Goal: Task Accomplishment & Management: Use online tool/utility

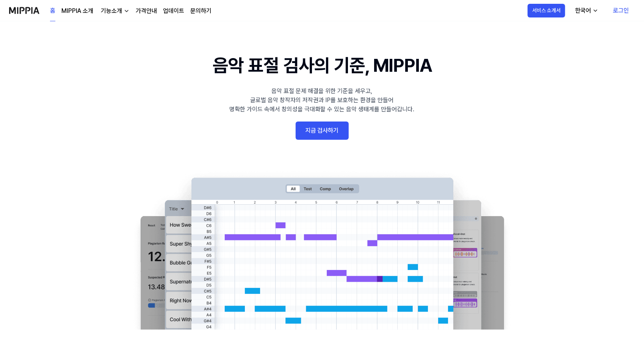
click at [633, 11] on link "로그인" at bounding box center [621, 10] width 28 height 21
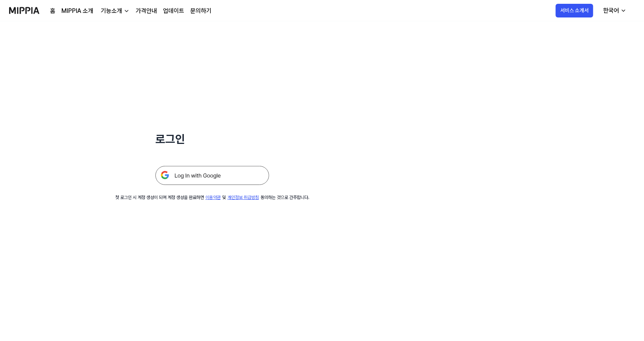
click at [197, 175] on img at bounding box center [213, 175] width 114 height 19
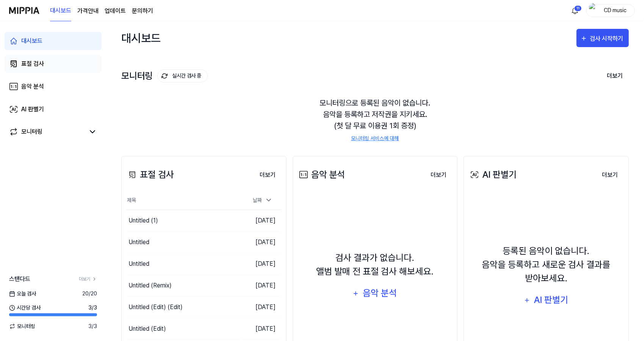
click at [72, 68] on link "표절 검사" at bounding box center [53, 64] width 97 height 18
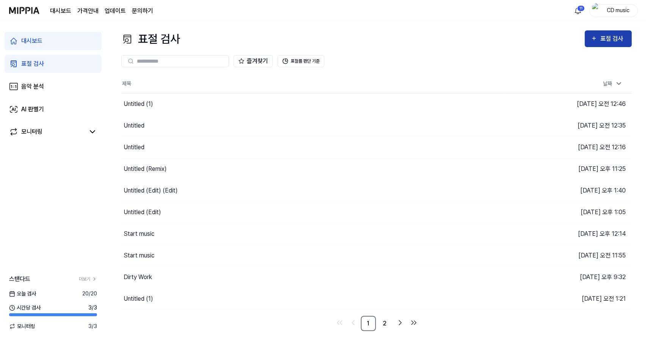
click at [605, 41] on div "표절 검사" at bounding box center [613, 39] width 25 height 10
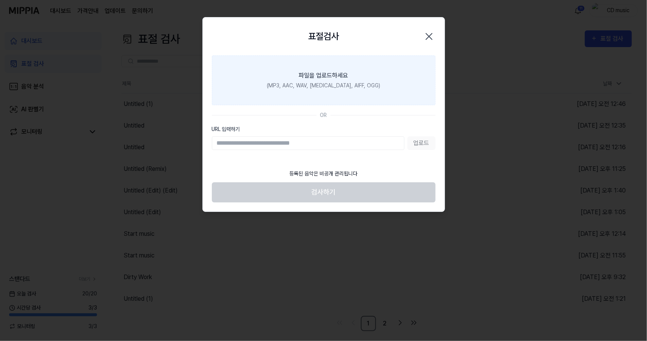
click at [360, 81] on label "파일을 업로드하세요 (MP3, AAC, WAV, [MEDICAL_DATA], AIFF, OGG)" at bounding box center [324, 80] width 224 height 50
click at [0, 0] on input "파일을 업로드하세요 (MP3, AAC, WAV, [MEDICAL_DATA], AIFF, OGG)" at bounding box center [0, 0] width 0 height 0
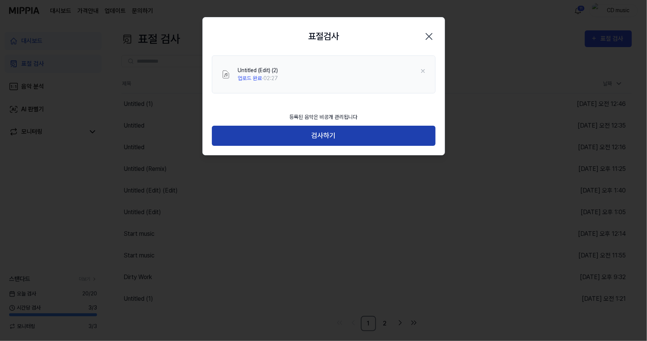
click at [297, 129] on button "검사하기" at bounding box center [324, 136] width 224 height 20
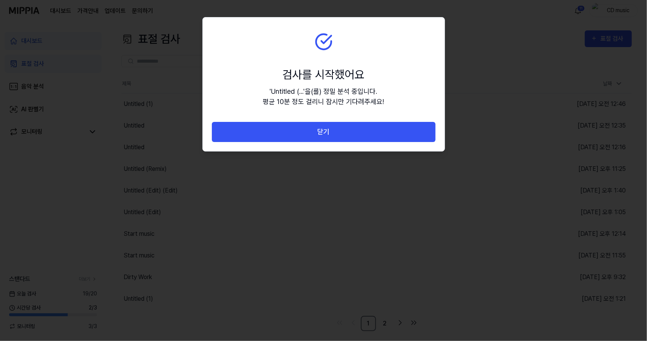
click at [297, 129] on button "닫기" at bounding box center [324, 132] width 224 height 20
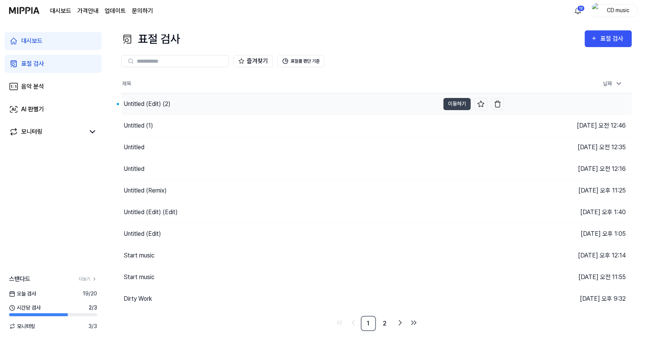
click at [139, 113] on div "Untitled (Edit) (2)" at bounding box center [280, 103] width 319 height 21
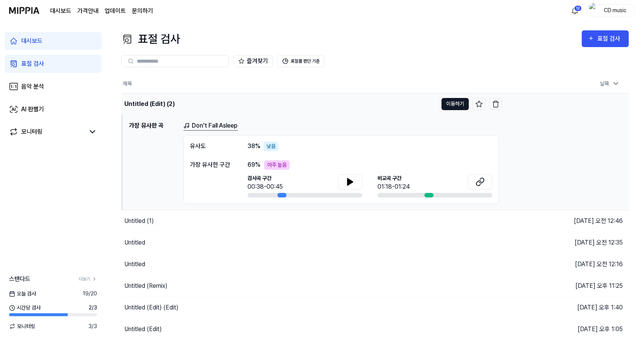
click at [449, 104] on button "이동하기" at bounding box center [455, 104] width 27 height 12
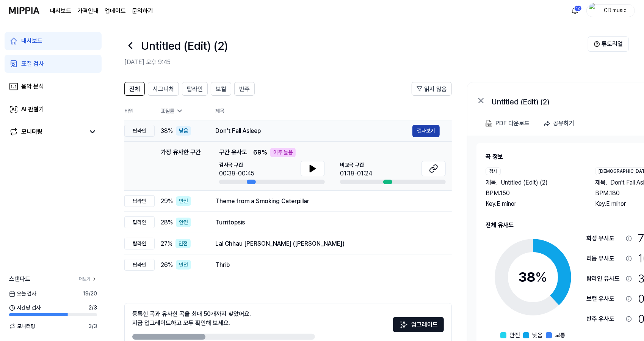
click at [432, 128] on button "결과보기" at bounding box center [426, 131] width 27 height 12
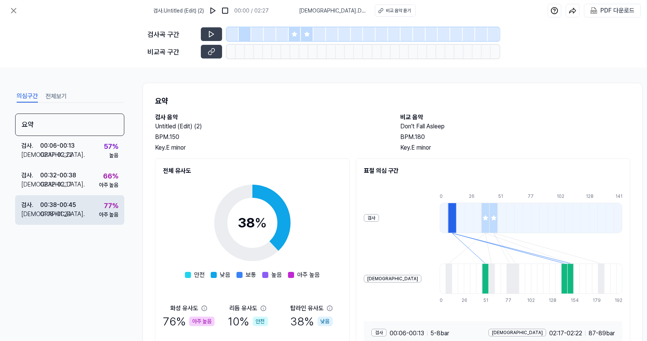
click at [81, 205] on div "검사 . 00:38 - 00:45 비교 . 01:18 - 01:24 77 % 아주 높음" at bounding box center [69, 210] width 109 height 30
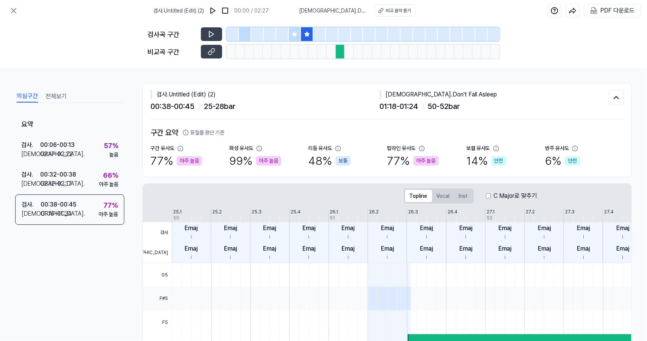
click at [305, 36] on icon at bounding box center [307, 34] width 6 height 6
click at [11, 11] on icon at bounding box center [13, 10] width 9 height 9
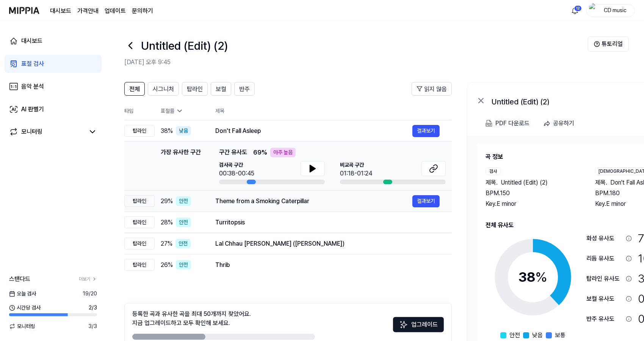
click at [276, 198] on div "Theme from a Smoking Caterpillar" at bounding box center [313, 200] width 197 height 9
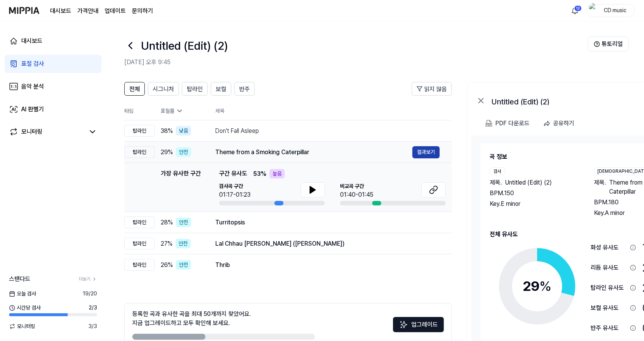
click at [416, 149] on button "결과보기" at bounding box center [426, 152] width 27 height 12
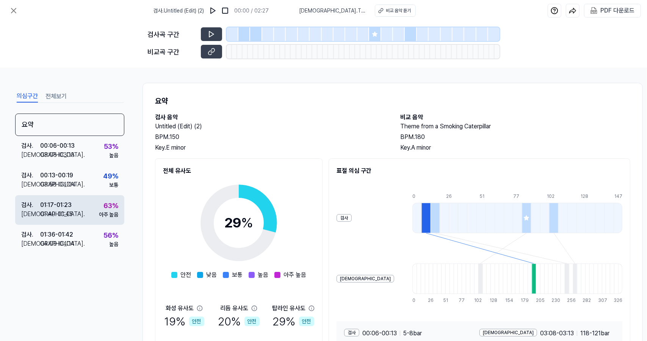
click at [77, 219] on div "검사 . 01:17 - 01:23 비교 . 01:40 - 01:45 63 % 아주 높음" at bounding box center [69, 210] width 109 height 30
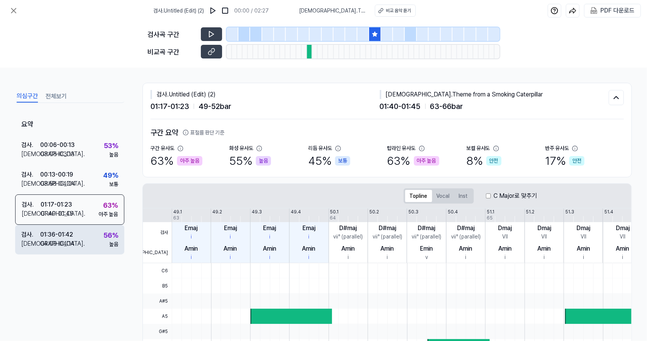
click at [81, 235] on div "검사 . 01:36 - 01:42 비교 . 04:09 - 04:14 56 % 높음" at bounding box center [69, 240] width 109 height 30
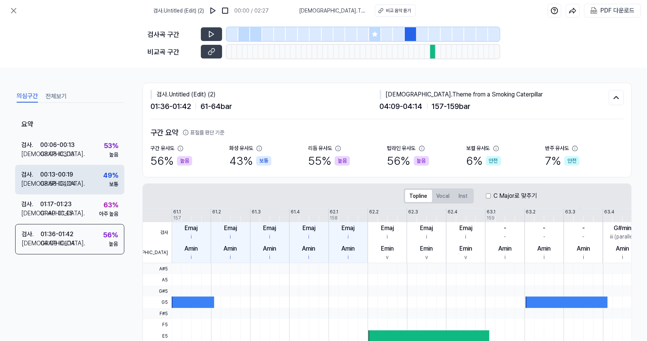
click at [98, 176] on div "검사 . 00:13 - 00:19 비교 . 03:58 - 04:04 49 % 보통" at bounding box center [69, 180] width 109 height 30
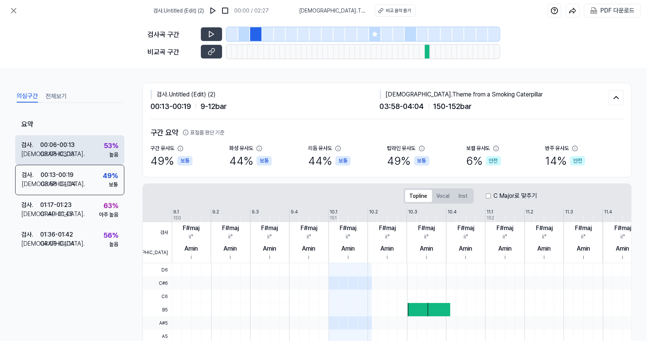
click at [104, 151] on div "53 % 높음" at bounding box center [111, 149] width 14 height 18
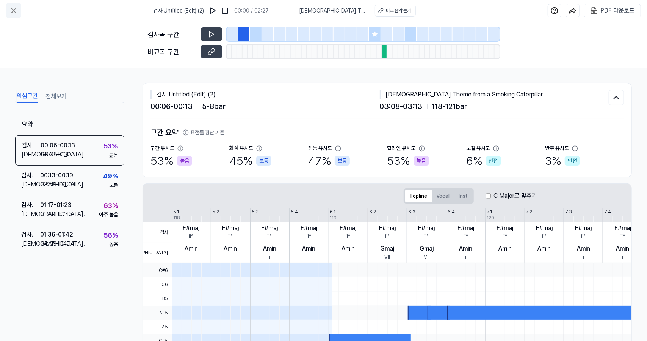
click at [10, 6] on icon at bounding box center [13, 10] width 9 height 9
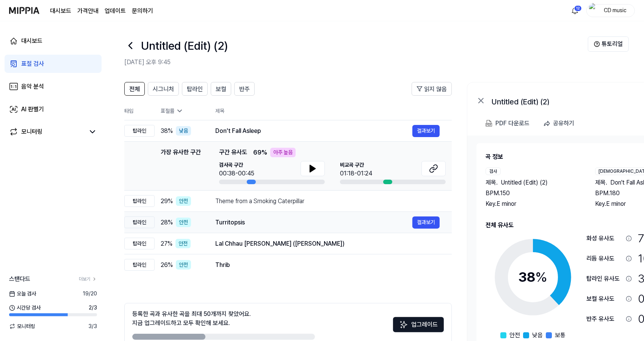
click at [247, 216] on div "Turritopsis 결과보기" at bounding box center [327, 222] width 225 height 12
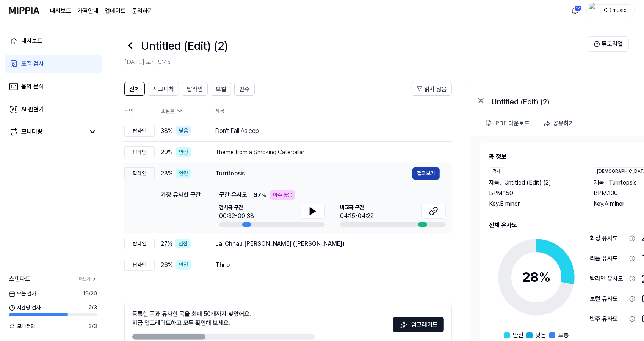
click at [420, 178] on button "결과보기" at bounding box center [426, 173] width 27 height 12
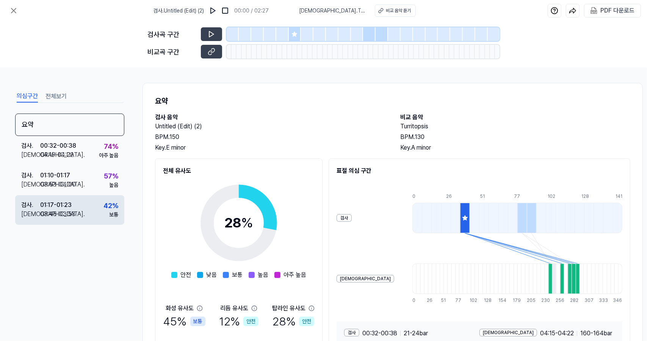
click at [86, 195] on div "검사 . 01:17 - 01:23 비교 . 03:45 - 03:53 42 % 보통" at bounding box center [69, 210] width 109 height 30
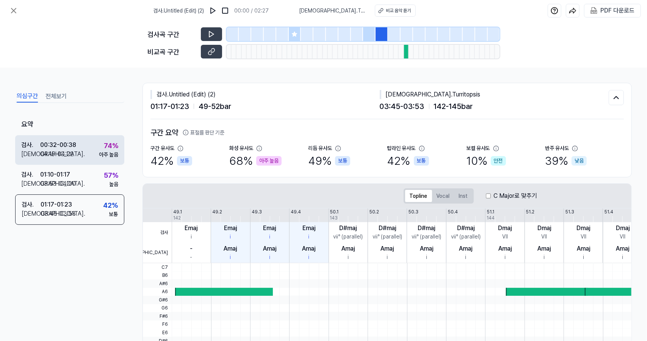
click at [93, 157] on div "검사 . 00:32 - 00:38 비교 . 04:15 - 04:22 74 % 아주 높음" at bounding box center [69, 150] width 109 height 30
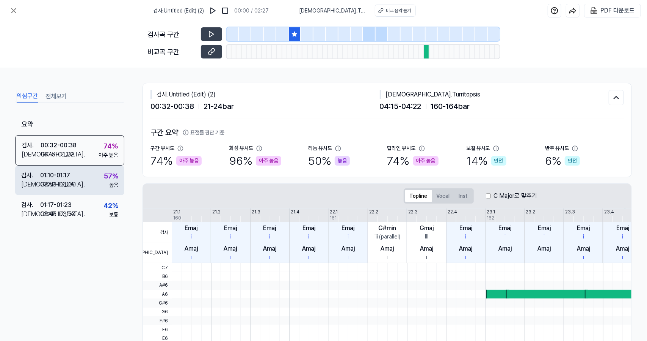
click at [93, 182] on div "검사 . 01:10 - 01:17 비교 . 03:53 - 04:00 57 % 높음" at bounding box center [69, 180] width 109 height 30
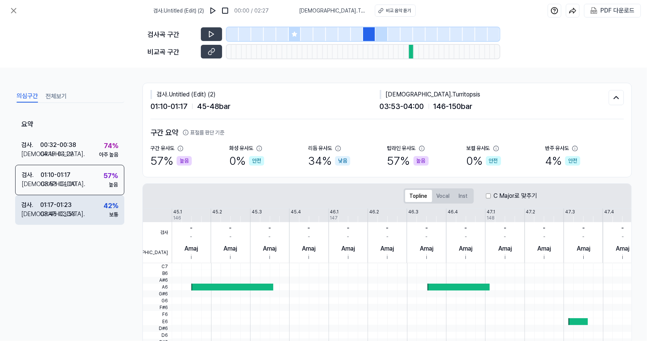
click at [90, 203] on div "검사 . 01:17 - 01:23 비교 . 03:45 - 03:53 42 % 보통" at bounding box center [69, 210] width 109 height 30
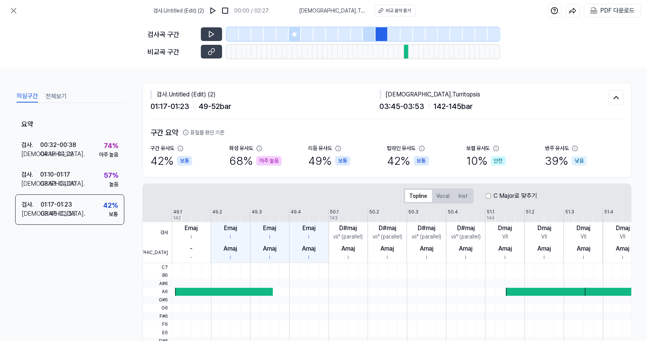
click at [299, 33] on div at bounding box center [295, 34] width 13 height 14
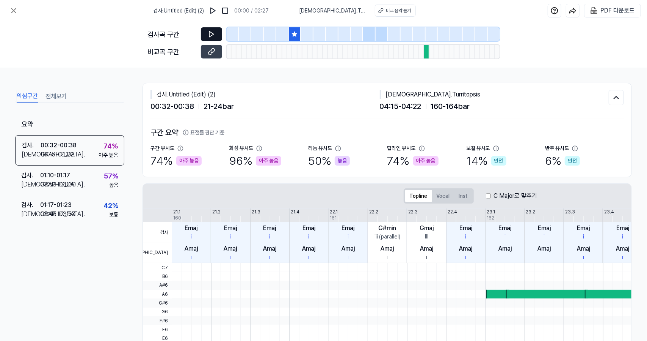
click at [214, 30] on button at bounding box center [211, 34] width 21 height 14
click at [14, 11] on icon at bounding box center [13, 10] width 9 height 9
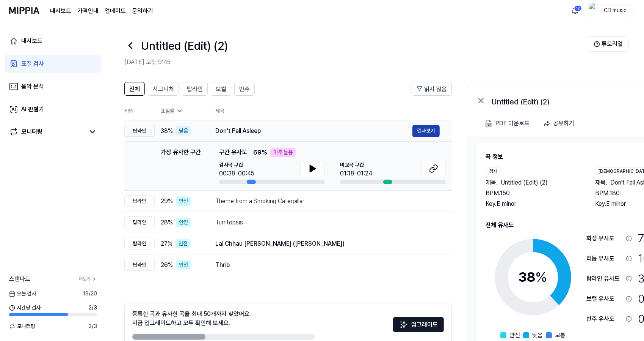
click at [422, 133] on button "결과보기" at bounding box center [426, 131] width 27 height 12
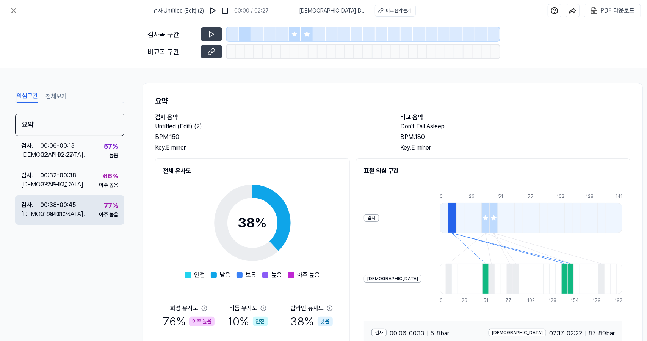
click at [72, 208] on div "00:38 - 00:45" at bounding box center [58, 204] width 36 height 9
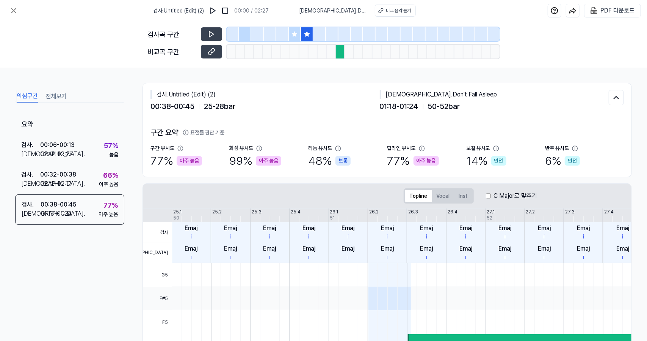
click at [306, 33] on icon at bounding box center [307, 34] width 6 height 6
click at [220, 28] on button at bounding box center [211, 34] width 21 height 14
click at [294, 35] on icon at bounding box center [294, 33] width 5 height 5
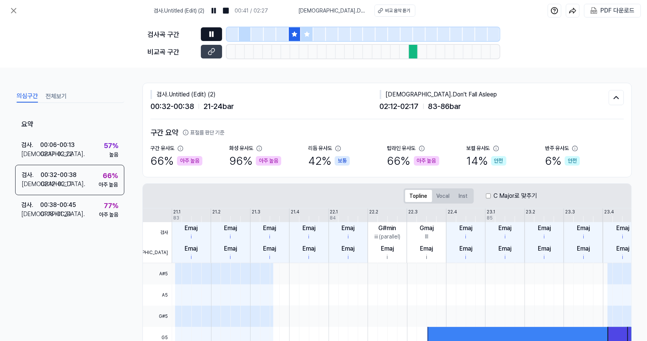
click at [218, 33] on button at bounding box center [211, 34] width 21 height 14
click at [17, 7] on icon at bounding box center [13, 10] width 9 height 9
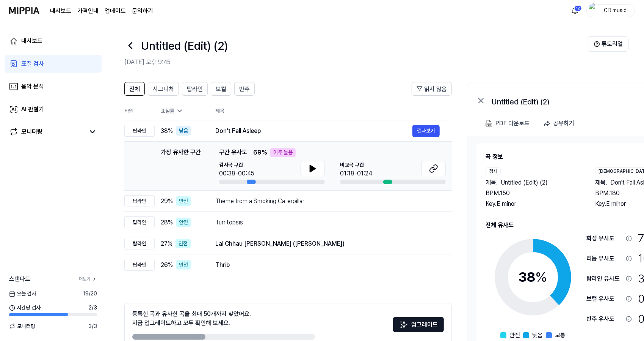
click at [83, 66] on link "표절 검사" at bounding box center [53, 64] width 97 height 18
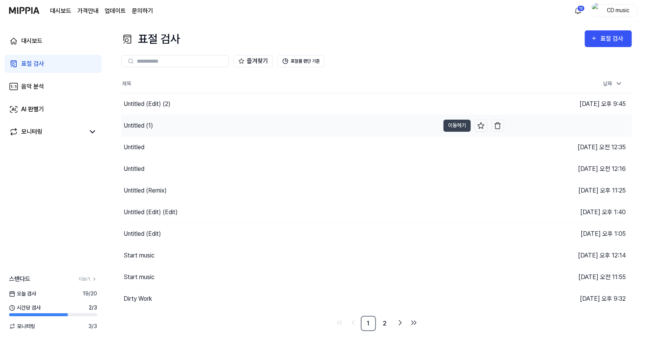
click at [140, 124] on div "Untitled (1)" at bounding box center [139, 125] width 30 height 9
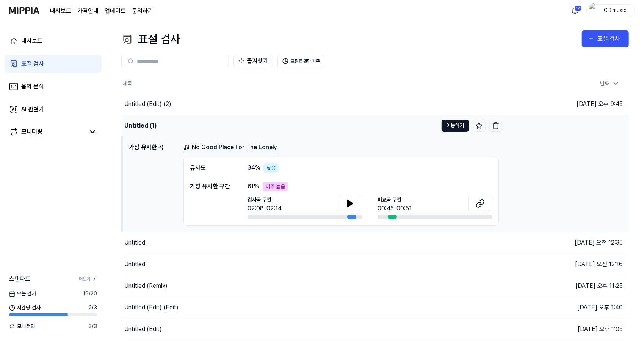
click at [446, 121] on button "이동하기" at bounding box center [455, 125] width 27 height 12
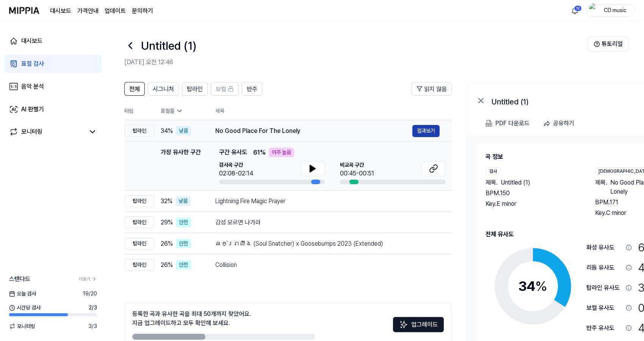
click at [422, 132] on button "결과보기" at bounding box center [426, 131] width 27 height 12
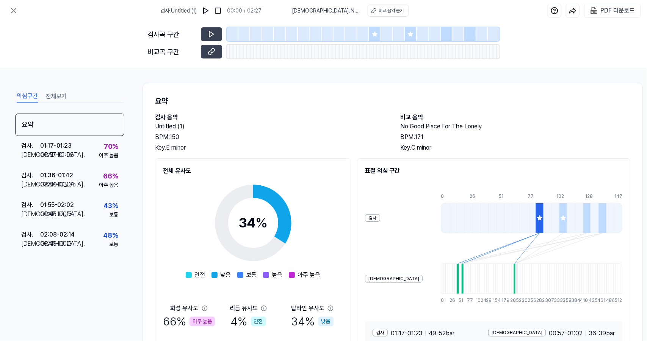
click at [408, 33] on icon at bounding box center [411, 34] width 6 height 6
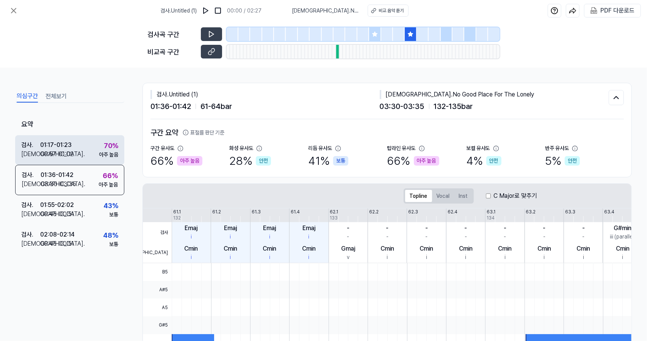
click at [43, 152] on div "00:57 - 01:02" at bounding box center [56, 153] width 33 height 9
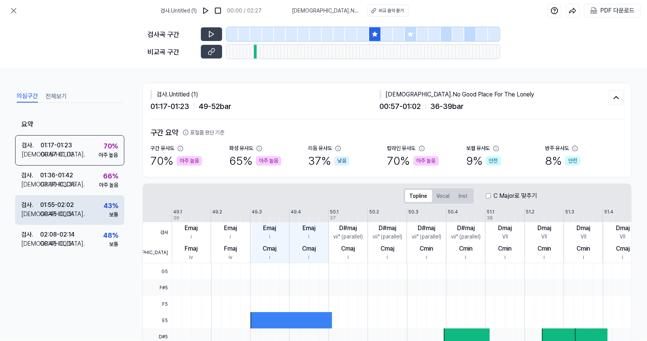
click at [63, 212] on div "00:45 - 00:51" at bounding box center [57, 213] width 34 height 9
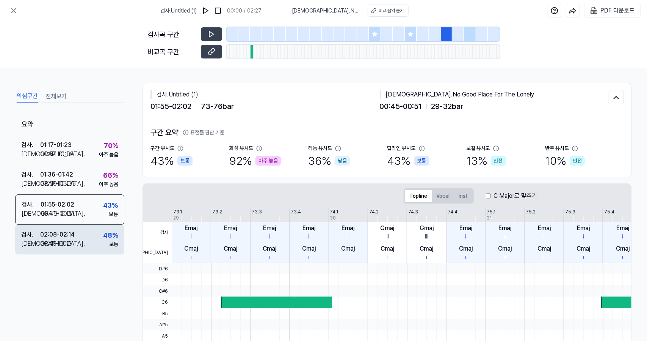
click at [65, 235] on div "02:08 - 02:14" at bounding box center [57, 234] width 35 height 9
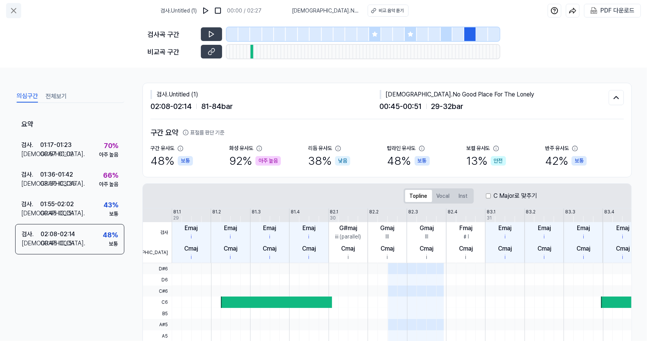
click at [11, 8] on icon at bounding box center [13, 10] width 9 height 9
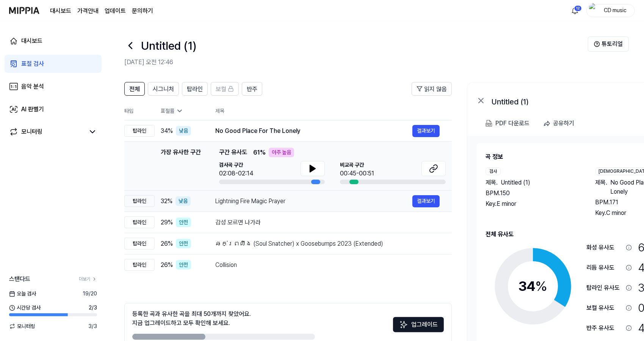
click at [293, 203] on div "Lightning Fire Magic Prayer" at bounding box center [313, 200] width 197 height 9
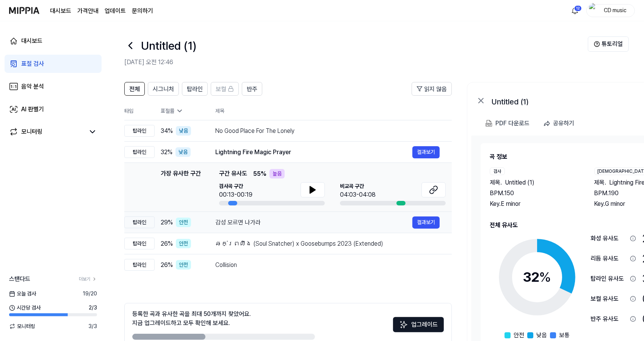
click at [288, 221] on div "감성 모르면 나가라" at bounding box center [313, 222] width 197 height 9
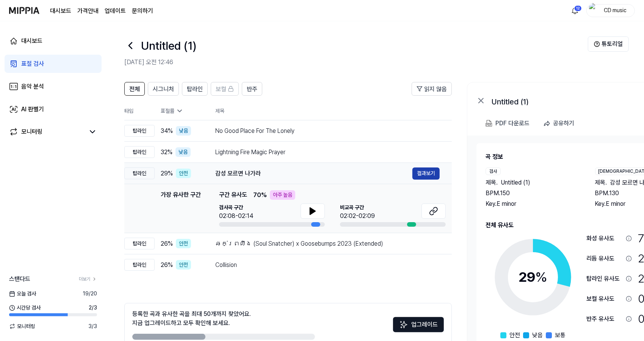
click at [431, 171] on button "결과보기" at bounding box center [426, 173] width 27 height 12
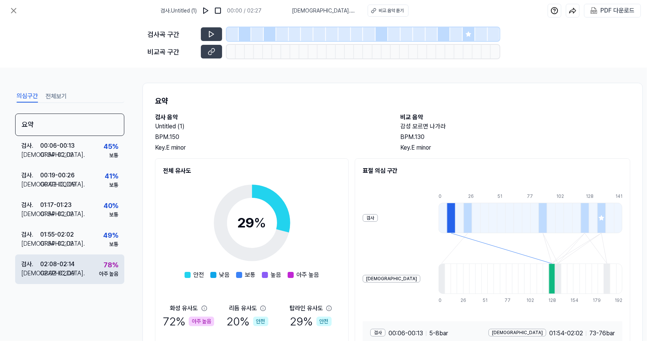
click at [75, 265] on div "검사 . 02:08 - 02:14 비교 . 02:02 - 02:09 78 % 아주 높음" at bounding box center [69, 269] width 109 height 30
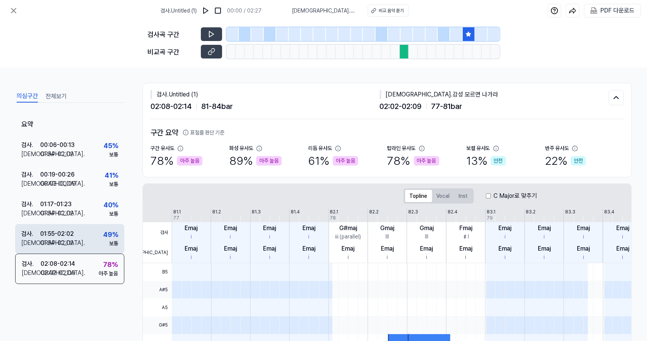
click at [90, 242] on div "검사 . 01:55 - 02:02 비교 . 01:54 - 02:02 49 % 보통" at bounding box center [69, 239] width 109 height 30
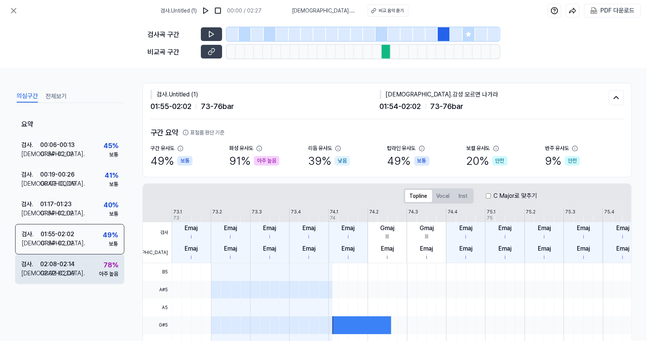
click at [86, 269] on div "검사 . 02:08 - 02:14 비교 . 02:02 - 02:09 78 % 아주 높음" at bounding box center [69, 269] width 109 height 30
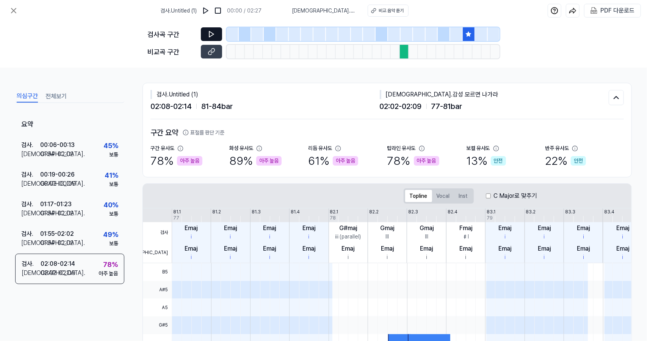
click at [217, 33] on button at bounding box center [211, 34] width 21 height 14
click at [13, 13] on icon at bounding box center [13, 10] width 9 height 9
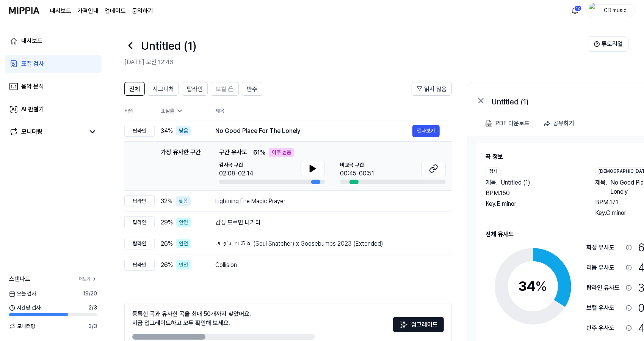
scroll to position [42, 0]
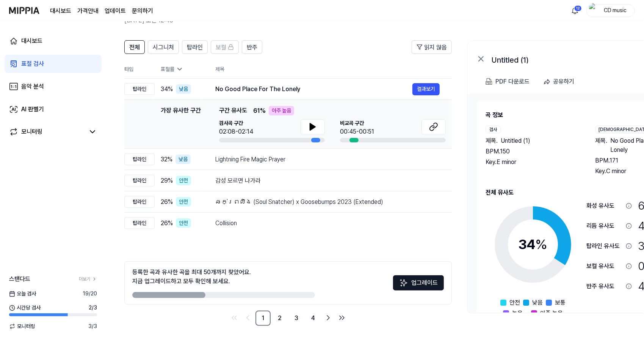
click at [85, 60] on link "표절 검사" at bounding box center [53, 64] width 97 height 18
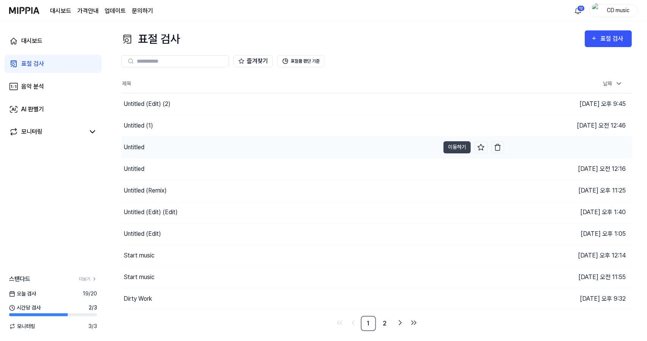
click at [178, 151] on div "Untitled" at bounding box center [280, 147] width 319 height 21
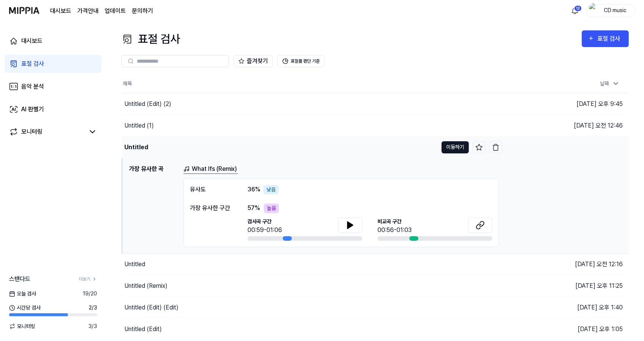
click at [453, 144] on button "이동하기" at bounding box center [455, 147] width 27 height 12
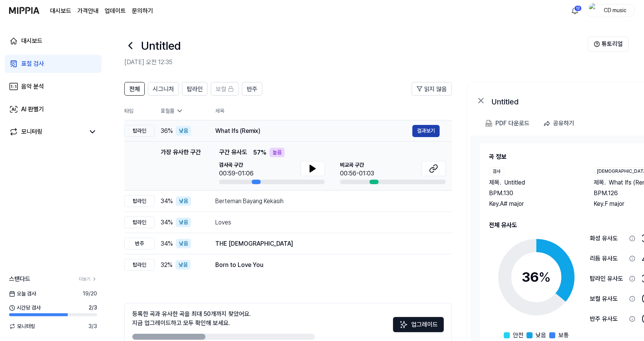
click at [436, 132] on button "결과보기" at bounding box center [426, 131] width 27 height 12
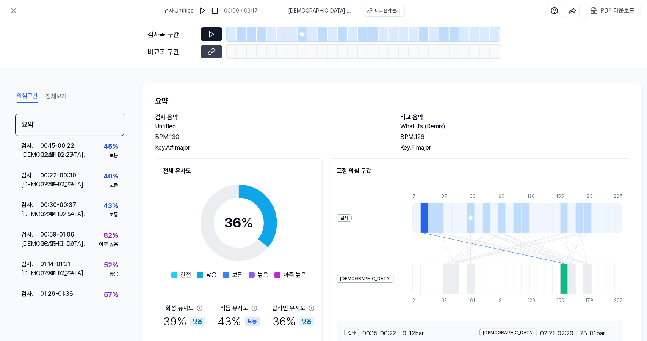
click at [214, 31] on icon at bounding box center [212, 34] width 8 height 8
click at [11, 14] on icon at bounding box center [13, 10] width 9 height 9
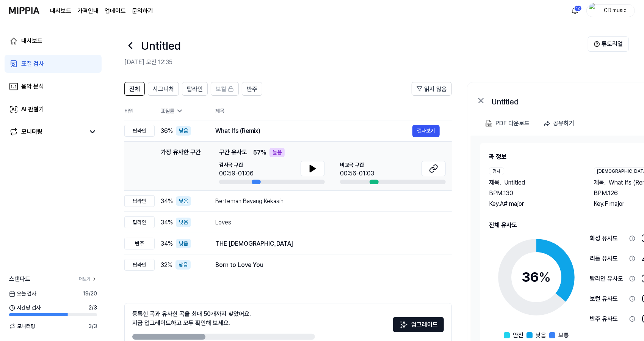
click at [137, 50] on div "Untitled" at bounding box center [356, 45] width 464 height 18
click at [130, 48] on icon at bounding box center [130, 45] width 12 height 12
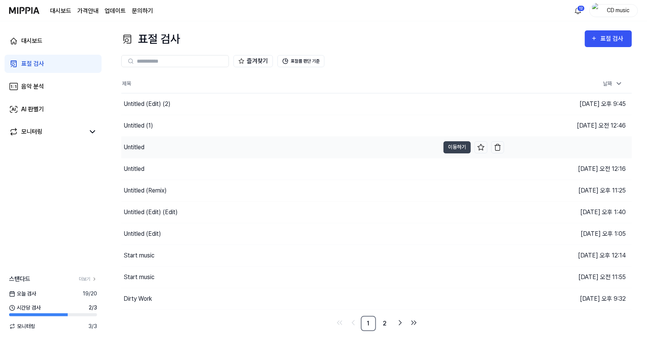
click at [150, 143] on div "Untitled" at bounding box center [280, 147] width 319 height 21
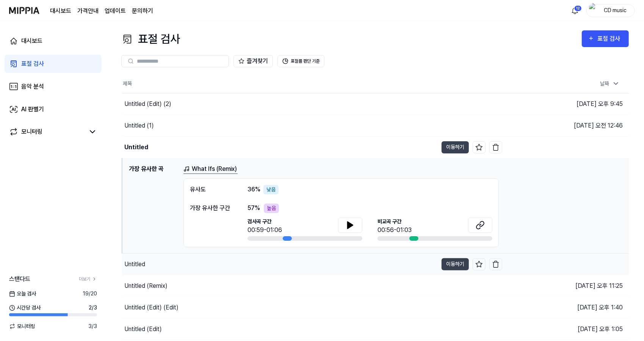
click at [156, 261] on div "Untitled" at bounding box center [280, 263] width 316 height 21
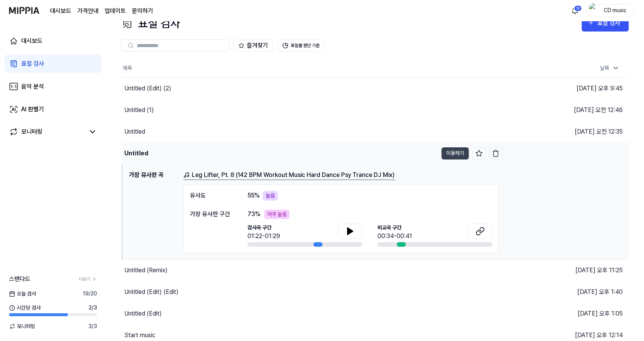
scroll to position [16, 0]
click at [448, 155] on button "이동하기" at bounding box center [455, 153] width 27 height 12
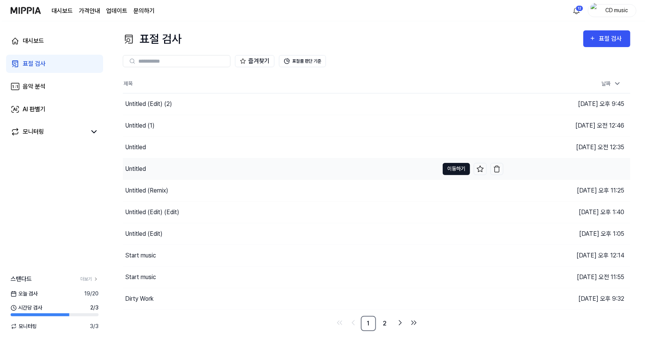
scroll to position [0, 0]
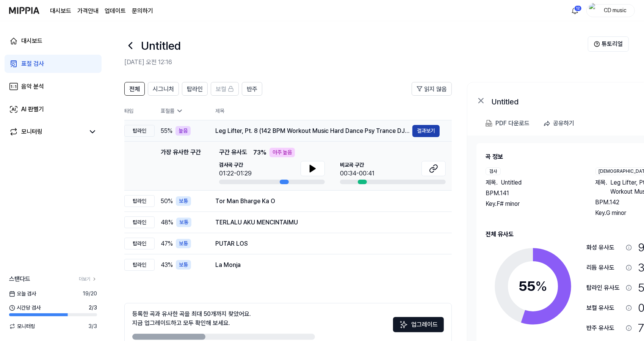
click at [431, 128] on button "결과보기" at bounding box center [426, 131] width 27 height 12
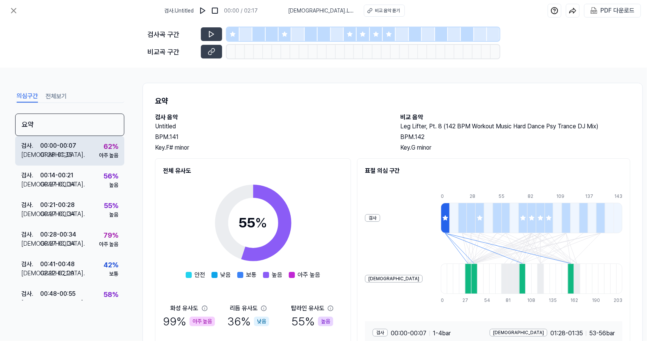
click at [89, 151] on div "검사 . 00:00 - 00:07 비교 . 01:28 - 01:35 62 % 아주 높음" at bounding box center [69, 151] width 109 height 30
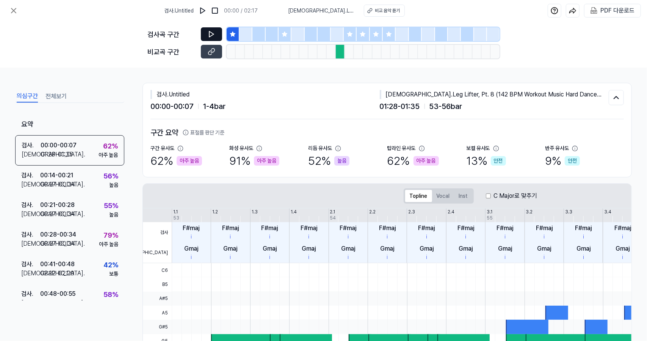
click at [207, 36] on button at bounding box center [211, 34] width 21 height 14
click at [283, 39] on div at bounding box center [285, 34] width 13 height 14
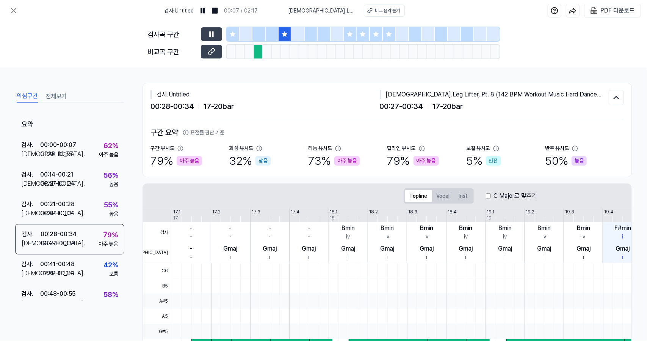
click at [350, 36] on icon at bounding box center [349, 33] width 5 height 5
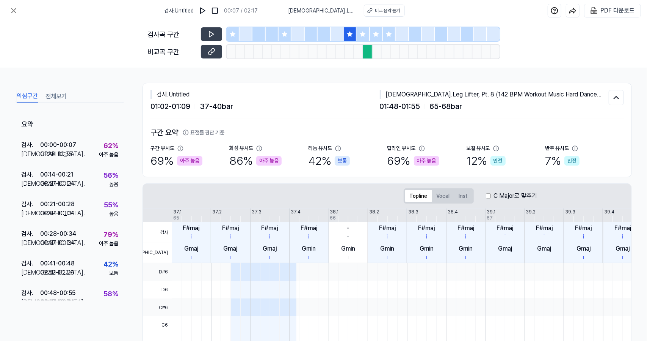
click at [368, 32] on div at bounding box center [363, 34] width 13 height 14
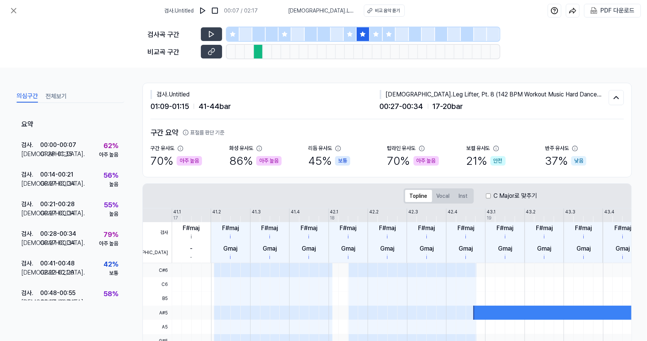
click at [385, 31] on div at bounding box center [389, 34] width 13 height 14
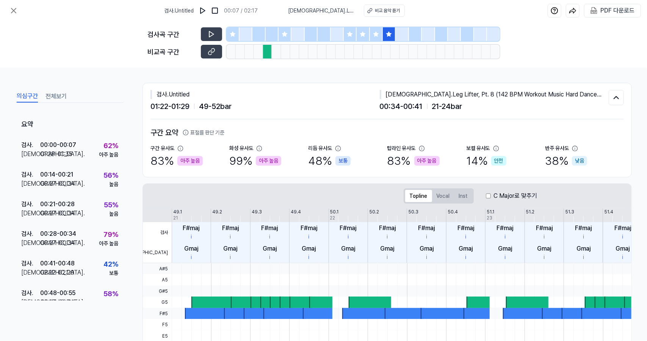
click at [378, 35] on icon at bounding box center [376, 34] width 6 height 6
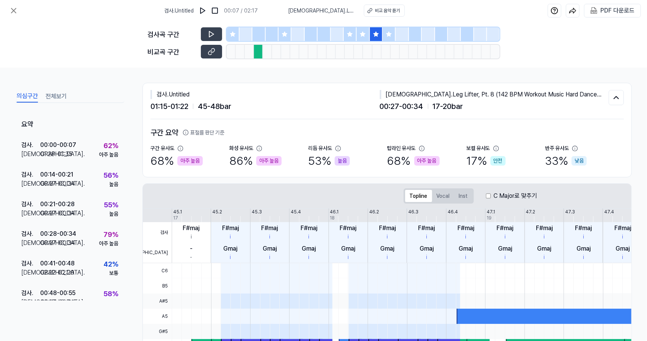
click at [385, 35] on div at bounding box center [389, 34] width 13 height 14
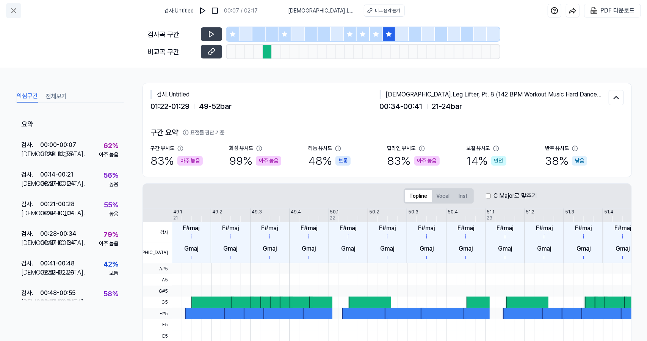
click at [14, 9] on icon at bounding box center [13, 10] width 9 height 9
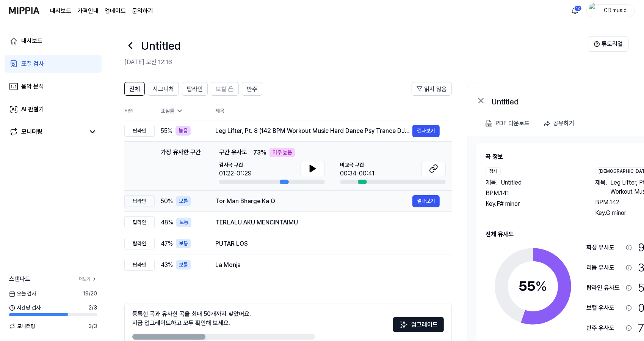
click at [253, 201] on div "Tor Man Bharge Ka O" at bounding box center [313, 200] width 197 height 9
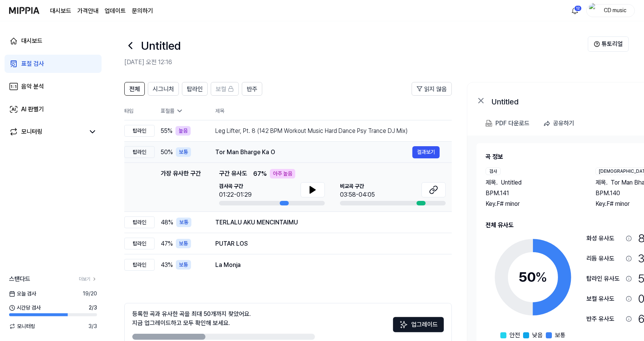
click at [433, 145] on td "Tor Man Bharge Ka O 결과보기" at bounding box center [327, 151] width 249 height 21
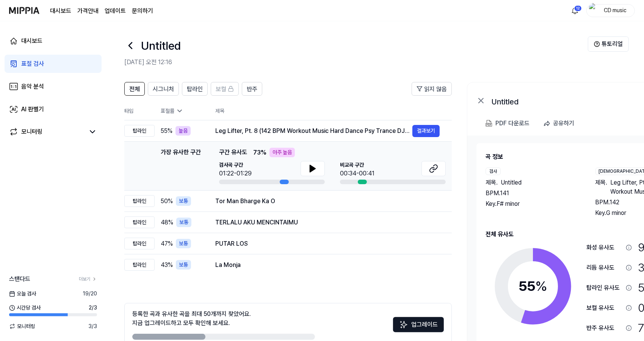
click at [432, 152] on div "가장 유사한 구간 구간 유사도 73 % 아주 높음" at bounding box center [332, 152] width 227 height 9
click at [356, 208] on td "Tor Man Bharge Ka O 결과보기" at bounding box center [327, 200] width 249 height 21
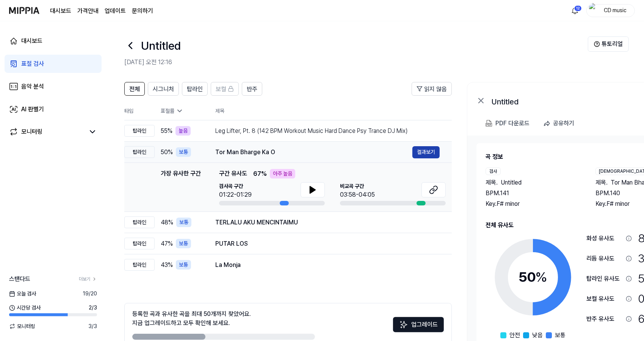
click at [434, 146] on button "결과보기" at bounding box center [426, 152] width 27 height 12
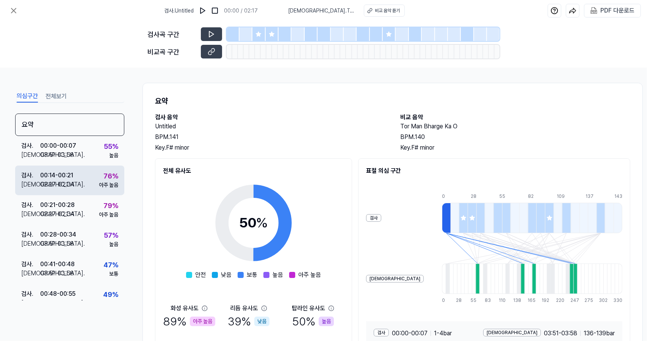
click at [94, 171] on div "검사 . 00:14 - 00:21 비교 . 02:27 - 02:34 76 % 아주 높음" at bounding box center [69, 180] width 109 height 30
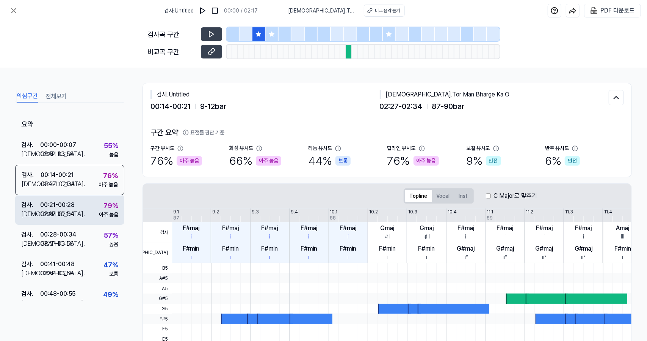
click at [92, 203] on div "검사 . 00:21 - 00:28 비교 . 02:27 - 02:34 79 % 아주 높음" at bounding box center [69, 210] width 109 height 30
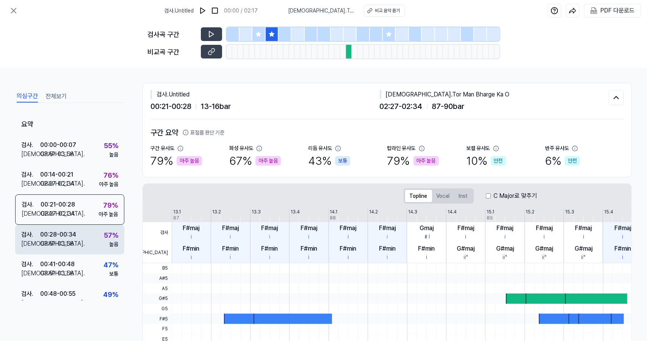
click at [90, 234] on div "검사 . 00:28 - 00:34 비교 . 03:51 - 03:58 57 % 높음" at bounding box center [69, 240] width 109 height 30
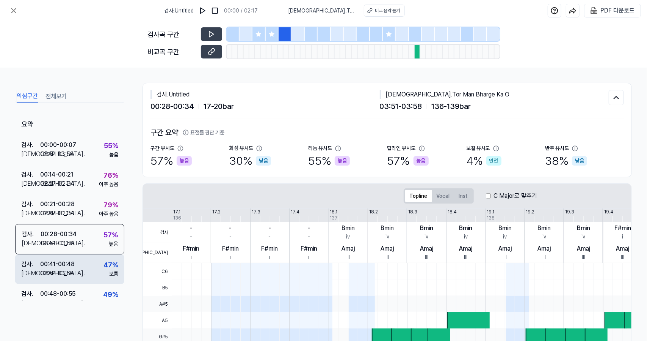
click at [90, 260] on div "검사 . 00:41 - 00:48 비교 . 03:51 - 03:58 47 % 보통" at bounding box center [69, 269] width 109 height 30
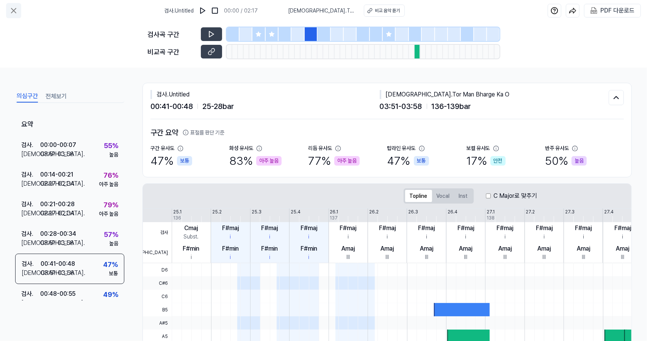
click at [19, 6] on button at bounding box center [13, 10] width 15 height 15
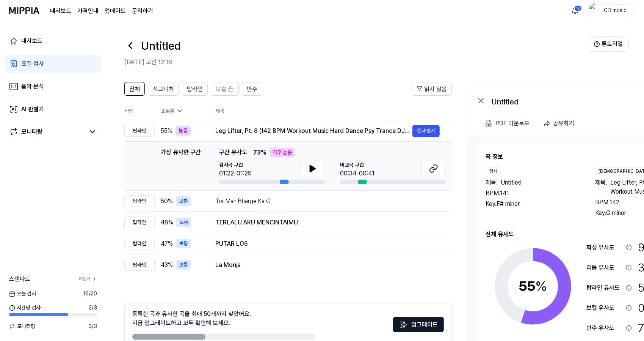
click at [73, 63] on link "표절 검사" at bounding box center [53, 64] width 97 height 18
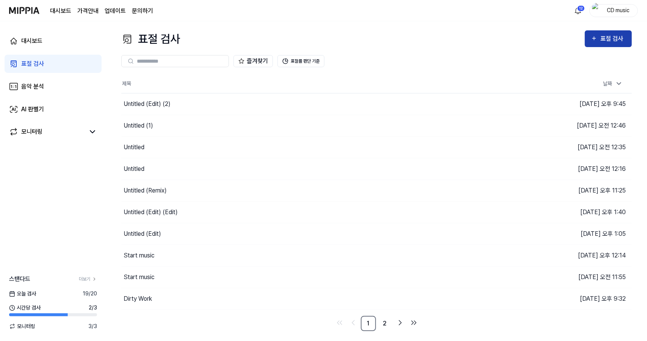
click at [599, 33] on button "표절 검사" at bounding box center [608, 38] width 47 height 17
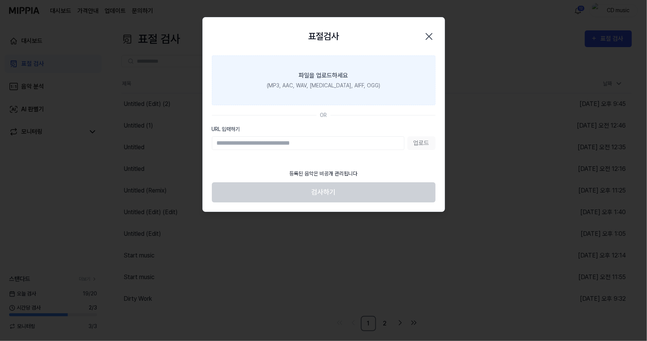
click at [315, 95] on label "파일을 업로드하세요 (MP3, AAC, WAV, FLAC, AIFF, OGG)" at bounding box center [324, 80] width 224 height 50
click at [0, 0] on input "파일을 업로드하세요 (MP3, AAC, WAV, FLAC, AIFF, OGG)" at bounding box center [0, 0] width 0 height 0
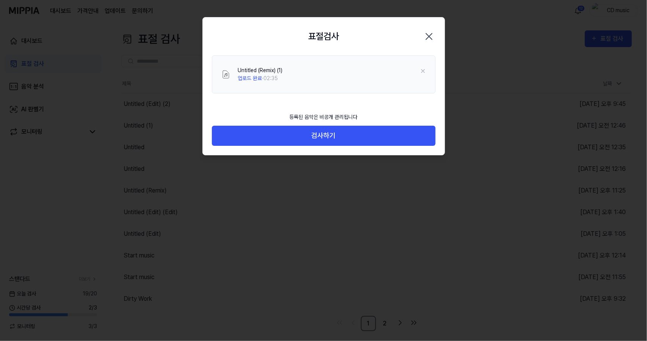
click at [342, 145] on div "등록된 음악은 비공개 관리됩니다 검사하기" at bounding box center [324, 131] width 242 height 46
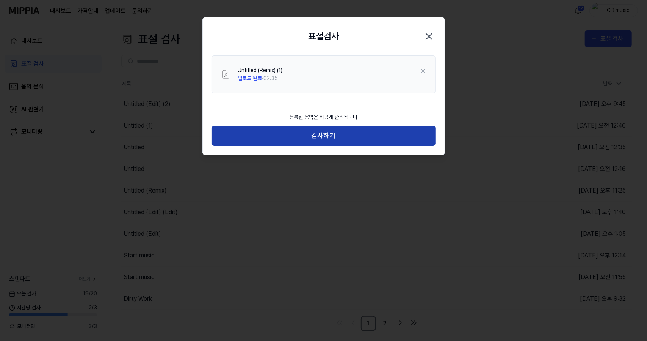
click at [350, 140] on button "검사하기" at bounding box center [324, 136] width 224 height 20
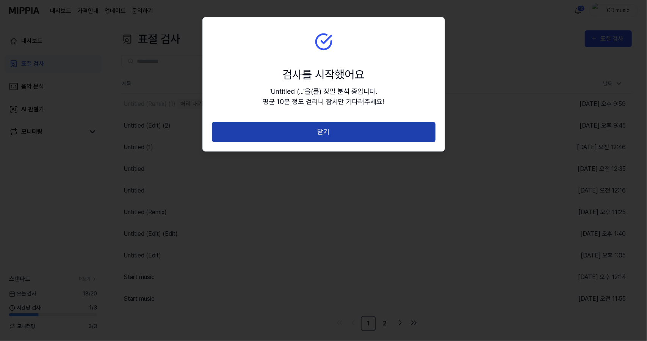
click at [364, 130] on button "닫기" at bounding box center [324, 132] width 224 height 20
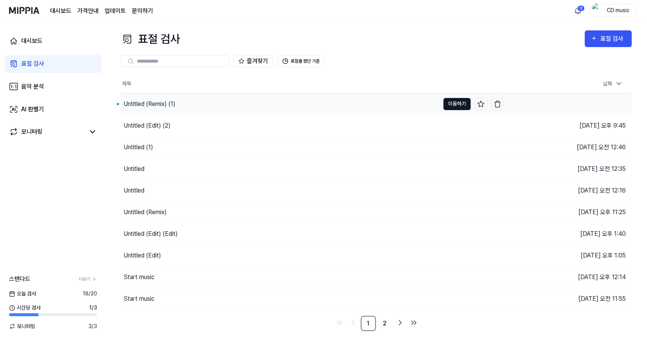
click at [448, 101] on button "이동하기" at bounding box center [457, 104] width 27 height 12
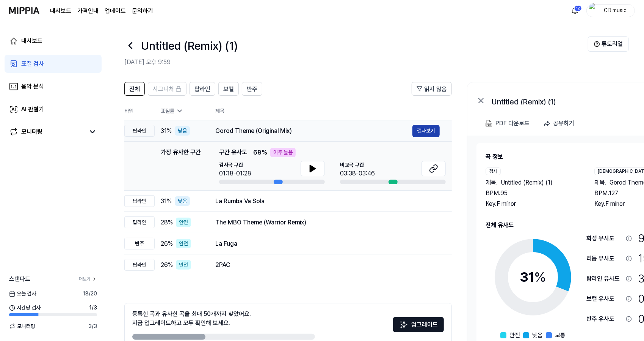
click at [417, 127] on button "결과보기" at bounding box center [426, 131] width 27 height 12
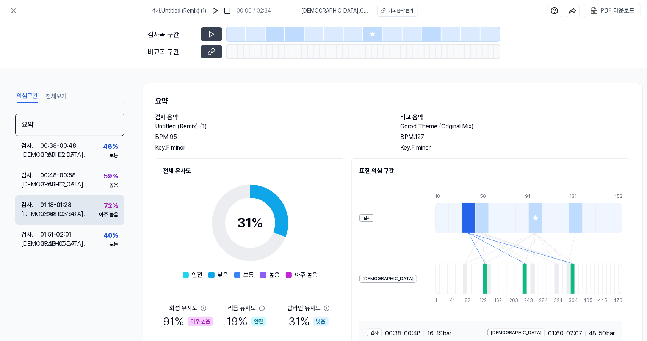
click at [85, 223] on div "검사 . 01:18 - 01:28 비교 . 03:38 - 03:46 72 % 아주 높음" at bounding box center [69, 210] width 109 height 30
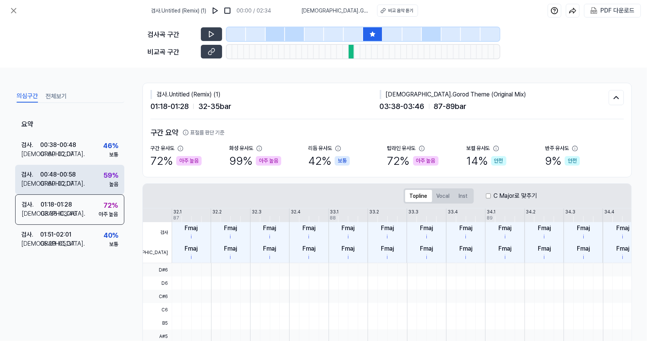
click at [56, 179] on div "00:48 - 00:58" at bounding box center [58, 174] width 36 height 9
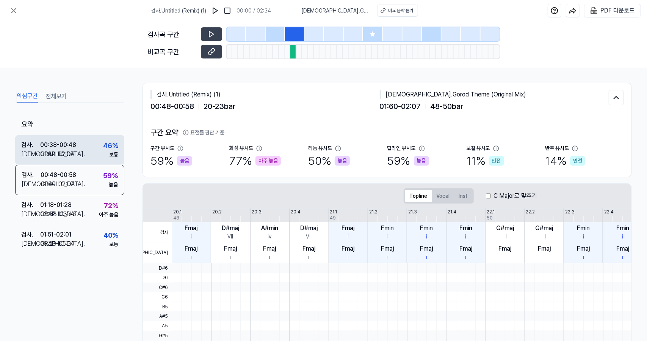
click at [89, 158] on div "검사 . 00:38 - 00:48 비교 . 01:60 - 02:07 46 % 보통" at bounding box center [69, 150] width 109 height 30
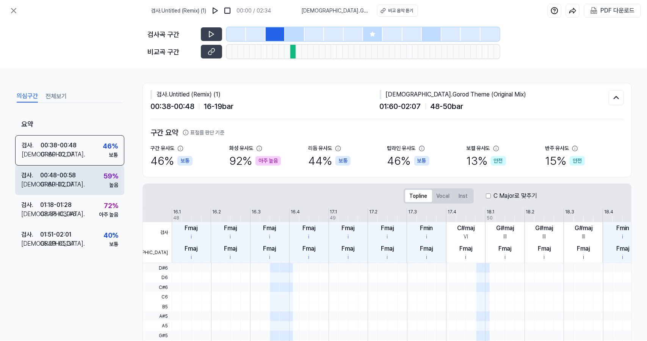
click at [85, 182] on div "검사 . 00:48 - 00:58 비교 . 01:60 - 02:07 59 % 높음" at bounding box center [69, 180] width 109 height 30
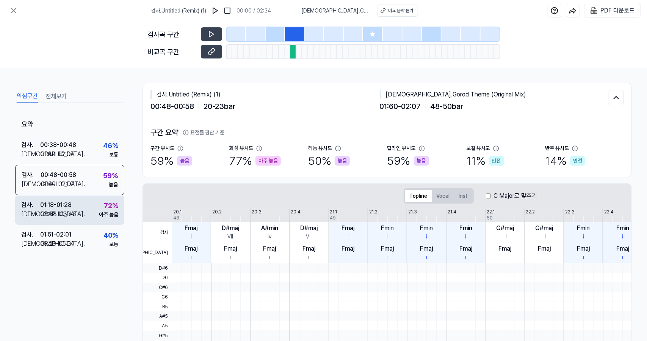
click at [86, 212] on div "검사 . 01:18 - 01:28 비교 . 03:38 - 03:46 72 % 아주 높음" at bounding box center [69, 210] width 109 height 30
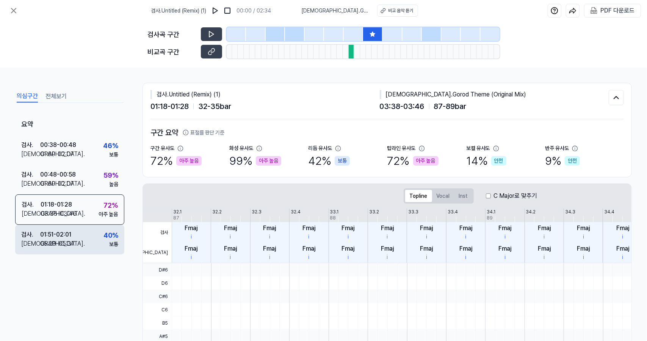
click at [86, 238] on div "검사 . 01:51 - 02:01 비교 . 05:29 - 05:37 40 % 보통" at bounding box center [69, 240] width 109 height 30
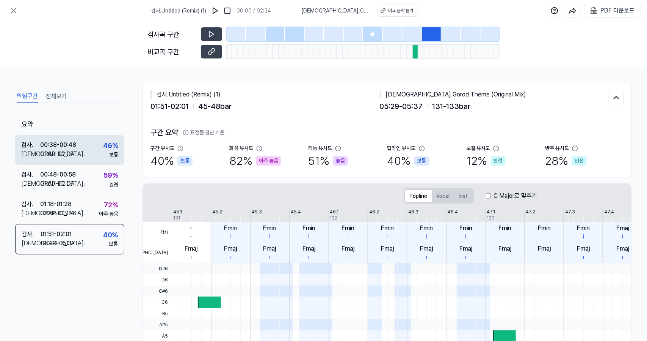
click at [94, 163] on div "검사 . 00:38 - 00:48 비교 . 01:60 - 02:07 46 % 보통" at bounding box center [69, 150] width 109 height 30
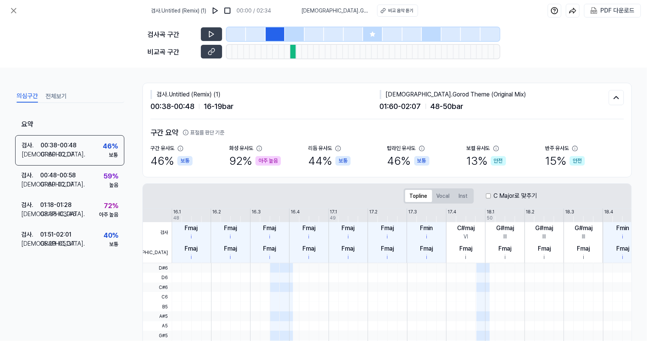
click at [270, 34] on div at bounding box center [276, 34] width 20 height 14
click at [218, 31] on button at bounding box center [211, 34] width 21 height 14
click at [214, 50] on icon at bounding box center [212, 52] width 8 height 8
click at [217, 30] on button at bounding box center [211, 34] width 21 height 14
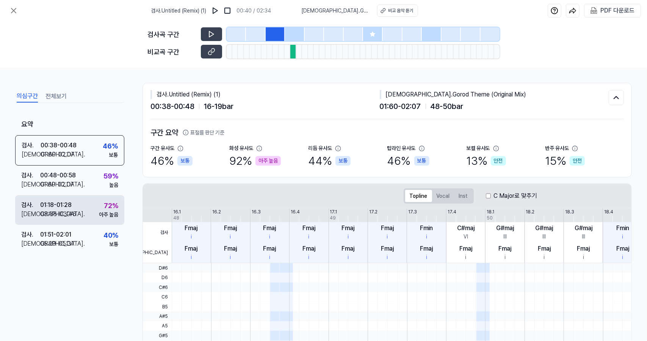
click at [87, 210] on div "검사 . 01:18 - 01:28 비교 . 03:38 - 03:46 72 % 아주 높음" at bounding box center [69, 210] width 109 height 30
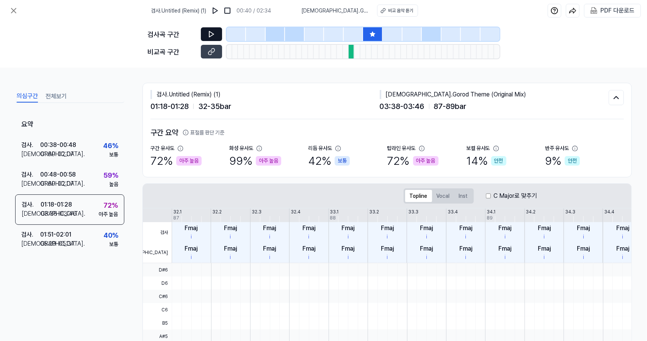
click at [207, 37] on button at bounding box center [211, 34] width 21 height 14
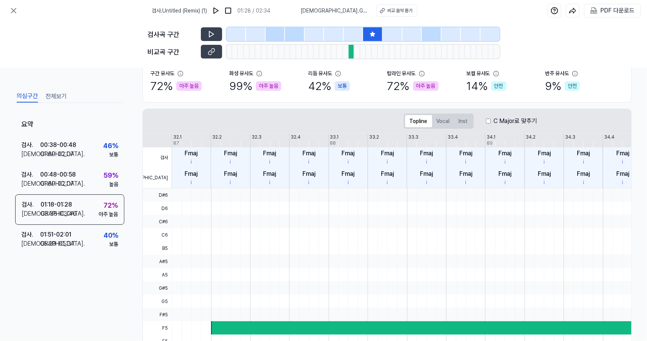
scroll to position [75, 0]
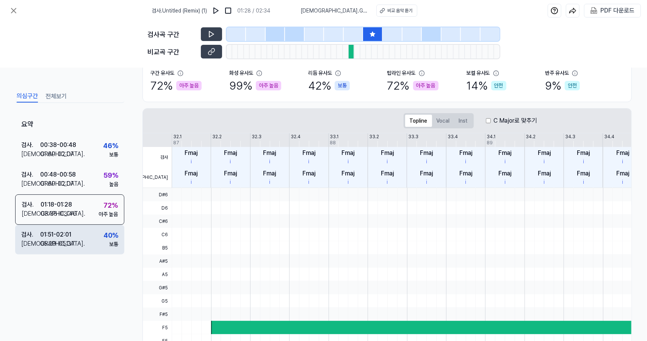
click at [86, 244] on div "검사 . 01:51 - 02:01 비교 . 05:29 - 05:37 40 % 보통" at bounding box center [69, 240] width 109 height 30
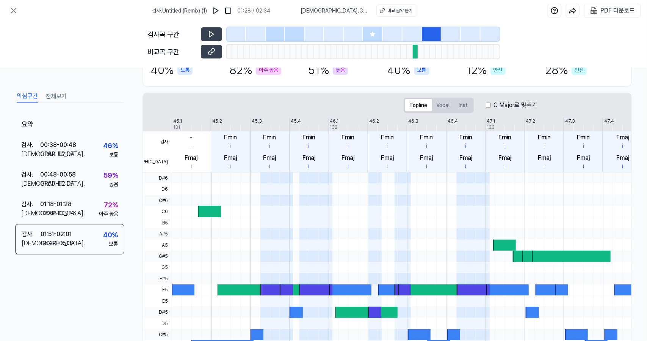
scroll to position [90, 0]
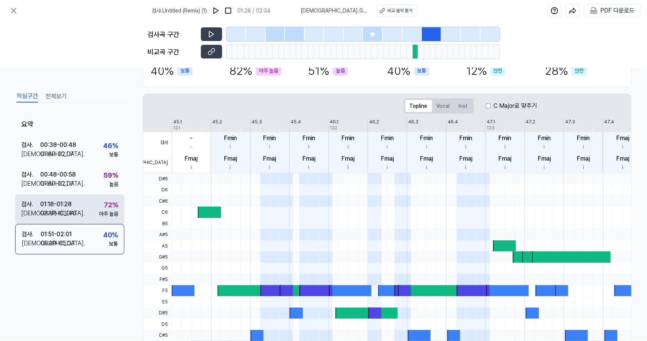
click at [112, 204] on div "72 %" at bounding box center [111, 205] width 14 height 10
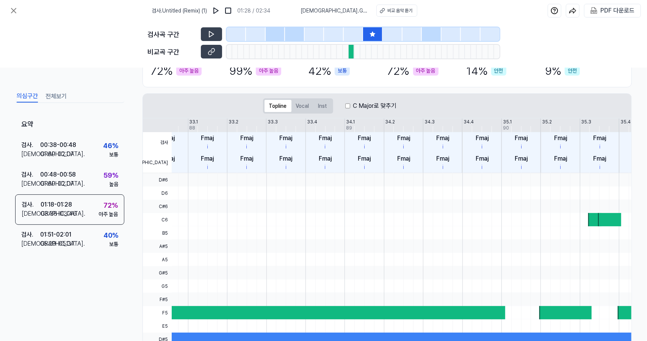
scroll to position [0, 0]
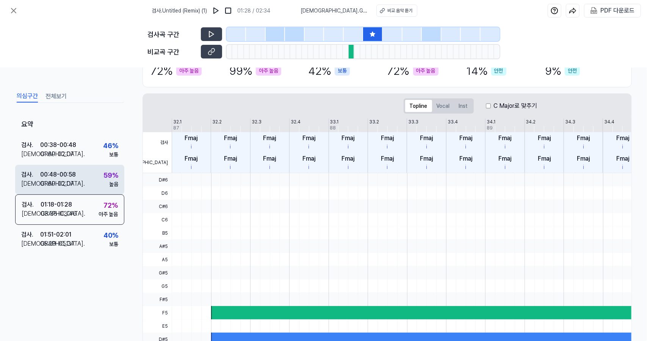
click at [46, 179] on div "01:60 - 02:07" at bounding box center [57, 183] width 34 height 9
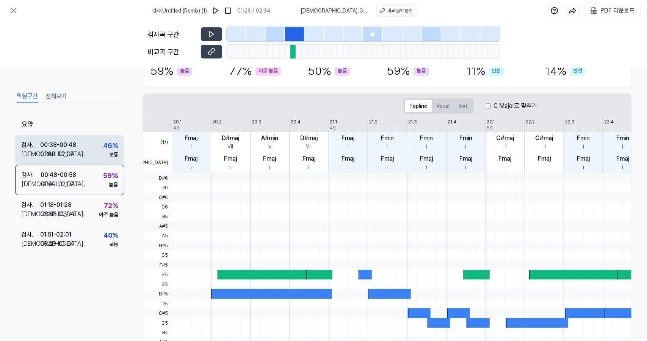
click at [91, 141] on div "검사 . 00:38 - 00:48 비교 . 01:60 - 02:07 46 % 보통" at bounding box center [69, 150] width 109 height 30
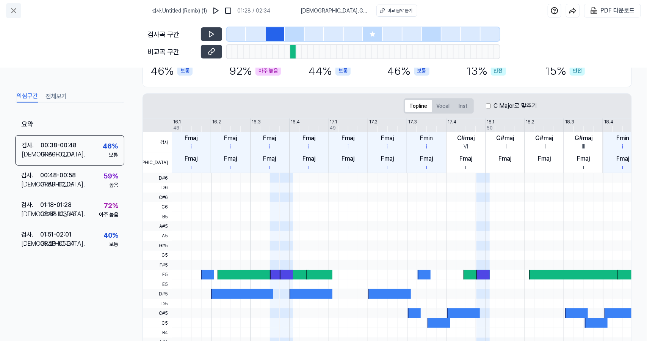
click at [13, 8] on icon at bounding box center [13, 10] width 9 height 9
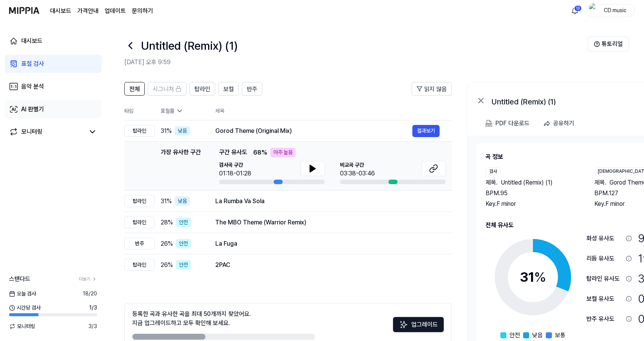
click at [62, 105] on link "AI 판별기" at bounding box center [53, 109] width 97 height 18
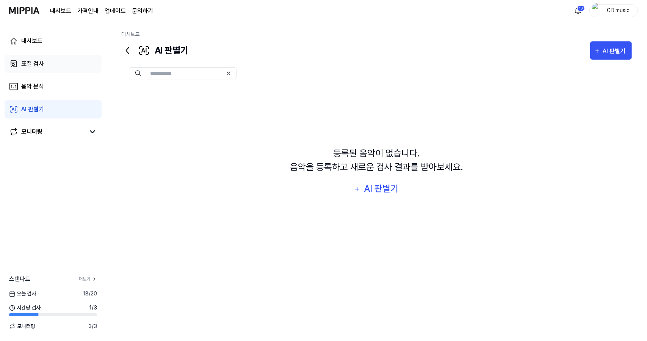
click at [64, 68] on link "표절 검사" at bounding box center [53, 64] width 97 height 18
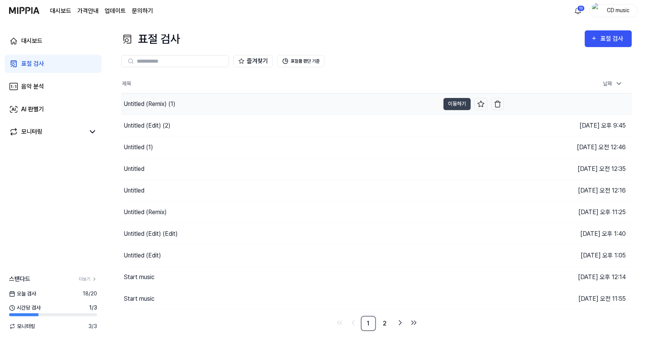
click at [165, 111] on div "Untitled (Remix) (1)" at bounding box center [280, 103] width 319 height 21
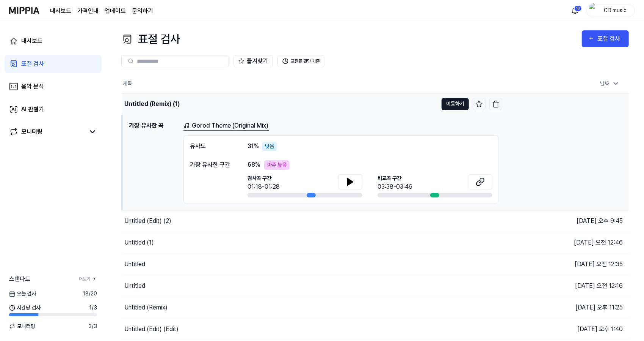
click at [450, 101] on button "이동하기" at bounding box center [455, 104] width 27 height 12
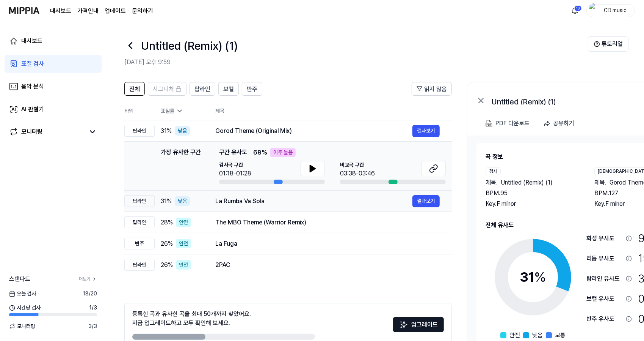
click at [266, 203] on div "La Rumba Va Sola" at bounding box center [313, 200] width 197 height 9
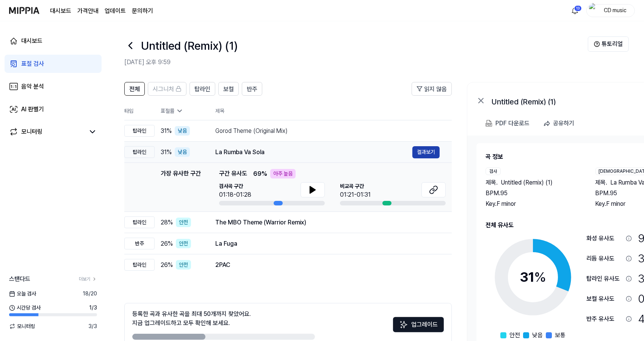
click at [424, 157] on button "결과보기" at bounding box center [426, 152] width 27 height 12
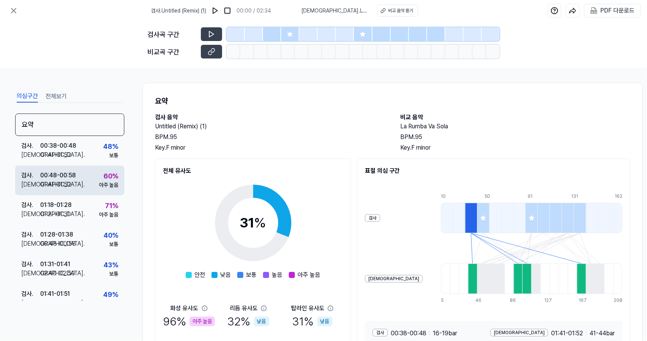
click at [86, 182] on div "검사 . 00:48 - 00:58 비교 . 01:41 - 01:52 60 % 아주 높음" at bounding box center [69, 180] width 109 height 30
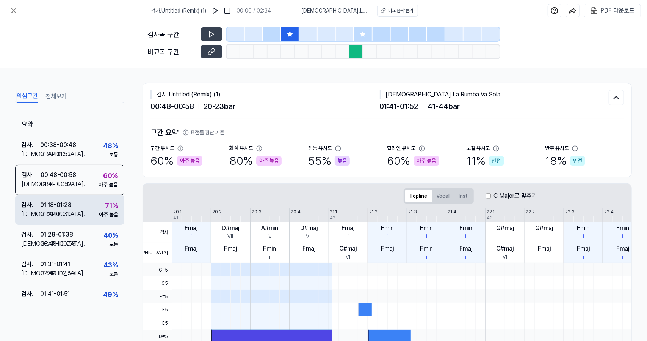
click at [85, 203] on div "검사 . 01:18 - 01:28 비교 . 01:21 - 01:31 71 % 아주 높음" at bounding box center [69, 210] width 109 height 30
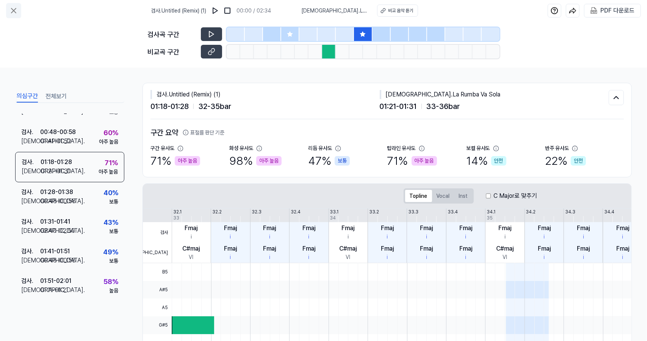
click at [6, 7] on button at bounding box center [13, 10] width 15 height 15
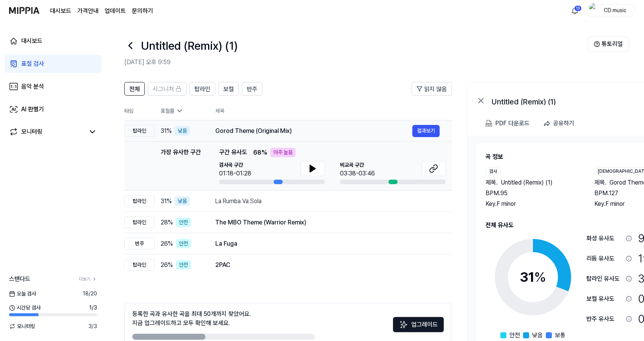
click at [236, 137] on td "Gorod Theme (Original Mix) 결과보기" at bounding box center [327, 130] width 249 height 21
click at [427, 129] on button "결과보기" at bounding box center [426, 131] width 27 height 12
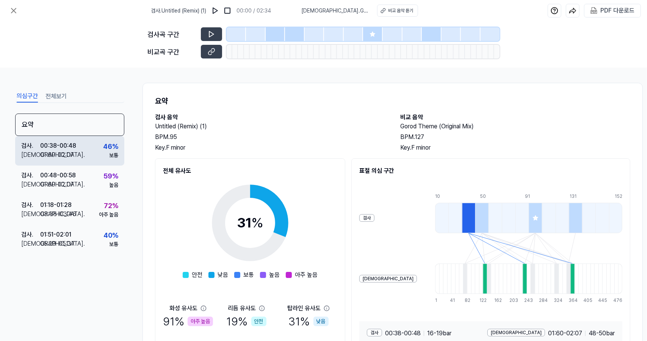
click at [77, 143] on div "검사 . 00:38 - 00:48 비교 . 01:60 - 02:07 46 % 보통" at bounding box center [69, 151] width 109 height 30
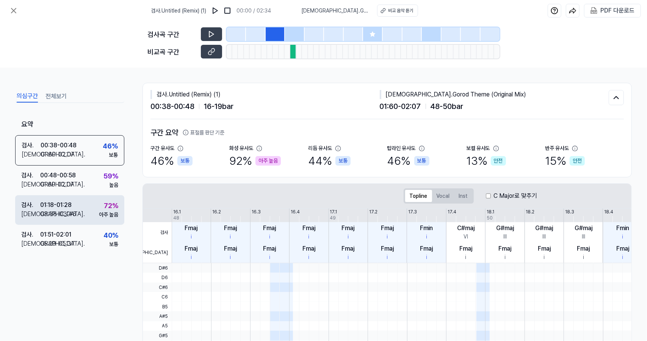
click at [68, 201] on div "01:18 - 01:28" at bounding box center [55, 204] width 31 height 9
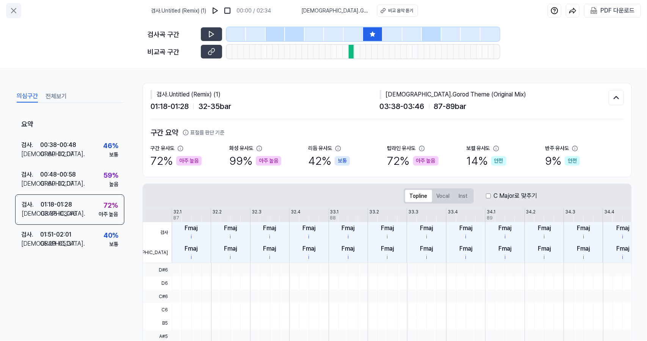
click at [8, 11] on button at bounding box center [13, 10] width 15 height 15
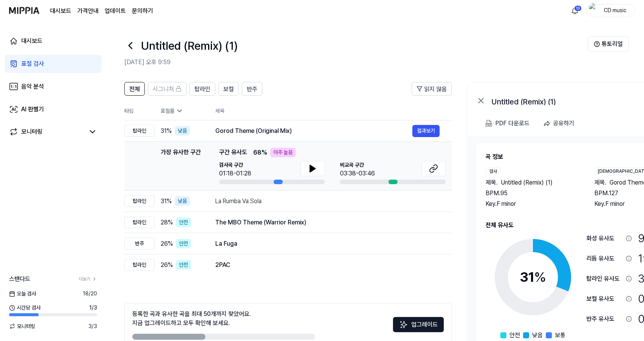
click at [68, 64] on link "표절 검사" at bounding box center [53, 64] width 97 height 18
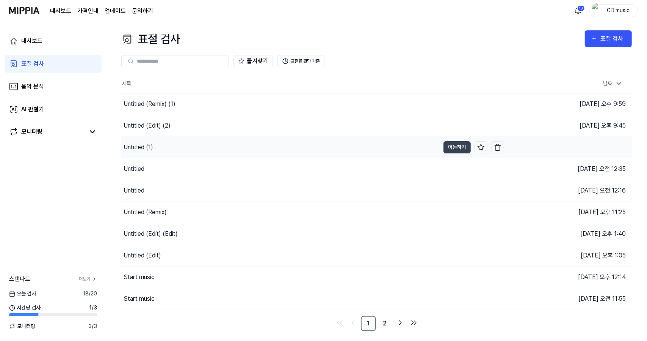
click at [235, 146] on div "Untitled (1)" at bounding box center [280, 147] width 319 height 21
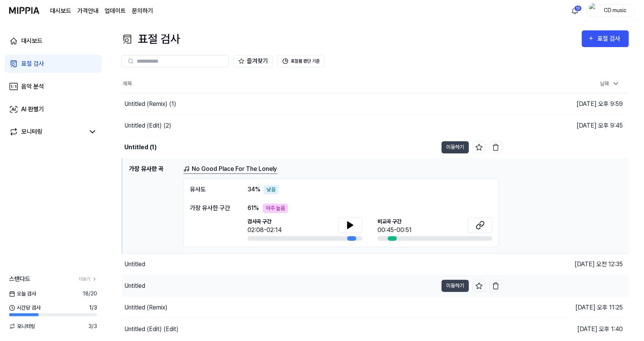
click at [222, 281] on div "Untitled" at bounding box center [280, 285] width 316 height 21
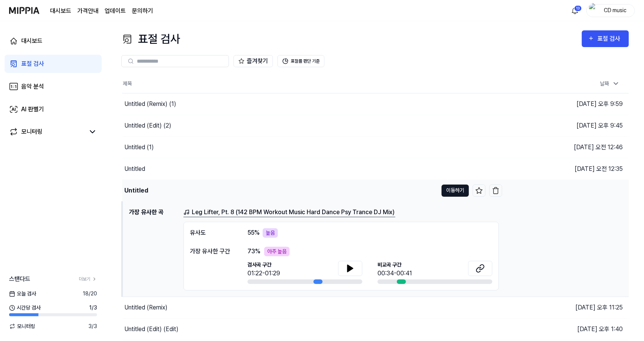
click at [444, 190] on button "이동하기" at bounding box center [455, 190] width 27 height 12
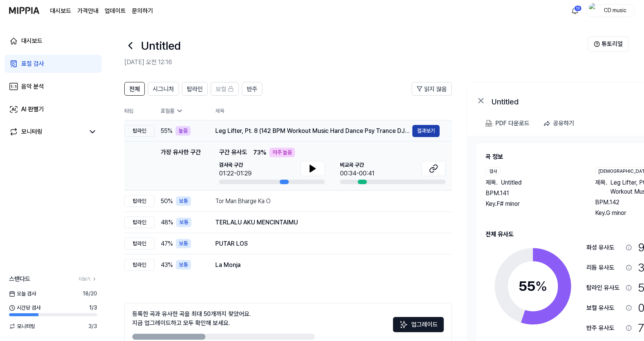
click at [423, 135] on button "결과보기" at bounding box center [426, 131] width 27 height 12
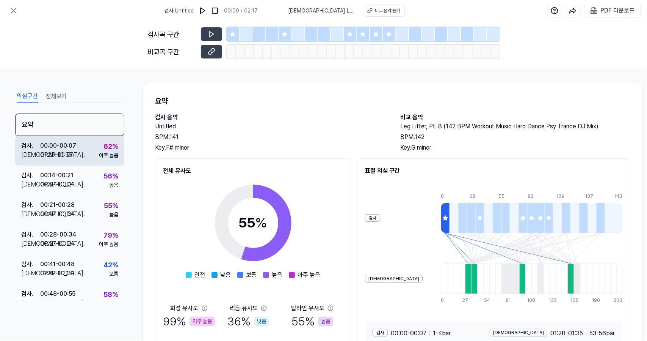
click at [92, 151] on div "검사 . 00:00 - 00:07 비교 . 01:28 - 01:35 62 % 아주 높음" at bounding box center [69, 151] width 109 height 30
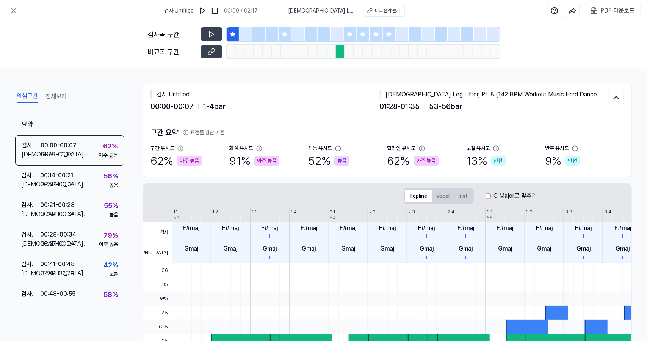
click at [283, 28] on div at bounding box center [285, 34] width 13 height 14
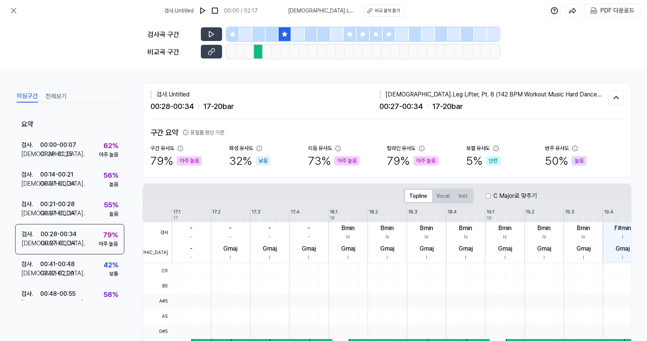
click at [355, 28] on div at bounding box center [350, 34] width 13 height 14
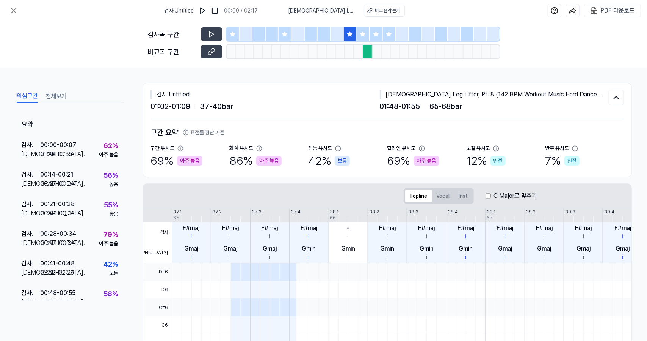
click at [365, 31] on icon at bounding box center [363, 34] width 6 height 6
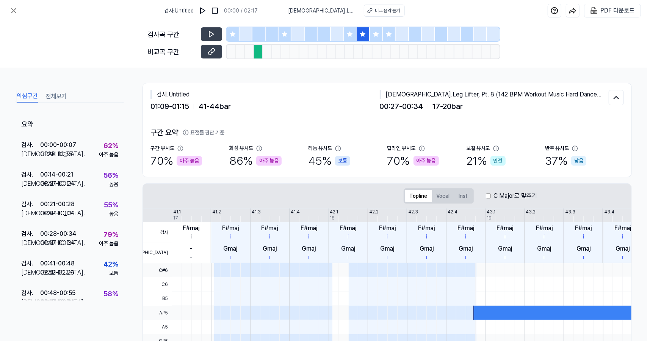
click at [380, 33] on div at bounding box center [376, 34] width 13 height 14
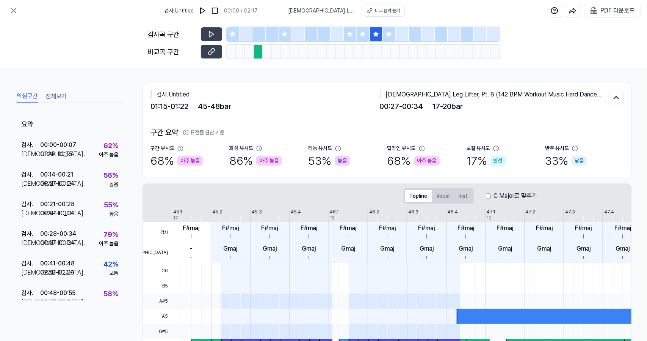
click at [391, 32] on icon at bounding box center [389, 34] width 6 height 6
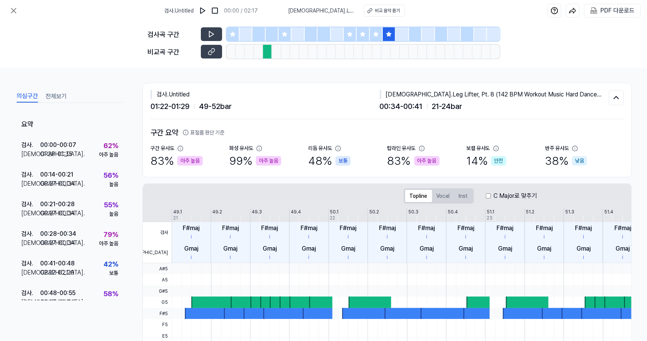
click at [353, 31] on icon at bounding box center [350, 34] width 6 height 6
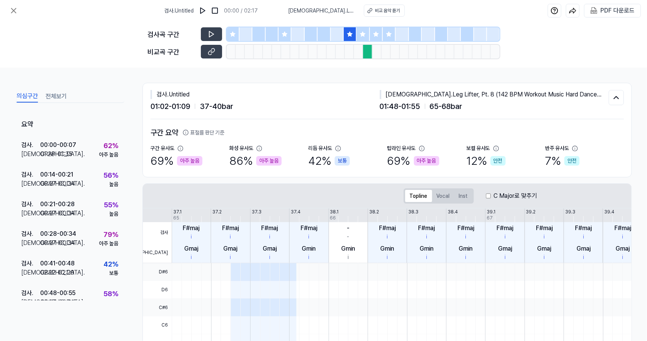
click at [214, 27] on div "검사곡 구간 비교곡 구간" at bounding box center [324, 44] width 352 height 46
click at [212, 35] on icon at bounding box center [211, 34] width 5 height 6
click at [212, 35] on icon at bounding box center [212, 33] width 1 height 5
click at [388, 30] on div at bounding box center [389, 34] width 13 height 14
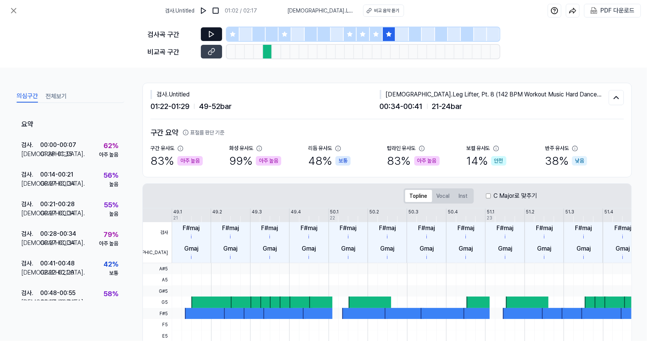
click at [205, 28] on button at bounding box center [211, 34] width 21 height 14
click at [211, 31] on icon at bounding box center [212, 34] width 8 height 8
click at [211, 31] on icon at bounding box center [210, 33] width 1 height 5
click at [352, 30] on div at bounding box center [350, 34] width 13 height 14
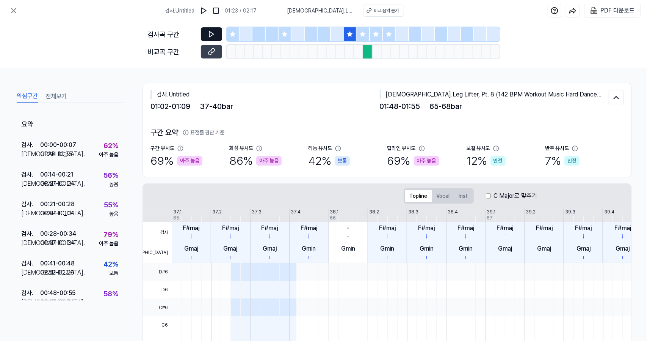
click at [206, 33] on button at bounding box center [211, 34] width 21 height 14
click at [387, 36] on icon at bounding box center [389, 34] width 6 height 6
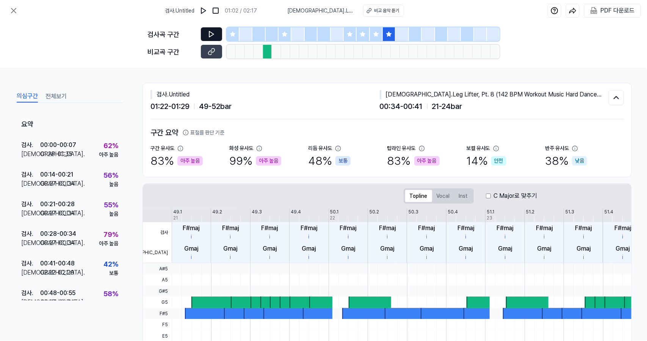
click at [211, 31] on icon at bounding box center [212, 34] width 8 height 8
click at [201, 27] on button at bounding box center [211, 34] width 21 height 14
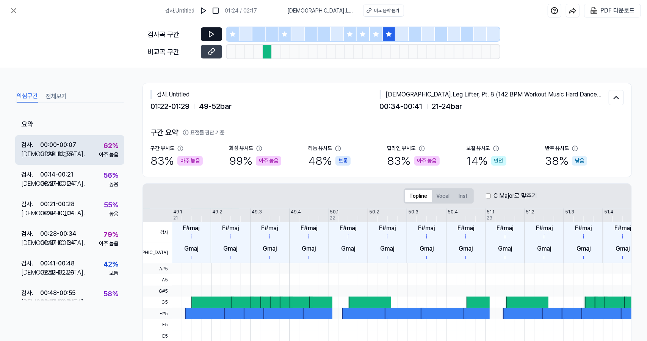
click at [65, 158] on div "검사 . 00:00 - 00:07 비교 . 01:28 - 01:35 62 % 아주 높음" at bounding box center [69, 150] width 109 height 30
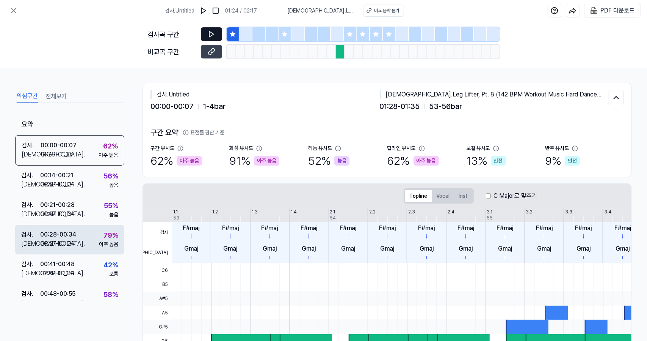
click at [71, 231] on div "00:28 - 00:34" at bounding box center [58, 234] width 36 height 9
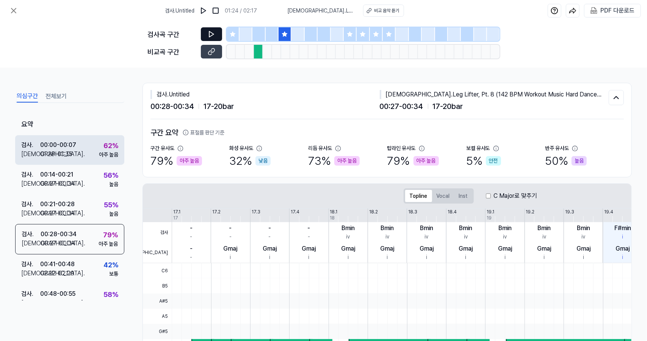
click at [85, 149] on div "검사 . 00:00 - 00:07 비교 . 01:28 - 01:35 62 % 아주 높음" at bounding box center [69, 150] width 109 height 30
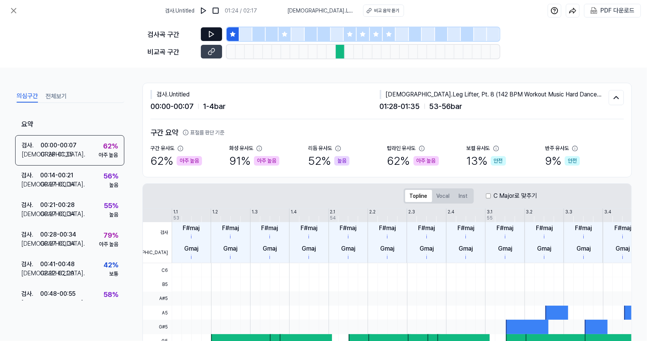
click at [202, 33] on button at bounding box center [211, 34] width 21 height 14
click at [288, 34] on icon at bounding box center [285, 34] width 6 height 6
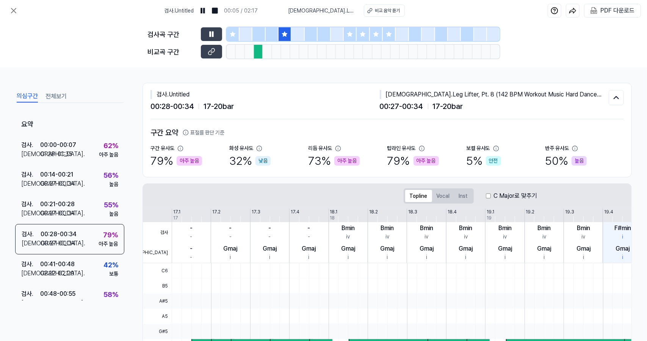
click at [229, 35] on div at bounding box center [233, 34] width 13 height 14
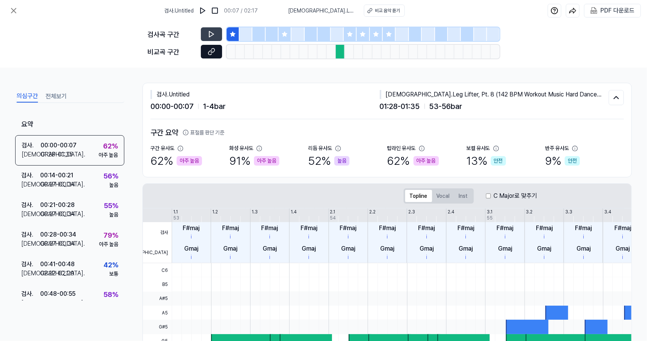
click at [208, 53] on icon at bounding box center [212, 52] width 8 height 8
click at [16, 5] on button at bounding box center [13, 10] width 15 height 15
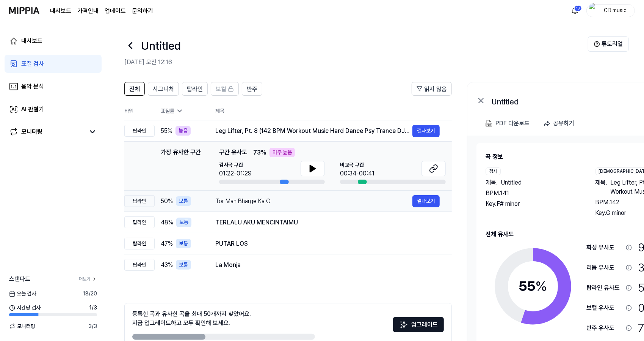
click at [215, 200] on td "Tor Man Bharge Ka O 결과보기" at bounding box center [327, 200] width 249 height 21
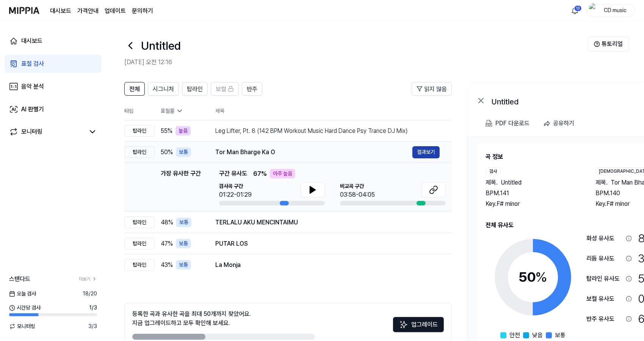
click at [432, 152] on button "결과보기" at bounding box center [426, 152] width 27 height 12
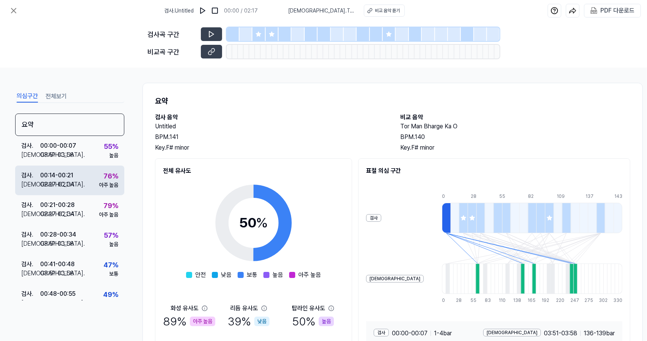
click at [113, 171] on div "76 %" at bounding box center [111, 176] width 15 height 10
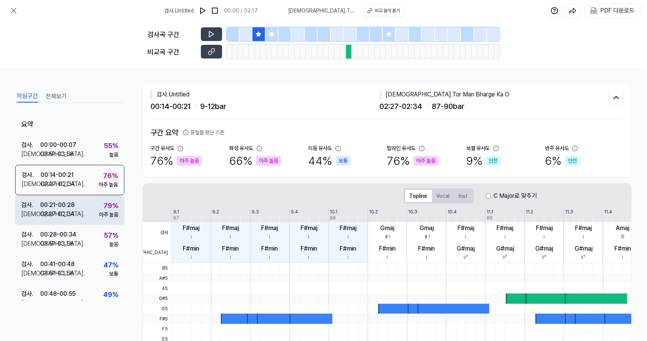
click at [99, 213] on div "아주 높음" at bounding box center [108, 215] width 19 height 8
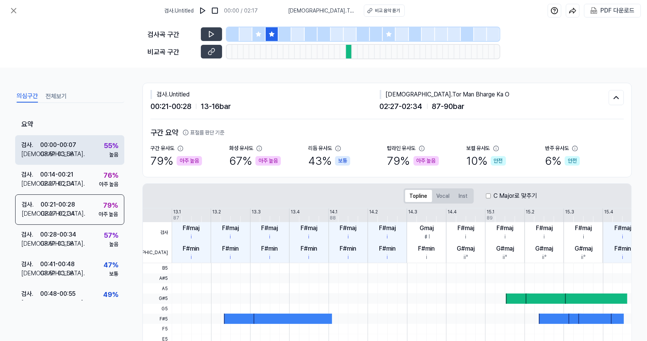
click at [90, 161] on div "검사 . 00:00 - 00:07 비교 . 03:51 - 03:58 55 % 높음" at bounding box center [69, 150] width 109 height 30
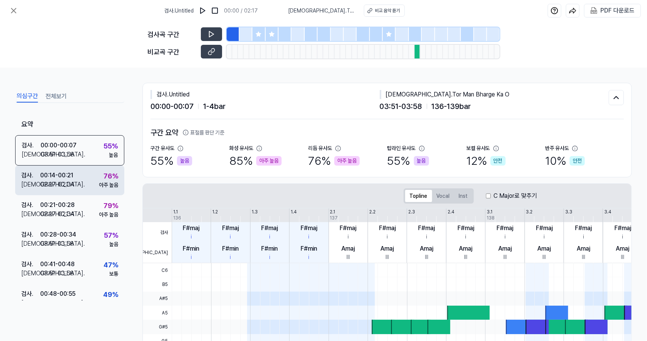
click at [90, 182] on div "검사 . 00:14 - 00:21 비교 . 02:27 - 02:34 76 % 아주 높음" at bounding box center [69, 180] width 109 height 30
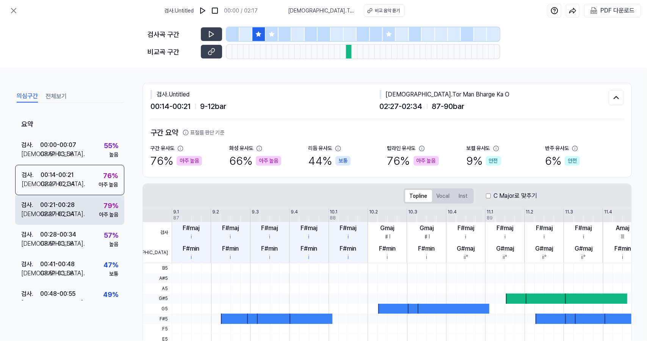
click at [90, 204] on div "검사 . 00:21 - 00:28 비교 . 02:27 - 02:34 79 % 아주 높음" at bounding box center [69, 210] width 109 height 30
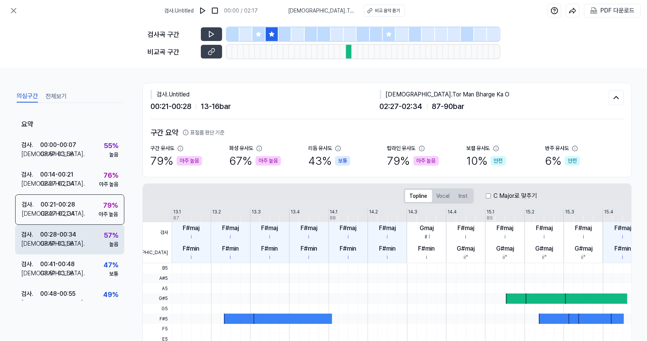
click at [91, 229] on div "검사 . 00:28 - 00:34 비교 . 03:51 - 03:58 57 % 높음" at bounding box center [69, 240] width 109 height 30
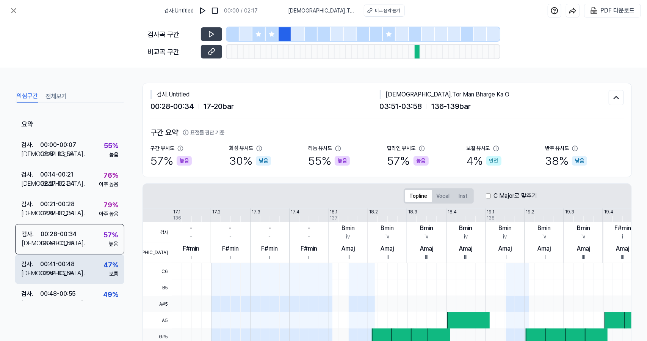
click at [93, 275] on div "검사 . 00:41 - 00:48 비교 . 03:51 - 03:58 47 % 보통" at bounding box center [69, 269] width 109 height 30
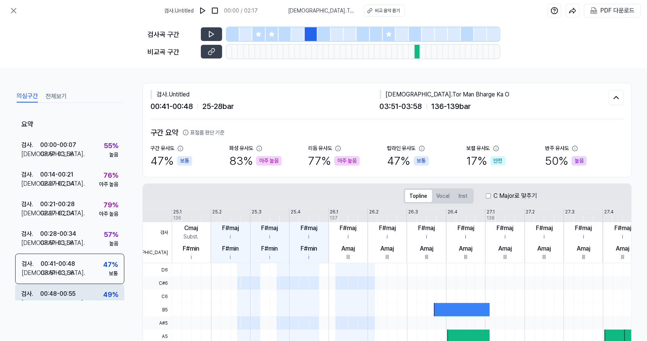
click at [94, 290] on div "검사 . 00:48 - 00:55 비교 . 02:48 - 02:55 49 % 보통" at bounding box center [69, 299] width 109 height 30
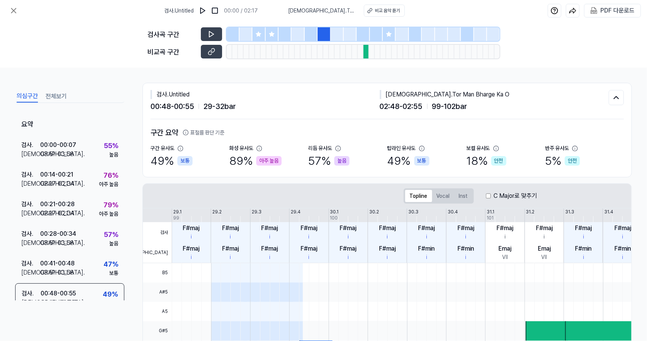
click at [323, 36] on div at bounding box center [324, 34] width 13 height 14
click at [211, 36] on icon at bounding box center [211, 34] width 5 height 6
click at [211, 36] on icon at bounding box center [210, 33] width 1 height 5
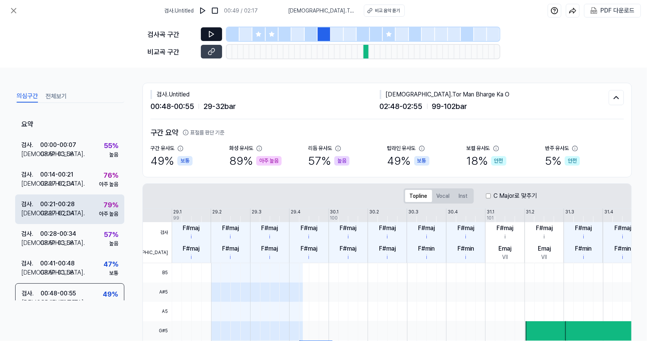
click at [69, 207] on div "00:21 - 00:28" at bounding box center [57, 204] width 35 height 9
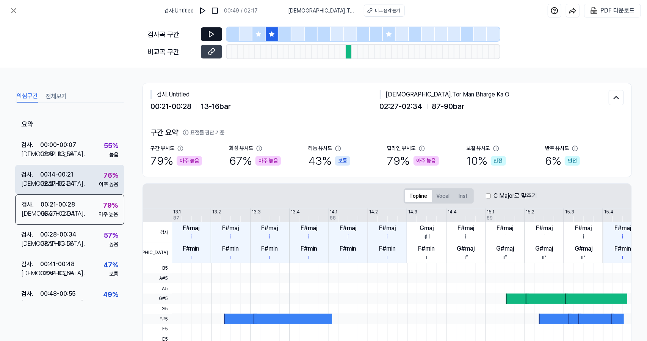
click at [89, 172] on div "검사 . 00:14 - 00:21 비교 . 02:27 - 02:34 76 % 아주 높음" at bounding box center [69, 180] width 109 height 30
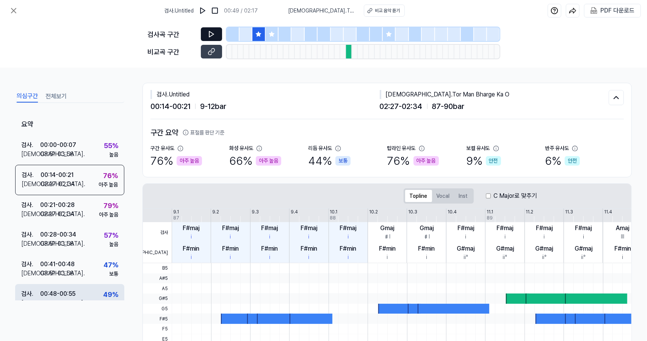
click at [83, 288] on div "검사 . 00:48 - 00:55 비교 . 02:48 - 02:55 49 % 보통" at bounding box center [69, 299] width 109 height 30
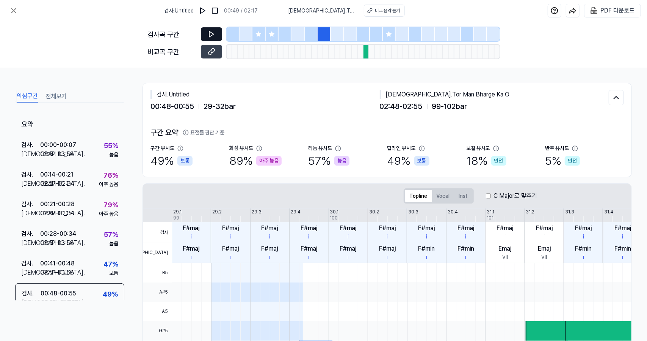
click at [290, 28] on div at bounding box center [285, 34] width 13 height 14
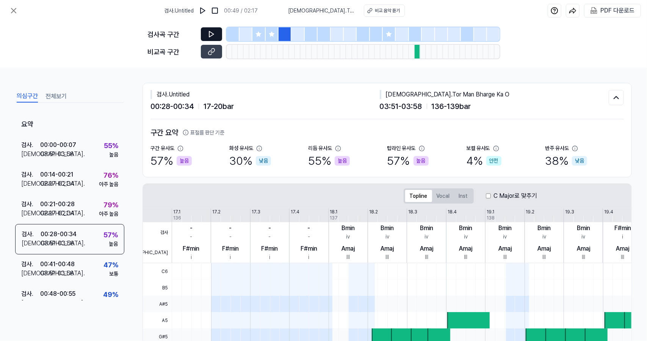
click at [271, 34] on icon at bounding box center [271, 33] width 5 height 5
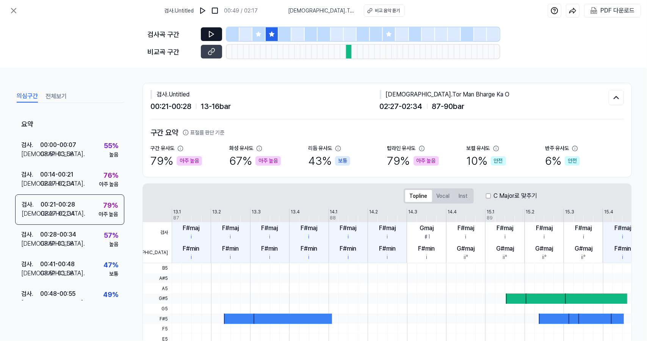
click at [259, 34] on icon at bounding box center [258, 33] width 5 height 5
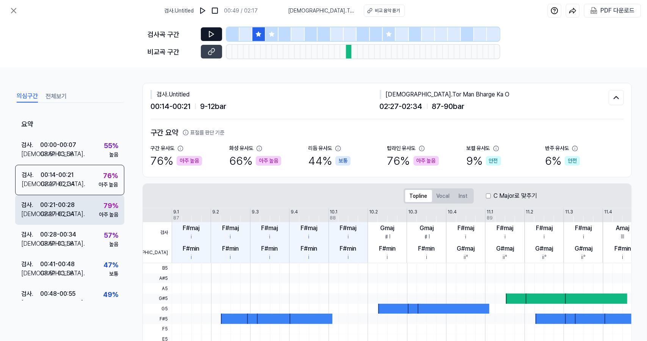
click at [79, 210] on div "검사 . 00:21 - 00:28 비교 . 02:27 - 02:34 79 % 아주 높음" at bounding box center [69, 210] width 109 height 30
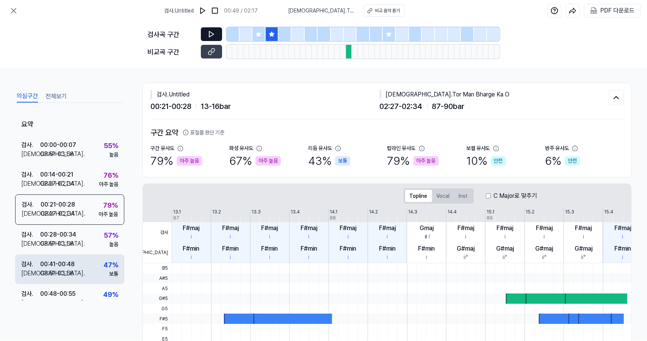
click at [79, 255] on div "검사 . 00:41 - 00:48 비교 . 03:51 - 03:58 47 % 보통" at bounding box center [69, 269] width 109 height 30
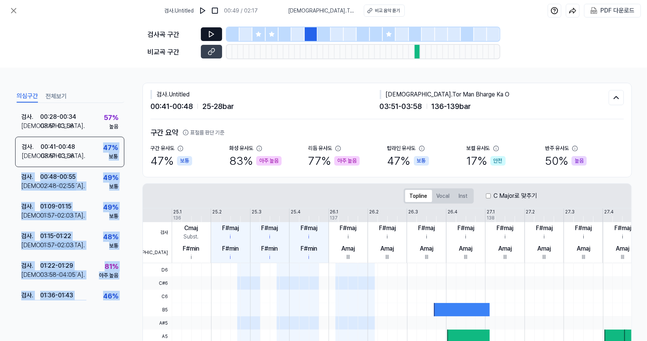
drag, startPoint x: 79, startPoint y: 280, endPoint x: 75, endPoint y: 313, distance: 32.4
click at [75, 313] on div "의심구간 전체보기 요약 검사 . 00:00 - 00:07 비교 . 03:51 - 03:58 55 % 높음 검사 . 00:14 - 00:21 비…" at bounding box center [69, 210] width 109 height 243
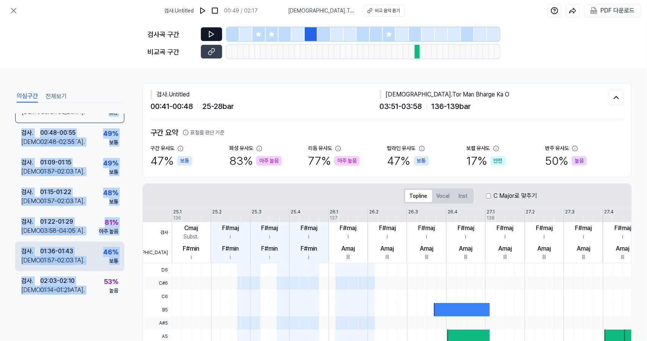
click at [83, 252] on div "검사 . 01:36 - 01:43 비교 . 01:57 - 02:03 46 % 보통" at bounding box center [69, 256] width 109 height 30
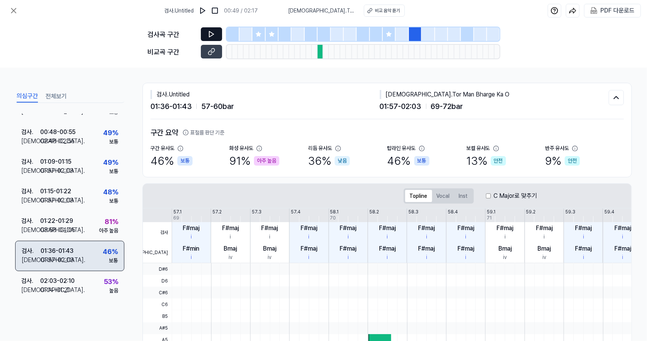
scroll to position [161, 0]
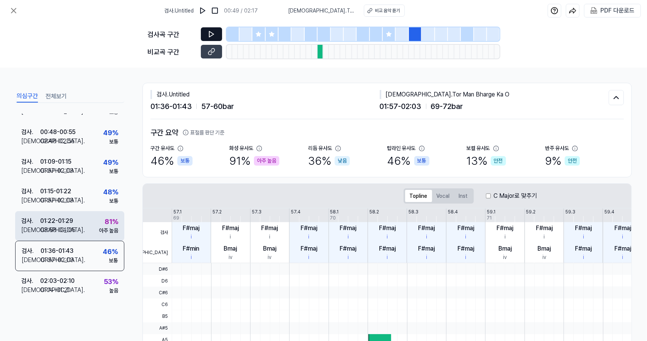
click at [84, 226] on div "검사 . 01:22 - 01:29 비교 . 03:58 - 04:05 81 % 아주 높음" at bounding box center [69, 226] width 109 height 30
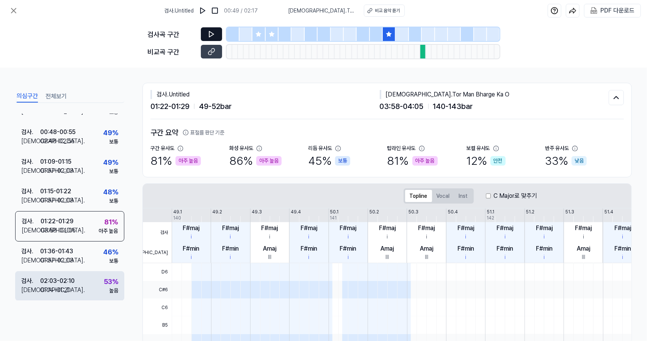
click at [75, 294] on div "검사 . 02:03 - 02:10 비교 . 01:14 - 01:21 53 % 높음" at bounding box center [69, 286] width 109 height 30
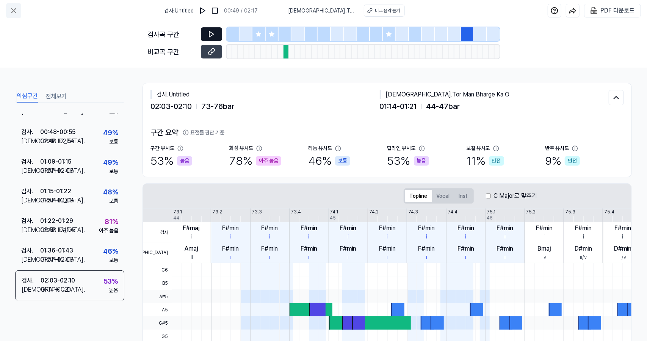
click at [17, 10] on icon at bounding box center [13, 10] width 9 height 9
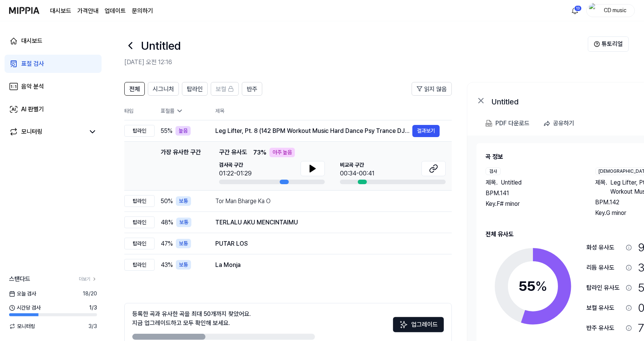
click at [95, 67] on link "표절 검사" at bounding box center [53, 64] width 97 height 18
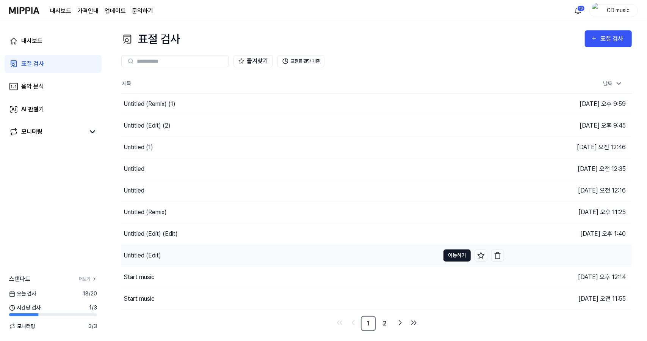
click at [465, 252] on button "이동하기" at bounding box center [457, 255] width 27 height 12
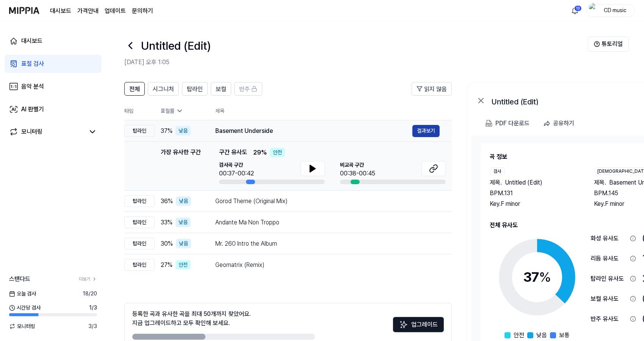
click at [430, 129] on button "결과보기" at bounding box center [426, 131] width 27 height 12
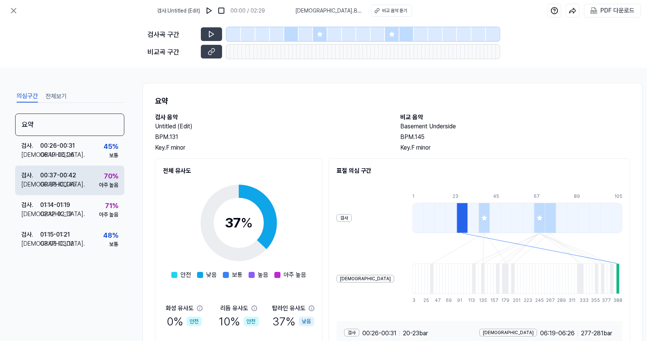
click at [113, 185] on div "아주 높음" at bounding box center [108, 185] width 19 height 8
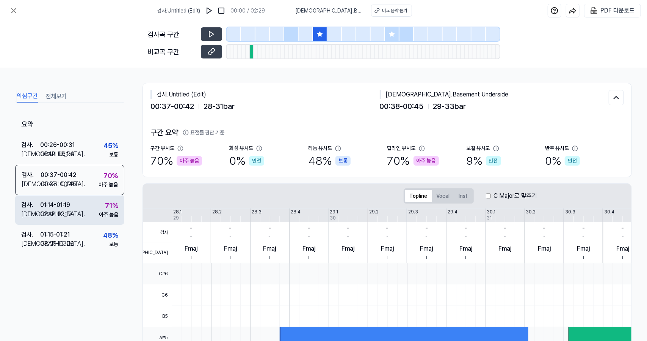
click at [105, 205] on div "71 %" at bounding box center [111, 205] width 13 height 10
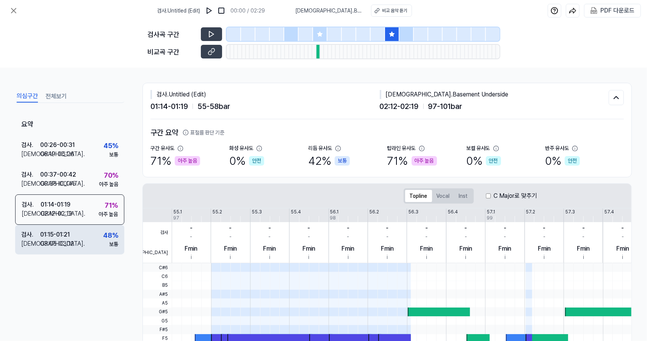
click at [101, 240] on div "검사 . 01:15 - 01:21 비교 . 03:05 - 03:12 48 % 보통" at bounding box center [69, 240] width 109 height 30
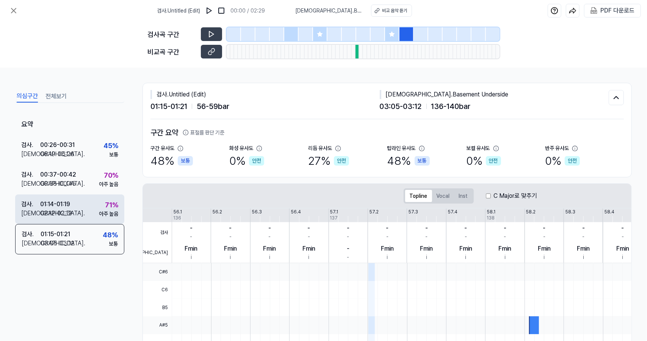
click at [98, 197] on div "검사 . 01:14 - 01:19 비교 . 02:12 - 02:19 71 % 아주 높음" at bounding box center [69, 209] width 109 height 30
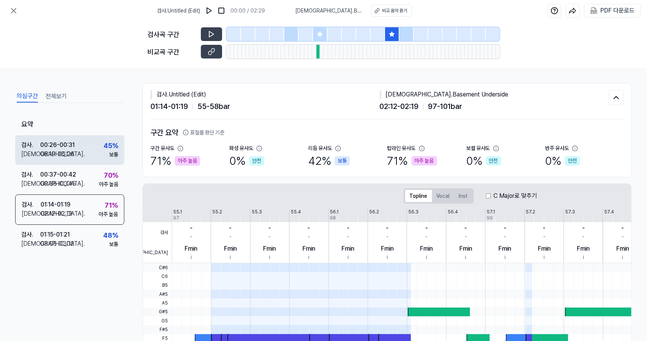
click at [103, 160] on div "검사 . 00:26 - 00:31 비교 . 06:19 - 06:26 45 % 보통" at bounding box center [69, 150] width 109 height 30
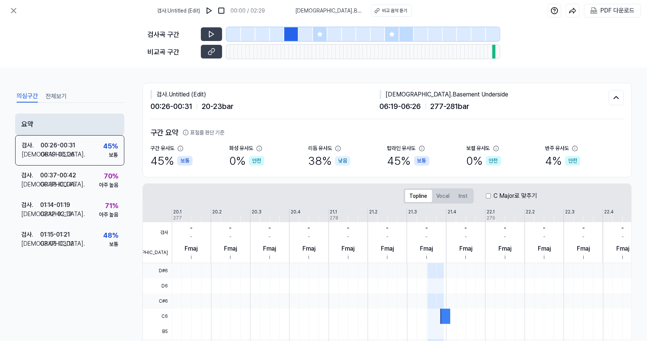
click at [99, 125] on div "요약" at bounding box center [69, 124] width 109 height 22
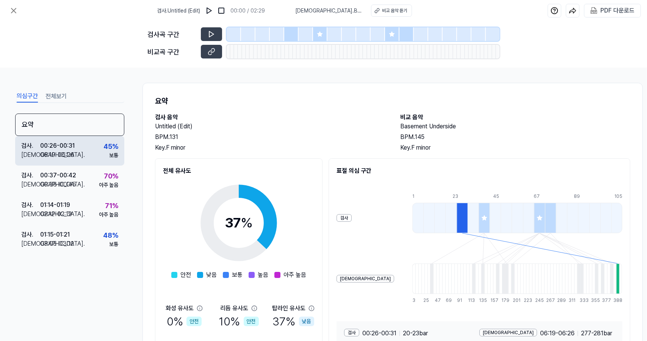
click at [98, 155] on div "검사 . 00:26 - 00:31 비교 . 06:19 - 06:26 45 % 보통" at bounding box center [69, 151] width 109 height 30
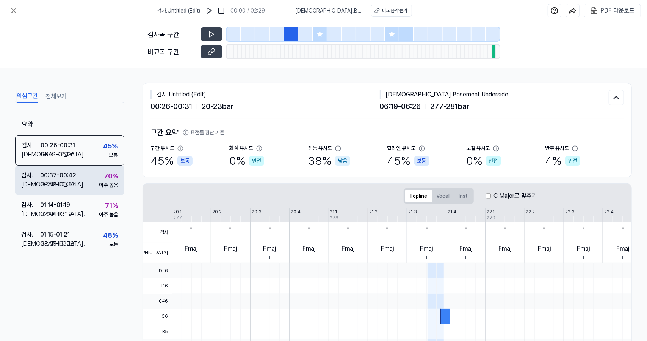
click at [98, 185] on div "검사 . 00:37 - 00:42 비교 . 00:38 - 00:45 70 % 아주 높음" at bounding box center [69, 180] width 109 height 30
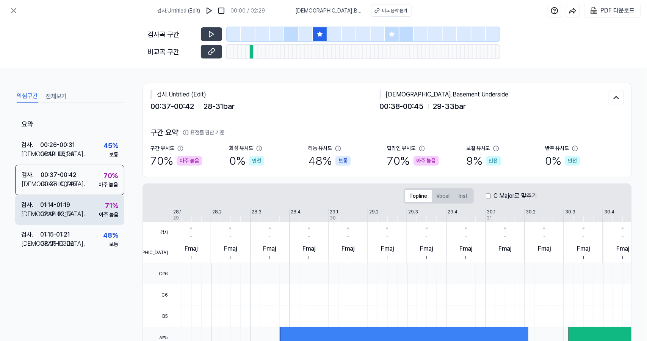
click at [99, 205] on div "71 % 아주 높음" at bounding box center [108, 209] width 19 height 18
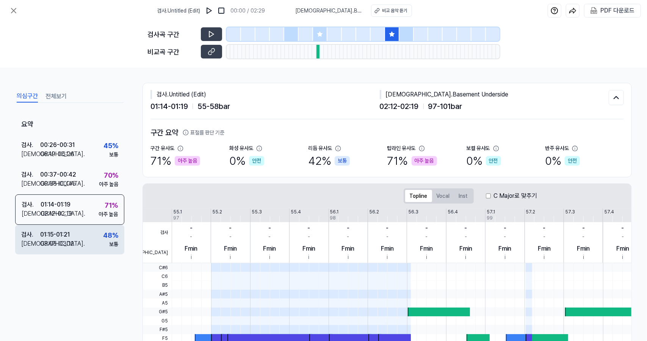
click at [99, 226] on div "검사 . 01:15 - 01:21 비교 . 03:05 - 03:12 48 % 보통" at bounding box center [69, 240] width 109 height 30
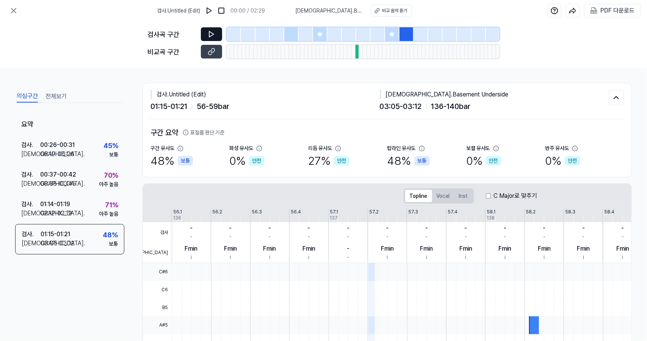
click at [205, 37] on button at bounding box center [211, 34] width 21 height 14
click at [385, 29] on div at bounding box center [392, 34] width 14 height 14
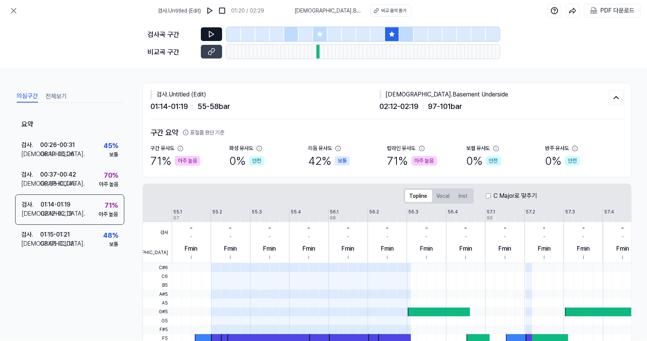
click at [221, 35] on button at bounding box center [211, 34] width 21 height 14
click at [16, 7] on icon at bounding box center [13, 10] width 9 height 9
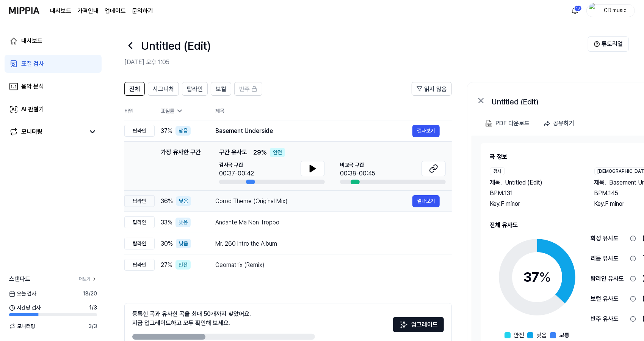
click at [220, 205] on div "Gorod Theme (Original Mix) 결과보기" at bounding box center [327, 201] width 225 height 12
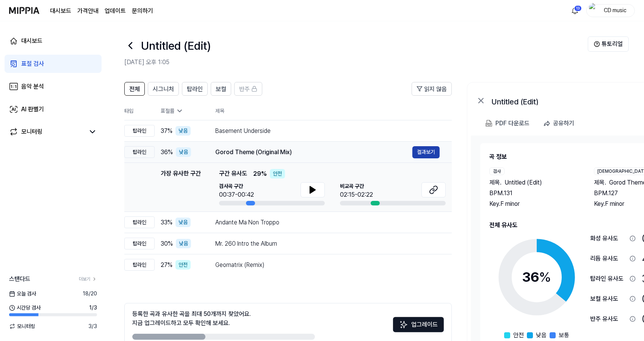
click at [426, 154] on button "결과보기" at bounding box center [426, 152] width 27 height 12
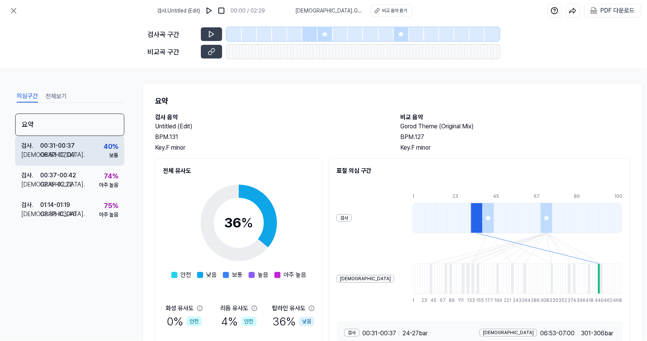
click at [98, 156] on div "검사 . 00:31 - 00:37 비교 . 06:53 - 07:00 40 % 보통" at bounding box center [69, 151] width 109 height 30
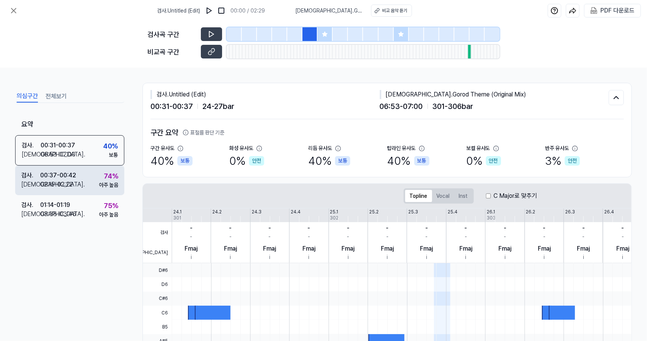
click at [96, 179] on div "검사 . 00:37 - 00:42 비교 . 02:15 - 02:22 74 % 아주 높음" at bounding box center [69, 180] width 109 height 30
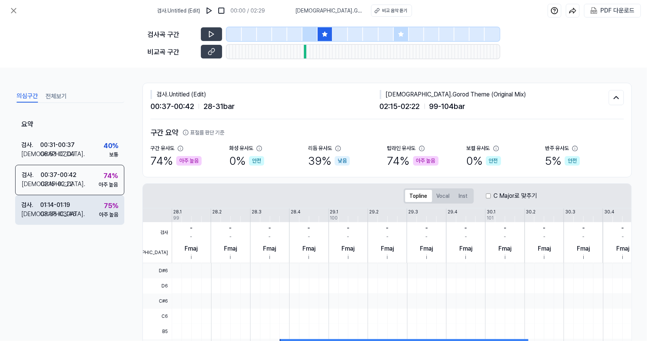
click at [96, 214] on div "검사 . 01:14 - 01:19 비교 . 03:38 - 03:46 75 % 아주 높음" at bounding box center [69, 210] width 109 height 30
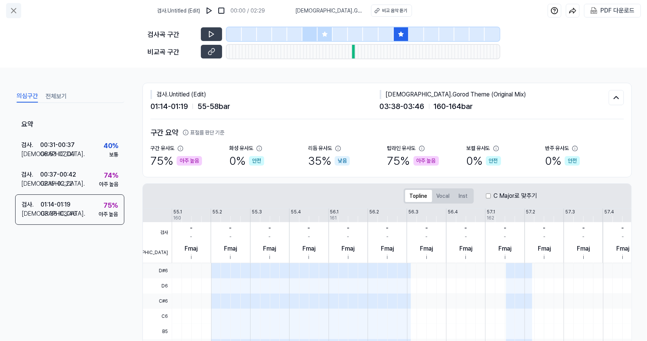
click at [14, 10] on icon at bounding box center [13, 10] width 5 height 5
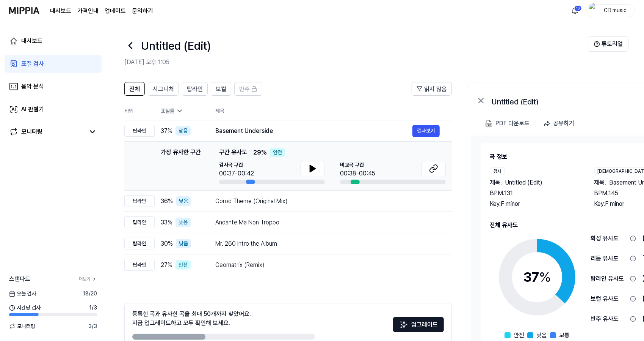
click at [129, 49] on icon at bounding box center [130, 45] width 12 height 12
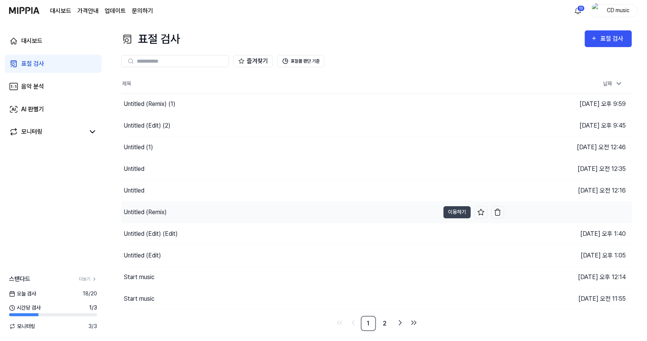
click at [179, 220] on div "Untitled (Remix)" at bounding box center [280, 211] width 319 height 21
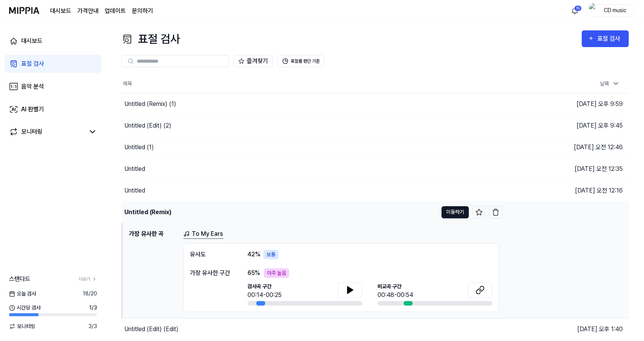
click at [453, 213] on button "이동하기" at bounding box center [455, 212] width 27 height 12
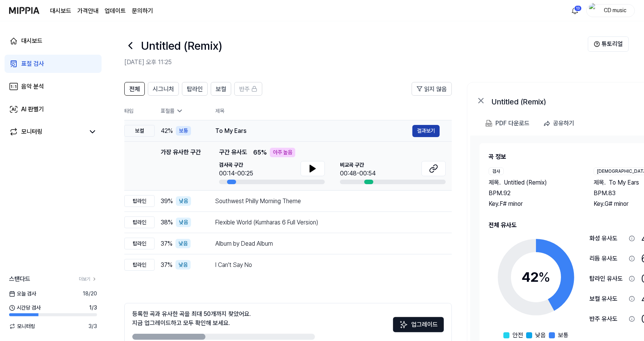
click at [434, 126] on button "결과보기" at bounding box center [426, 131] width 27 height 12
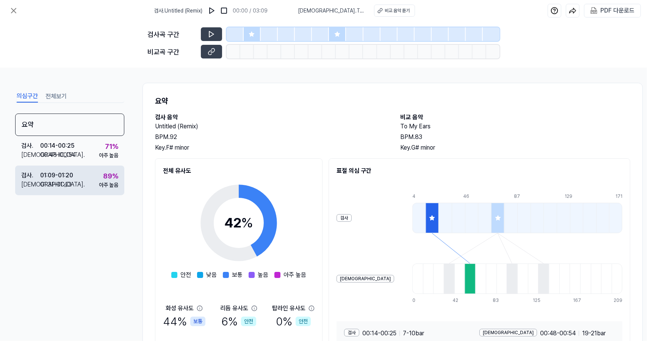
click at [94, 165] on div "검사 . 01:09 - 01:20 비교 . 01:31 - 01:43 89 % 아주 높음" at bounding box center [69, 180] width 109 height 30
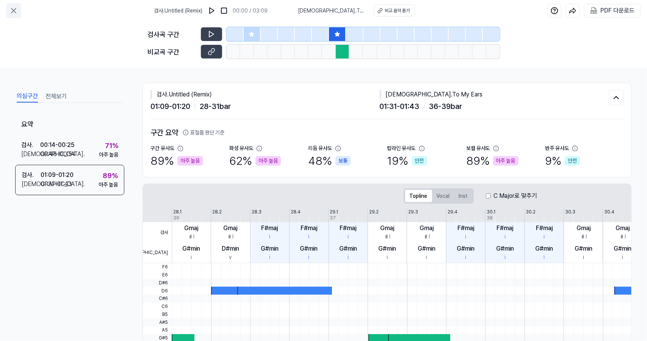
click at [14, 9] on icon at bounding box center [13, 10] width 5 height 5
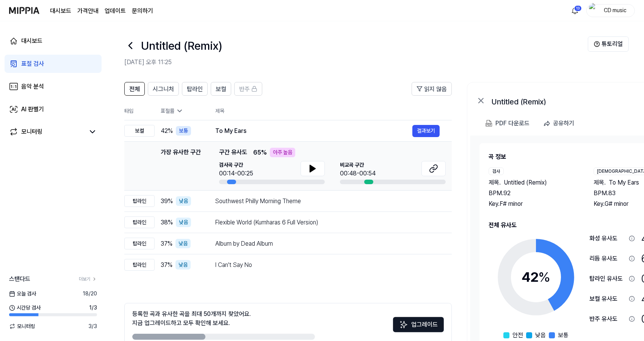
click at [124, 45] on header "Untitled (Remix) 2025.08.17 오후 11:25 튜토리얼" at bounding box center [375, 47] width 538 height 53
click at [128, 44] on icon at bounding box center [130, 45] width 12 height 12
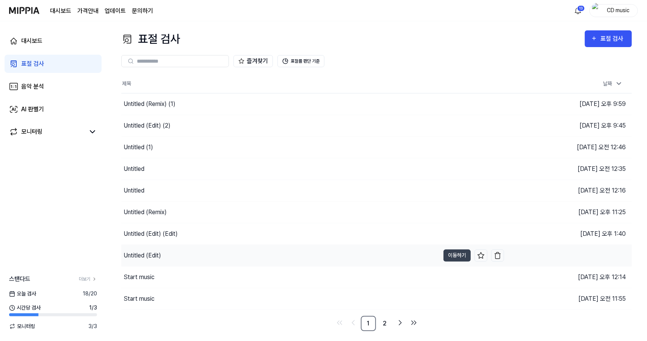
click at [152, 251] on div "Untitled (Edit)" at bounding box center [143, 255] width 38 height 9
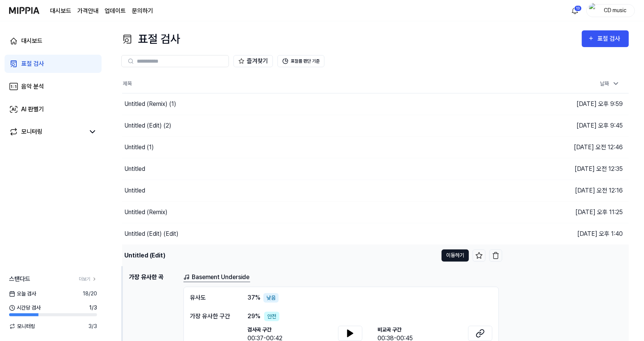
click at [449, 254] on button "이동하기" at bounding box center [455, 255] width 27 height 12
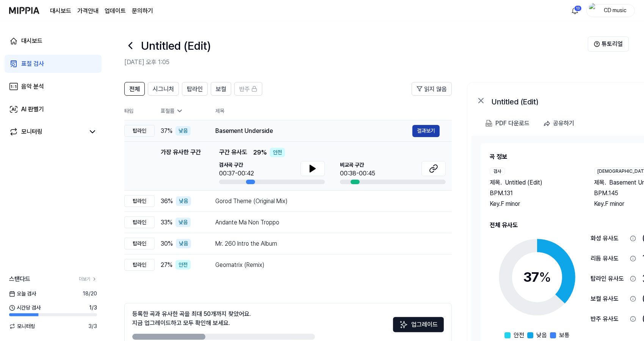
click at [433, 132] on button "결과보기" at bounding box center [426, 131] width 27 height 12
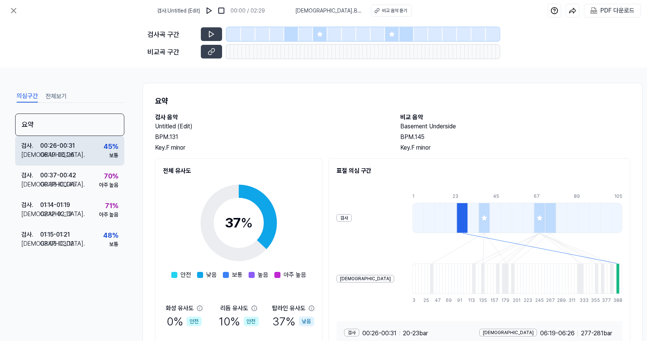
click at [104, 154] on div "45 % 보통" at bounding box center [111, 150] width 15 height 18
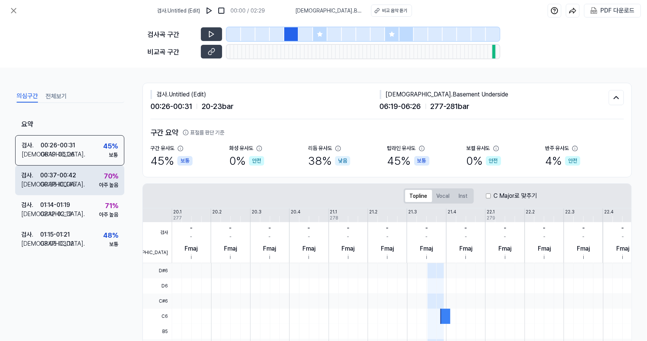
click at [104, 172] on div "70 %" at bounding box center [111, 176] width 14 height 10
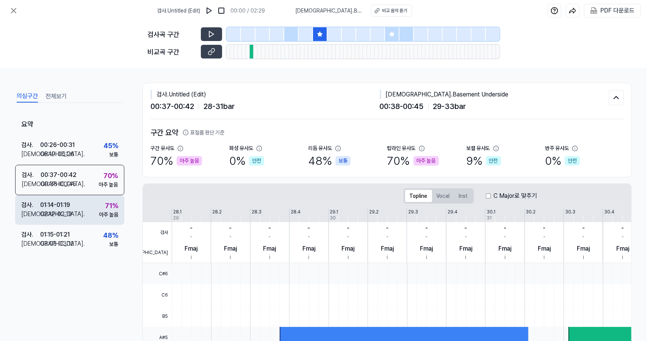
click at [101, 205] on div "71 % 아주 높음" at bounding box center [108, 209] width 19 height 18
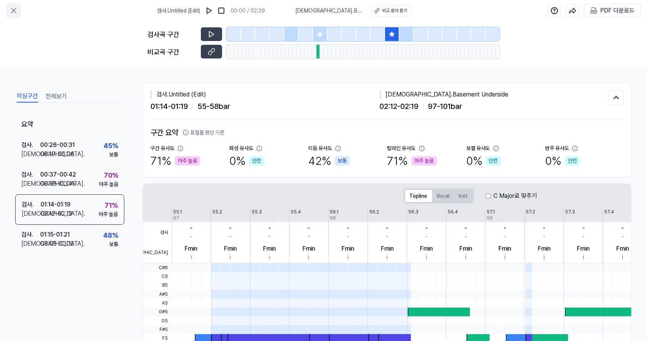
click at [17, 11] on icon at bounding box center [13, 10] width 9 height 9
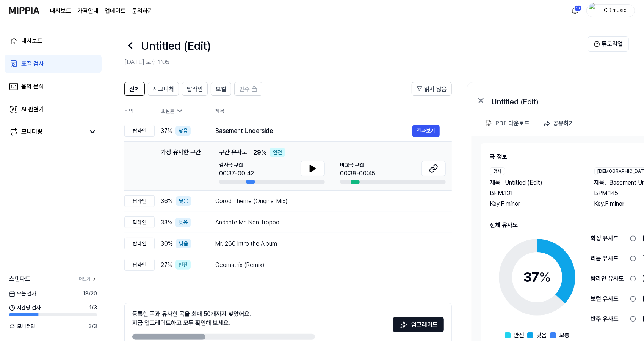
click at [128, 50] on icon at bounding box center [130, 45] width 12 height 12
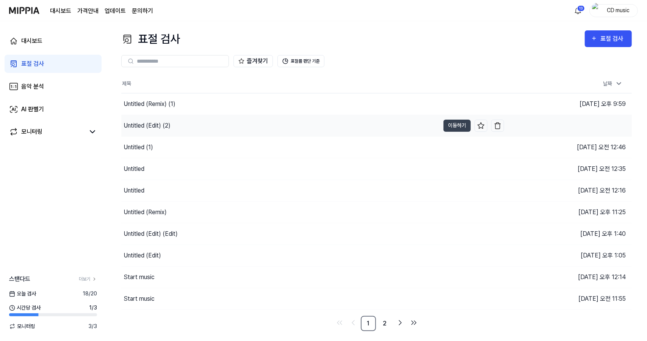
click at [168, 128] on div "Untitled (Edit) (2)" at bounding box center [147, 125] width 47 height 9
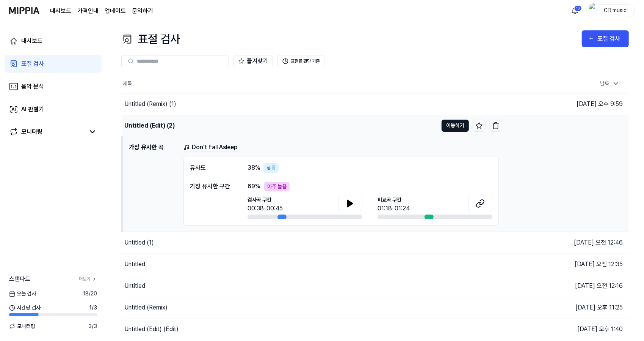
click at [457, 126] on button "이동하기" at bounding box center [455, 125] width 27 height 12
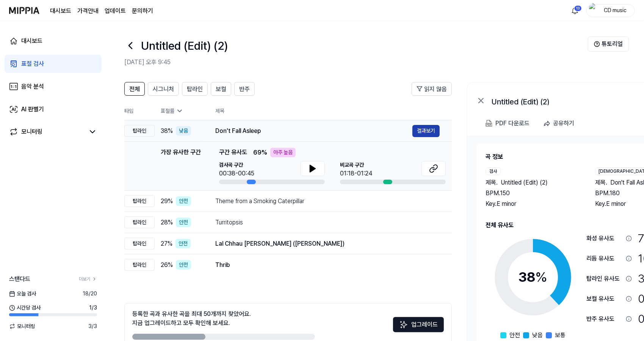
click at [431, 132] on button "결과보기" at bounding box center [426, 131] width 27 height 12
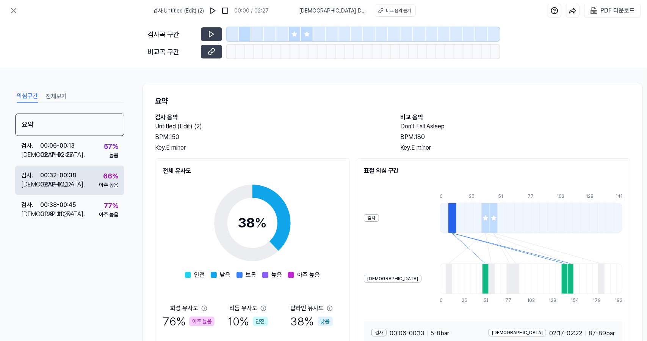
click at [96, 189] on div "검사 . 00:32 - 00:38 비교 . 02:12 - 02:17 66 % 아주 높음" at bounding box center [69, 180] width 109 height 30
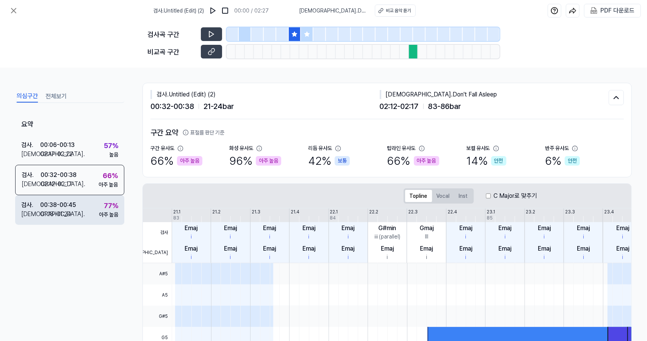
click at [99, 208] on div "77 % 아주 높음" at bounding box center [108, 209] width 19 height 18
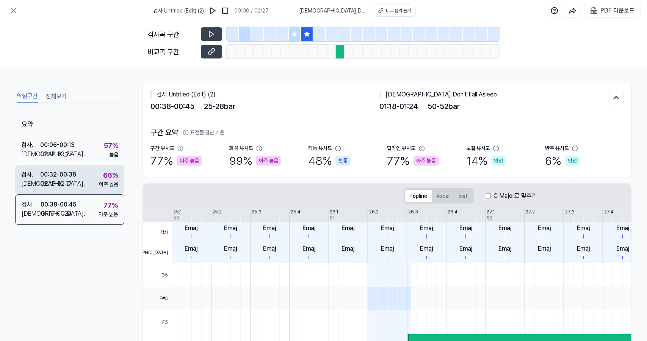
click at [104, 167] on div "검사 . 00:32 - 00:38 비교 . 02:12 - 02:17 66 % 아주 높음" at bounding box center [69, 180] width 109 height 30
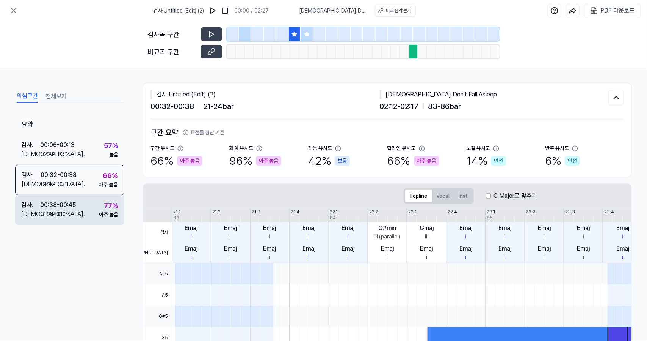
click at [98, 199] on div "검사 . 00:38 - 00:45 비교 . 01:18 - 01:24 77 % 아주 높음" at bounding box center [69, 210] width 109 height 30
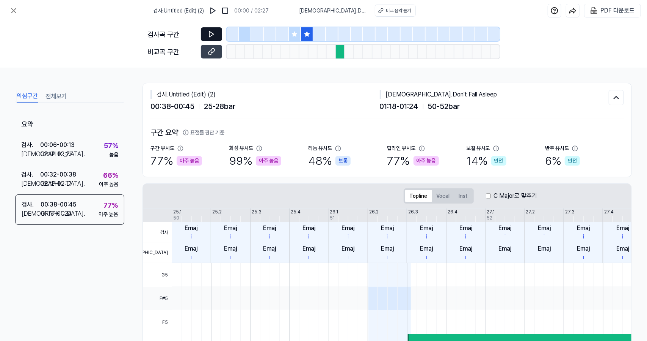
click at [214, 35] on icon at bounding box center [212, 34] width 8 height 8
click at [12, 13] on icon at bounding box center [13, 10] width 5 height 5
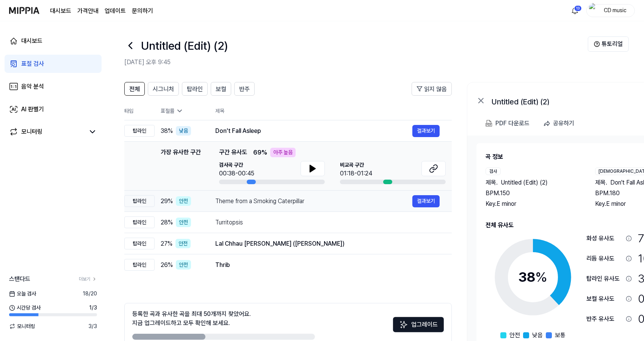
click at [229, 195] on div "Theme from a Smoking Caterpillar 결과보기" at bounding box center [327, 201] width 225 height 12
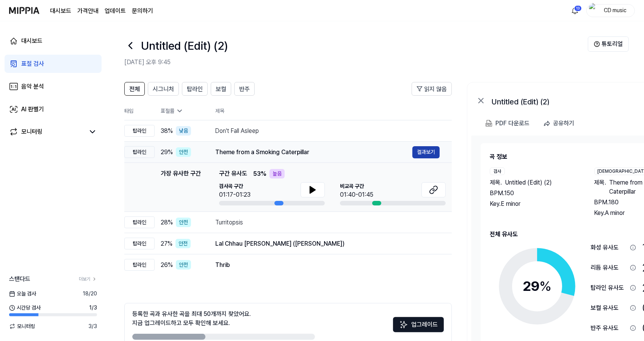
click at [431, 151] on button "결과보기" at bounding box center [426, 152] width 27 height 12
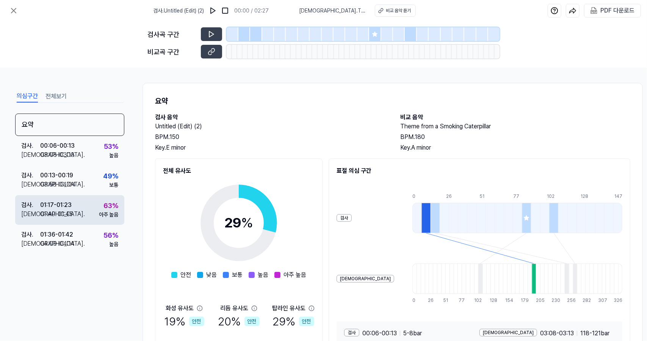
click at [99, 209] on div "63 % 아주 높음" at bounding box center [108, 209] width 19 height 18
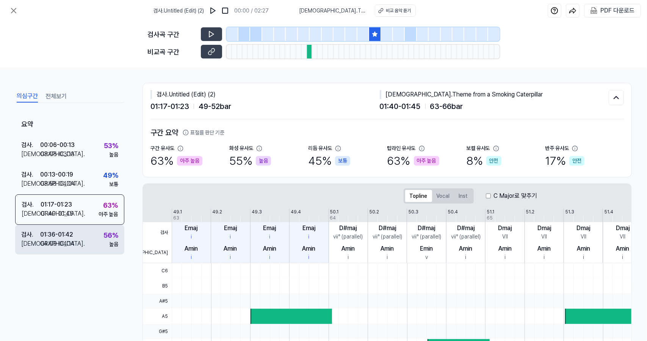
click at [100, 233] on div "검사 . 01:36 - 01:42 비교 . 04:09 - 04:14 56 % 높음" at bounding box center [69, 240] width 109 height 30
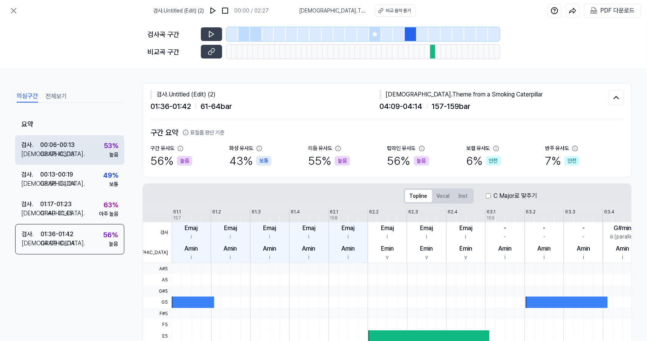
click at [98, 151] on div "검사 . 00:06 - 00:13 비교 . 03:08 - 03:13 53 % 높음" at bounding box center [69, 150] width 109 height 30
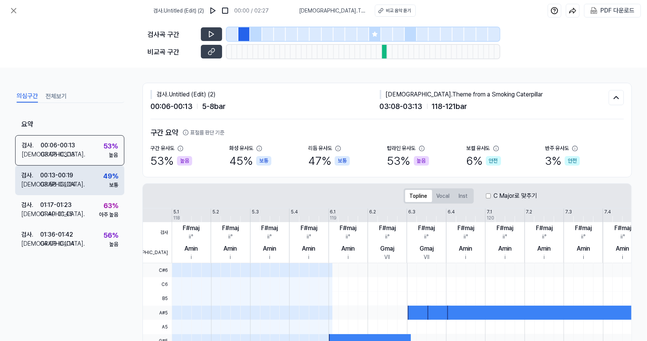
click at [99, 170] on div "검사 . 00:13 - 00:19 비교 . 03:58 - 04:04 49 % 보통" at bounding box center [69, 180] width 109 height 30
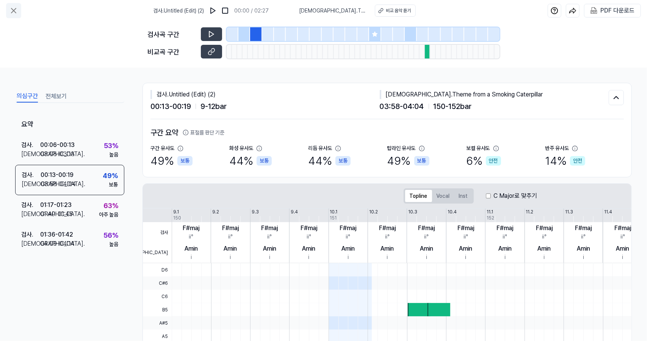
click at [16, 6] on icon at bounding box center [13, 10] width 9 height 9
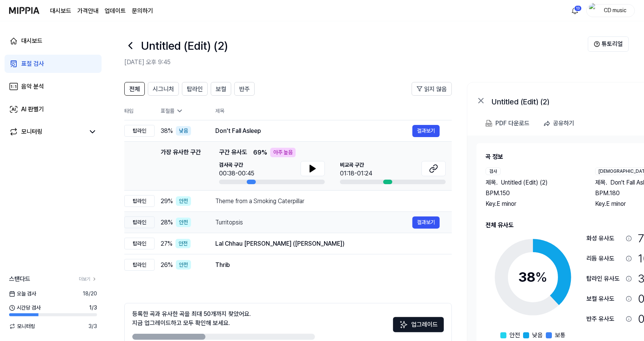
click at [220, 220] on div "Turritopsis" at bounding box center [313, 222] width 197 height 9
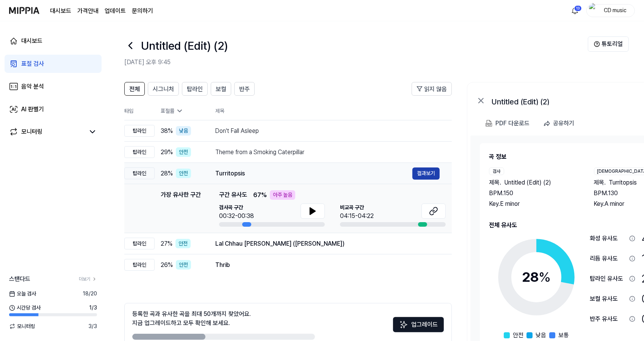
click at [432, 170] on button "결과보기" at bounding box center [426, 173] width 27 height 12
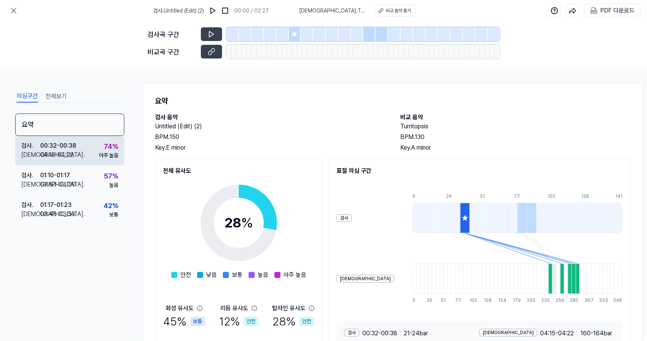
click at [90, 164] on div "검사 . 00:32 - 00:38 비교 . 04:15 - 04:22 74 % 아주 높음" at bounding box center [69, 151] width 109 height 30
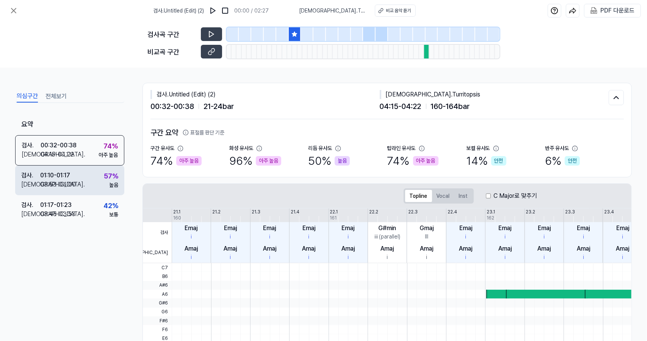
click at [97, 194] on div "검사 . 01:10 - 01:17 비교 . 03:53 - 04:00 57 % 높음" at bounding box center [69, 180] width 109 height 30
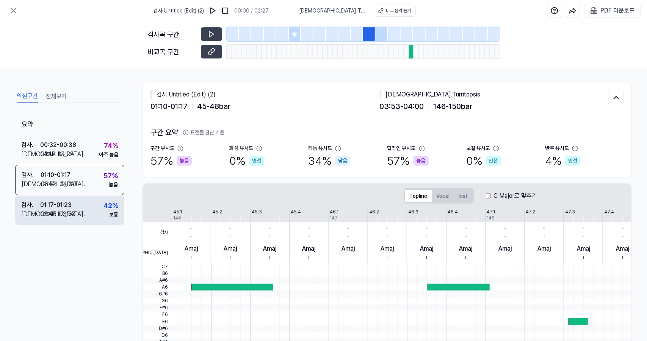
click at [97, 211] on div "검사 . 01:17 - 01:23 비교 . 03:45 - 03:53 42 % 보통" at bounding box center [69, 210] width 109 height 30
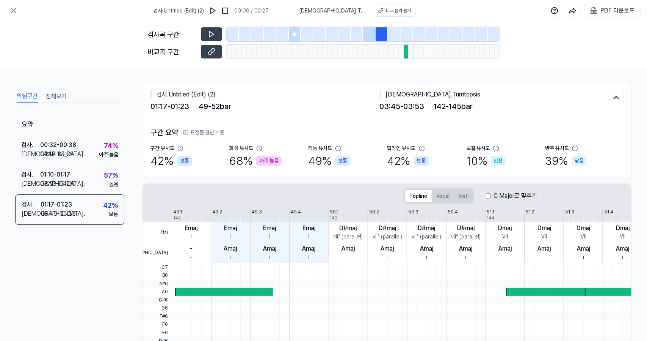
click at [295, 33] on icon at bounding box center [294, 33] width 5 height 5
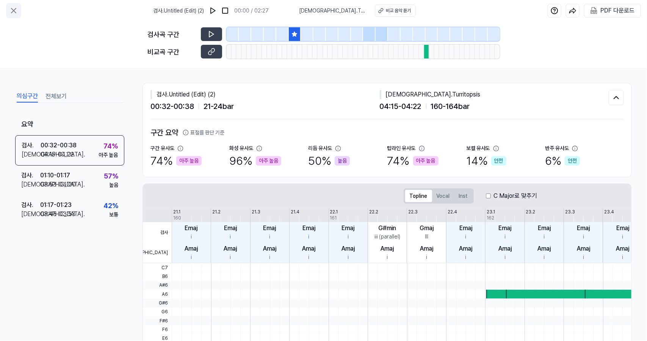
click at [16, 10] on icon at bounding box center [13, 10] width 9 height 9
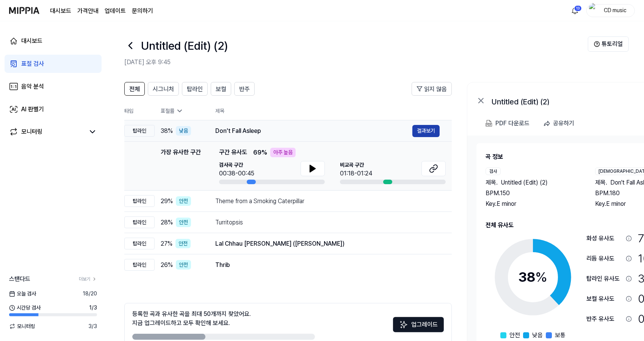
click at [426, 136] on button "결과보기" at bounding box center [426, 131] width 27 height 12
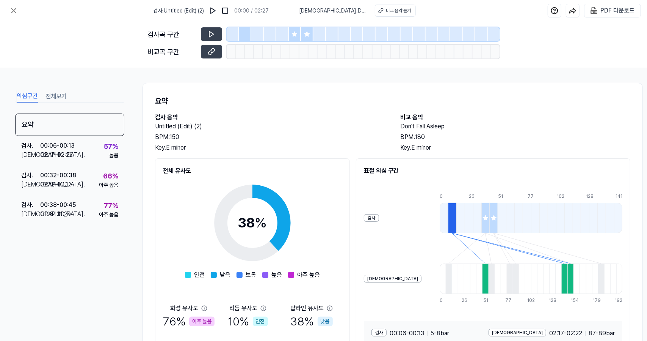
click at [300, 35] on div at bounding box center [295, 34] width 13 height 14
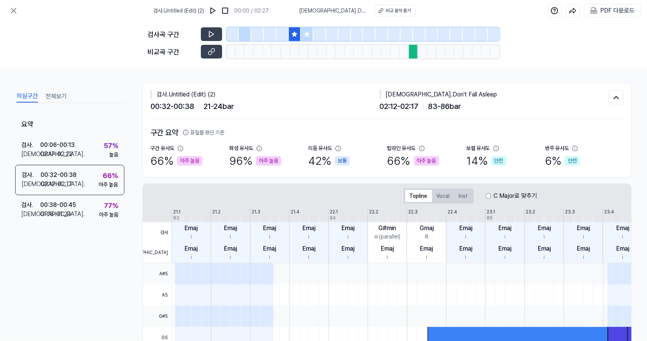
click at [309, 36] on icon at bounding box center [307, 33] width 5 height 5
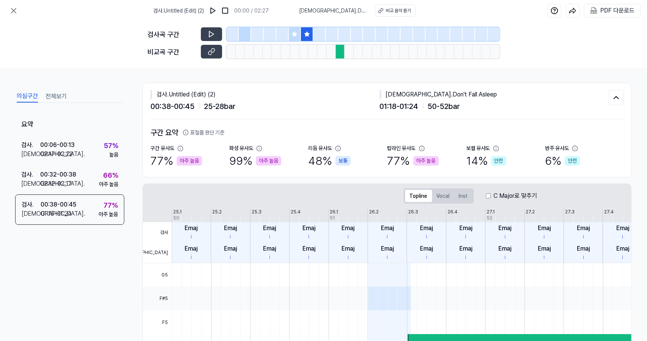
click at [296, 38] on div at bounding box center [295, 34] width 13 height 14
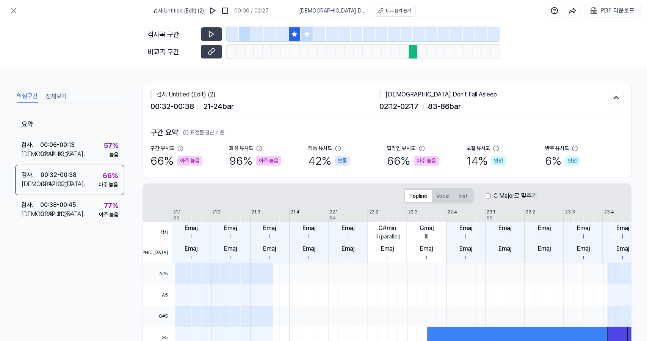
click at [310, 32] on div at bounding box center [307, 34] width 13 height 14
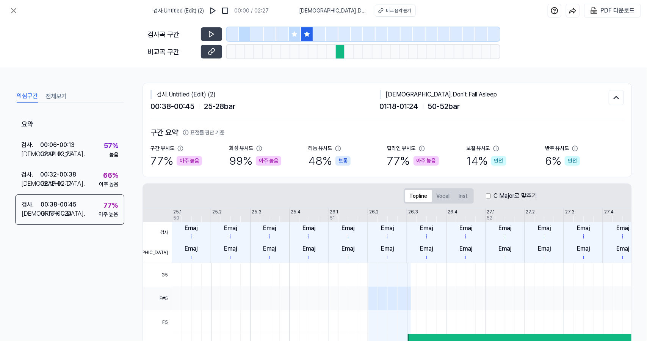
click at [302, 35] on div at bounding box center [307, 34] width 13 height 14
click at [296, 35] on icon at bounding box center [294, 33] width 5 height 5
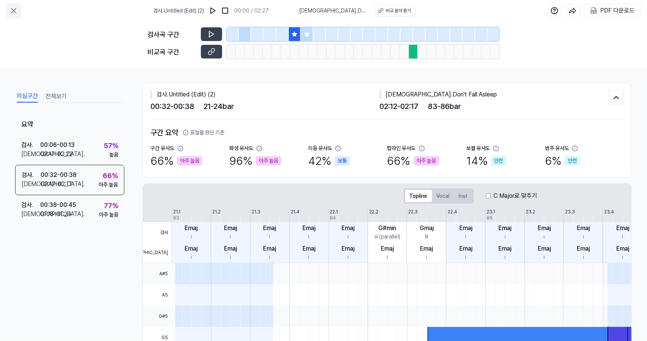
click at [14, 15] on button at bounding box center [13, 10] width 15 height 15
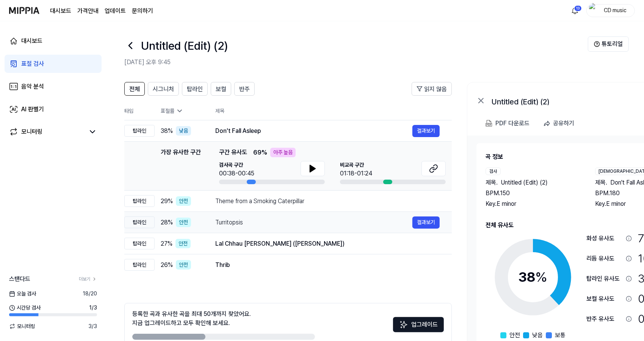
click at [262, 223] on div "Turritopsis" at bounding box center [313, 222] width 197 height 9
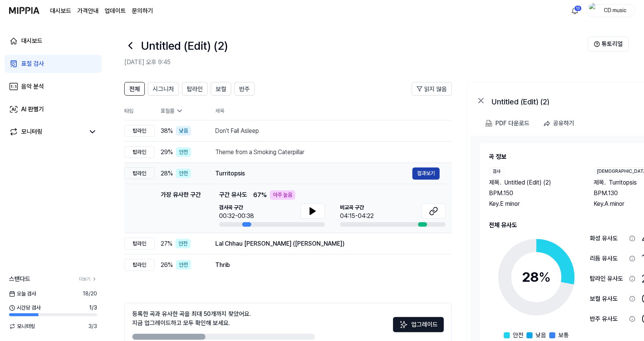
click at [419, 174] on button "결과보기" at bounding box center [426, 173] width 27 height 12
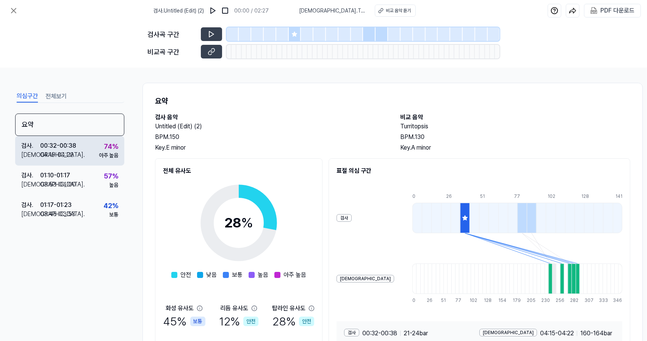
click at [67, 138] on div "검사 . 00:32 - 00:38 비교 . 04:15 - 04:22 74 % 아주 높음" at bounding box center [69, 151] width 109 height 30
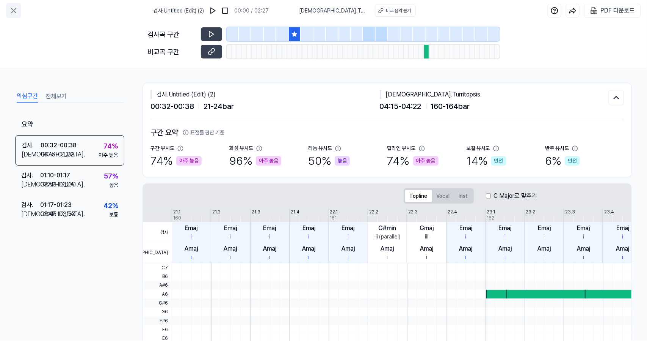
click at [12, 9] on icon at bounding box center [13, 10] width 5 height 5
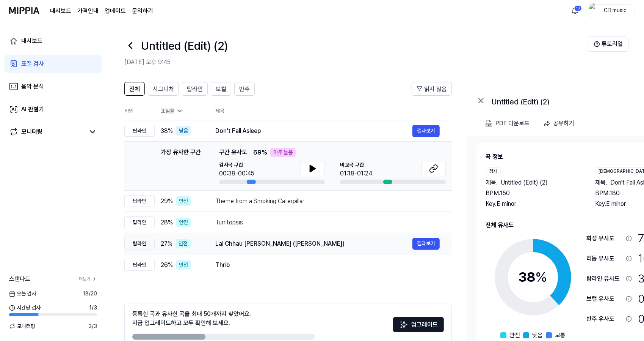
click at [265, 237] on div "Lal Chhau Liloh Maa (Maithili Bhajan) 결과보기" at bounding box center [327, 243] width 225 height 12
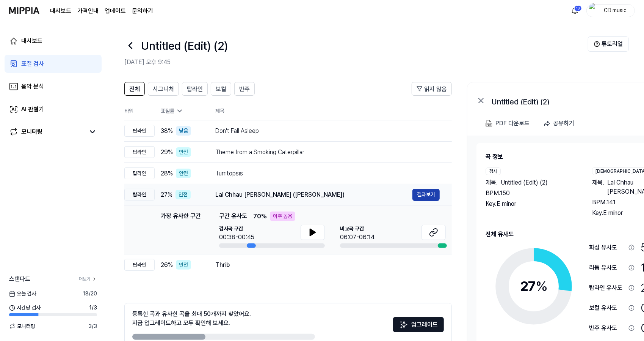
click at [427, 193] on button "결과보기" at bounding box center [426, 195] width 27 height 12
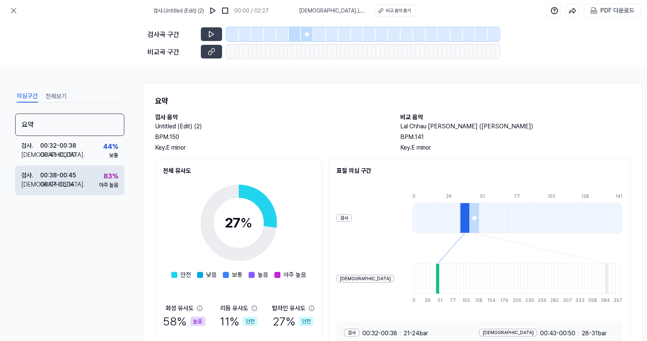
click at [93, 173] on div "검사 . 00:38 - 00:45 비교 . 06:07 - 06:14 83 % 아주 높음" at bounding box center [69, 180] width 109 height 30
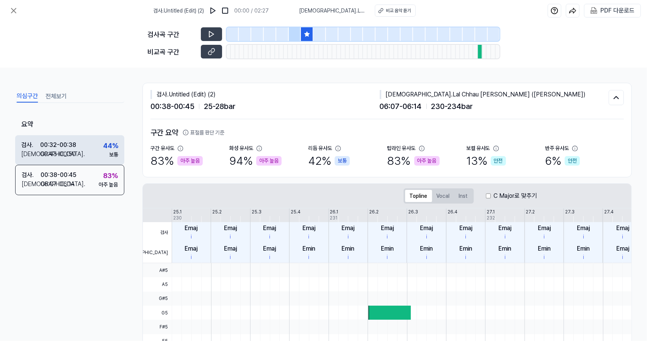
click at [94, 149] on div "검사 . 00:32 - 00:38 비교 . 00:43 - 00:50 44 % 보통" at bounding box center [69, 150] width 109 height 30
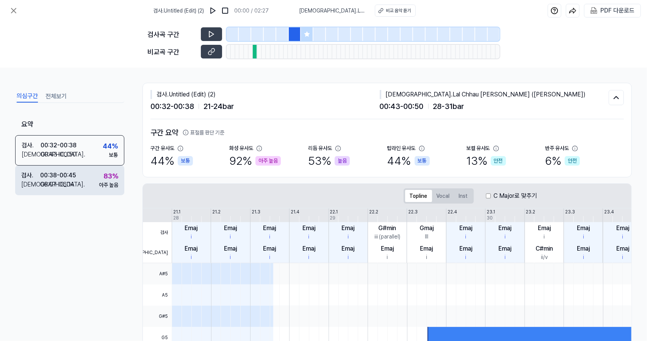
click at [88, 179] on div "검사 . 00:38 - 00:45 비교 . 06:07 - 06:14 83 % 아주 높음" at bounding box center [69, 180] width 109 height 30
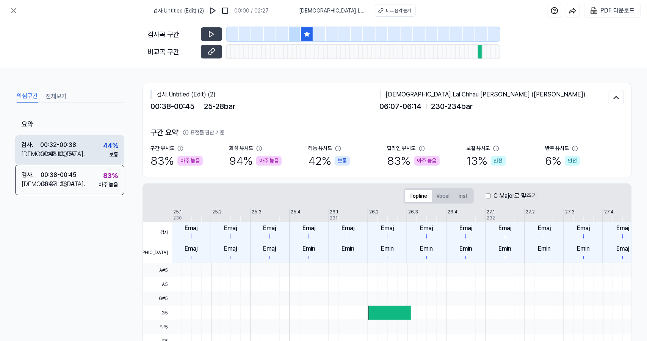
click at [67, 146] on div "00:32 - 00:38" at bounding box center [58, 144] width 36 height 9
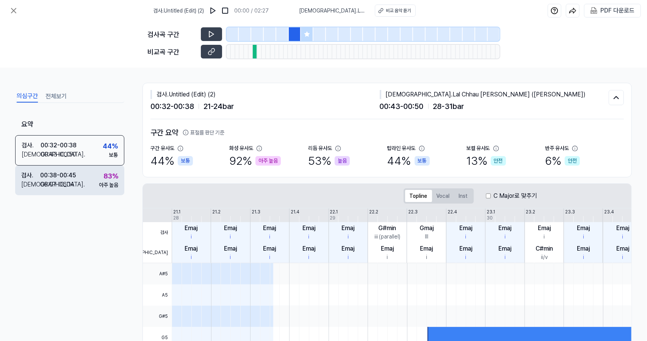
click at [76, 171] on div "00:38 - 00:45" at bounding box center [58, 175] width 36 height 9
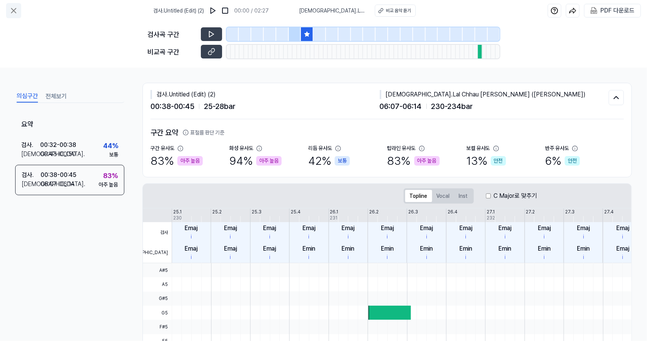
click at [10, 11] on icon at bounding box center [13, 10] width 9 height 9
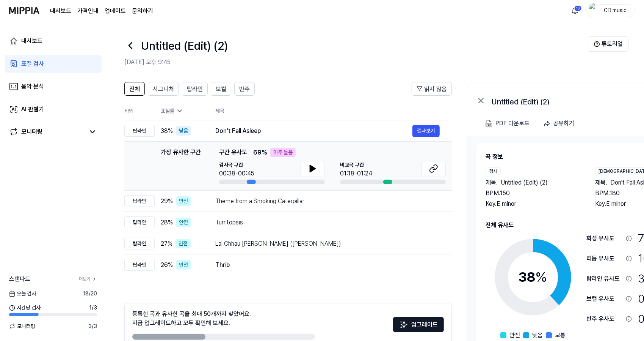
click at [93, 69] on link "표절 검사" at bounding box center [53, 64] width 97 height 18
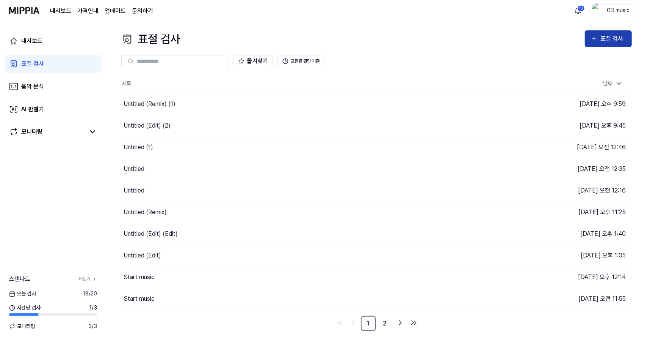
click at [625, 42] on div "표절 검사" at bounding box center [613, 39] width 25 height 10
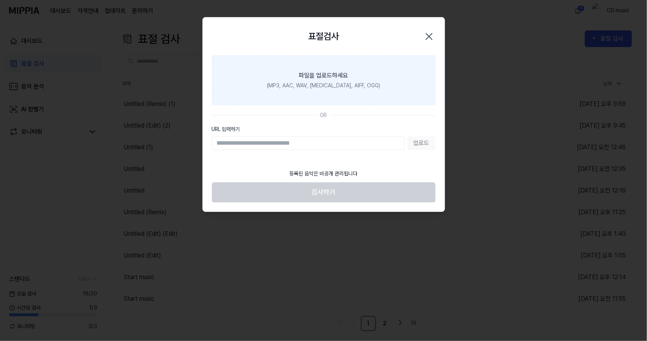
click at [371, 87] on label "파일을 업로드하세요 (MP3, AAC, WAV, FLAC, AIFF, OGG)" at bounding box center [324, 80] width 224 height 50
click at [0, 0] on input "파일을 업로드하세요 (MP3, AAC, WAV, FLAC, AIFF, OGG)" at bounding box center [0, 0] width 0 height 0
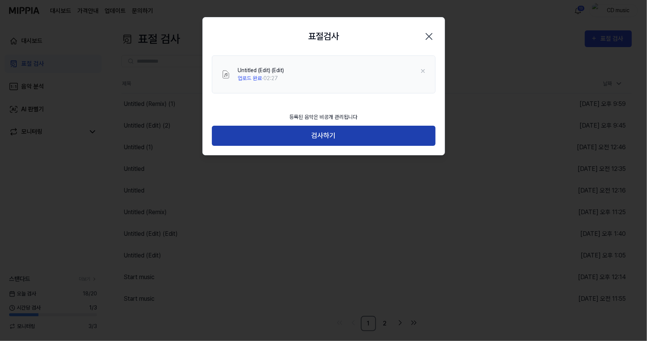
click at [360, 133] on button "검사하기" at bounding box center [324, 136] width 224 height 20
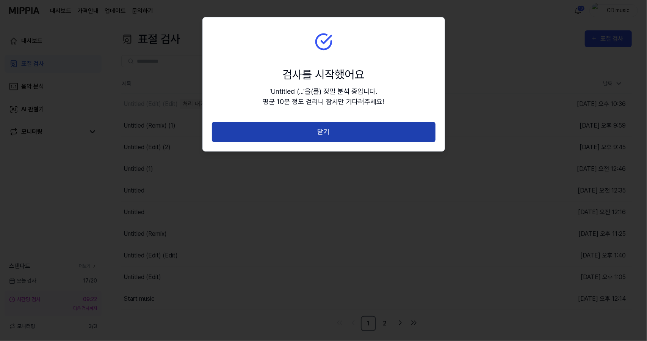
click at [343, 132] on button "닫기" at bounding box center [324, 132] width 224 height 20
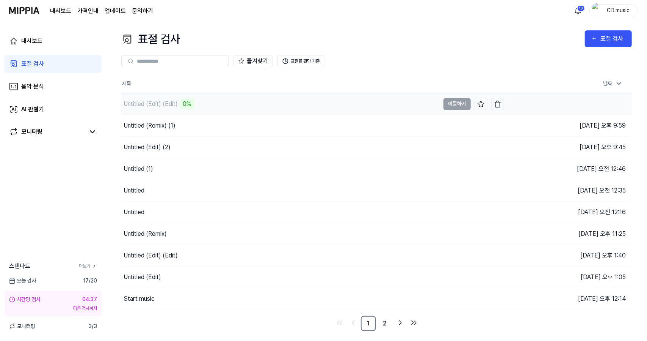
click at [182, 106] on div "0%" at bounding box center [187, 104] width 15 height 11
click at [456, 105] on td "Untitled (Edit) (Edit) 0% 이동하기" at bounding box center [312, 103] width 383 height 21
click at [457, 101] on button "이동하기" at bounding box center [457, 104] width 27 height 12
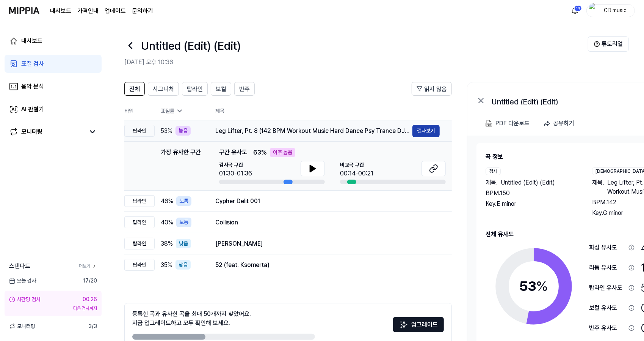
click at [427, 129] on button "결과보기" at bounding box center [426, 131] width 27 height 12
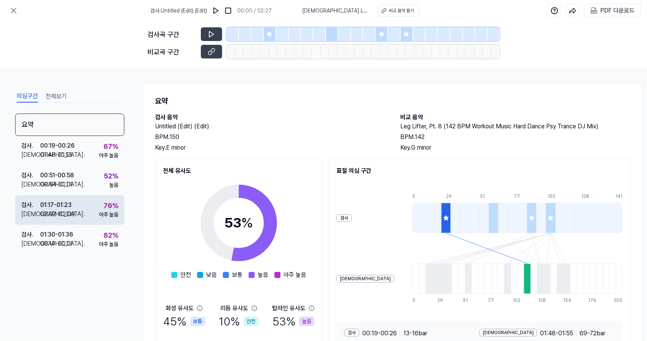
click at [81, 216] on div "검사 . 01:17 - 01:23 비교 . 02:02 - 02:09 76 % 아주 높음" at bounding box center [69, 210] width 109 height 30
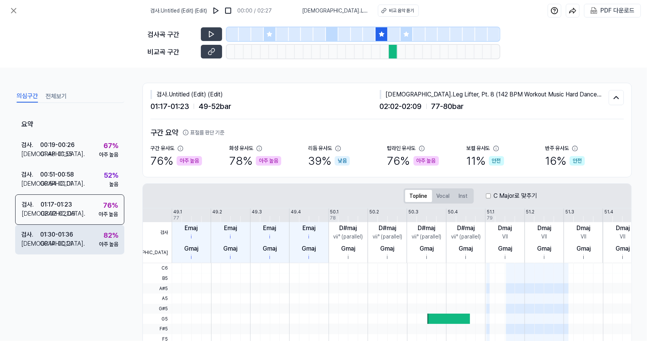
click at [82, 235] on div "검사 . 01:30 - 01:36 비교 . 00:14 - 00:21 82 % 아주 높음" at bounding box center [69, 240] width 109 height 30
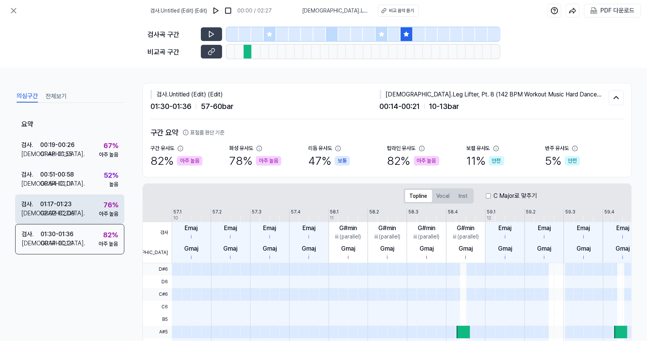
click at [100, 204] on div "76 % 아주 높음" at bounding box center [108, 209] width 19 height 18
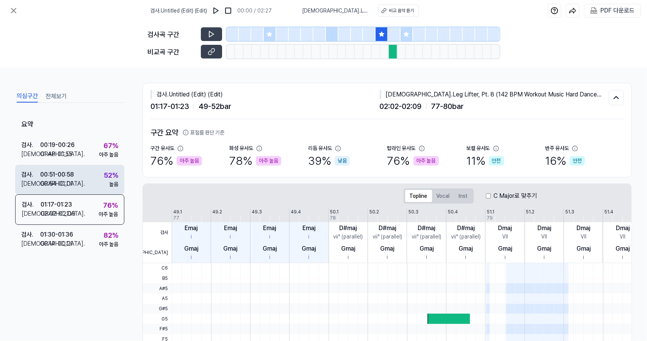
click at [100, 181] on div "검사 . 00:51 - 00:58 비교 . 00:54 - 01:01 52 % 높음" at bounding box center [69, 180] width 109 height 30
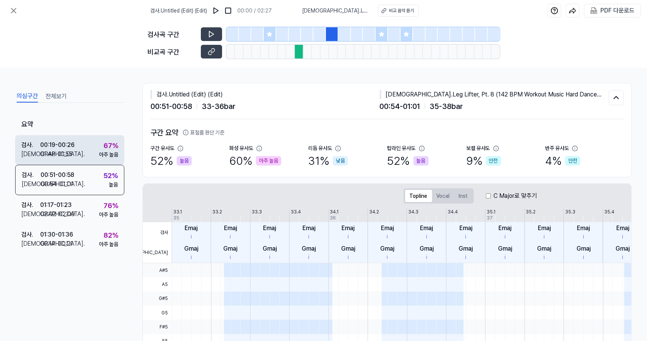
click at [103, 149] on div "67 % 아주 높음" at bounding box center [108, 149] width 19 height 18
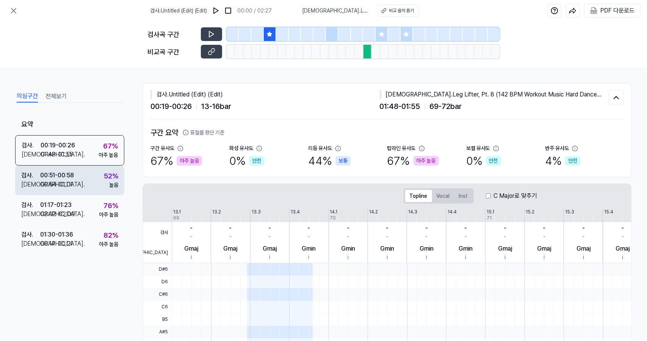
click at [100, 176] on div "검사 . 00:51 - 00:58 비교 . 00:54 - 01:01 52 % 높음" at bounding box center [69, 180] width 109 height 30
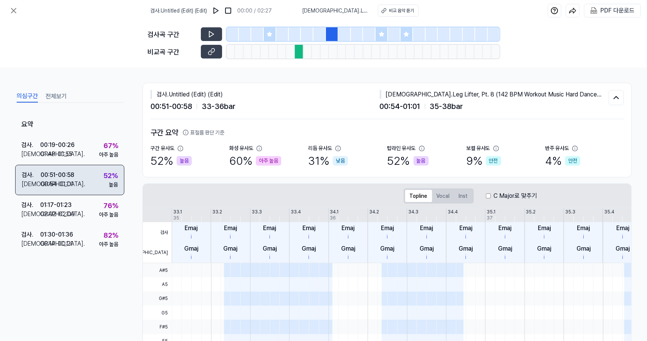
click at [97, 190] on div "검사 . 00:51 - 00:58 비교 . 00:54 - 01:01 52 % 높음" at bounding box center [69, 180] width 109 height 30
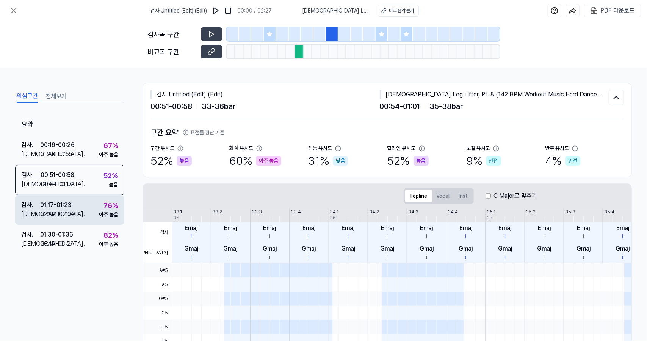
click at [96, 201] on div "검사 . 01:17 - 01:23 비교 . 02:02 - 02:09 76 % 아주 높음" at bounding box center [69, 210] width 109 height 30
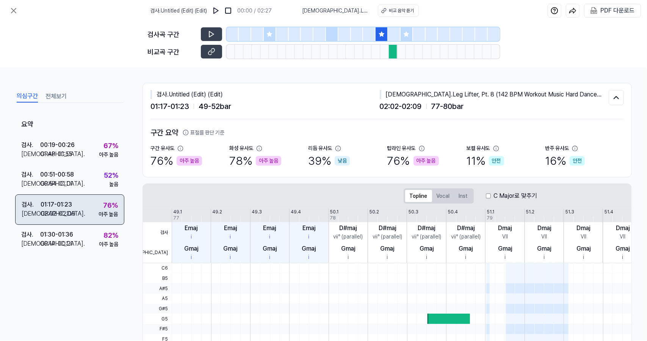
click at [96, 224] on div "검사 . 01:17 - 01:23 비교 . 02:02 - 02:09 76 % 아주 높음" at bounding box center [69, 209] width 109 height 30
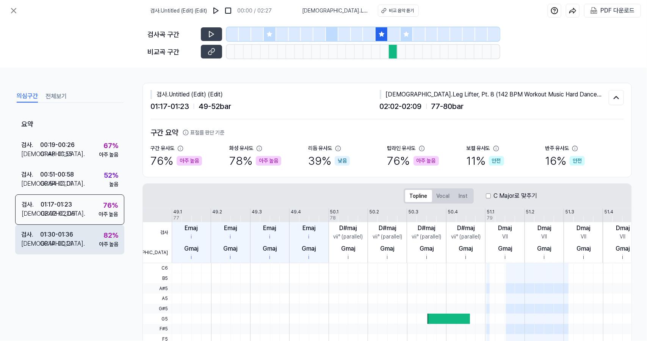
click at [94, 236] on div "검사 . 01:30 - 01:36 비교 . 00:14 - 00:21 82 % 아주 높음" at bounding box center [69, 240] width 109 height 30
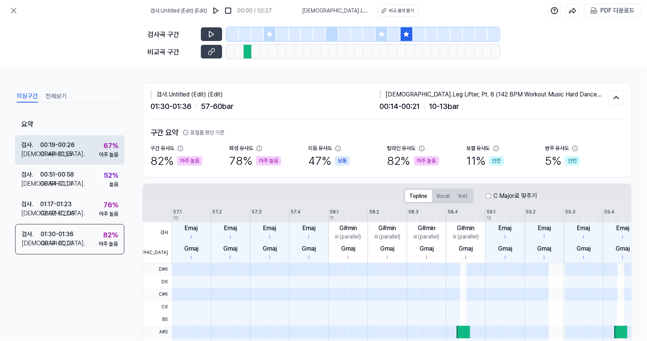
click at [103, 154] on div "아주 높음" at bounding box center [108, 155] width 19 height 8
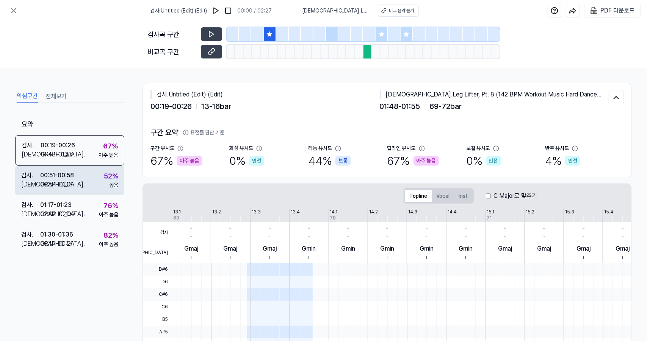
click at [97, 185] on div "검사 . 00:51 - 00:58 비교 . 00:54 - 01:01 52 % 높음" at bounding box center [69, 180] width 109 height 30
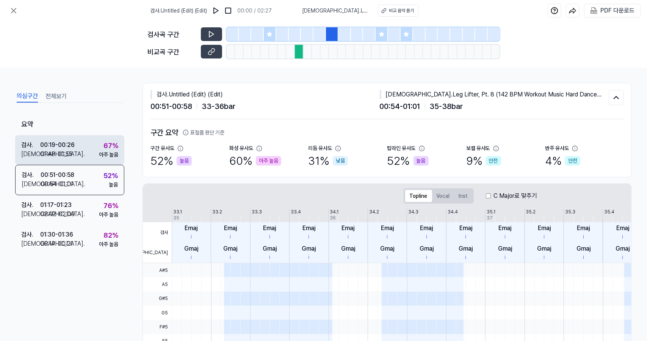
click at [96, 149] on div "검사 . 00:19 - 00:26 비교 . 01:48 - 01:55 67 % 아주 높음" at bounding box center [69, 150] width 109 height 30
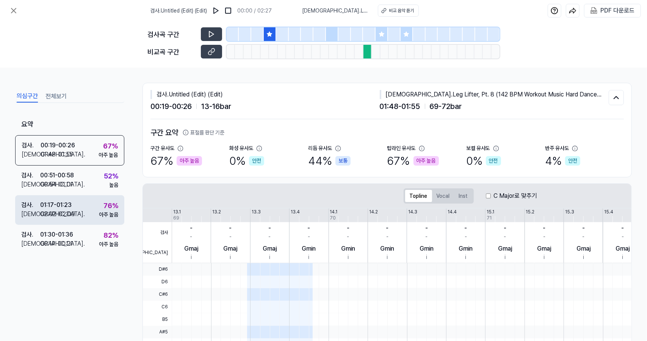
click at [95, 197] on div "검사 . 01:17 - 01:23 비교 . 02:02 - 02:09 76 % 아주 높음" at bounding box center [69, 210] width 109 height 30
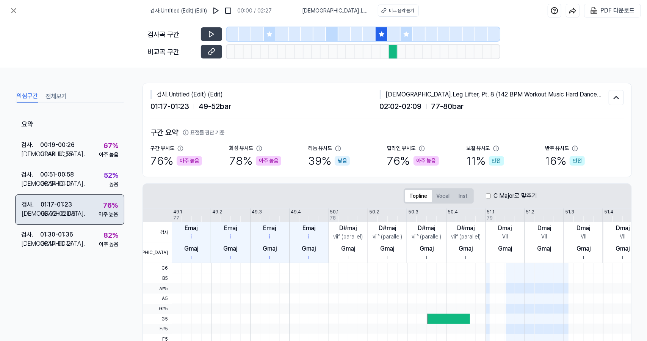
click at [94, 217] on div "검사 . 01:17 - 01:23 비교 . 02:02 - 02:09 76 % 아주 높음" at bounding box center [69, 209] width 109 height 30
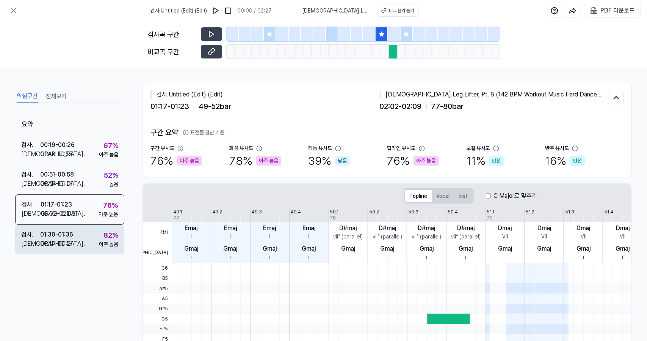
click at [93, 233] on div "검사 . 01:30 - 01:36 비교 . 00:14 - 00:21 82 % 아주 높음" at bounding box center [69, 240] width 109 height 30
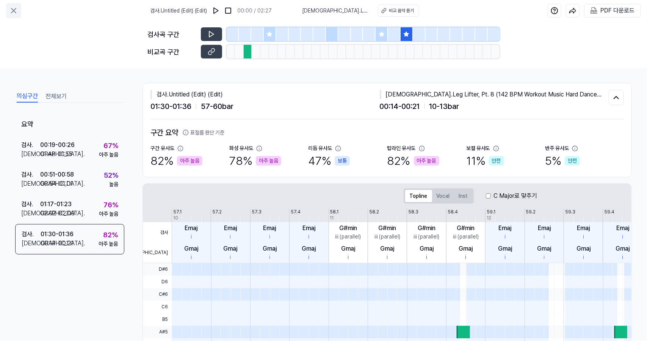
click at [13, 5] on button at bounding box center [13, 10] width 15 height 15
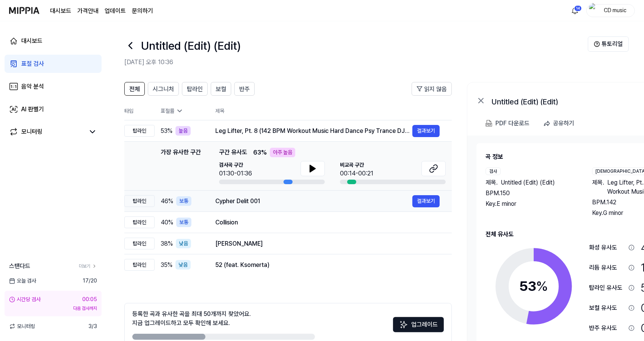
click at [244, 211] on td "Cypher Delit 001 결과보기" at bounding box center [327, 200] width 249 height 21
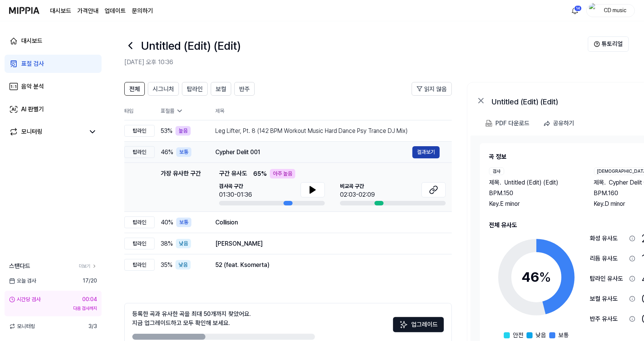
click at [416, 151] on button "결과보기" at bounding box center [426, 152] width 27 height 12
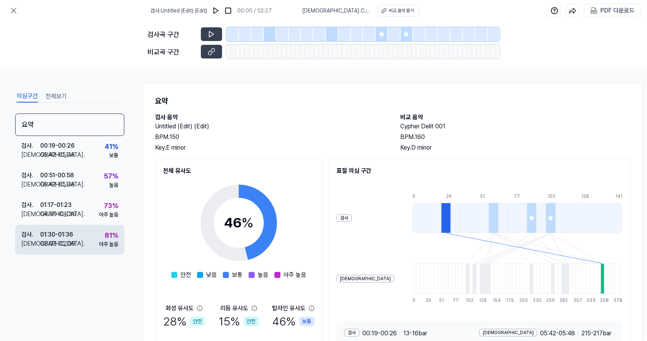
click at [101, 235] on div "81 % 아주 높음" at bounding box center [108, 239] width 19 height 18
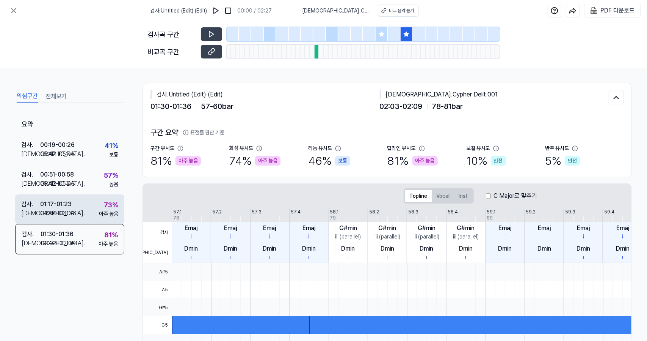
click at [102, 211] on div "아주 높음" at bounding box center [108, 214] width 19 height 8
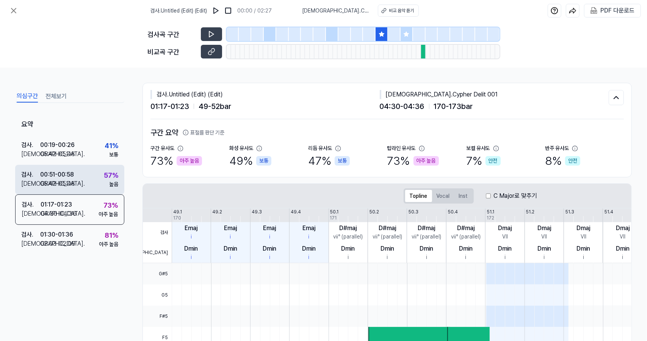
click at [104, 185] on div "57 % 높음" at bounding box center [111, 179] width 14 height 18
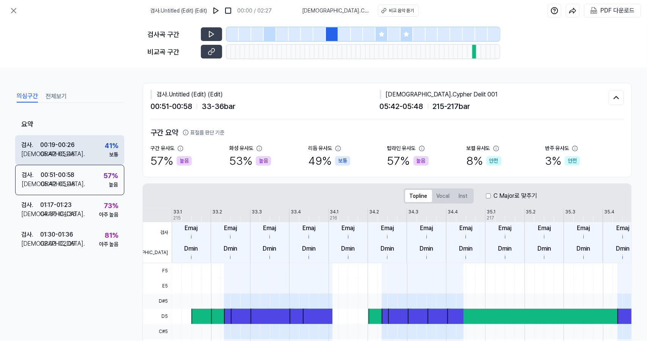
click at [106, 156] on div "41 % 보통" at bounding box center [112, 149] width 14 height 18
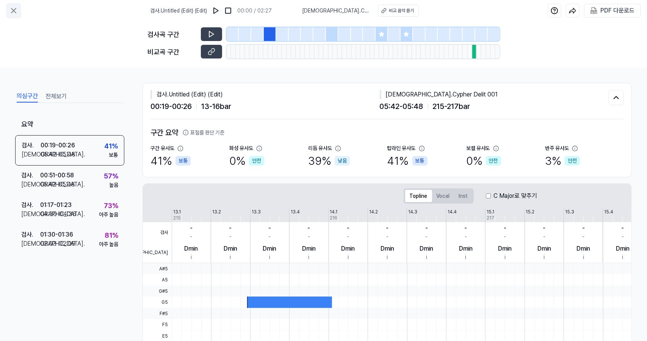
click at [19, 6] on button at bounding box center [13, 10] width 15 height 15
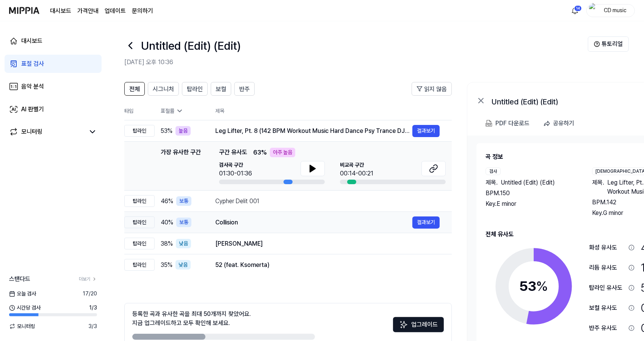
click at [250, 225] on div "Collision" at bounding box center [313, 222] width 197 height 9
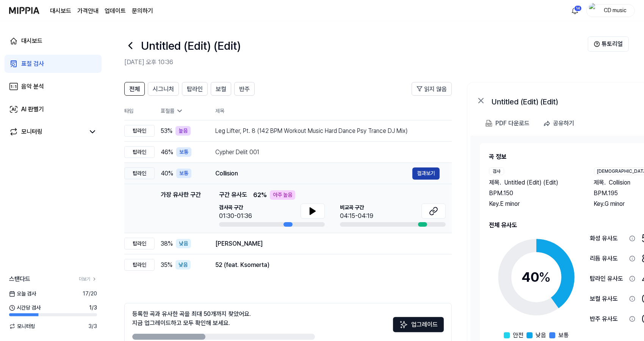
click at [435, 176] on button "결과보기" at bounding box center [426, 173] width 27 height 12
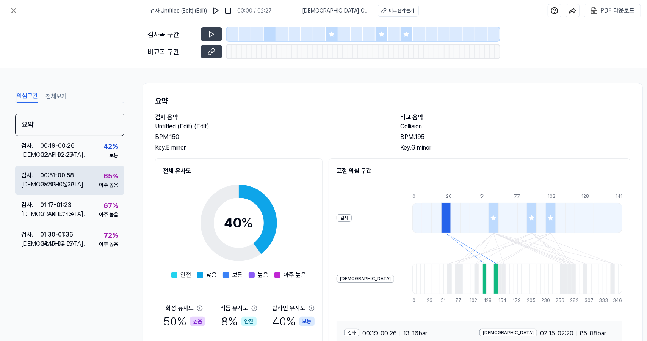
click at [87, 168] on div "검사 . 00:51 - 00:58 비교 . 05:23 - 05:28 65 % 아주 높음" at bounding box center [69, 180] width 109 height 30
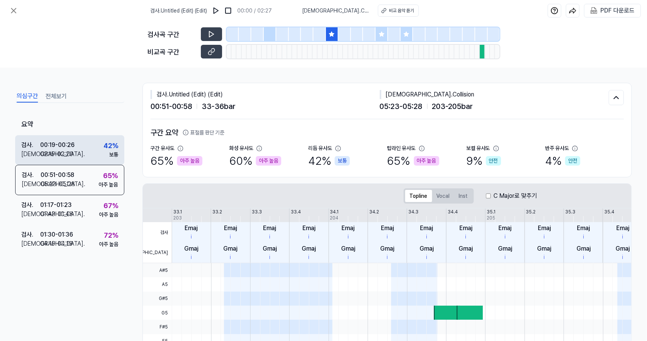
click at [104, 147] on div "42 %" at bounding box center [111, 145] width 15 height 10
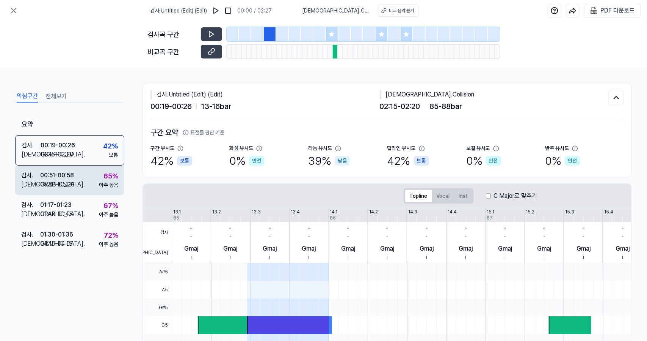
click at [100, 174] on div "65 % 아주 높음" at bounding box center [108, 180] width 19 height 18
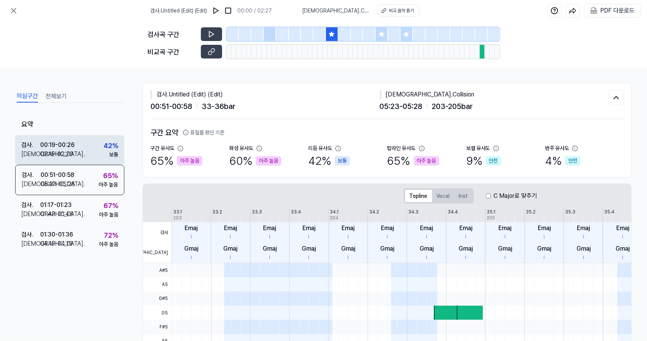
click at [87, 144] on div "검사 . 00:19 - 00:26 비교 . 02:15 - 02:20 42 % 보통" at bounding box center [69, 150] width 109 height 30
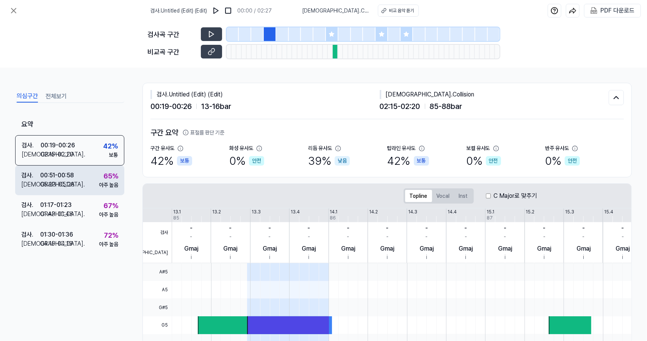
click at [91, 168] on div "검사 . 00:51 - 00:58 비교 . 05:23 - 05:28 65 % 아주 높음" at bounding box center [69, 180] width 109 height 30
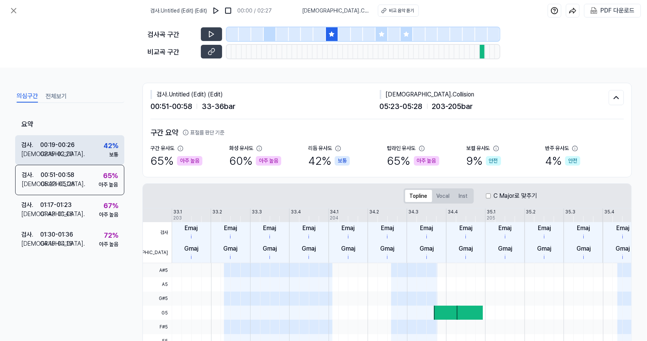
click at [96, 147] on div "검사 . 00:19 - 00:26 비교 . 02:15 - 02:20 42 % 보통" at bounding box center [69, 150] width 109 height 30
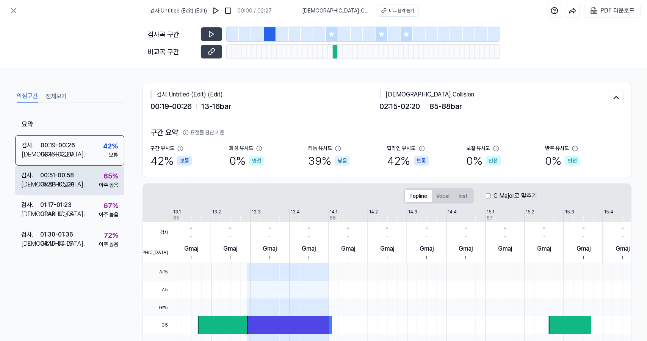
click at [100, 179] on div "65 % 아주 높음" at bounding box center [108, 180] width 19 height 18
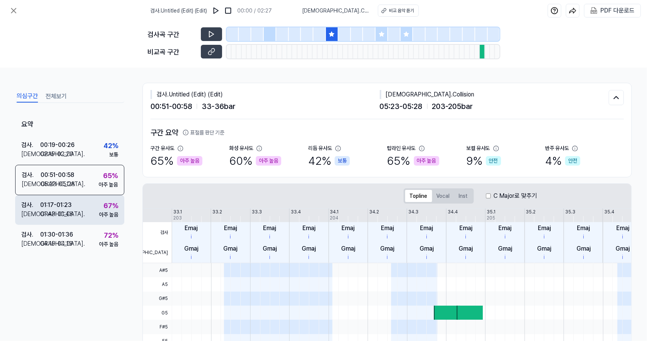
click at [100, 203] on div "67 % 아주 높음" at bounding box center [108, 209] width 19 height 18
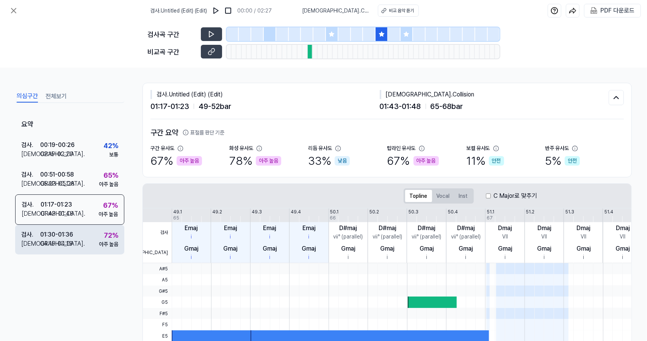
click at [100, 240] on div "아주 높음" at bounding box center [108, 244] width 19 height 8
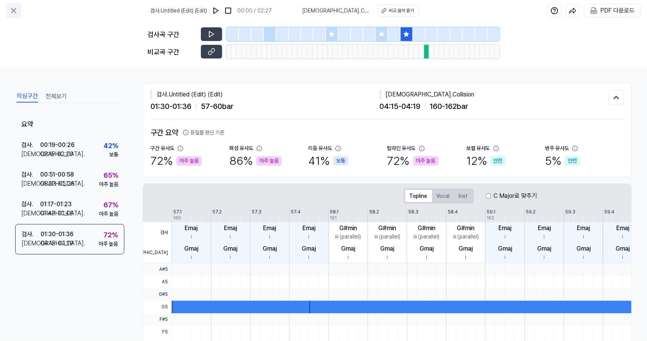
click at [14, 10] on icon at bounding box center [13, 10] width 9 height 9
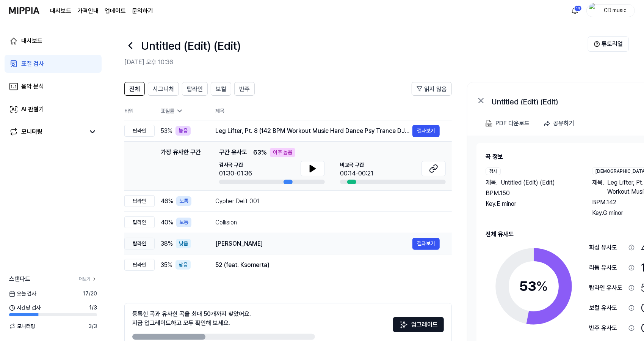
click at [246, 240] on div "[PERSON_NAME]" at bounding box center [313, 243] width 197 height 9
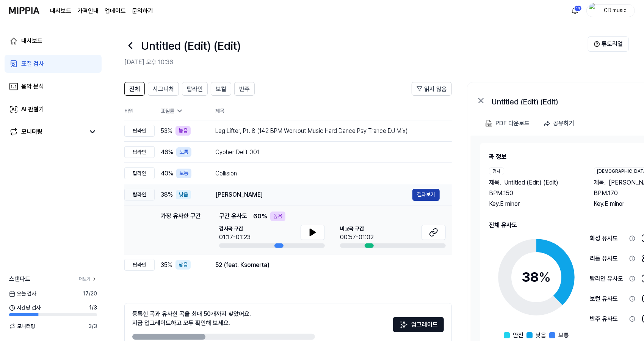
click at [429, 195] on button "결과보기" at bounding box center [426, 195] width 27 height 12
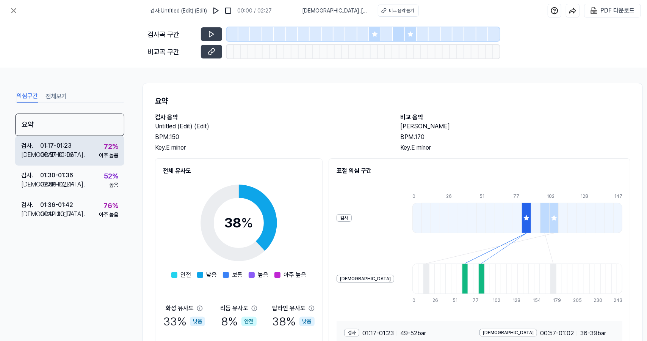
click at [121, 148] on div "검사 . 01:17 - 01:23 비교 . 00:57 - 01:02 72 % 아주 높음" at bounding box center [69, 151] width 109 height 30
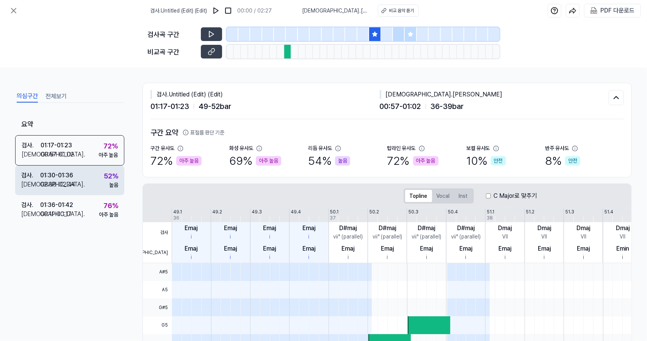
click at [108, 185] on div "52 % 높음" at bounding box center [111, 180] width 14 height 18
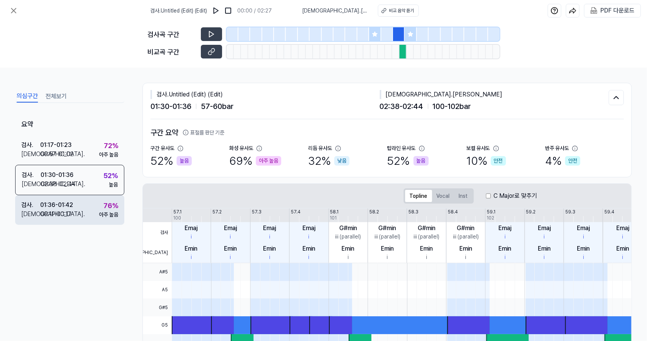
click at [105, 204] on div "76 %" at bounding box center [111, 205] width 15 height 10
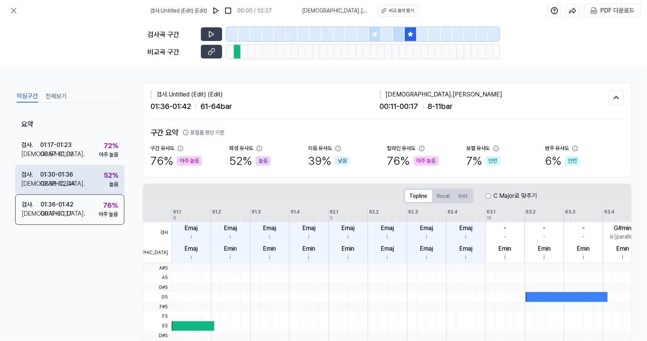
click at [104, 191] on div "검사 . 01:30 - 01:36 비교 . 02:38 - 02:44 52 % 높음" at bounding box center [69, 180] width 109 height 30
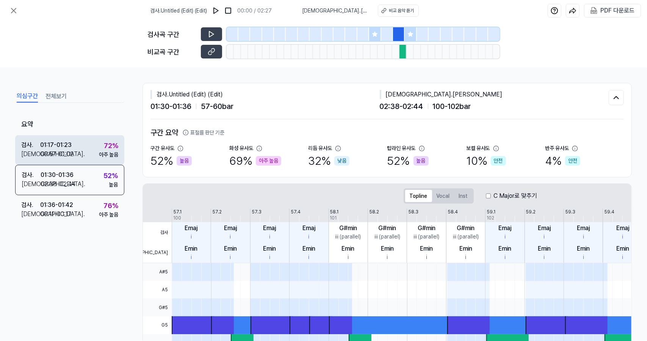
click at [105, 152] on div "아주 높음" at bounding box center [108, 155] width 19 height 8
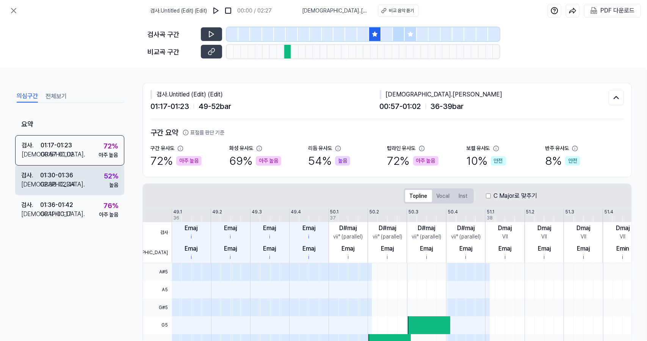
click at [105, 175] on div "52 %" at bounding box center [111, 176] width 14 height 10
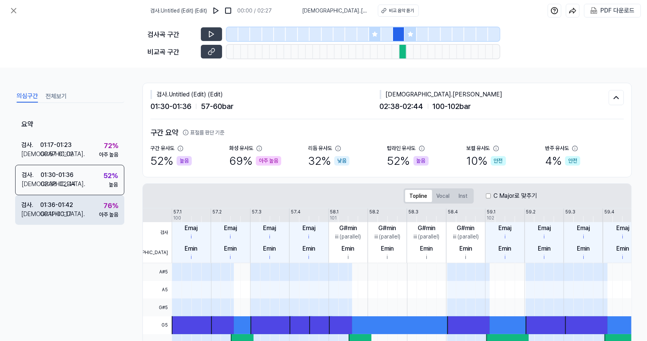
click at [104, 206] on div "76 %" at bounding box center [111, 205] width 15 height 10
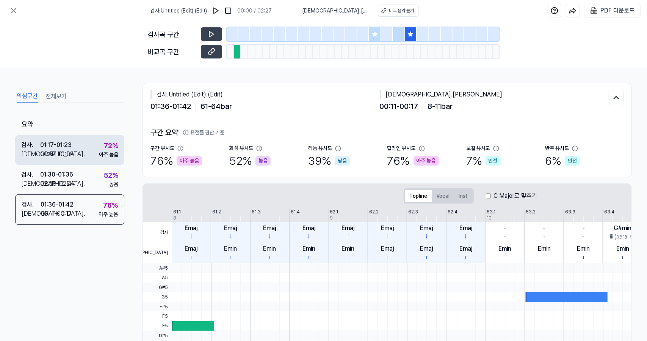
click at [80, 162] on div "검사 . 01:17 - 01:23 비교 . 00:57 - 01:02 72 % 아주 높음" at bounding box center [69, 150] width 109 height 30
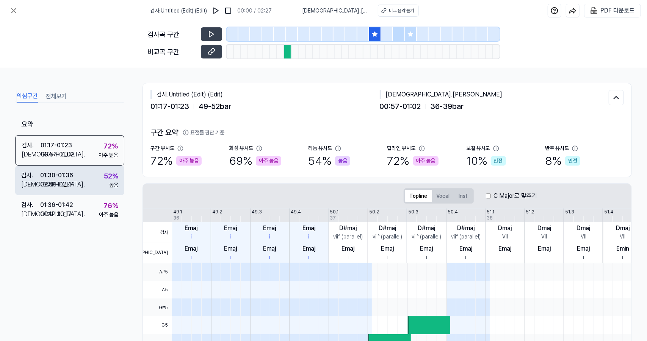
click at [96, 193] on div "검사 . 01:30 - 01:36 비교 . 02:38 - 02:44 52 % 높음" at bounding box center [69, 180] width 109 height 30
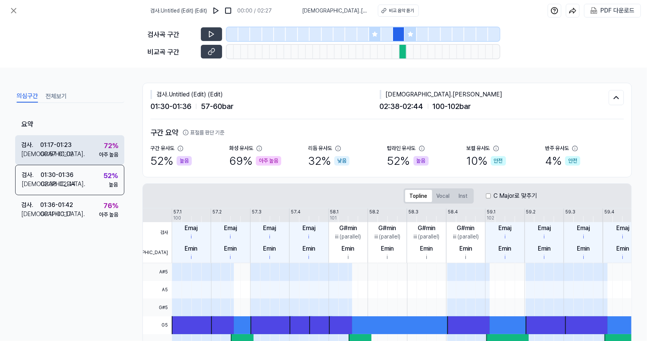
click at [113, 151] on div "아주 높음" at bounding box center [108, 155] width 19 height 8
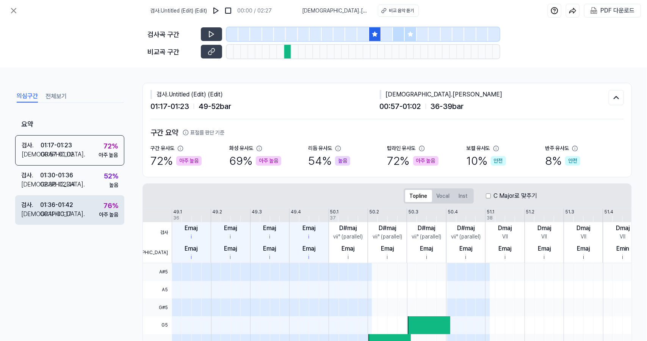
click at [98, 206] on div "검사 . 01:36 - 01:42 비교 . 00:11 - 00:17 76 % 아주 높음" at bounding box center [69, 210] width 109 height 30
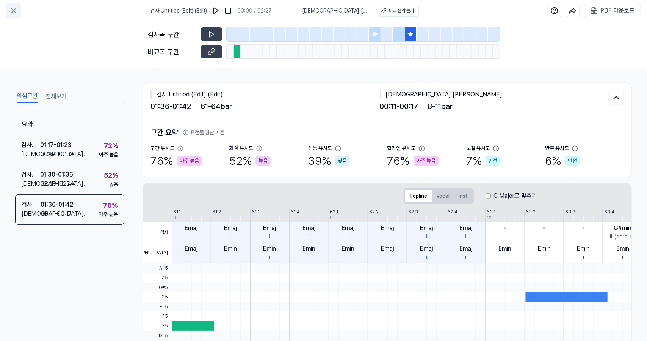
click at [19, 8] on button at bounding box center [13, 10] width 15 height 15
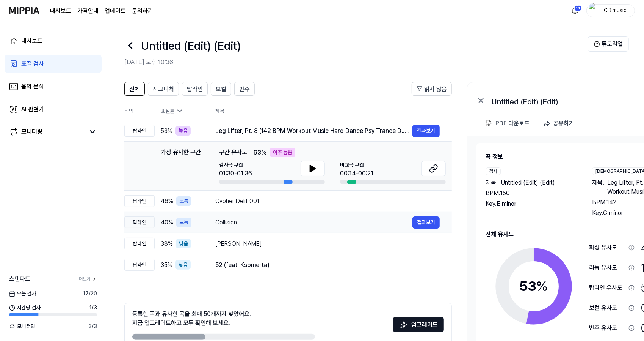
click at [248, 227] on div "Collision 결과보기" at bounding box center [327, 222] width 225 height 12
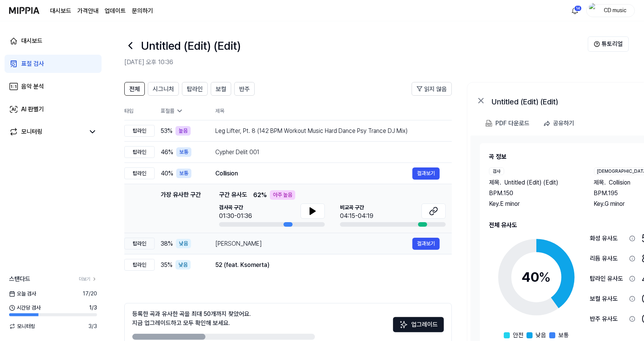
click at [251, 240] on div "[PERSON_NAME]" at bounding box center [313, 243] width 197 height 9
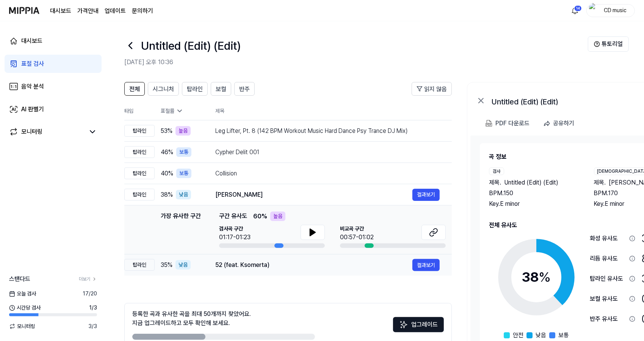
click at [260, 272] on td "52 (feat. Ksomerta) 결과보기" at bounding box center [327, 264] width 249 height 21
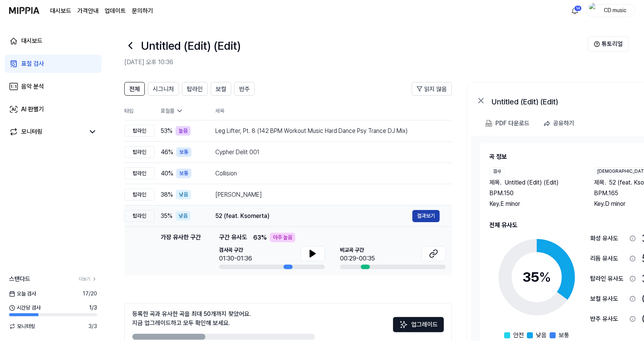
click at [424, 221] on button "결과보기" at bounding box center [426, 216] width 27 height 12
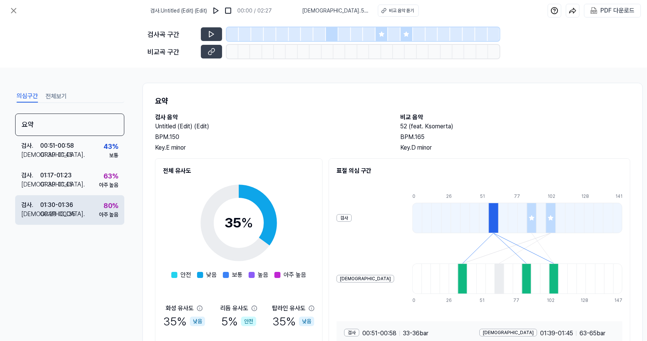
click at [108, 198] on div "검사 . 01:30 - 01:36 비교 . 00:29 - 00:35 80 % 아주 높음" at bounding box center [69, 210] width 109 height 30
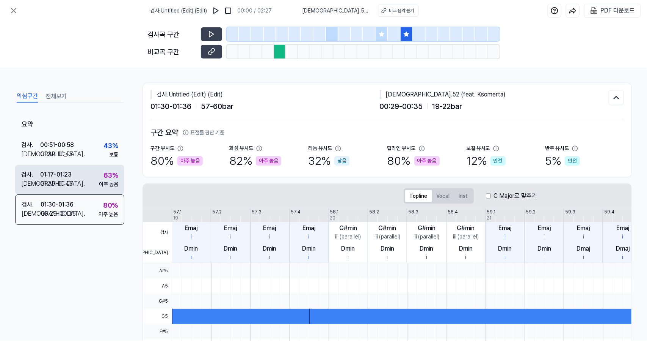
click at [101, 178] on div "63 % 아주 높음" at bounding box center [108, 179] width 19 height 18
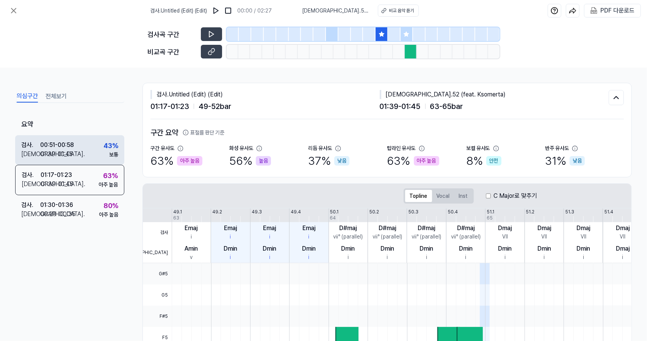
click at [102, 149] on div "검사 . 00:51 - 00:58 비교 . 01:39 - 01:45 43 % 보통" at bounding box center [69, 150] width 109 height 30
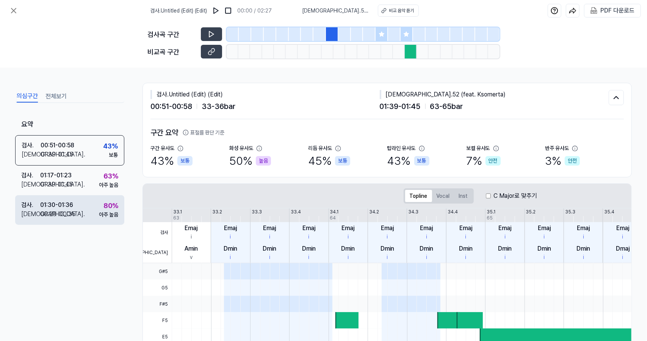
click at [101, 215] on div "아주 높음" at bounding box center [108, 215] width 19 height 8
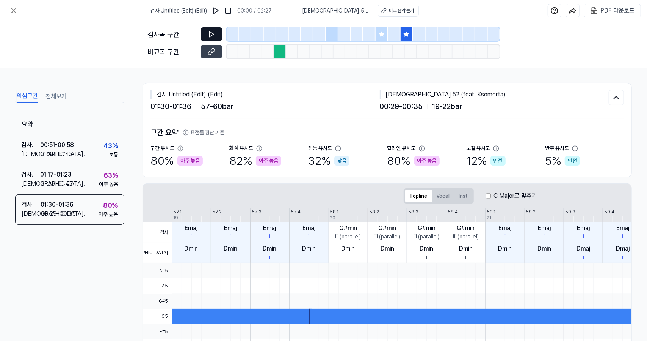
click at [212, 37] on icon at bounding box center [212, 34] width 8 height 8
click at [216, 56] on button at bounding box center [211, 52] width 21 height 14
click at [210, 36] on icon at bounding box center [212, 34] width 8 height 8
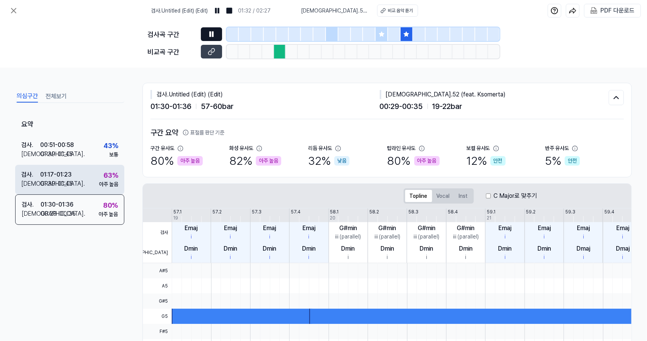
click at [103, 181] on div "아주 높음" at bounding box center [108, 184] width 19 height 8
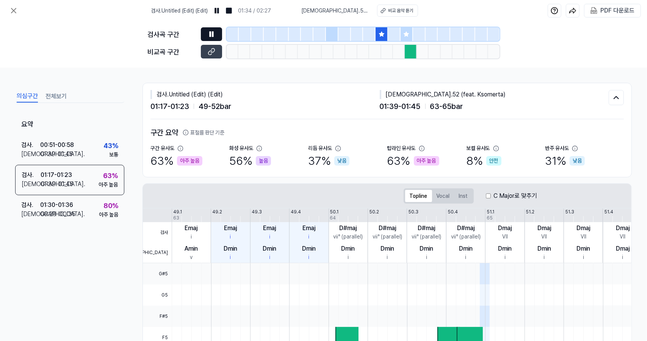
click at [209, 34] on icon at bounding box center [212, 34] width 8 height 8
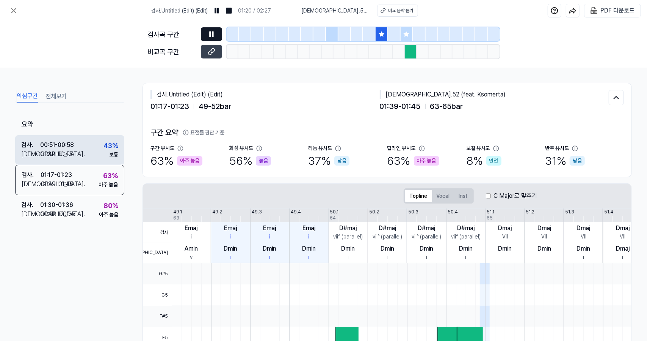
click at [94, 150] on div "검사 . 00:51 - 00:58 비교 . 01:39 - 01:45 43 % 보통" at bounding box center [69, 150] width 109 height 30
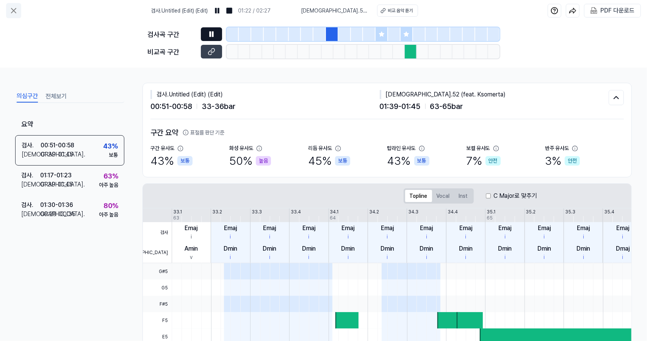
click at [8, 12] on button at bounding box center [13, 10] width 15 height 15
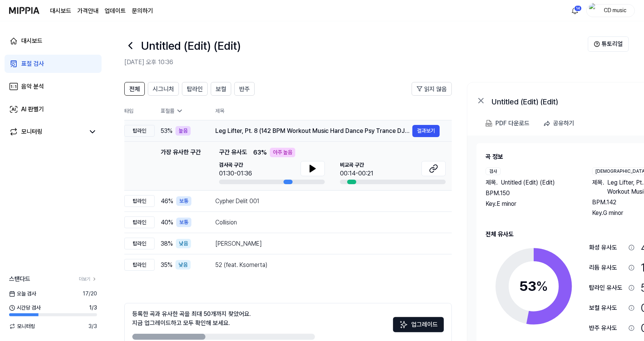
click at [273, 130] on div "Leg Lifter, Pt. 8 (142 BPM Workout Music Hard Dance Psy Trance DJ Mix)" at bounding box center [313, 130] width 197 height 9
click at [427, 130] on button "결과보기" at bounding box center [426, 131] width 27 height 12
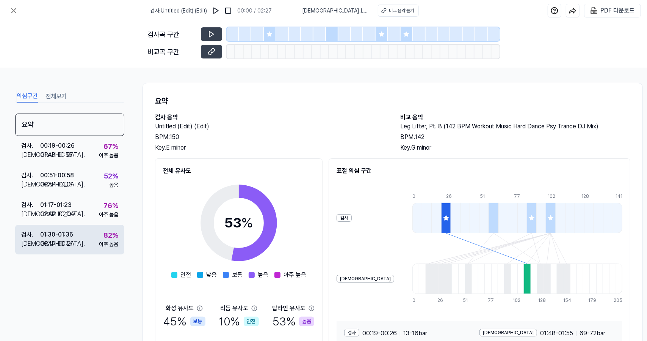
click at [86, 247] on div "검사 . 01:30 - 01:36 비교 . 00:14 - 00:21 82 % 아주 높음" at bounding box center [69, 240] width 109 height 30
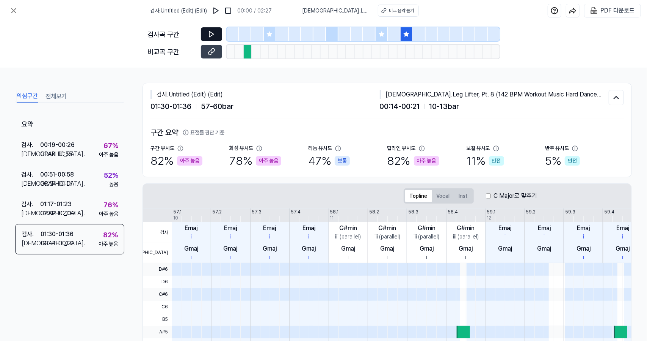
click at [208, 30] on button at bounding box center [211, 34] width 21 height 14
click at [215, 52] on icon at bounding box center [212, 52] width 8 height 8
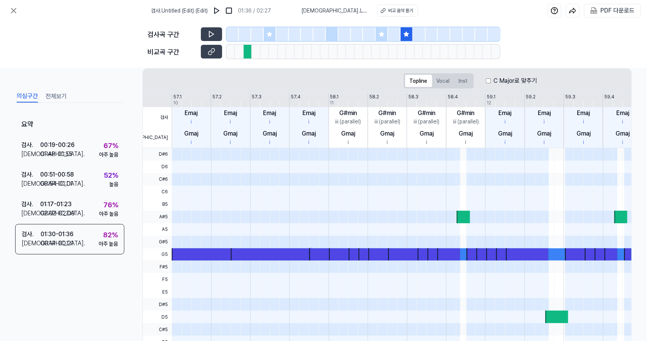
scroll to position [149, 0]
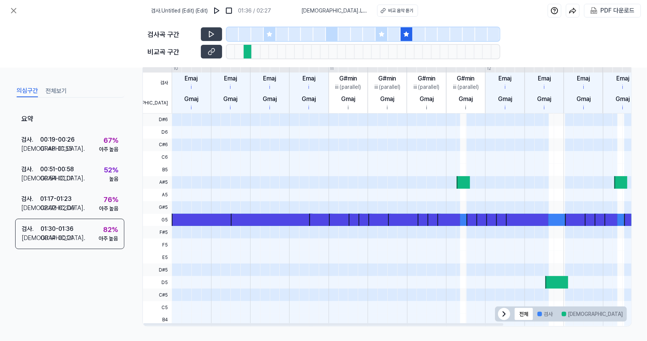
click at [628, 308] on button "겹치는 부분" at bounding box center [647, 314] width 39 height 12
click at [541, 315] on button "검사" at bounding box center [545, 314] width 24 height 12
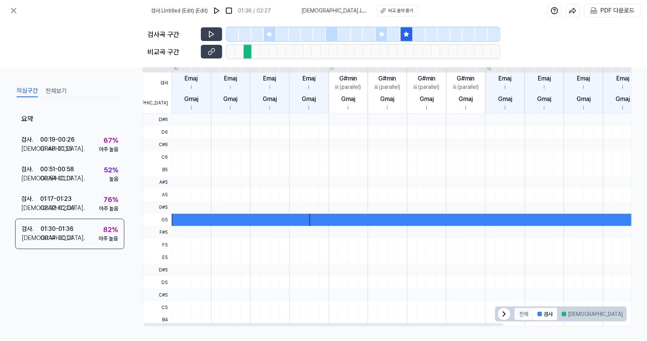
click at [526, 314] on button "전체" at bounding box center [524, 314] width 18 height 12
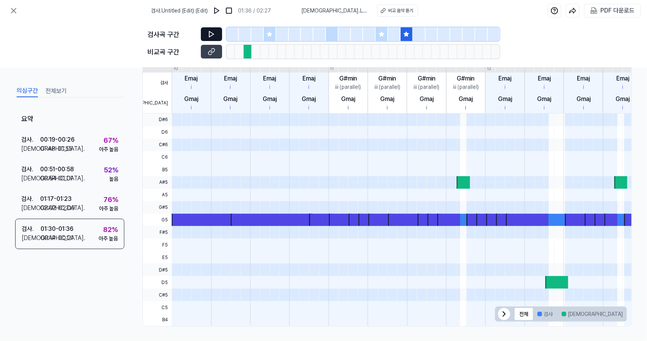
click at [214, 32] on icon at bounding box center [212, 34] width 8 height 8
click at [216, 56] on button at bounding box center [211, 52] width 21 height 14
click at [210, 29] on button at bounding box center [211, 34] width 21 height 14
click at [214, 49] on icon at bounding box center [212, 52] width 8 height 8
click at [210, 29] on button at bounding box center [211, 34] width 21 height 14
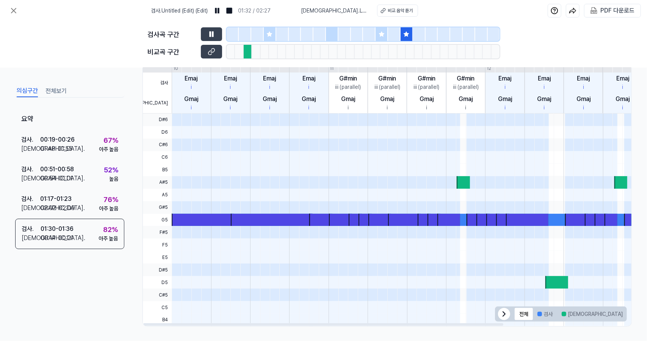
scroll to position [0, 0]
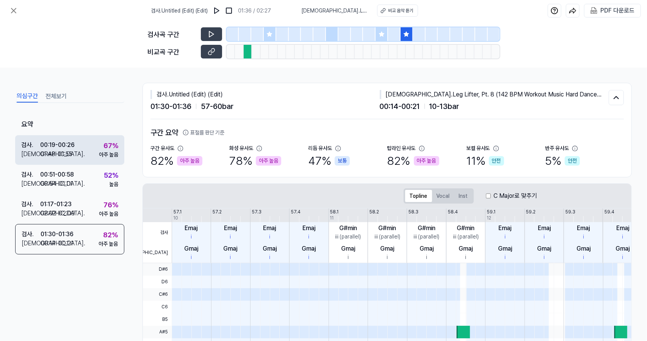
click at [85, 155] on div "검사 . 00:19 - 00:26 비교 . 01:48 - 01:55 67 % 아주 높음" at bounding box center [69, 150] width 109 height 30
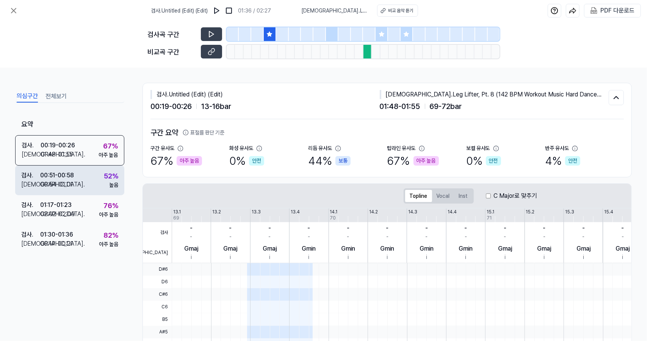
click at [89, 179] on div "검사 . 00:51 - 00:58 비교 . 00:54 - 01:01 52 % 높음" at bounding box center [69, 180] width 109 height 30
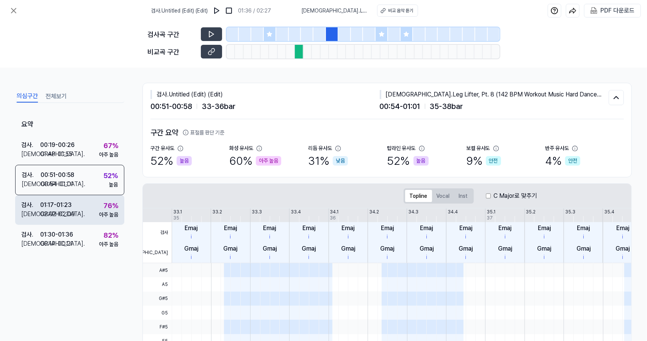
click at [94, 212] on div "검사 . 01:17 - 01:23 비교 . 02:02 - 02:09 76 % 아주 높음" at bounding box center [69, 210] width 109 height 30
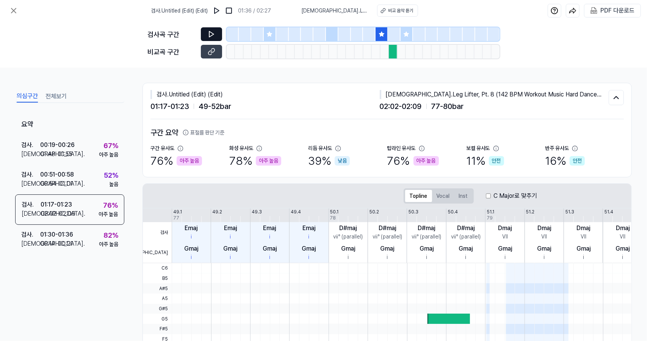
click at [208, 31] on icon at bounding box center [212, 34] width 8 height 8
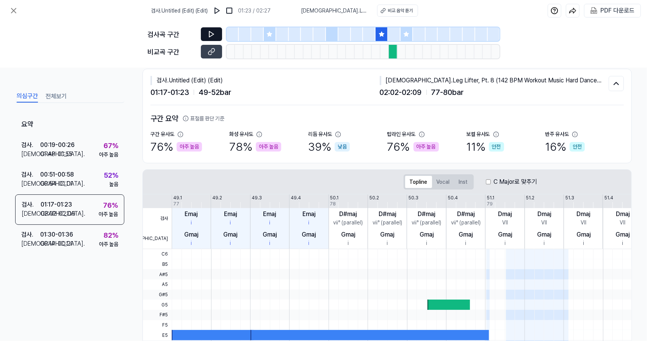
scroll to position [10, 0]
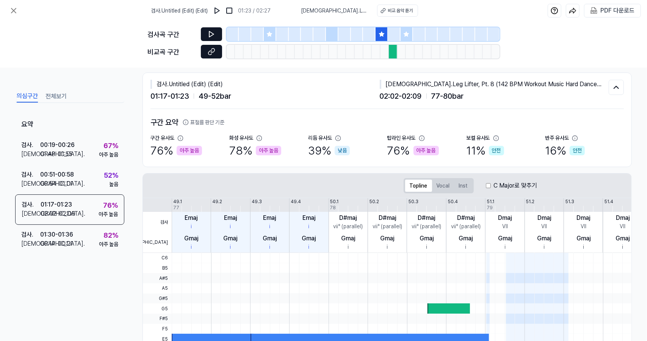
click at [218, 54] on button at bounding box center [211, 52] width 21 height 14
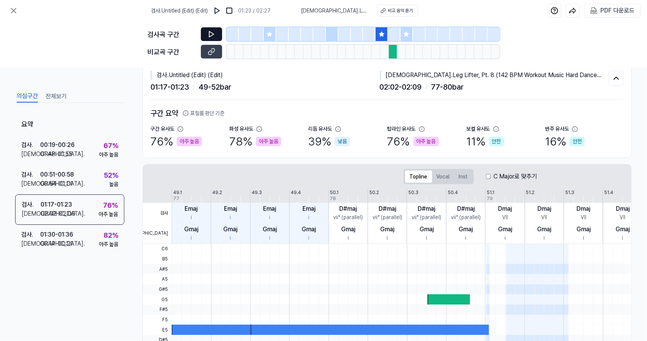
scroll to position [20, 0]
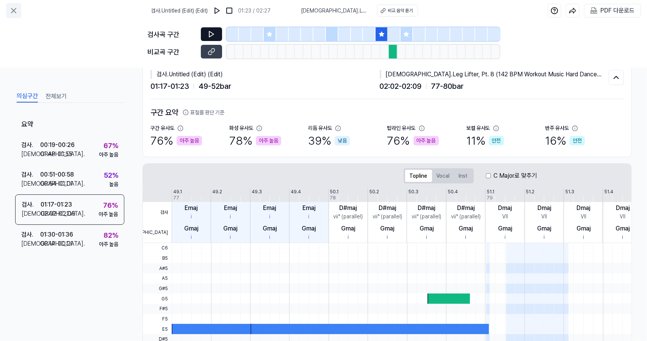
click at [15, 11] on icon at bounding box center [13, 10] width 9 height 9
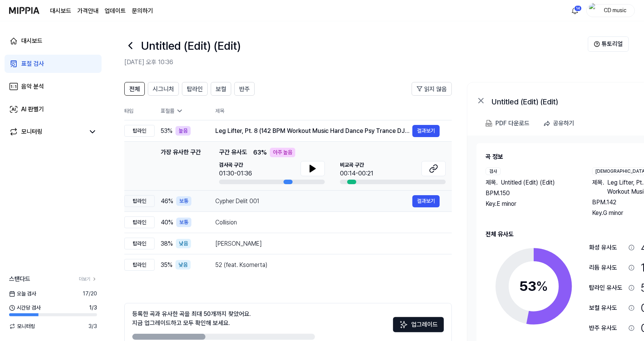
click at [208, 205] on td "Cypher Delit 001 결과보기" at bounding box center [327, 200] width 249 height 21
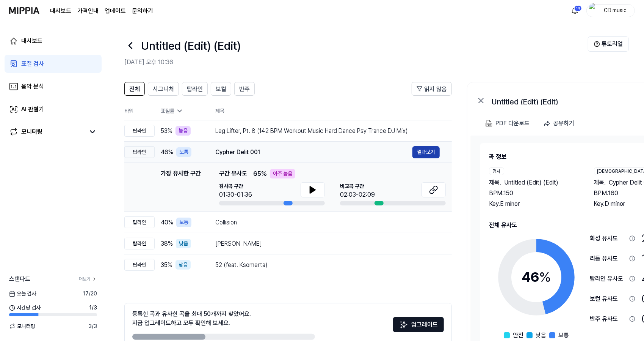
click at [413, 152] on button "결과보기" at bounding box center [426, 152] width 27 height 12
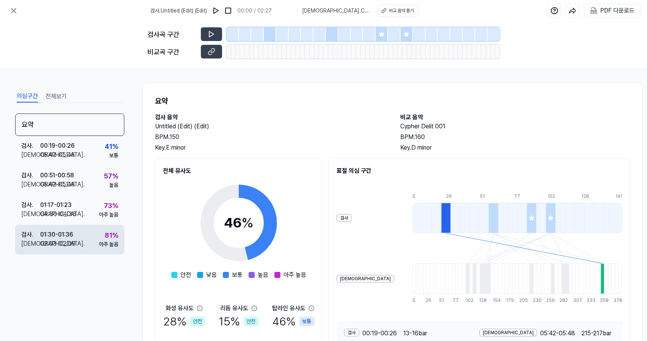
click at [106, 245] on div "아주 높음" at bounding box center [108, 244] width 19 height 8
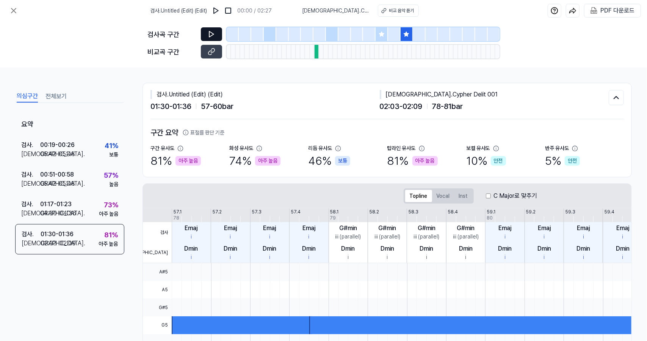
click at [210, 31] on icon at bounding box center [212, 34] width 8 height 8
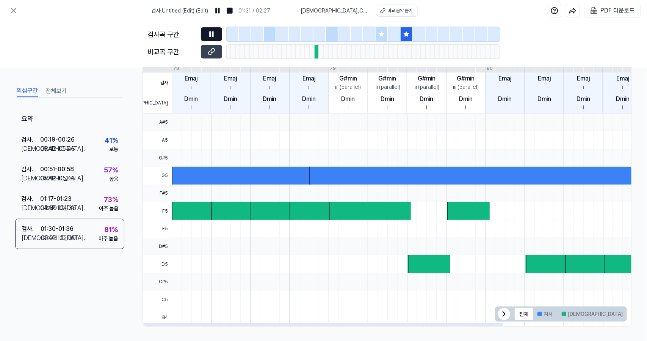
scroll to position [0, 0]
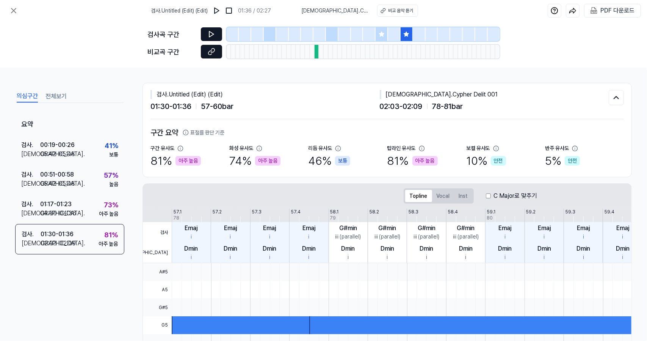
click at [211, 50] on icon at bounding box center [210, 52] width 4 height 4
click at [216, 37] on button at bounding box center [211, 34] width 21 height 14
click at [218, 47] on button at bounding box center [211, 52] width 21 height 14
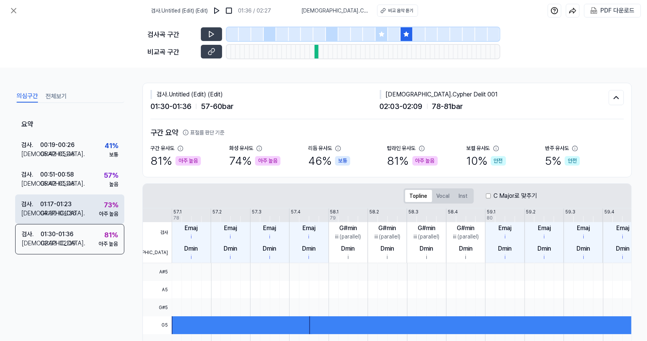
click at [82, 222] on div "검사 . 01:17 - 01:23 비교 . 04:30 - 04:36 73 % 아주 높음" at bounding box center [69, 209] width 109 height 30
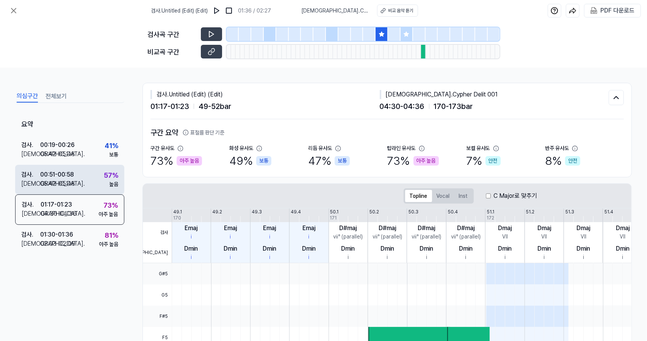
click at [112, 169] on div "검사 . 00:51 - 00:58 비교 . 05:42 - 05:48 57 % 높음" at bounding box center [69, 180] width 109 height 30
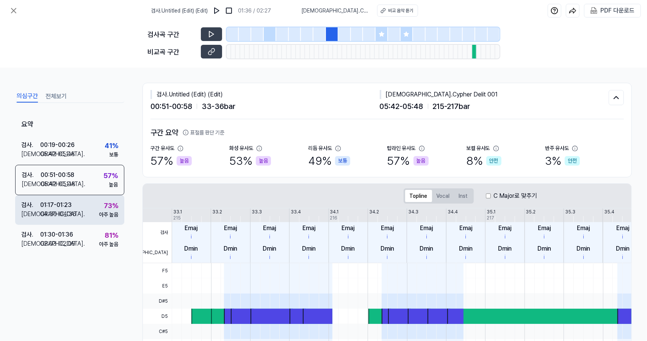
click at [97, 200] on div "검사 . 01:17 - 01:23 비교 . 04:30 - 04:36 73 % 아주 높음" at bounding box center [69, 210] width 109 height 30
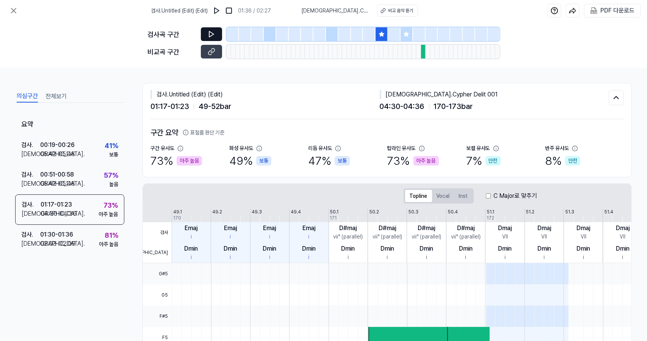
click at [211, 34] on icon at bounding box center [212, 34] width 8 height 8
click at [211, 50] on icon at bounding box center [212, 52] width 8 height 8
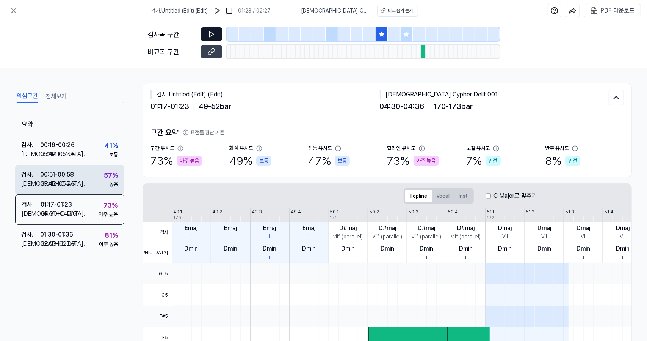
click at [36, 183] on div "[DEMOGRAPHIC_DATA] ." at bounding box center [30, 183] width 19 height 9
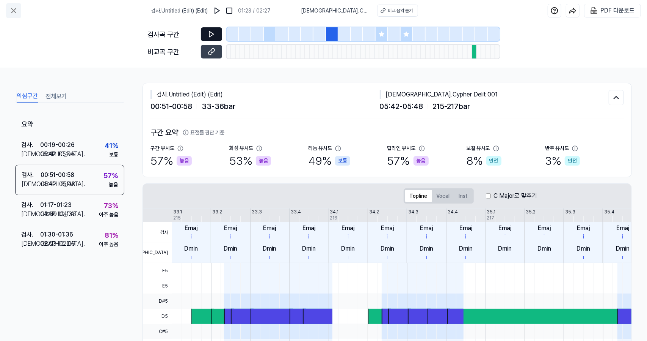
click at [11, 8] on icon at bounding box center [13, 10] width 5 height 5
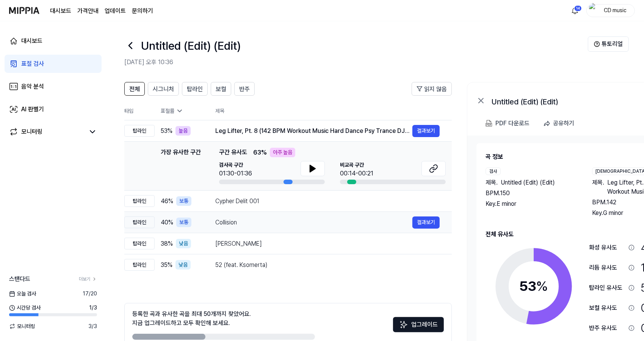
click at [321, 218] on div "Collision" at bounding box center [313, 222] width 197 height 9
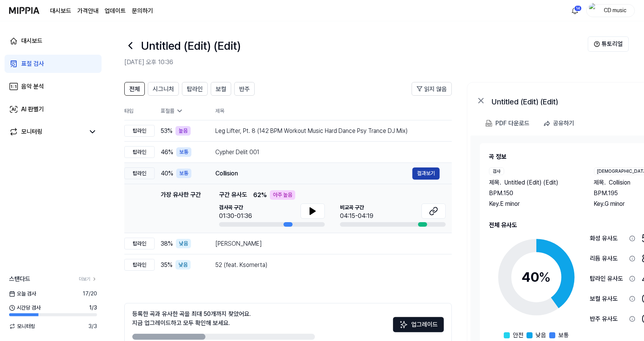
click at [432, 174] on button "결과보기" at bounding box center [426, 173] width 27 height 12
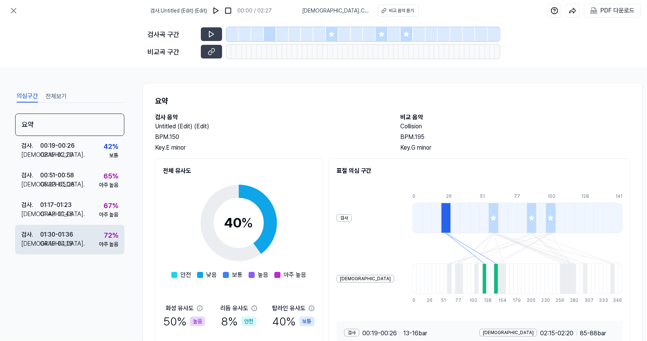
click at [96, 242] on div "검사 . 01:30 - 01:36 비교 . 04:15 - 04:19 72 % 아주 높음" at bounding box center [69, 240] width 109 height 30
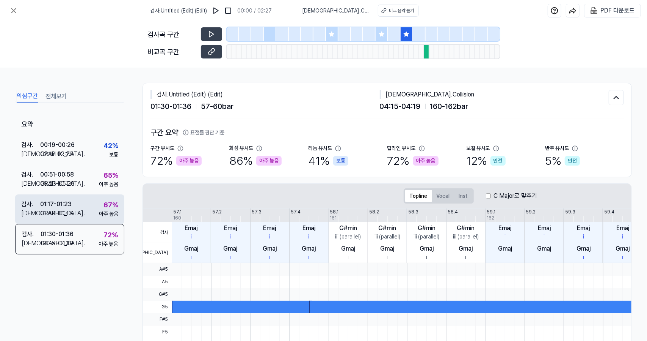
click at [90, 204] on div "검사 . 01:17 - 01:23 비교 . 01:43 - 01:48 67 % 아주 높음" at bounding box center [69, 209] width 109 height 30
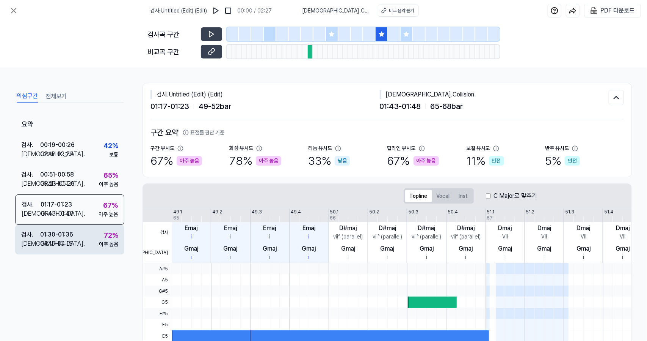
click at [92, 240] on div "검사 . 01:30 - 01:36 비교 . 04:15 - 04:19 72 % 아주 높음" at bounding box center [69, 240] width 109 height 30
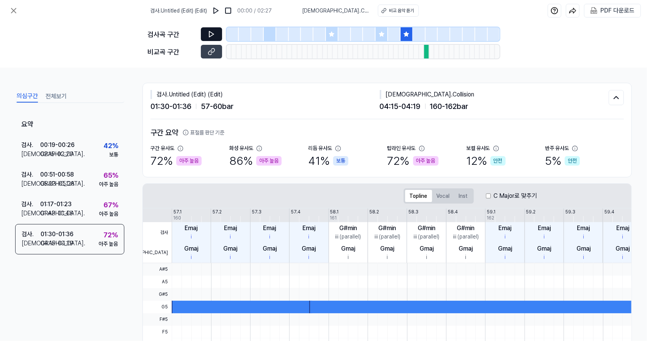
click at [220, 31] on button at bounding box center [211, 34] width 21 height 14
click at [217, 56] on button at bounding box center [211, 52] width 21 height 14
click at [201, 45] on button at bounding box center [211, 52] width 21 height 14
click at [215, 54] on button at bounding box center [211, 52] width 21 height 14
click at [213, 31] on icon at bounding box center [212, 34] width 8 height 8
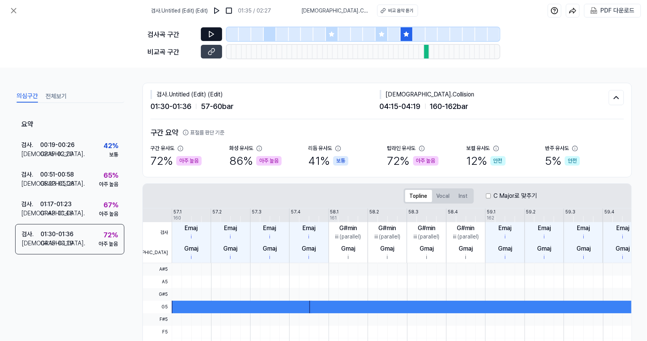
click at [201, 27] on button at bounding box center [211, 34] width 21 height 14
click at [213, 55] on icon at bounding box center [212, 52] width 8 height 8
click at [218, 35] on button at bounding box center [211, 34] width 21 height 14
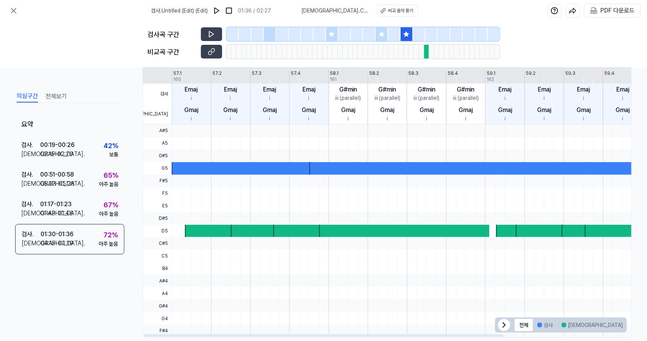
scroll to position [149, 0]
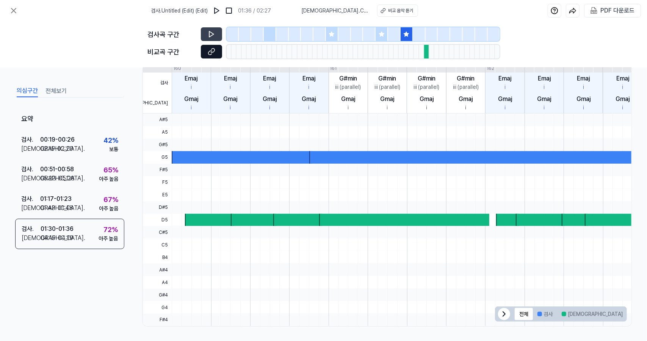
click at [214, 52] on icon at bounding box center [213, 51] width 4 height 4
click at [223, 35] on div "검사곡 구간" at bounding box center [324, 34] width 352 height 14
click at [211, 33] on icon at bounding box center [212, 34] width 8 height 8
click at [215, 50] on button at bounding box center [211, 52] width 21 height 14
click at [213, 30] on button at bounding box center [211, 34] width 21 height 14
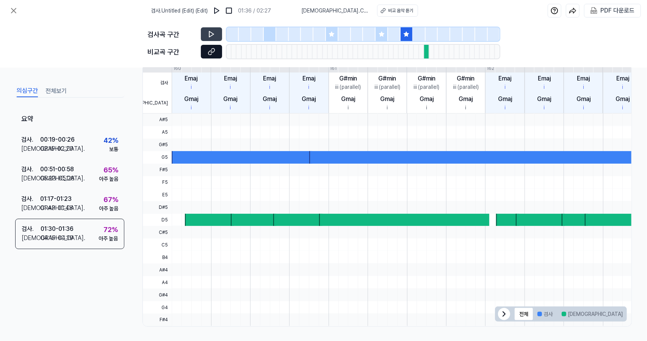
click at [208, 50] on icon at bounding box center [212, 52] width 8 height 8
click at [207, 35] on button at bounding box center [211, 34] width 21 height 14
click at [211, 34] on icon at bounding box center [212, 34] width 8 height 8
click at [213, 49] on icon at bounding box center [212, 52] width 8 height 8
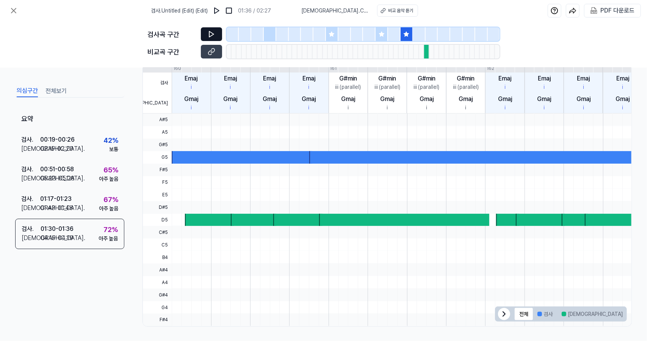
click at [210, 35] on icon at bounding box center [212, 34] width 8 height 8
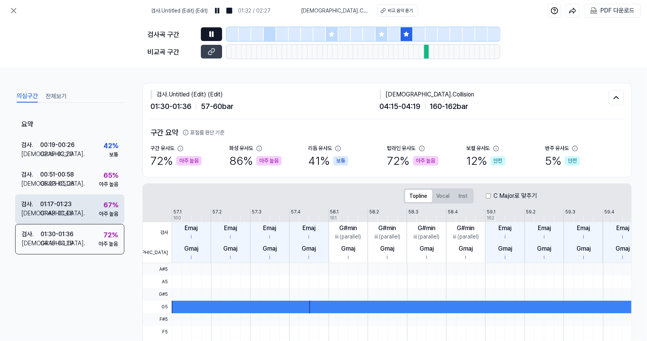
click at [109, 206] on div "67 %" at bounding box center [111, 205] width 15 height 10
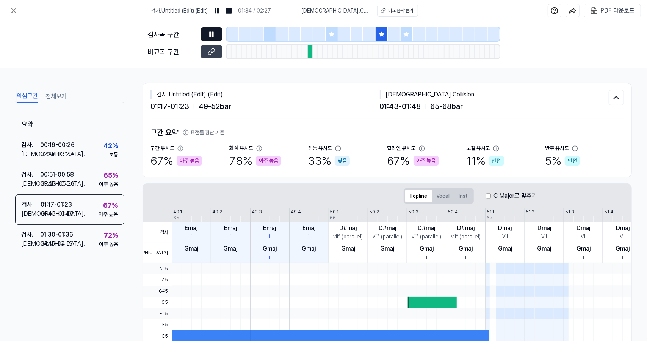
click at [209, 38] on icon at bounding box center [212, 34] width 8 height 8
click at [213, 52] on icon at bounding box center [213, 51] width 4 height 4
click at [203, 28] on button at bounding box center [211, 34] width 21 height 14
click at [220, 54] on button at bounding box center [211, 52] width 21 height 14
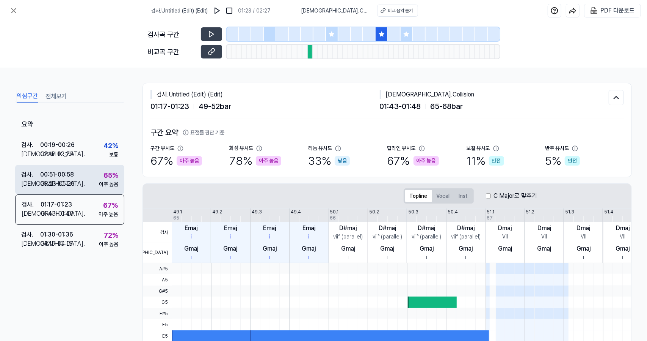
click at [104, 172] on div "65 %" at bounding box center [111, 175] width 15 height 10
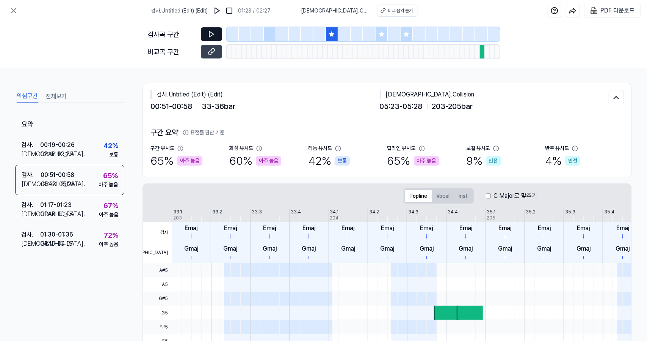
click at [213, 31] on icon at bounding box center [212, 34] width 8 height 8
click at [210, 50] on icon at bounding box center [212, 52] width 8 height 8
click at [211, 30] on button at bounding box center [211, 34] width 21 height 14
click at [211, 50] on icon at bounding box center [212, 52] width 8 height 8
click at [18, 12] on icon at bounding box center [13, 10] width 9 height 9
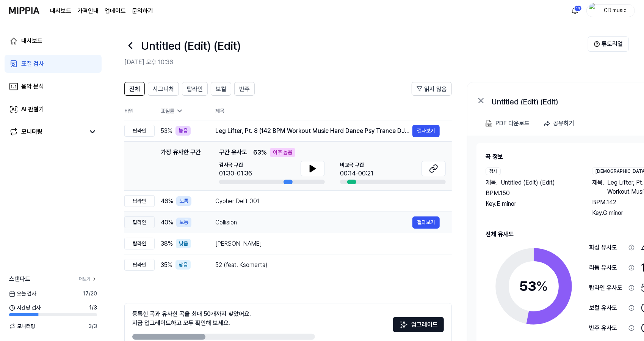
click at [303, 213] on td "Collision 결과보기" at bounding box center [327, 222] width 249 height 21
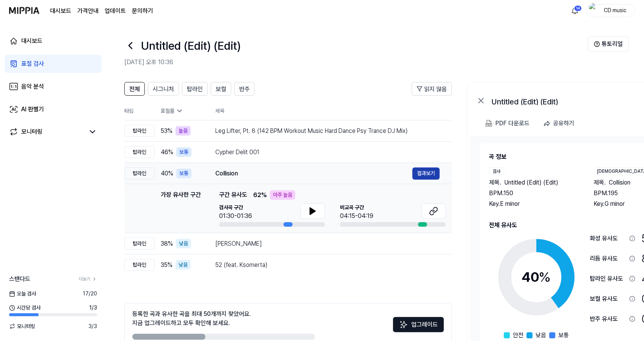
click at [420, 176] on button "결과보기" at bounding box center [426, 173] width 27 height 12
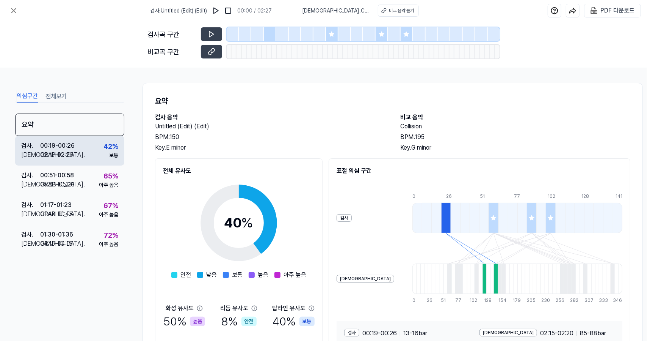
click at [100, 153] on div "검사 . 00:19 - 00:26 비교 . 02:15 - 02:20 42 % 보통" at bounding box center [69, 151] width 109 height 30
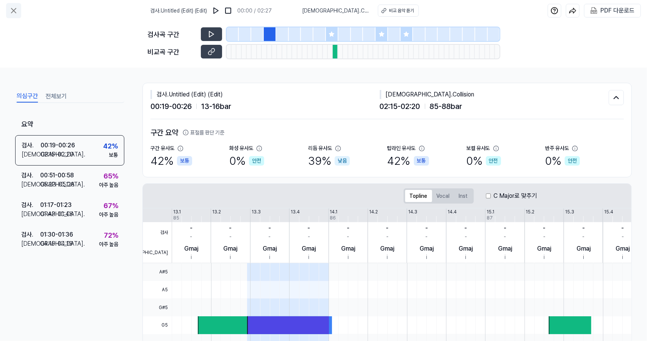
click at [15, 10] on icon at bounding box center [13, 10] width 9 height 9
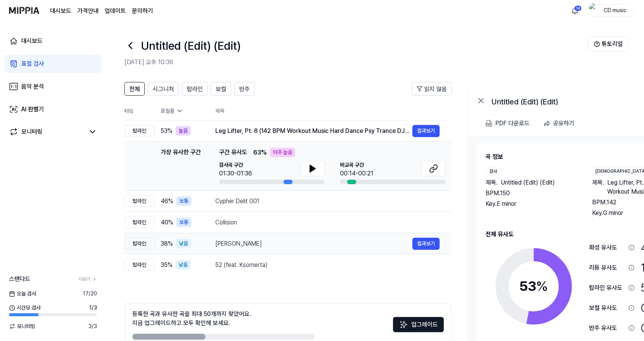
click at [223, 241] on div "[PERSON_NAME]" at bounding box center [313, 243] width 197 height 9
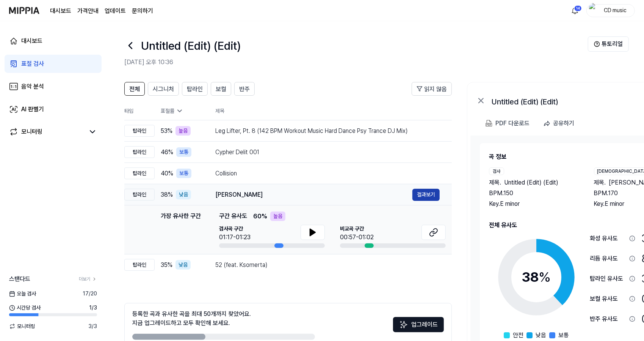
click at [420, 196] on button "결과보기" at bounding box center [426, 195] width 27 height 12
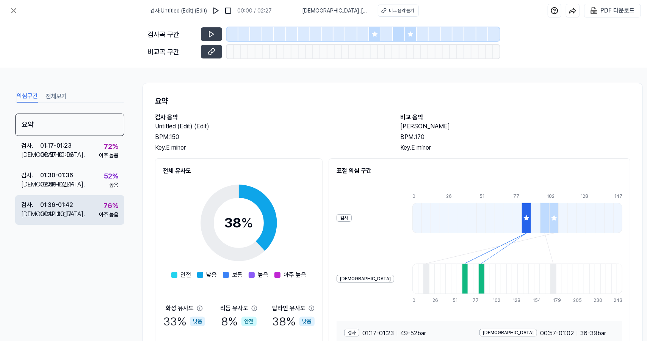
click at [111, 203] on div "76 %" at bounding box center [111, 205] width 15 height 10
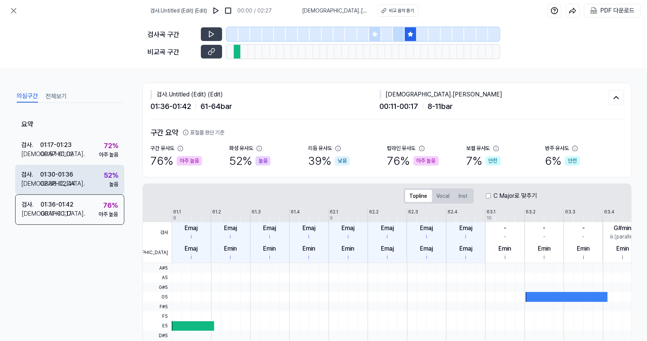
click at [101, 188] on div "검사 . 01:30 - 01:36 비교 . 02:38 - 02:44 52 % 높음" at bounding box center [69, 180] width 109 height 30
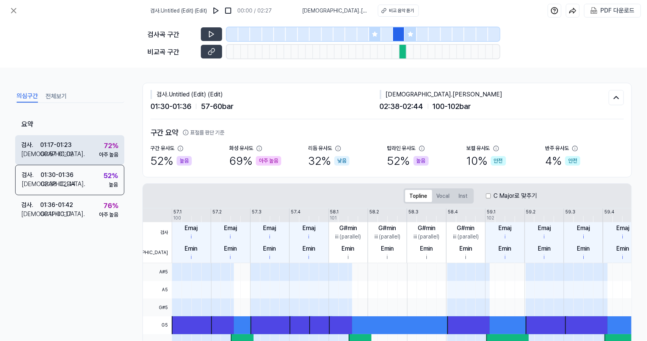
click at [104, 162] on div "검사 . 01:17 - 01:23 비교 . 00:57 - 01:02 72 % 아주 높음" at bounding box center [69, 150] width 109 height 30
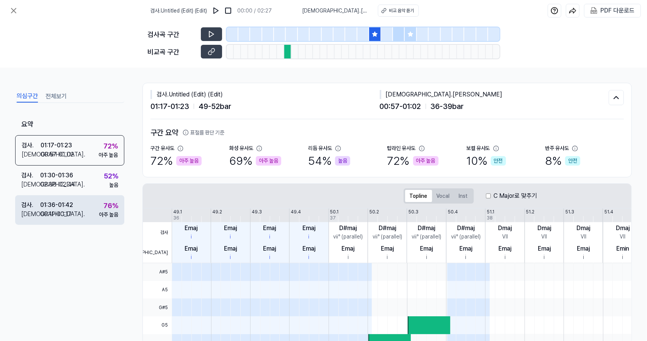
click at [106, 211] on div "아주 높음" at bounding box center [108, 215] width 19 height 8
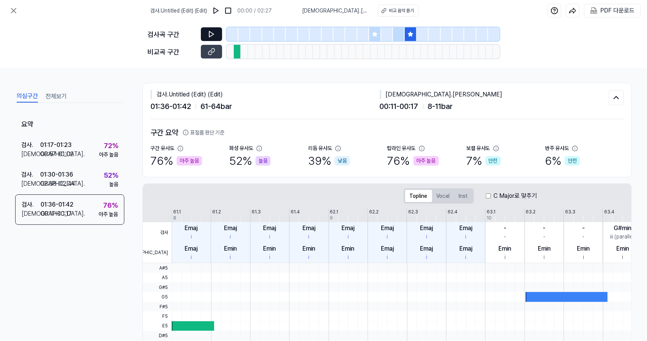
click at [211, 35] on icon at bounding box center [212, 34] width 8 height 8
click at [217, 55] on button at bounding box center [211, 52] width 21 height 14
click at [201, 45] on button at bounding box center [211, 52] width 21 height 14
click at [212, 32] on icon at bounding box center [212, 34] width 8 height 8
click at [213, 54] on icon at bounding box center [212, 52] width 8 height 8
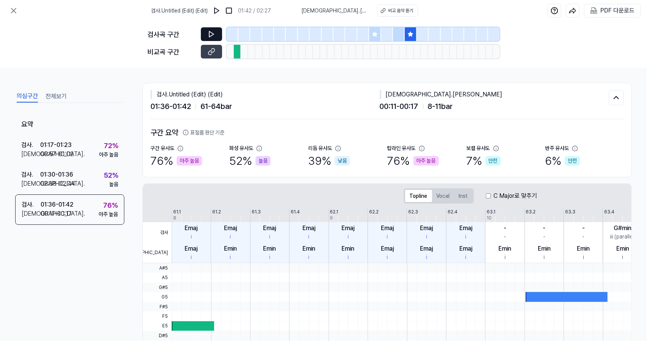
click at [214, 37] on icon at bounding box center [212, 34] width 8 height 8
click at [210, 40] on button at bounding box center [211, 34] width 21 height 14
click at [204, 52] on button at bounding box center [211, 52] width 21 height 14
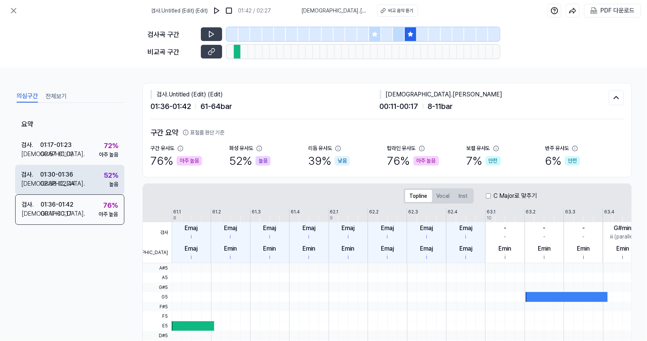
click at [118, 185] on div "검사 . 01:30 - 01:36 비교 . 02:38 - 02:44 52 % 높음" at bounding box center [69, 180] width 109 height 30
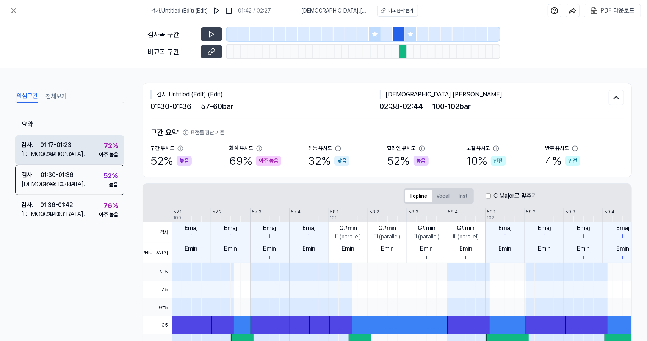
click at [102, 137] on div "검사 . 01:17 - 01:23 비교 . 00:57 - 01:02 72 % 아주 높음" at bounding box center [69, 150] width 109 height 30
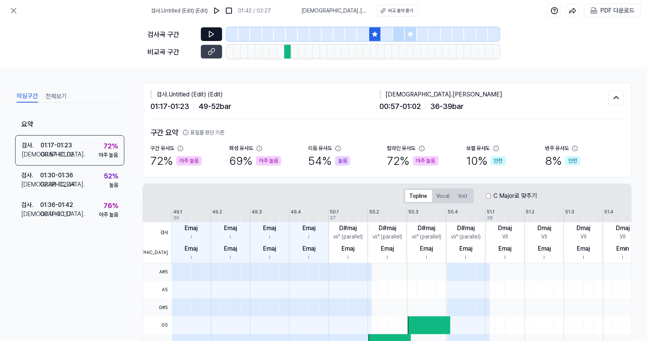
click at [217, 31] on button at bounding box center [211, 34] width 21 height 14
click at [216, 53] on button at bounding box center [211, 52] width 21 height 14
click at [26, 13] on div "검사 . Untitled (Edit) (Edit) 01:23 / 02:27 비교 . El junior López 비교 음악 듣기 PDF 다운로드" at bounding box center [323, 10] width 647 height 21
click at [14, 12] on icon at bounding box center [13, 10] width 9 height 9
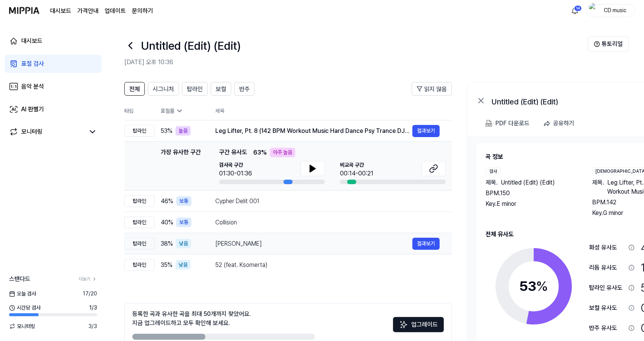
click at [259, 241] on div "[PERSON_NAME]" at bounding box center [313, 243] width 197 height 9
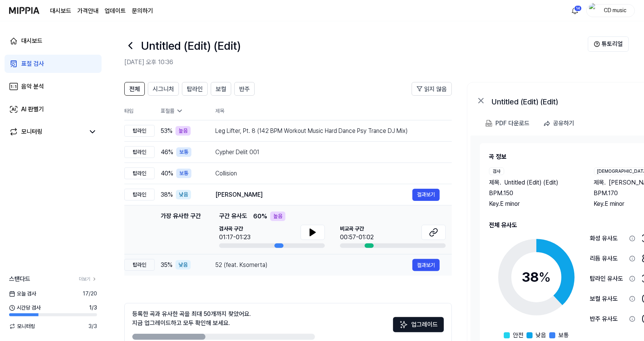
click at [273, 263] on div "52 (feat. Ksomerta)" at bounding box center [313, 264] width 197 height 9
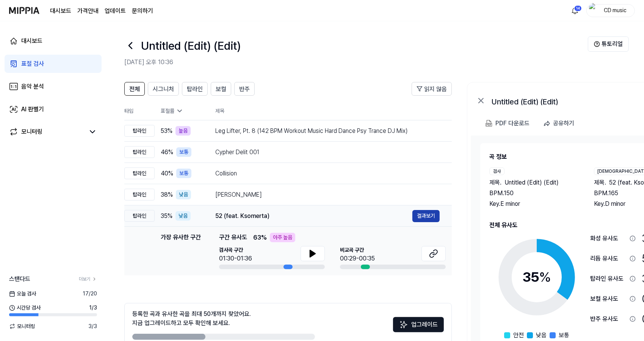
click at [427, 213] on button "결과보기" at bounding box center [426, 216] width 27 height 12
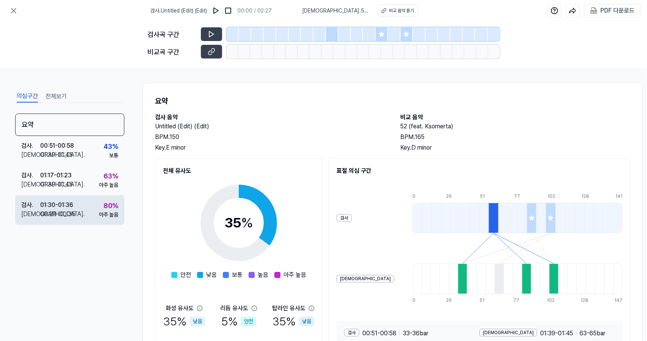
click at [85, 219] on div "검사 . 01:30 - 01:36 비교 . 00:29 - 00:35 80 % 아주 높음" at bounding box center [69, 210] width 109 height 30
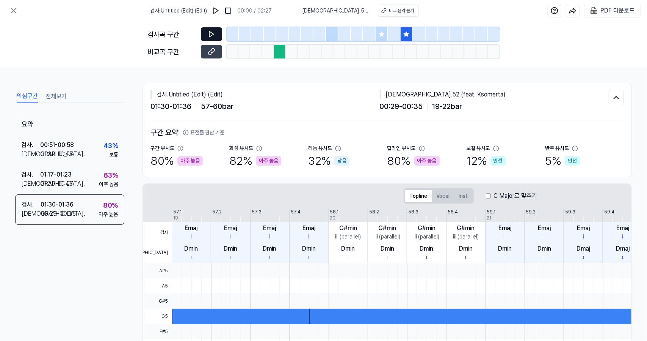
click at [208, 33] on icon at bounding box center [212, 34] width 8 height 8
click at [215, 55] on button at bounding box center [211, 52] width 21 height 14
click at [220, 33] on button at bounding box center [211, 34] width 21 height 14
click at [215, 53] on icon at bounding box center [212, 52] width 8 height 8
click at [209, 34] on icon at bounding box center [212, 34] width 8 height 8
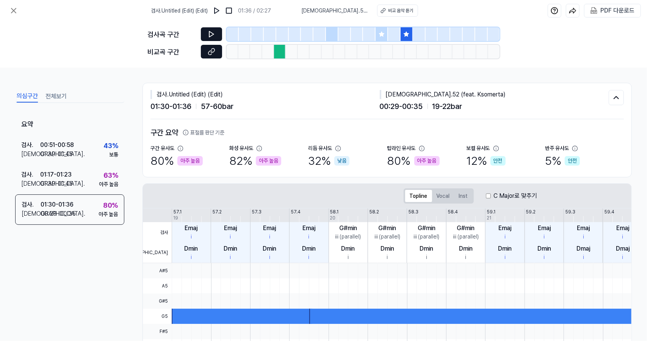
click at [217, 55] on button at bounding box center [211, 52] width 21 height 14
click at [211, 33] on icon at bounding box center [212, 34] width 8 height 8
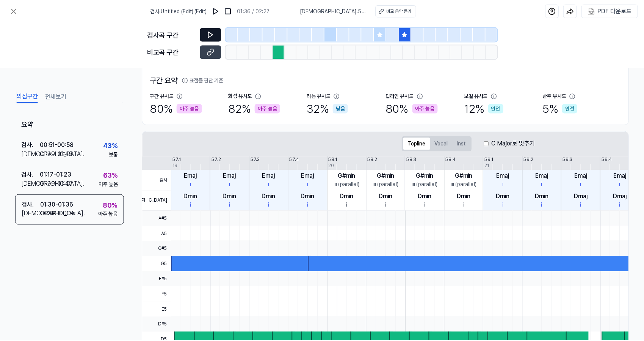
scroll to position [51, 0]
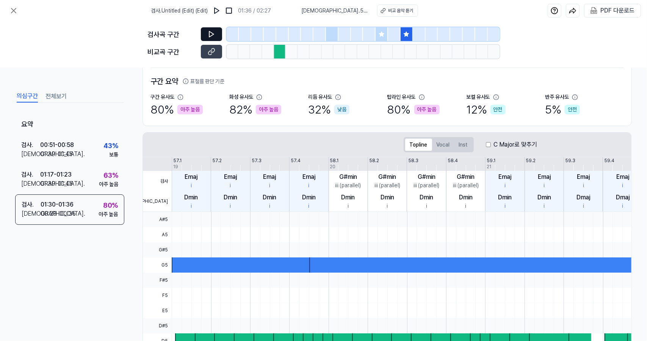
click at [205, 31] on button at bounding box center [211, 34] width 21 height 14
click at [211, 35] on icon at bounding box center [211, 34] width 5 height 6
click at [214, 51] on icon at bounding box center [212, 52] width 8 height 8
click at [218, 32] on button at bounding box center [211, 34] width 21 height 14
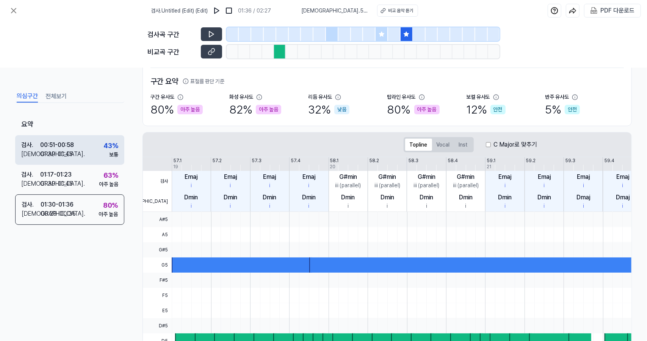
click at [83, 140] on div "검사 . 00:51 - 00:58 비교 . 01:39 - 01:45 43 % 보통" at bounding box center [69, 150] width 109 height 30
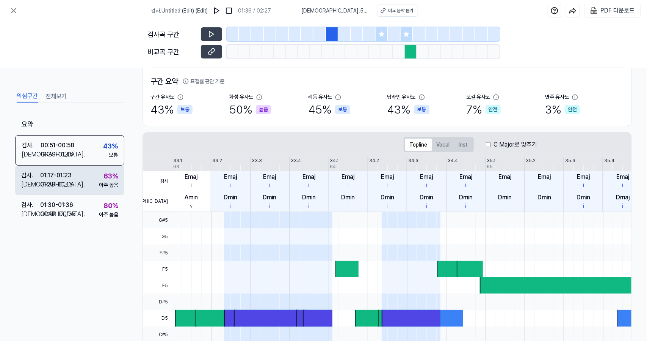
click at [84, 179] on div "검사 . 01:17 - 01:23 비교 . 01:39 - 01:45 63 % 아주 높음" at bounding box center [69, 180] width 109 height 30
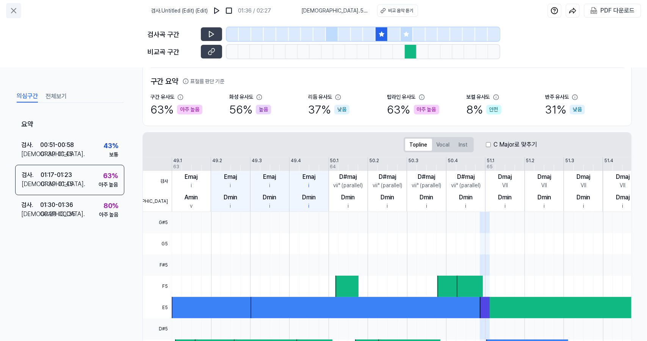
click at [17, 17] on button at bounding box center [13, 10] width 15 height 15
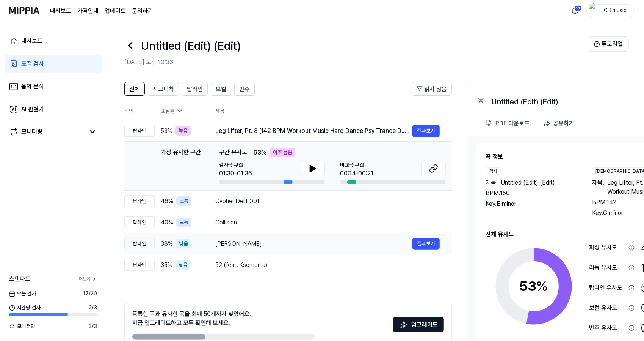
click at [248, 251] on td "El junior López 결과보기" at bounding box center [327, 243] width 249 height 21
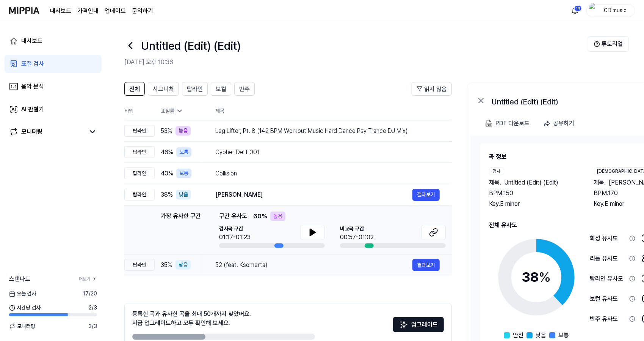
click at [264, 259] on div "52 (feat. Ksomerta) 결과보기" at bounding box center [327, 265] width 225 height 12
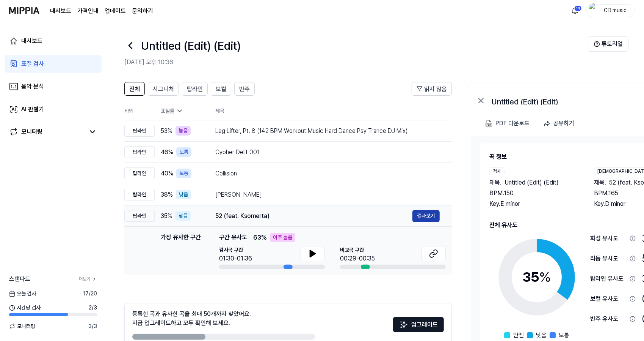
click at [433, 211] on button "결과보기" at bounding box center [426, 216] width 27 height 12
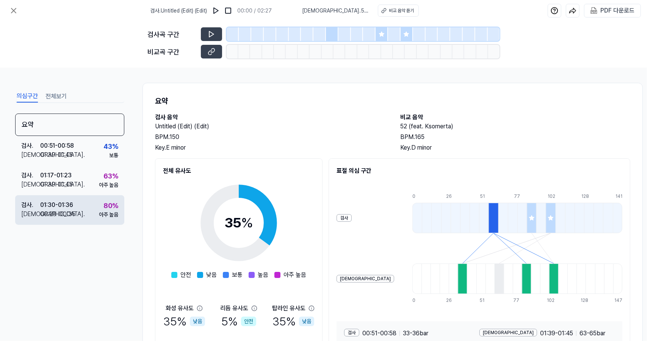
click at [94, 211] on div "검사 . 01:30 - 01:36 비교 . 00:29 - 00:35 80 % 아주 높음" at bounding box center [69, 210] width 109 height 30
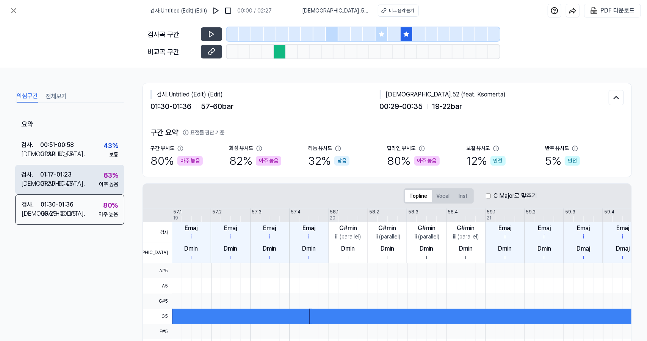
click at [92, 176] on div "검사 . 01:17 - 01:23 비교 . 01:39 - 01:45 63 % 아주 높음" at bounding box center [69, 180] width 109 height 30
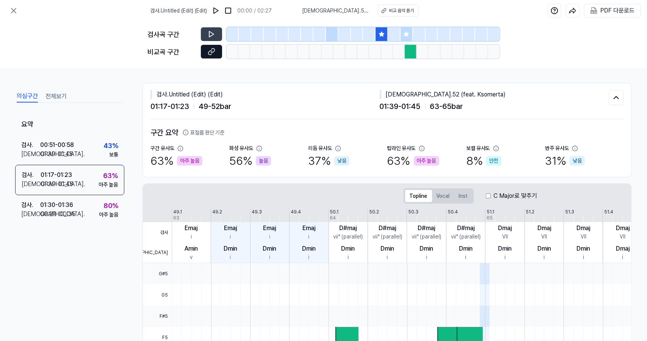
click at [208, 57] on button at bounding box center [211, 52] width 21 height 14
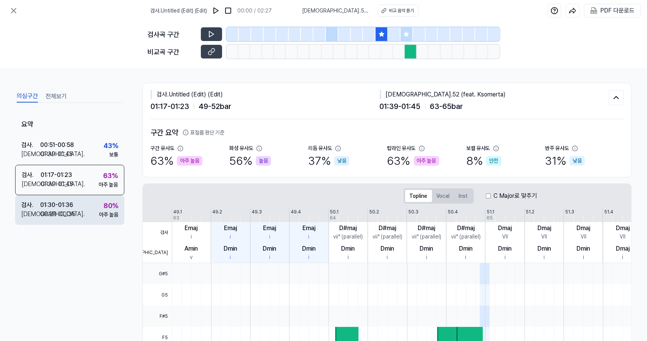
click at [78, 204] on div "검사 . 01:30 - 01:36 비교 . 00:29 - 00:35 80 % 아주 높음" at bounding box center [69, 210] width 109 height 30
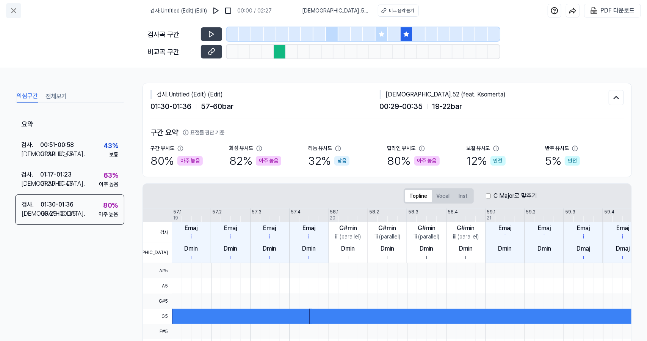
click at [21, 10] on button at bounding box center [13, 10] width 15 height 15
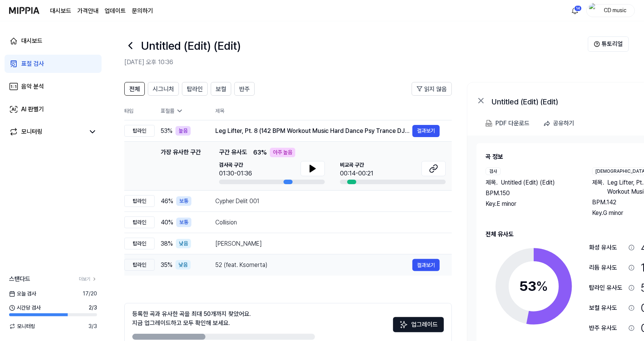
click at [242, 258] on td "52 (feat. Ksomerta) 결과보기" at bounding box center [327, 264] width 249 height 21
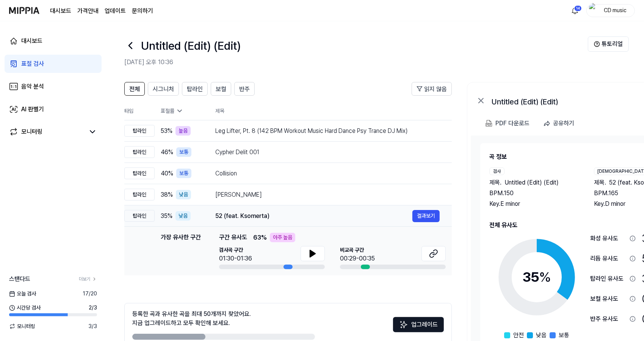
scroll to position [42, 0]
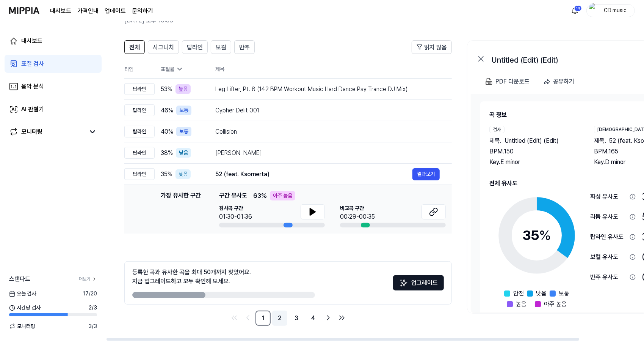
click at [280, 317] on link "2" at bounding box center [279, 317] width 15 height 15
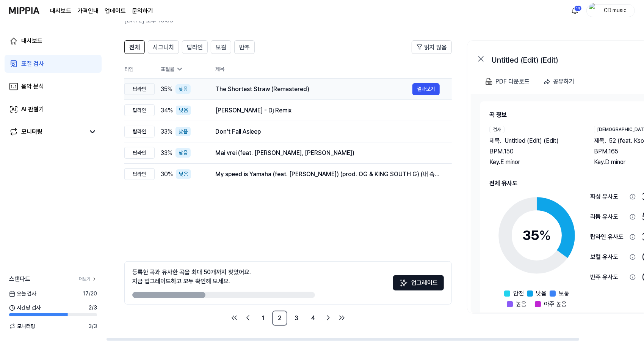
click at [287, 85] on div "The Shortest Straw (Remastered)" at bounding box center [313, 89] width 197 height 9
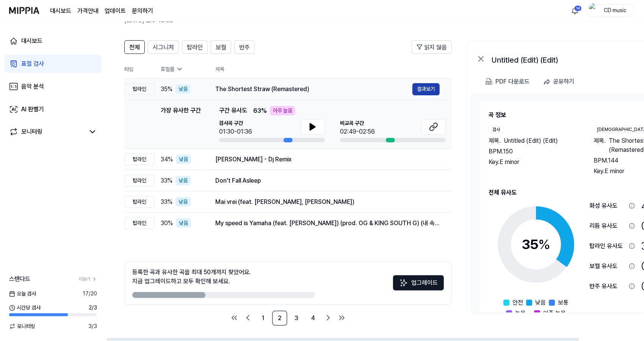
click at [428, 88] on button "결과보기" at bounding box center [426, 89] width 27 height 12
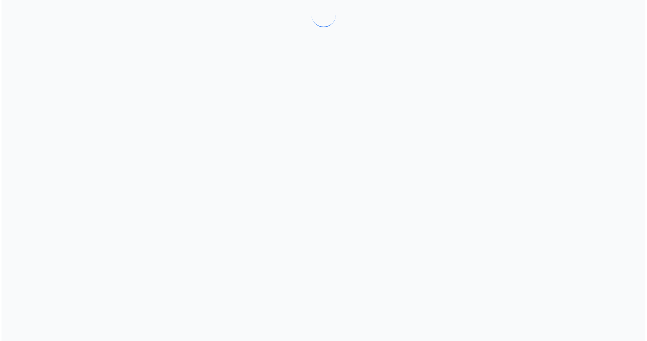
scroll to position [0, 0]
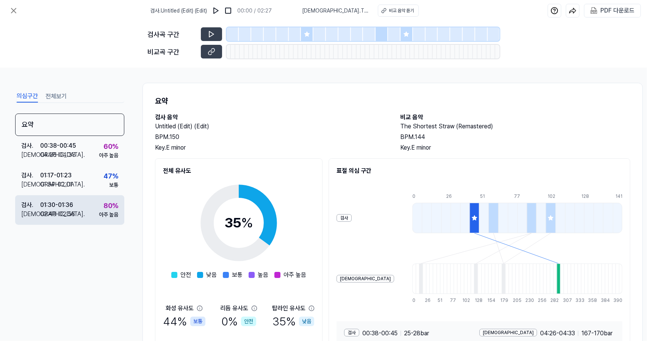
click at [95, 208] on div "검사 . 01:30 - 01:36 비교 . 02:49 - 02:56 80 % 아주 높음" at bounding box center [69, 210] width 109 height 30
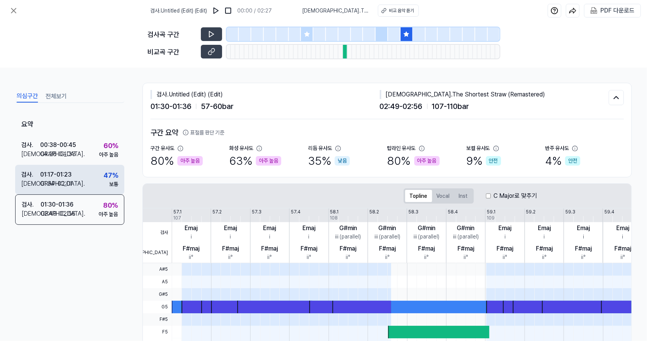
click at [96, 182] on div "검사 . 01:17 - 01:23 비교 . 01:54 - 02:01 47 % 보통" at bounding box center [69, 180] width 109 height 30
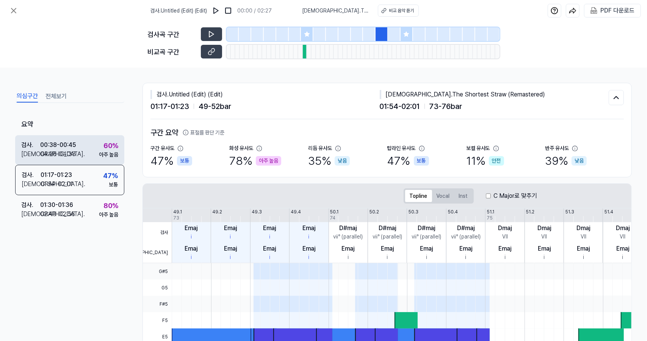
click at [102, 155] on div "아주 높음" at bounding box center [108, 155] width 19 height 8
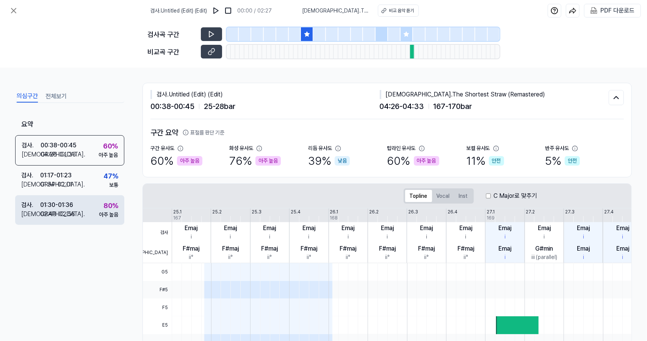
click at [105, 209] on div "80 %" at bounding box center [111, 205] width 15 height 10
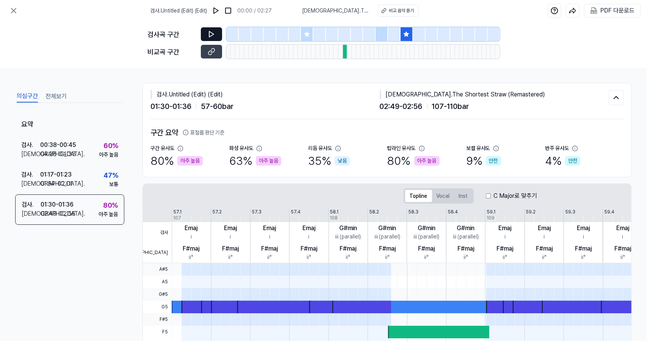
click at [217, 32] on button at bounding box center [211, 34] width 21 height 14
click at [213, 49] on icon at bounding box center [213, 51] width 4 height 4
click at [212, 41] on button at bounding box center [211, 34] width 21 height 14
click at [219, 50] on button at bounding box center [211, 52] width 21 height 14
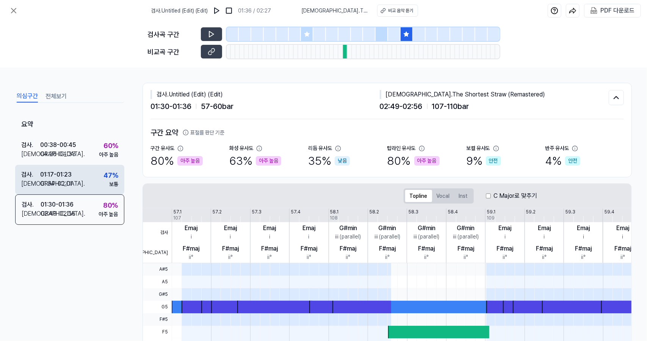
click at [105, 180] on div "47 % 보통" at bounding box center [111, 179] width 15 height 18
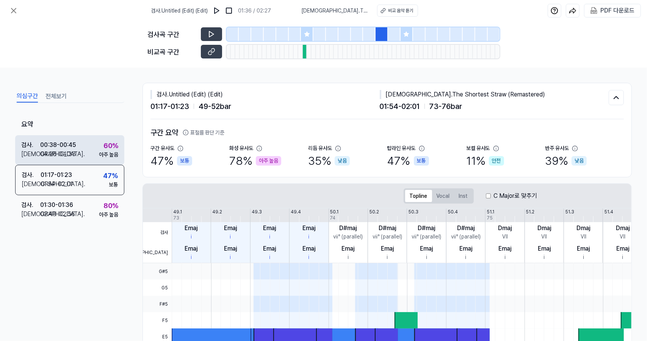
click at [99, 148] on div "60 % 아주 높음" at bounding box center [108, 149] width 19 height 18
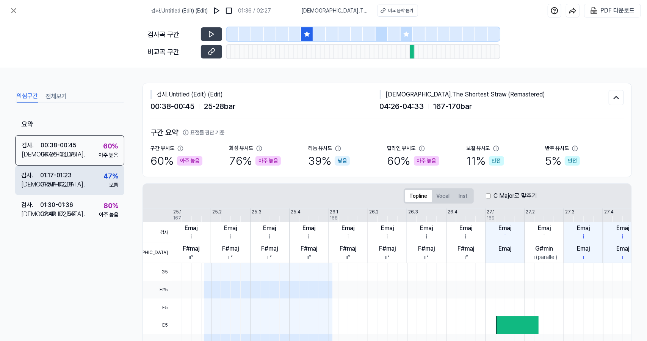
click at [98, 171] on div "검사 . 01:17 - 01:23 비교 . 01:54 - 02:01 47 % 보통" at bounding box center [69, 180] width 109 height 30
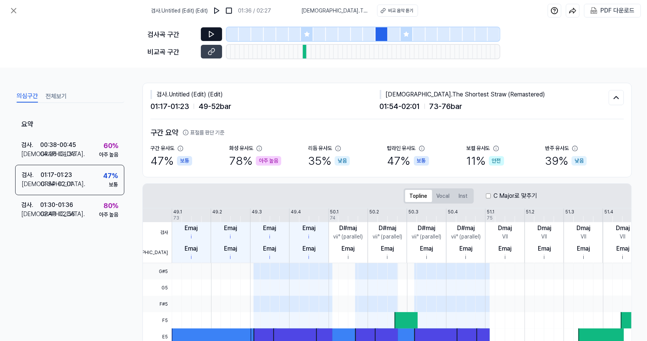
click at [214, 37] on icon at bounding box center [212, 34] width 8 height 8
click at [214, 54] on icon at bounding box center [212, 52] width 8 height 8
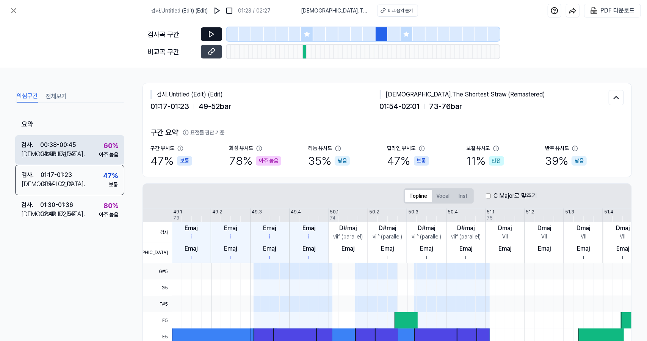
click at [82, 159] on div "검사 . 00:38 - 00:45 비교 . 04:26 - 04:33 60 % 아주 높음" at bounding box center [69, 150] width 109 height 30
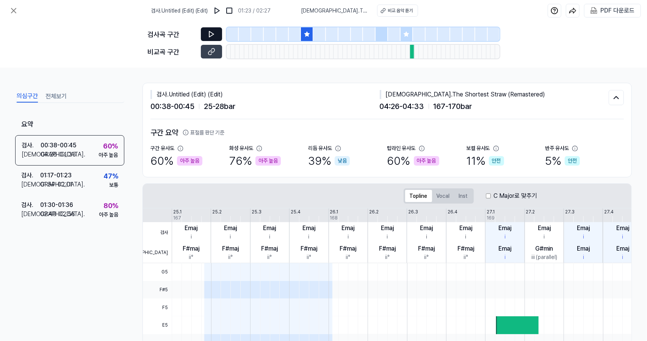
click at [218, 33] on button at bounding box center [211, 34] width 21 height 14
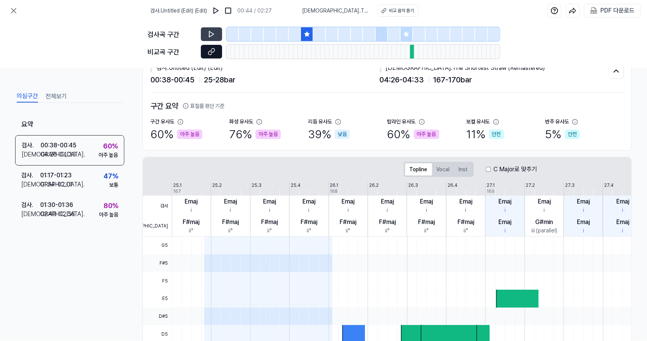
click at [208, 52] on icon at bounding box center [210, 52] width 4 height 4
click at [222, 29] on button at bounding box center [211, 34] width 21 height 14
click at [213, 48] on icon at bounding box center [212, 52] width 8 height 8
click at [15, 13] on icon at bounding box center [13, 10] width 9 height 9
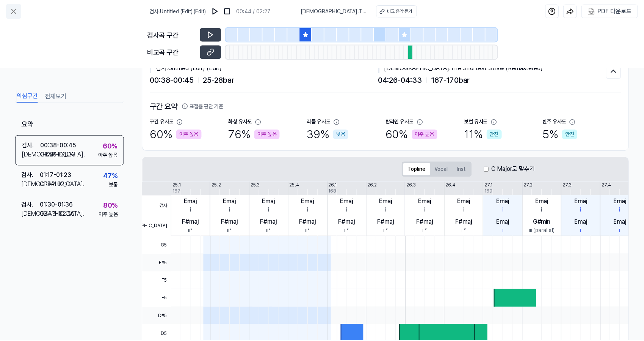
scroll to position [42, 0]
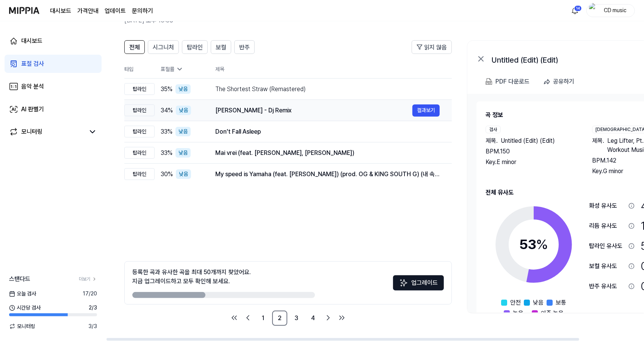
click at [300, 104] on div "[PERSON_NAME] [PERSON_NAME] - Dj Remix 결과보기" at bounding box center [327, 110] width 225 height 12
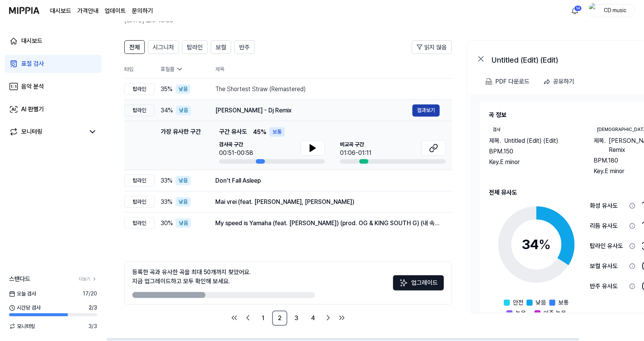
click at [427, 111] on button "결과보기" at bounding box center [426, 110] width 27 height 12
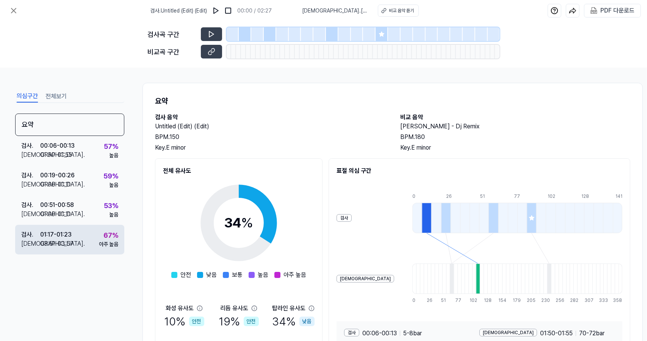
click at [77, 242] on div "검사 . 01:17 - 01:23 비교 . 03:51 - 03:57 67 % 아주 높음" at bounding box center [69, 240] width 109 height 30
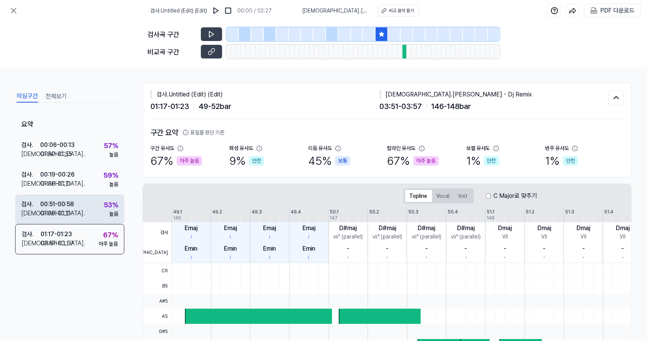
click at [102, 203] on div "검사 . 00:51 - 00:58 비교 . 01:06 - 01:11 53 % 높음" at bounding box center [69, 209] width 109 height 30
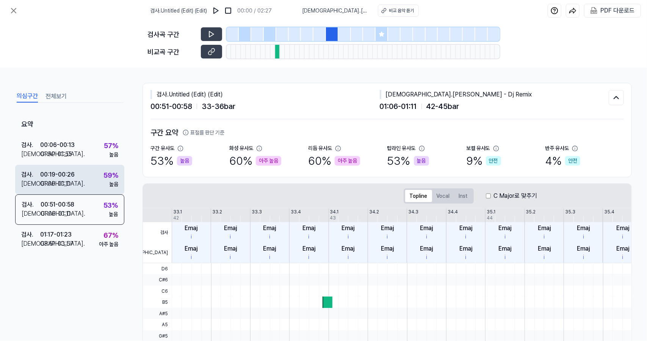
click at [108, 172] on div "59 %" at bounding box center [111, 175] width 15 height 10
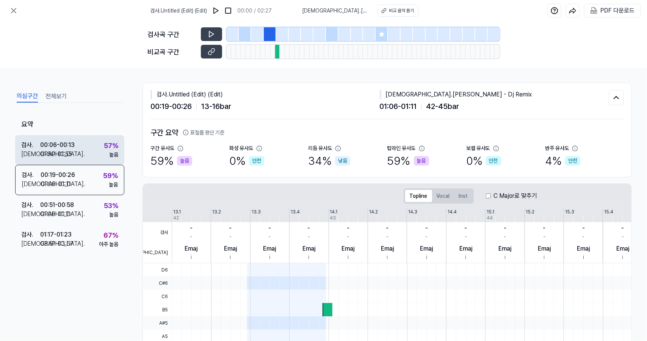
click at [109, 149] on div "57 %" at bounding box center [111, 145] width 14 height 10
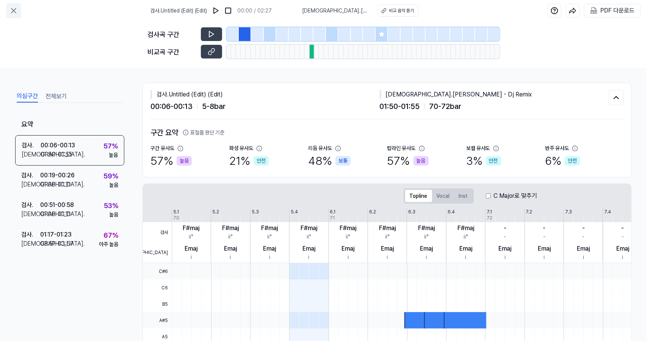
click at [20, 10] on button at bounding box center [13, 10] width 15 height 15
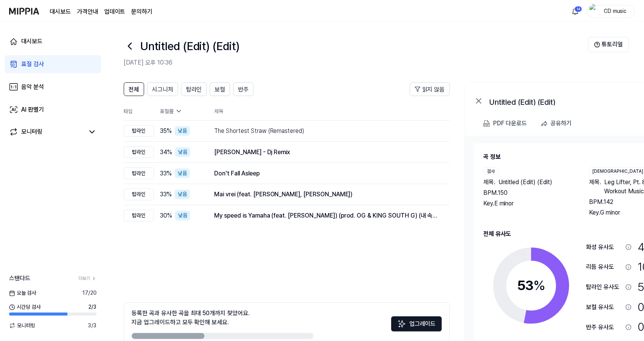
scroll to position [42, 0]
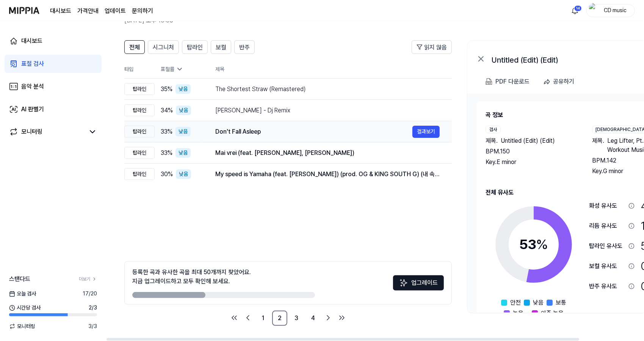
click at [248, 137] on td "Don't Fall Asleep 결과보기" at bounding box center [327, 131] width 249 height 21
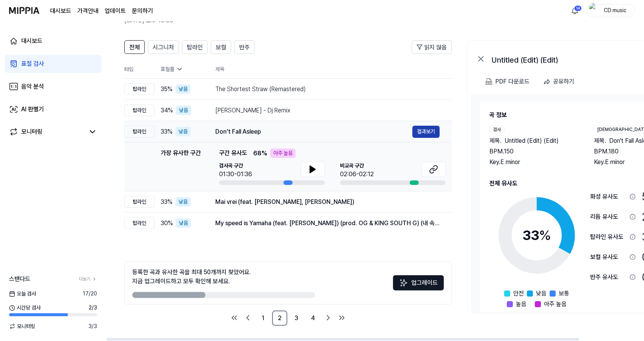
click at [423, 127] on button "결과보기" at bounding box center [426, 132] width 27 height 12
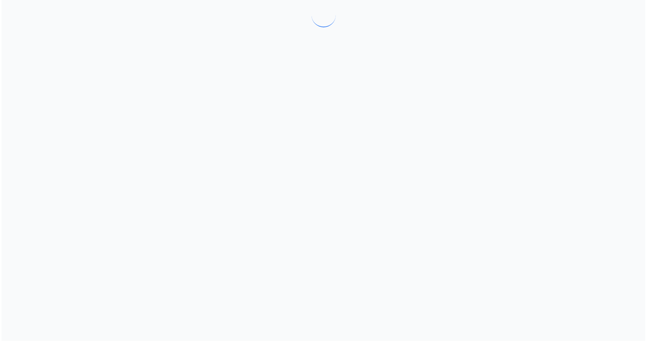
scroll to position [0, 0]
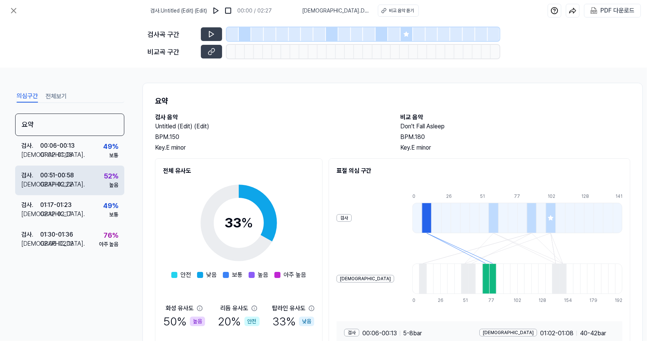
click at [117, 175] on div "52 %" at bounding box center [111, 176] width 14 height 10
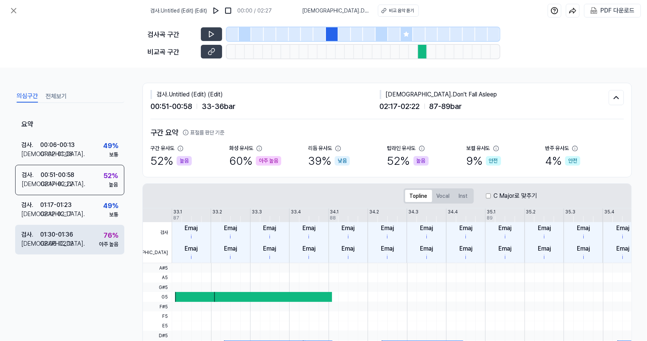
click at [99, 241] on div "아주 높음" at bounding box center [108, 244] width 19 height 8
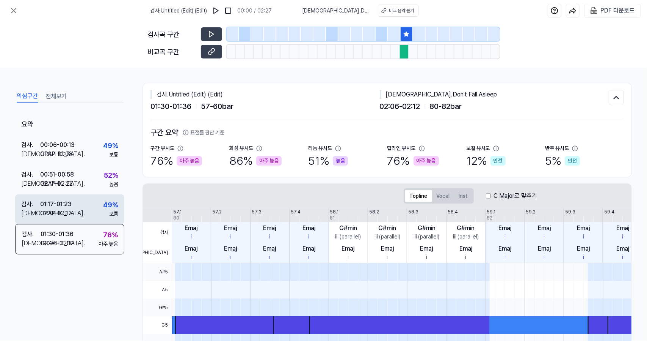
click at [102, 210] on div "검사 . 01:17 - 01:23 비교 . 02:12 - 02:17 49 % 보통" at bounding box center [69, 209] width 109 height 30
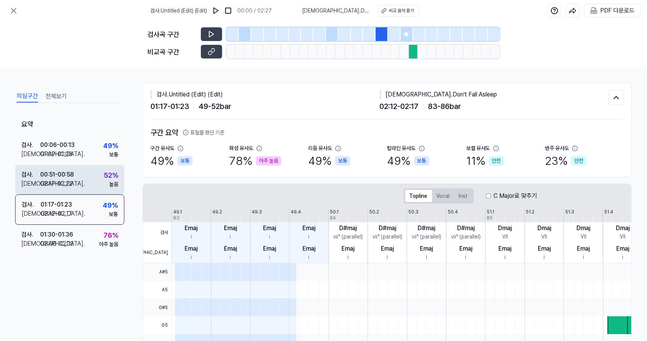
click at [104, 182] on div "52 % 높음" at bounding box center [111, 179] width 14 height 18
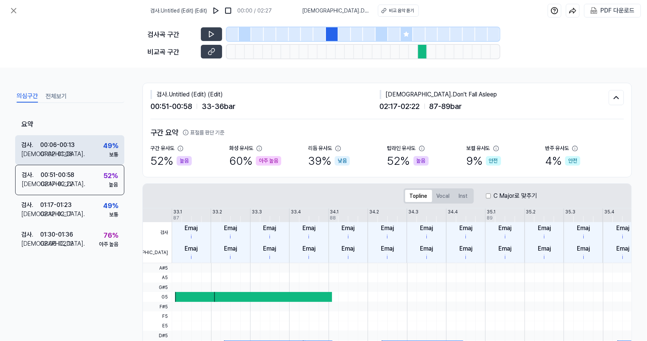
click at [101, 148] on div "검사 . 00:06 - 00:13 비교 . 01:02 - 01:08 49 % 보통" at bounding box center [69, 150] width 109 height 30
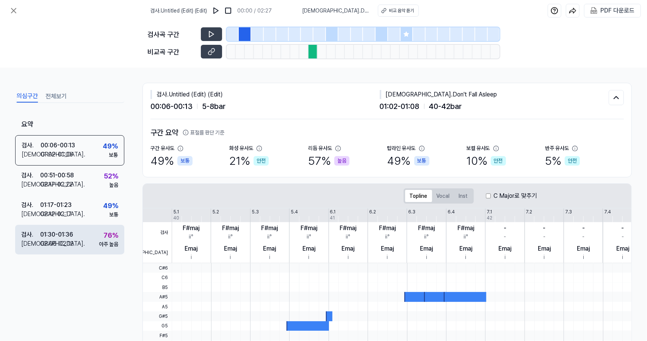
click at [107, 226] on div "검사 . 01:30 - 01:36 비교 . 02:06 - 02:12 76 % 아주 높음" at bounding box center [69, 240] width 109 height 30
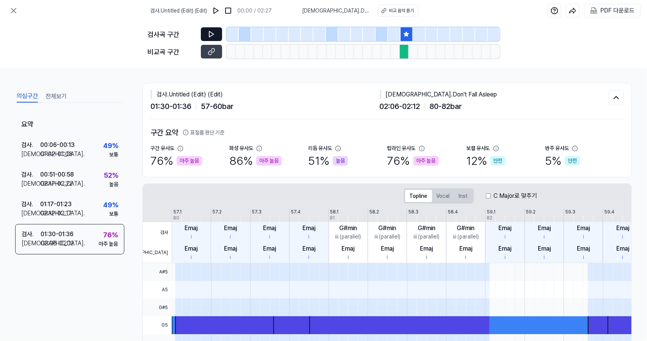
click at [210, 33] on icon at bounding box center [212, 34] width 8 height 8
click at [215, 48] on icon at bounding box center [212, 52] width 8 height 8
click at [210, 38] on icon at bounding box center [212, 34] width 8 height 8
click at [212, 50] on icon at bounding box center [210, 52] width 4 height 4
click at [201, 45] on button at bounding box center [211, 52] width 21 height 14
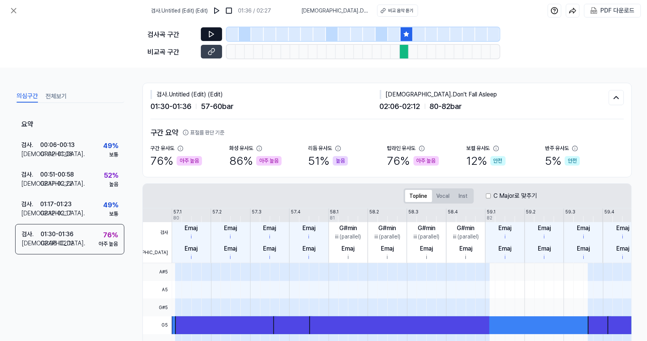
click at [210, 28] on button at bounding box center [211, 34] width 21 height 14
click at [215, 38] on button at bounding box center [211, 34] width 21 height 14
click at [217, 52] on button at bounding box center [211, 52] width 21 height 14
click at [217, 33] on button at bounding box center [211, 34] width 21 height 14
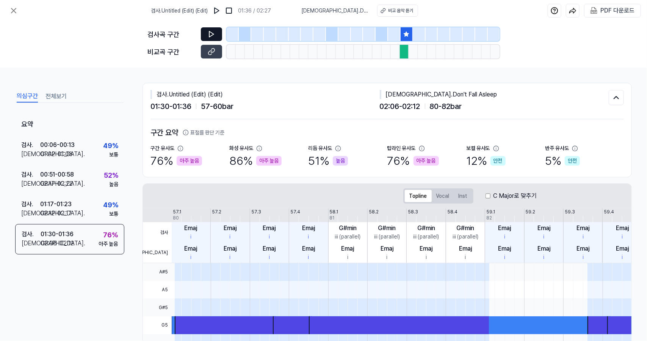
click at [208, 32] on icon at bounding box center [212, 34] width 8 height 8
click at [217, 52] on button at bounding box center [211, 52] width 21 height 14
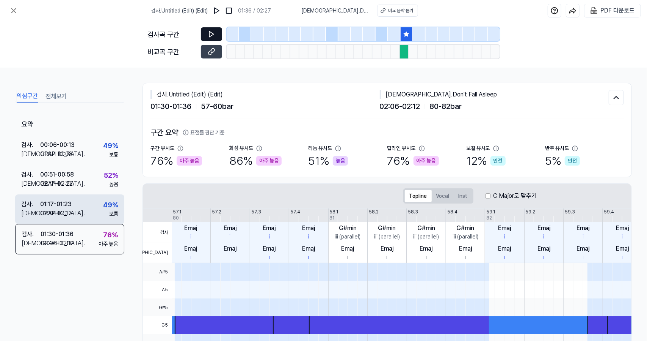
click at [90, 201] on div "검사 . 01:17 - 01:23 비교 . 02:12 - 02:17 49 % 보통" at bounding box center [69, 209] width 109 height 30
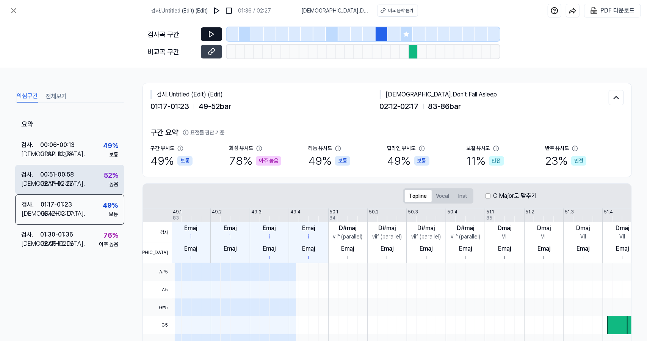
click at [113, 165] on div "검사 . 00:51 - 00:58 비교 . 02:17 - 02:22 52 % 높음" at bounding box center [69, 180] width 109 height 30
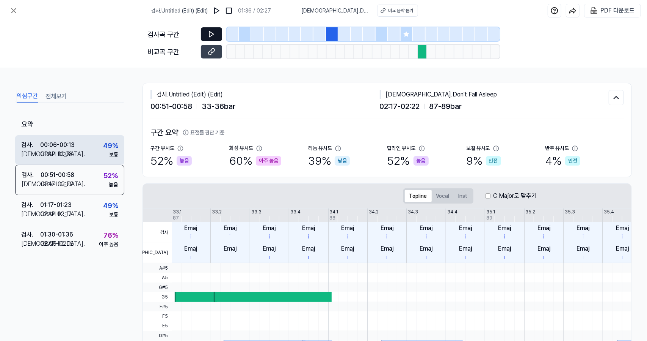
click at [113, 145] on div "49 %" at bounding box center [110, 145] width 15 height 10
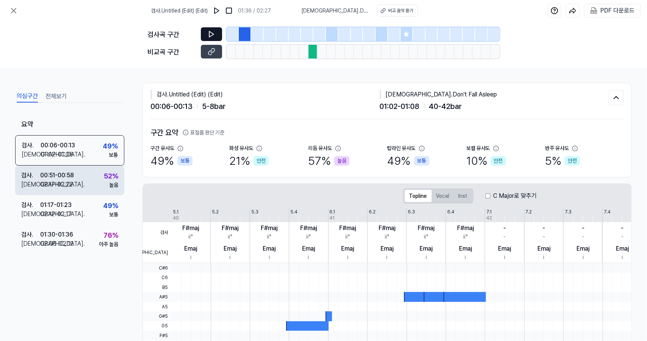
click at [110, 171] on div "52 %" at bounding box center [111, 176] width 14 height 10
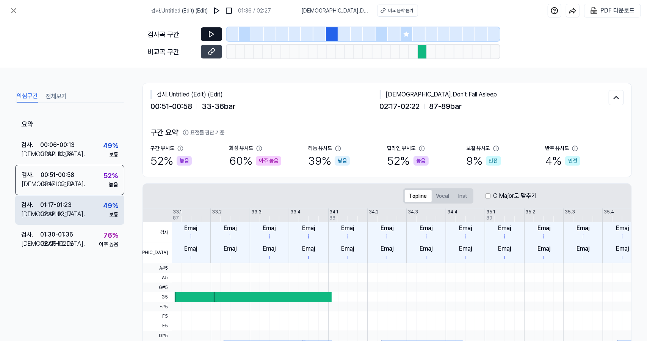
click at [104, 203] on div "49 %" at bounding box center [110, 205] width 15 height 10
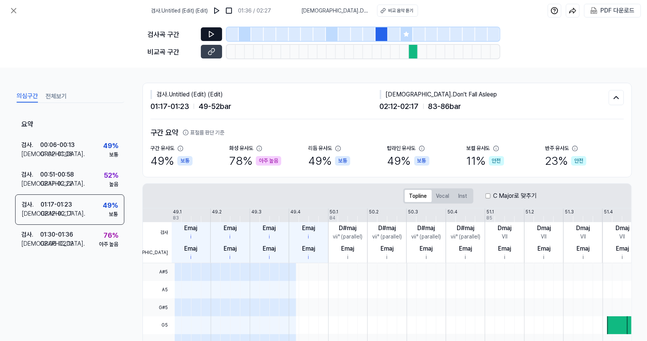
click at [214, 33] on icon at bounding box center [212, 34] width 8 height 8
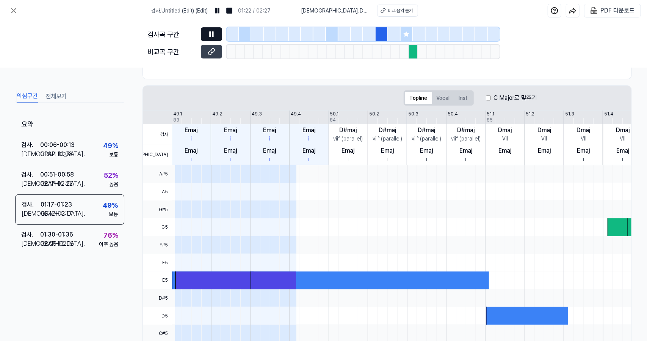
scroll to position [121, 0]
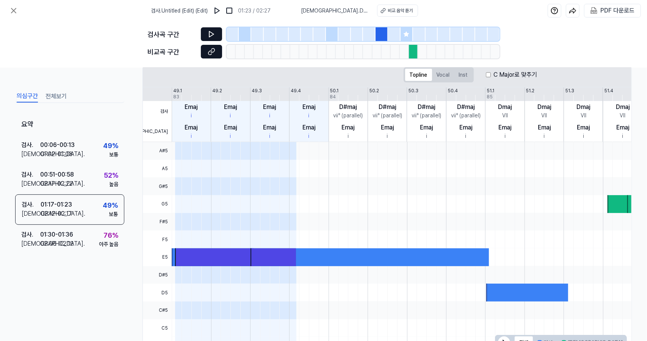
click at [215, 54] on icon at bounding box center [212, 52] width 8 height 8
click at [7, 8] on button at bounding box center [13, 10] width 15 height 15
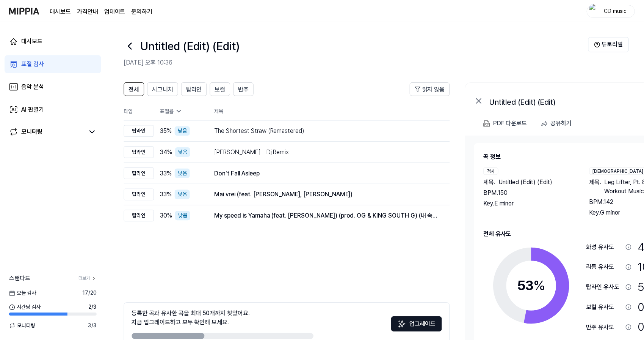
scroll to position [42, 0]
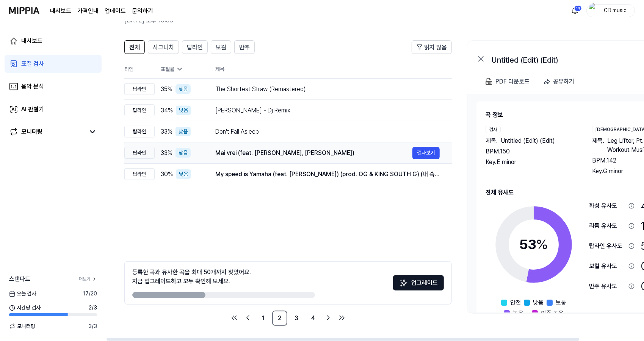
click at [264, 149] on div "Mai vrei (feat. [PERSON_NAME], [PERSON_NAME])" at bounding box center [313, 152] width 197 height 9
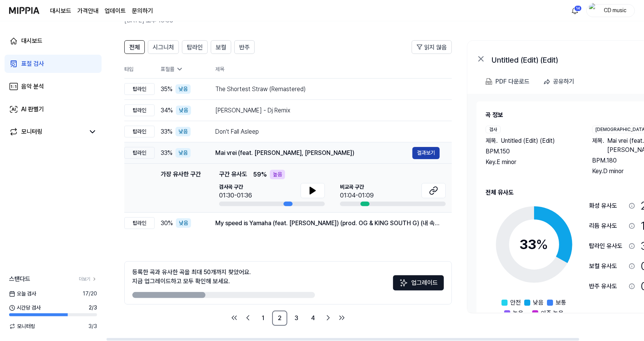
click at [425, 150] on button "결과보기" at bounding box center [426, 153] width 27 height 12
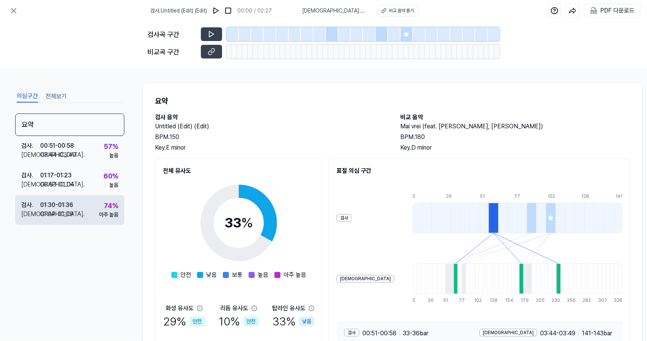
click at [97, 207] on div "검사 . 01:30 - 01:36 비교 . 01:04 - 01:09 74 % 아주 높음" at bounding box center [69, 210] width 109 height 30
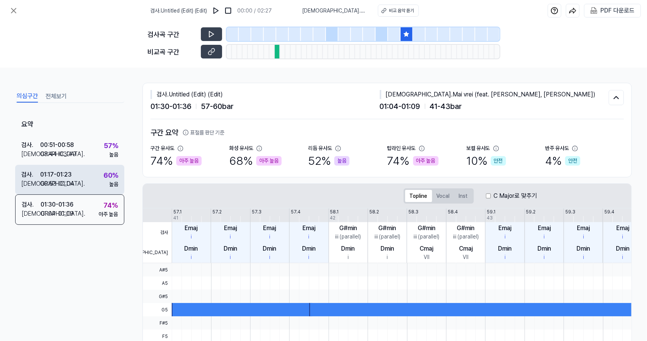
click at [98, 182] on div "검사 . 01:17 - 01:23 비교 . 00:53 - 01:04 60 % 높음" at bounding box center [69, 180] width 109 height 30
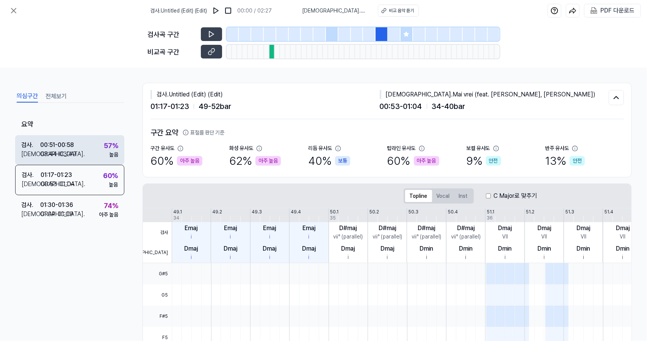
click at [104, 143] on div "57 %" at bounding box center [111, 145] width 14 height 10
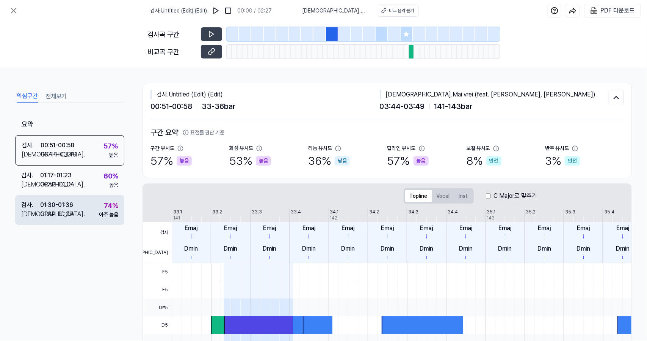
click at [101, 200] on div "74 % 아주 높음" at bounding box center [108, 209] width 19 height 18
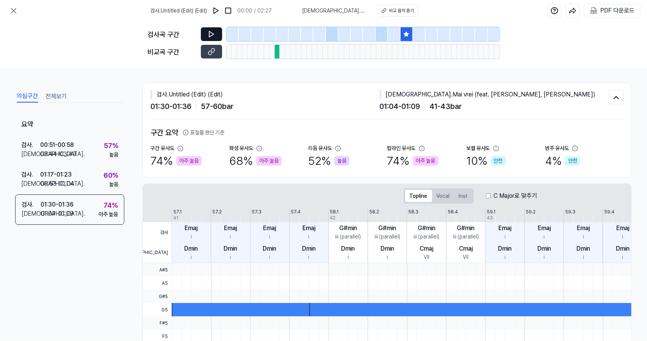
click at [220, 30] on button at bounding box center [211, 34] width 21 height 14
click at [212, 46] on button at bounding box center [211, 52] width 21 height 14
click at [217, 30] on button at bounding box center [211, 34] width 21 height 14
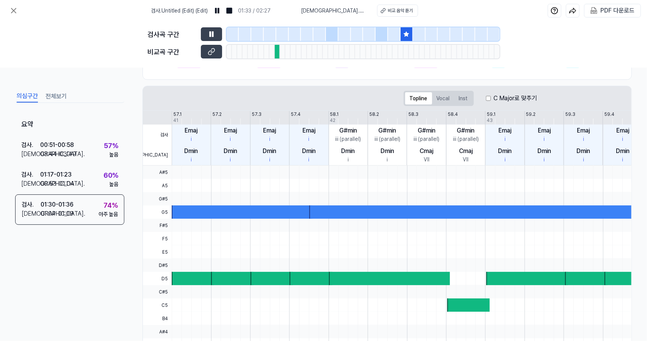
scroll to position [97, 0]
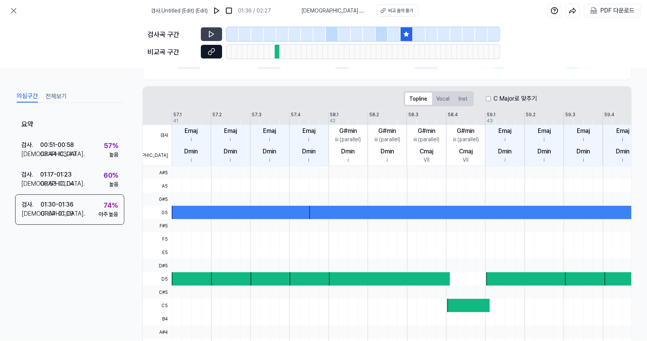
click at [214, 51] on icon at bounding box center [213, 51] width 4 height 4
click at [204, 31] on button at bounding box center [211, 34] width 21 height 14
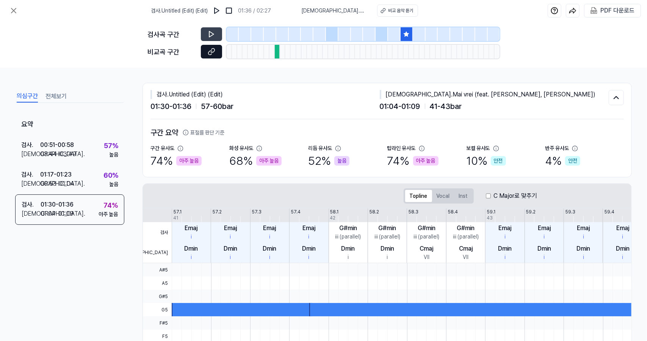
click at [210, 49] on icon at bounding box center [212, 52] width 8 height 8
click at [214, 36] on icon at bounding box center [212, 34] width 8 height 8
click at [211, 56] on button at bounding box center [211, 52] width 21 height 14
click at [214, 34] on icon at bounding box center [211, 34] width 5 height 6
click at [214, 51] on icon at bounding box center [213, 51] width 4 height 4
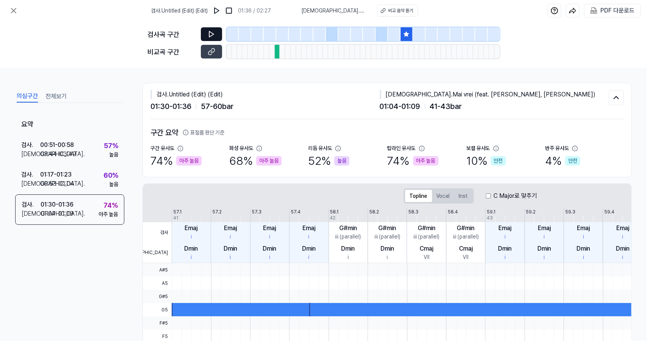
click at [215, 35] on button at bounding box center [211, 34] width 21 height 14
click at [212, 51] on icon at bounding box center [212, 52] width 8 height 8
click at [207, 26] on div "검사곡 구간 비교곡 구간" at bounding box center [324, 44] width 352 height 46
click at [210, 28] on button at bounding box center [211, 34] width 21 height 14
click at [215, 50] on button at bounding box center [211, 52] width 21 height 14
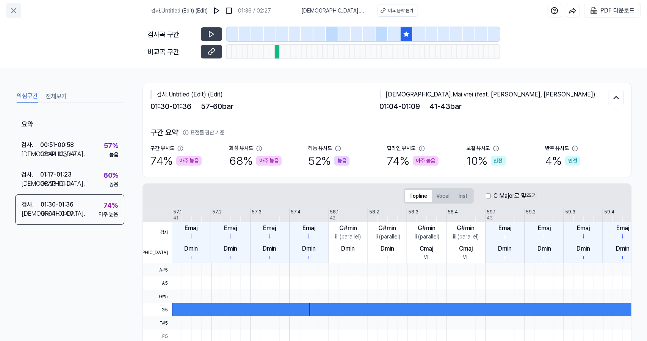
click at [13, 14] on icon at bounding box center [13, 10] width 9 height 9
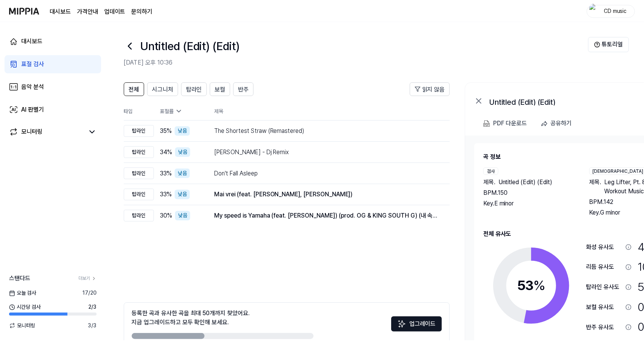
scroll to position [42, 0]
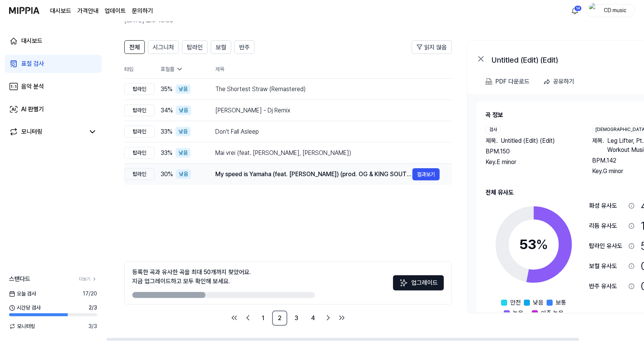
click at [254, 176] on div "My speed is Yamaha (feat. [PERSON_NAME]) (prod. OG & KING SOUTH G) (내 속도는 야마하 (…" at bounding box center [313, 174] width 197 height 9
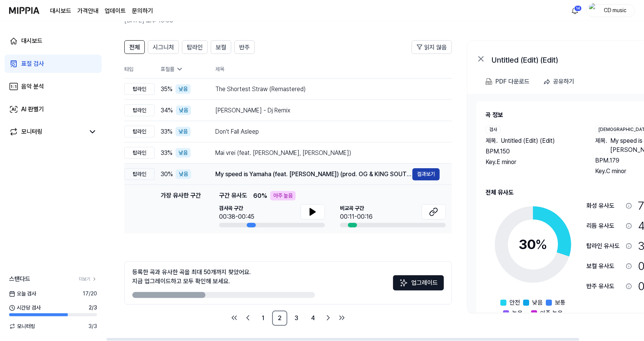
click at [436, 173] on button "결과보기" at bounding box center [426, 174] width 27 height 12
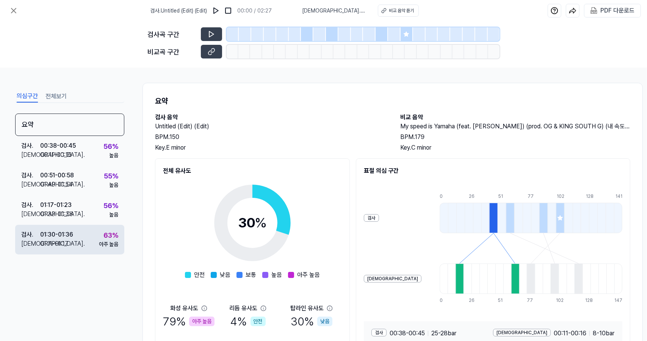
click at [108, 226] on div "검사 . 01:30 - 01:36 비교 . 01:11 - 01:17 63 % 아주 높음" at bounding box center [69, 240] width 109 height 30
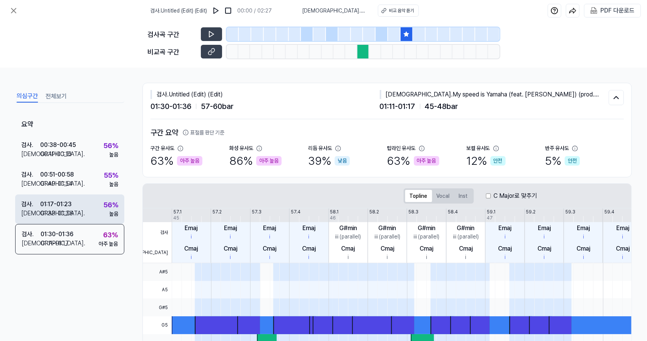
click at [96, 204] on div "검사 . 01:17 - 01:23 비교 . 01:33 - 01:38 56 % 높음" at bounding box center [69, 209] width 109 height 30
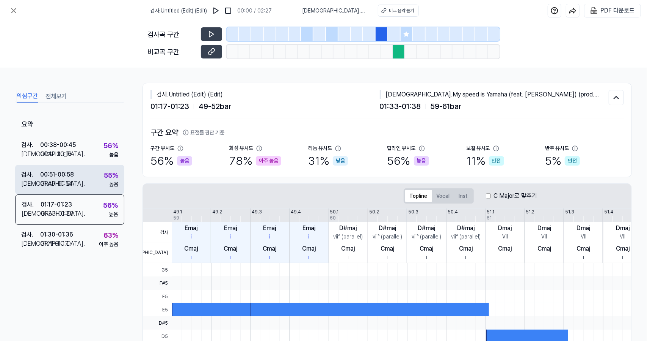
click at [105, 178] on div "55 %" at bounding box center [111, 175] width 14 height 10
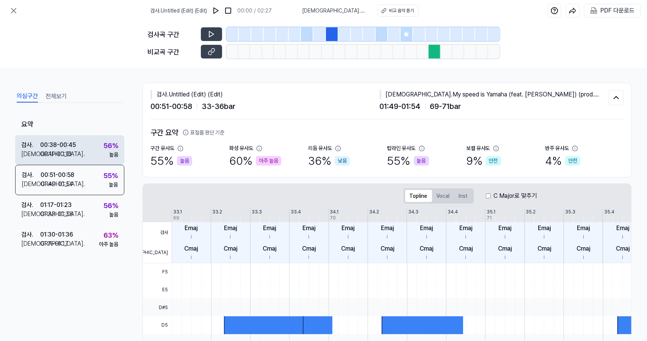
click at [108, 141] on div "56 %" at bounding box center [111, 145] width 15 height 10
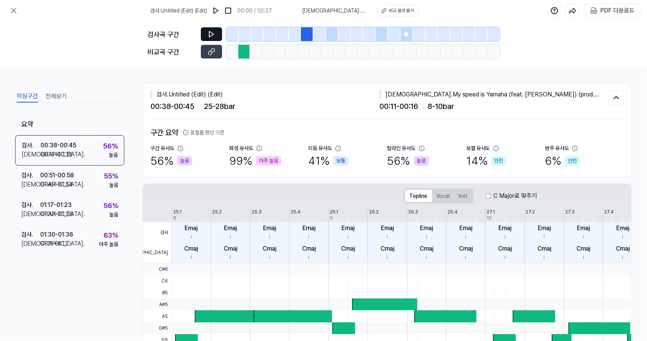
click at [210, 36] on icon at bounding box center [212, 34] width 8 height 8
click at [217, 50] on button at bounding box center [211, 52] width 21 height 14
click at [206, 31] on button at bounding box center [211, 34] width 21 height 14
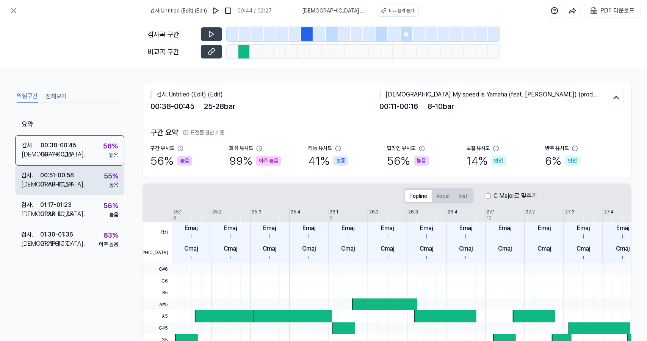
click at [101, 187] on div "검사 . 00:51 - 00:58 비교 . 01:49 - 01:54 55 % 높음" at bounding box center [69, 180] width 109 height 30
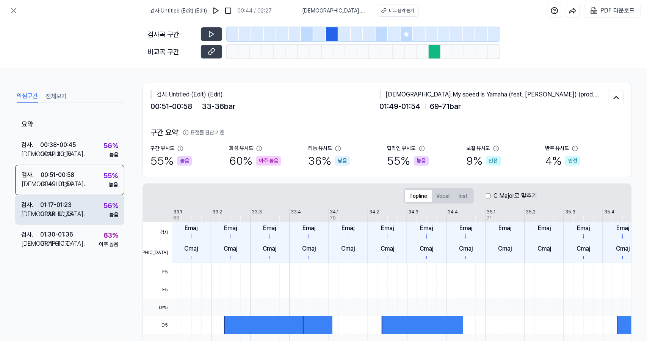
click at [99, 214] on div "검사 . 01:17 - 01:23 비교 . 01:33 - 01:38 56 % 높음" at bounding box center [69, 210] width 109 height 30
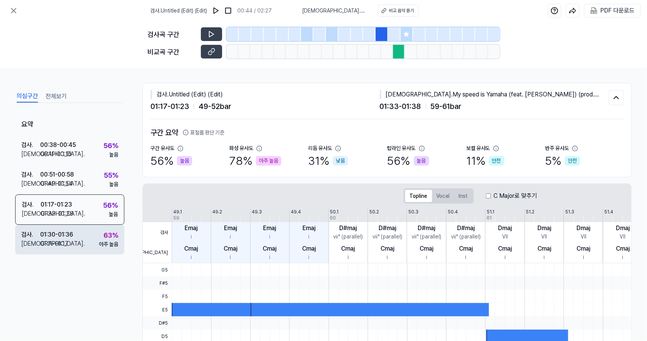
click at [95, 233] on div "검사 . 01:30 - 01:36 비교 . 01:11 - 01:17 63 % 아주 높음" at bounding box center [69, 240] width 109 height 30
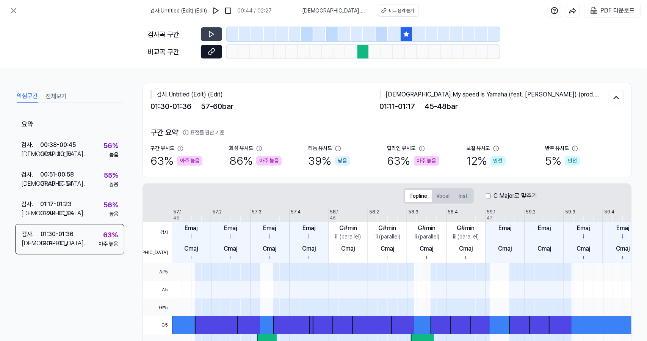
click at [212, 49] on icon at bounding box center [213, 51] width 4 height 4
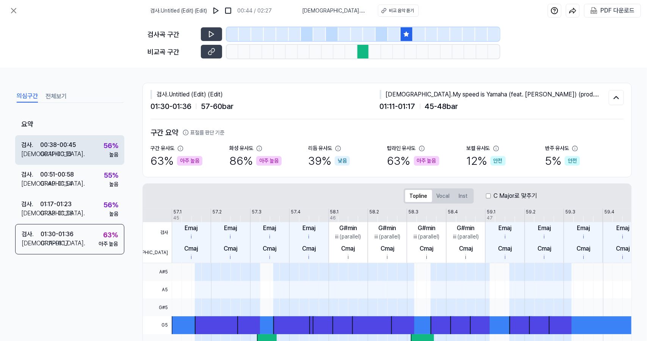
click at [87, 142] on div "검사 . 00:38 - 00:45 비교 . 00:11 - 00:16 56 % 높음" at bounding box center [69, 150] width 109 height 30
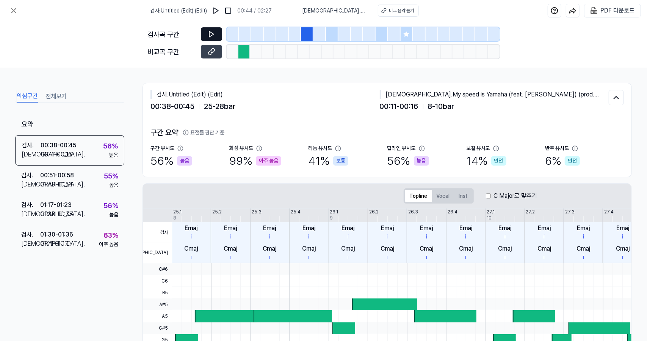
click at [206, 35] on button at bounding box center [211, 34] width 21 height 14
click at [210, 36] on icon at bounding box center [211, 34] width 5 height 6
click at [210, 36] on icon at bounding box center [210, 33] width 1 height 5
click at [210, 36] on icon at bounding box center [211, 34] width 5 height 6
click at [210, 36] on icon at bounding box center [210, 33] width 1 height 5
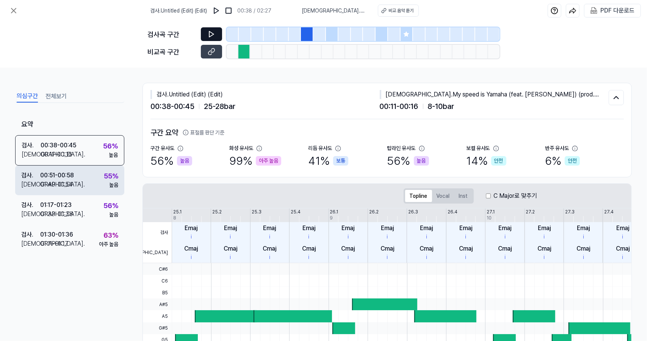
click at [108, 182] on div "55 % 높음" at bounding box center [111, 180] width 14 height 18
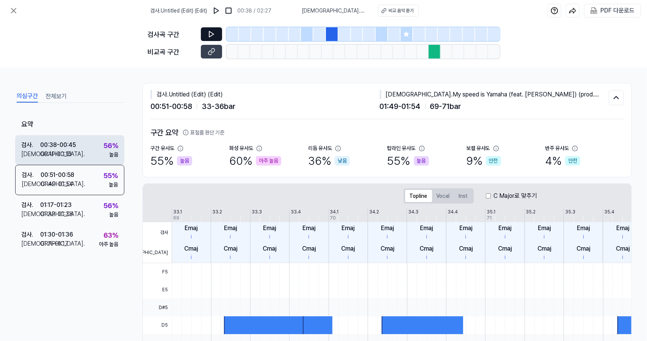
click at [106, 162] on div "검사 . 00:38 - 00:45 비교 . 00:11 - 00:16 56 % 높음" at bounding box center [69, 150] width 109 height 30
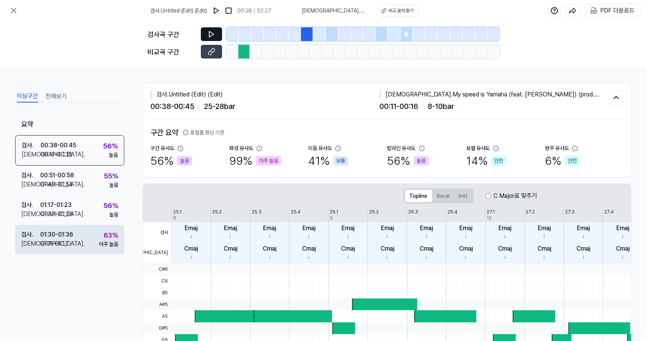
click at [75, 230] on div "검사 . 01:30 - 01:36 비교 . 01:11 - 01:17 63 % 아주 높음" at bounding box center [69, 240] width 109 height 30
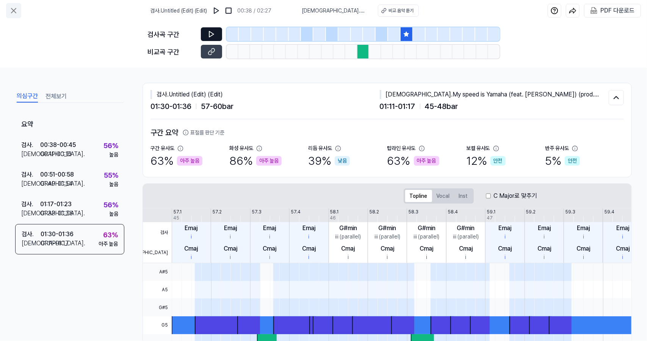
click at [16, 14] on icon at bounding box center [13, 10] width 9 height 9
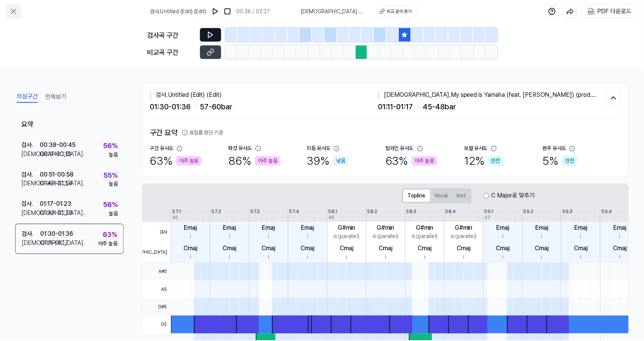
scroll to position [42, 0]
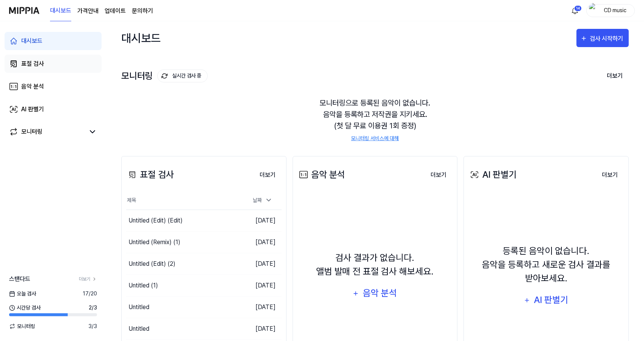
click at [77, 60] on link "표절 검사" at bounding box center [53, 64] width 97 height 18
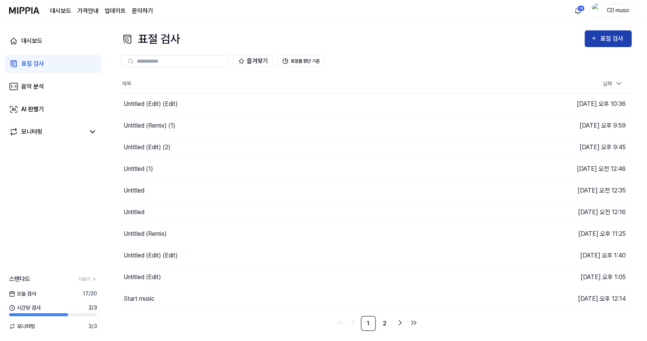
click at [623, 44] on button "표절 검사" at bounding box center [608, 38] width 47 height 17
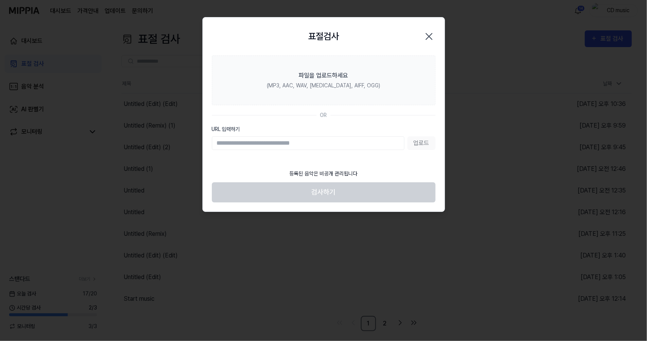
click at [427, 33] on icon "button" at bounding box center [429, 36] width 12 height 12
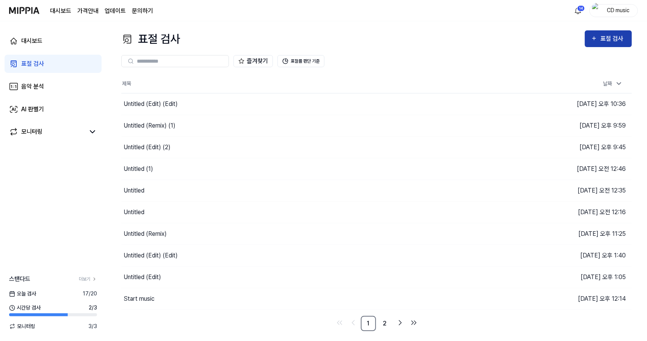
click at [607, 32] on button "표절 검사" at bounding box center [608, 38] width 47 height 17
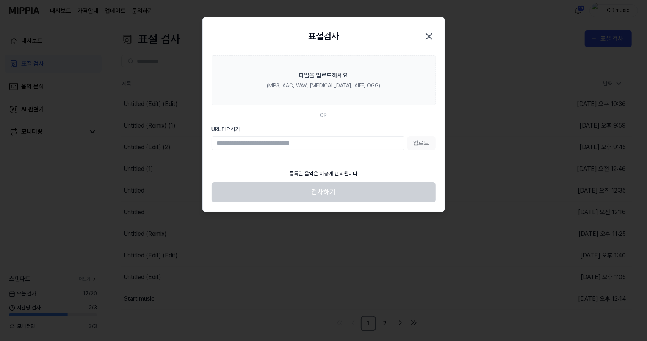
click at [301, 142] on input "URL 입력하기" at bounding box center [308, 143] width 193 height 14
type input "**********"
click at [416, 141] on button "업로드" at bounding box center [422, 143] width 28 height 14
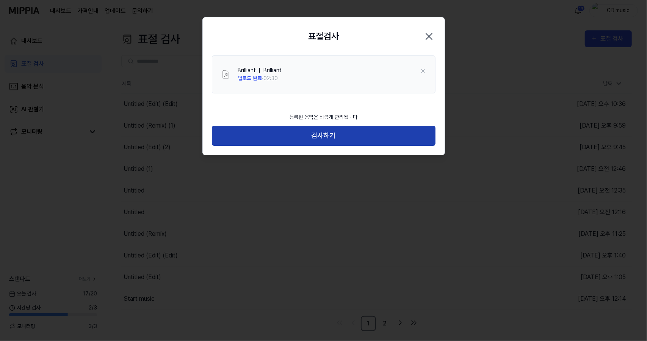
click at [347, 133] on button "검사하기" at bounding box center [324, 136] width 224 height 20
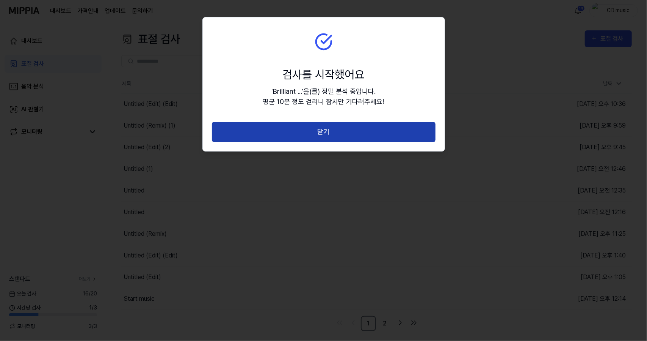
click at [324, 140] on button "닫기" at bounding box center [324, 132] width 224 height 20
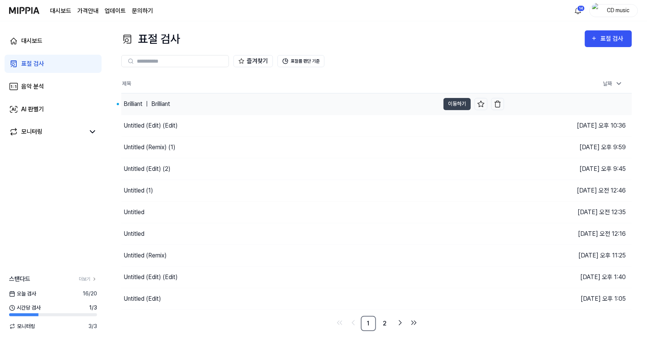
click at [192, 97] on div "Brilliant ｜ Brilliant" at bounding box center [280, 103] width 319 height 21
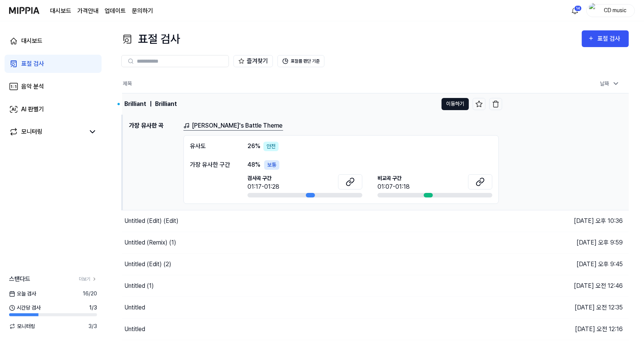
click at [449, 107] on button "이동하기" at bounding box center [455, 104] width 27 height 12
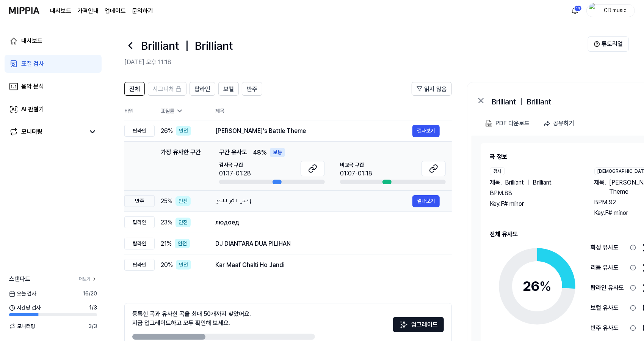
click at [286, 202] on div "إتمنى الخير للغير" at bounding box center [313, 200] width 197 height 9
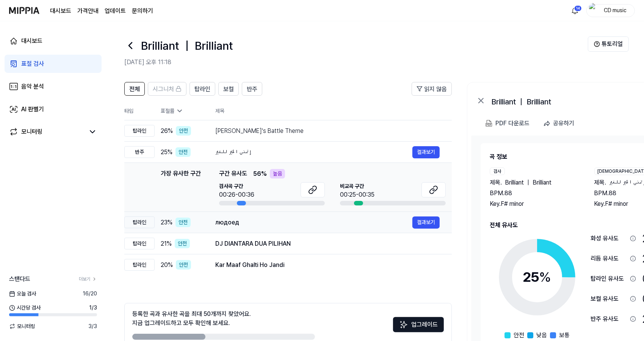
click at [285, 220] on div "людоед" at bounding box center [313, 222] width 197 height 9
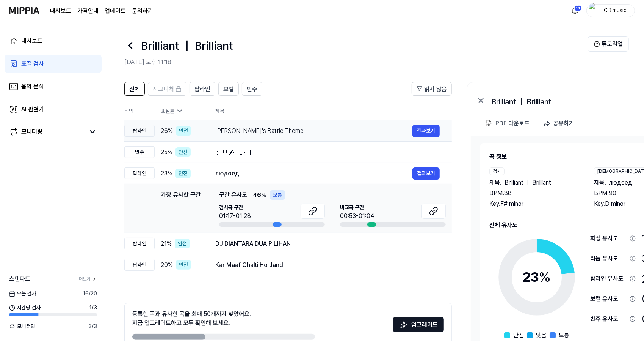
click at [365, 129] on div "Zinnia's Battle Theme" at bounding box center [313, 130] width 197 height 9
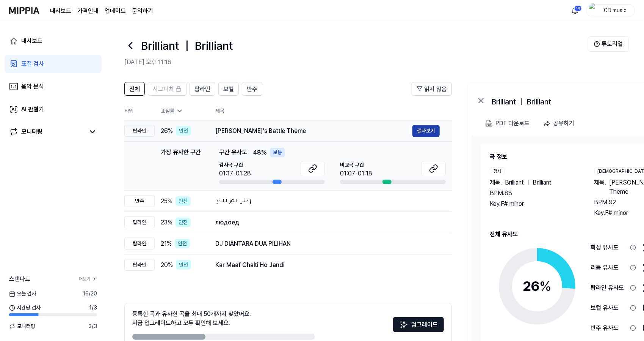
click at [431, 128] on button "결과보기" at bounding box center [426, 131] width 27 height 12
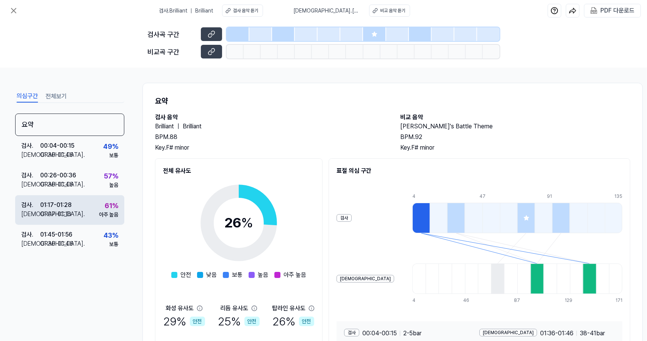
click at [107, 211] on div "아주 높음" at bounding box center [108, 215] width 19 height 8
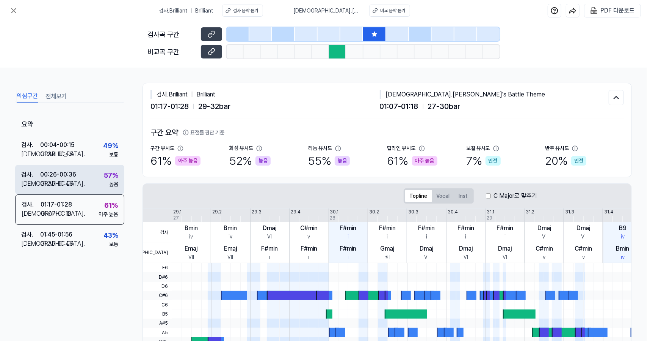
click at [96, 182] on div "검사 . 00:26 - 00:36 비교 . 01:36 - 01:46 57 % 높음" at bounding box center [69, 180] width 109 height 30
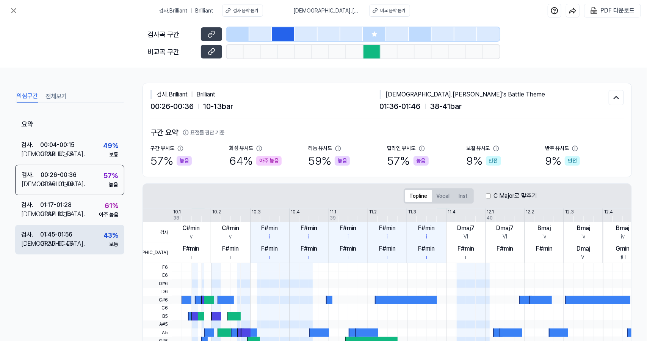
click at [93, 227] on div "검사 . 01:45 - 01:56 비교 . 01:36 - 01:46 43 % 보통" at bounding box center [69, 240] width 109 height 30
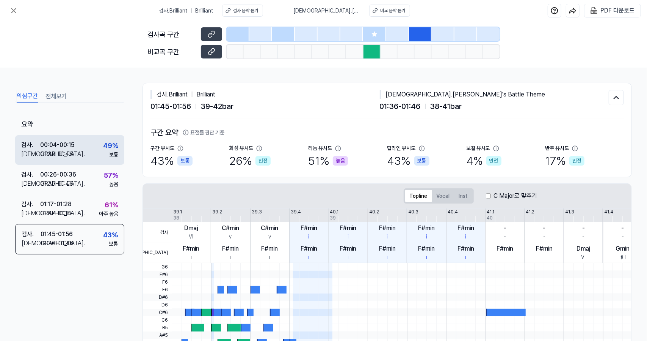
click at [93, 147] on div "검사 . 00:04 - 00:15 비교 . 01:36 - 01:46 49 % 보통" at bounding box center [69, 150] width 109 height 30
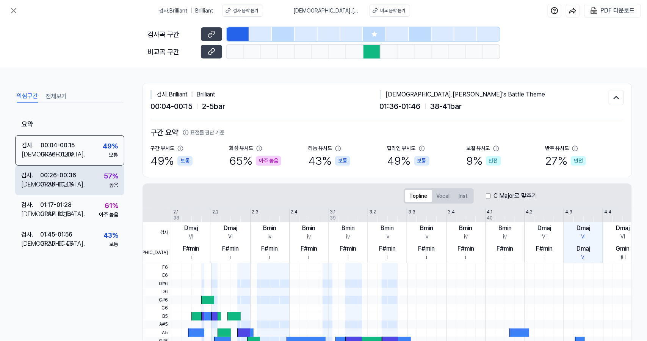
click at [94, 176] on div "검사 . 00:26 - 00:36 비교 . 01:36 - 01:46 57 % 높음" at bounding box center [69, 180] width 109 height 30
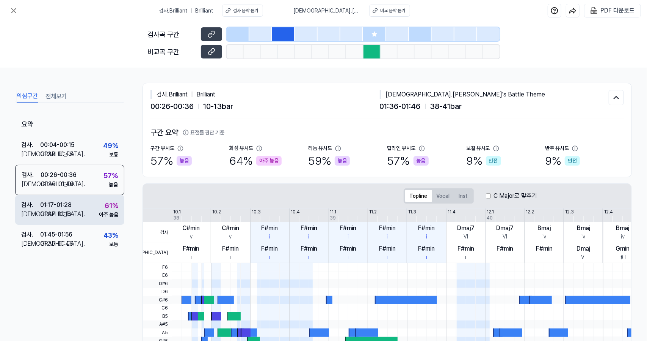
click at [95, 198] on div "검사 . 01:17 - 01:28 비교 . 01:07 - 01:18 61 % 아주 높음" at bounding box center [69, 210] width 109 height 30
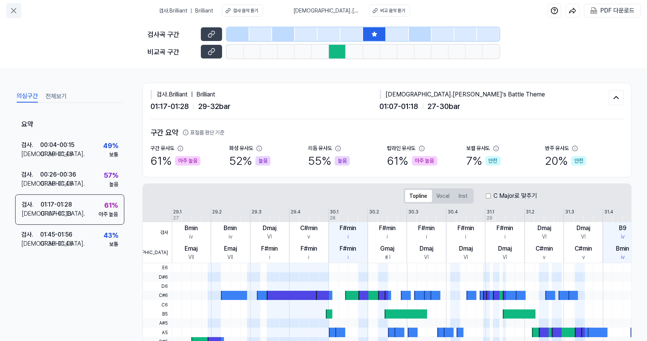
click at [13, 13] on icon at bounding box center [13, 10] width 9 height 9
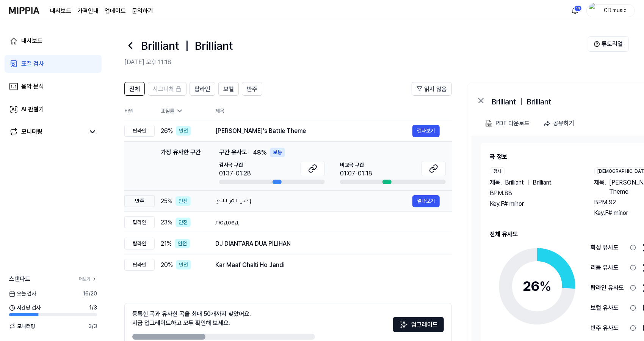
click at [241, 195] on div "إتمنى الخير للغير 결과보기" at bounding box center [327, 201] width 225 height 12
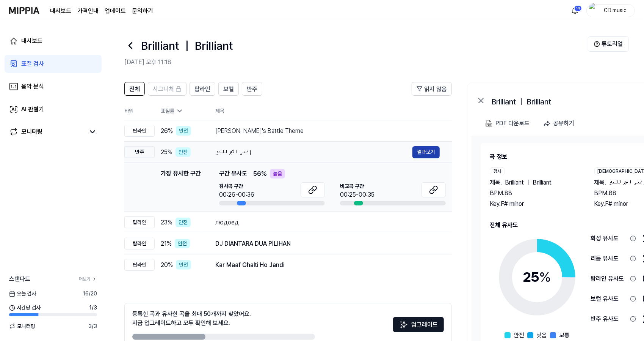
click at [431, 150] on button "결과보기" at bounding box center [426, 152] width 27 height 12
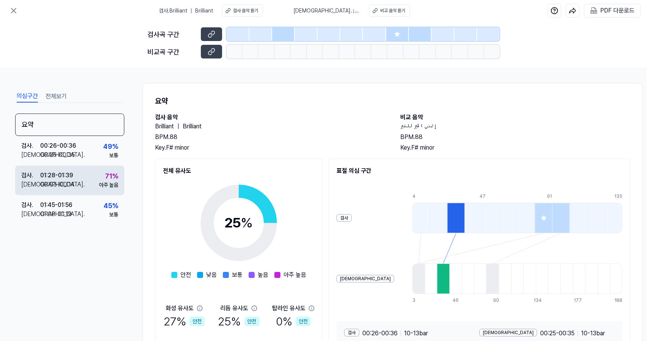
click at [94, 189] on div "검사 . 01:28 - 01:39 비교 . 00:03 - 00:14 71 % 아주 높음" at bounding box center [69, 180] width 109 height 30
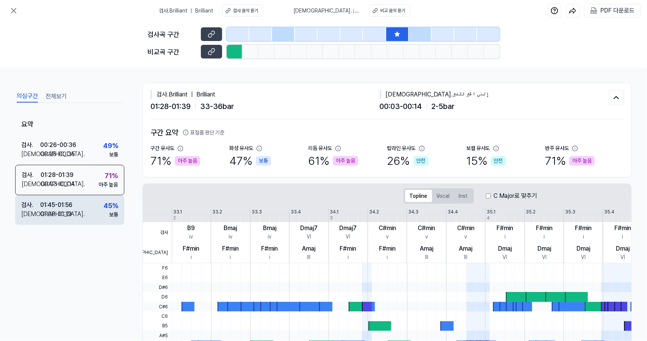
click at [93, 205] on div "검사 . 01:45 - 01:56 비교 . 01:08 - 01:19 45 % 보통" at bounding box center [69, 210] width 109 height 30
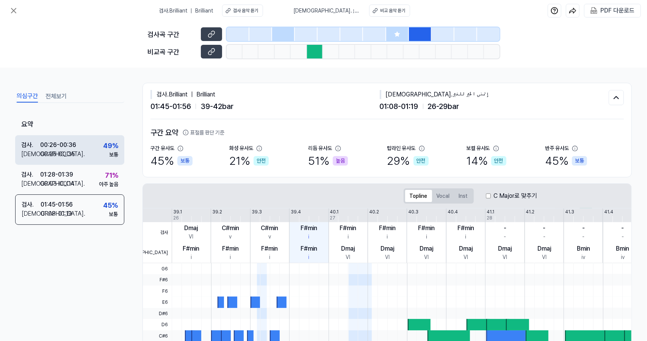
click at [91, 140] on div "검사 . 00:26 - 00:36 비교 . 00:25 - 00:35 49 % 보통" at bounding box center [69, 150] width 109 height 30
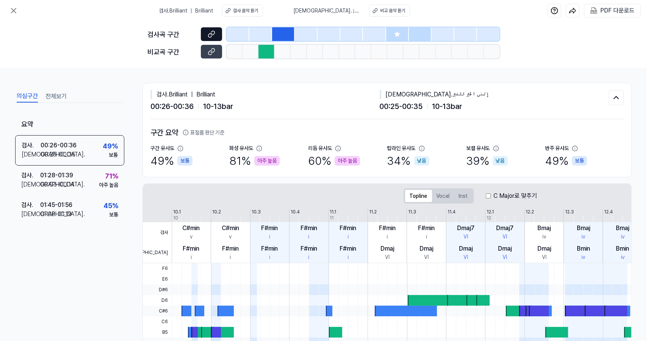
click at [216, 31] on button at bounding box center [211, 34] width 21 height 14
click at [218, 53] on button at bounding box center [211, 52] width 21 height 14
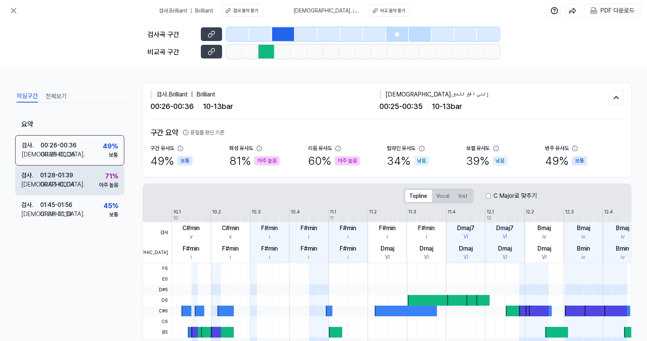
click at [93, 165] on div "검사 . 01:28 - 01:39 비교 . 00:03 - 00:14 71 % 아주 높음" at bounding box center [69, 180] width 109 height 30
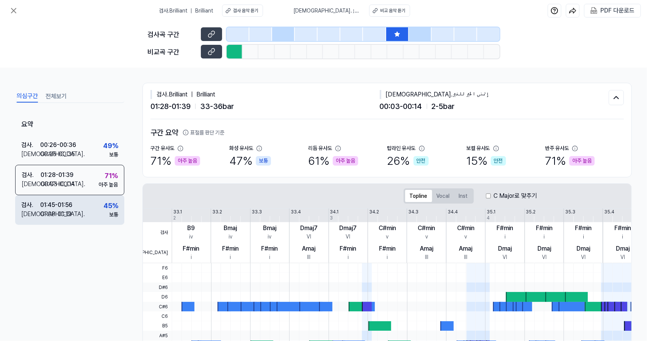
click at [94, 206] on div "검사 . 01:45 - 01:56 비교 . 01:08 - 01:19 45 % 보통" at bounding box center [69, 210] width 109 height 30
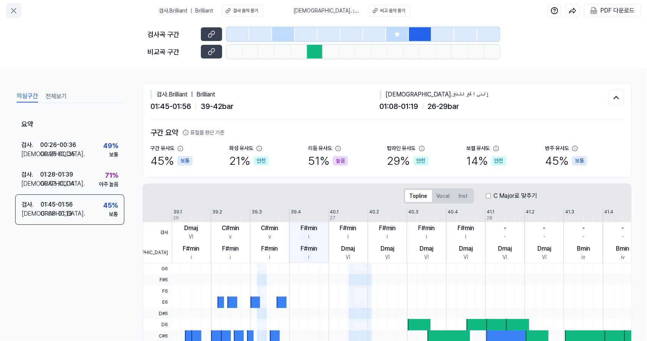
click at [11, 7] on icon at bounding box center [13, 10] width 9 height 9
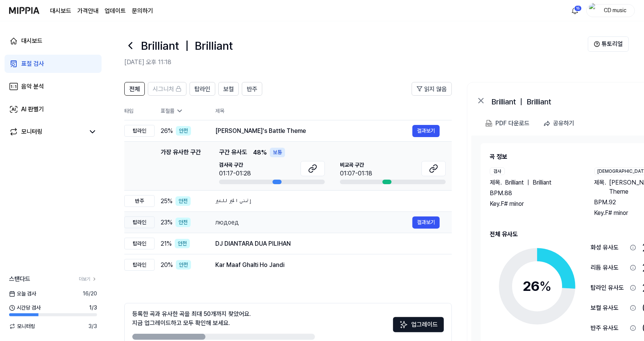
click at [250, 216] on div "людоед 결과보기" at bounding box center [327, 222] width 225 height 12
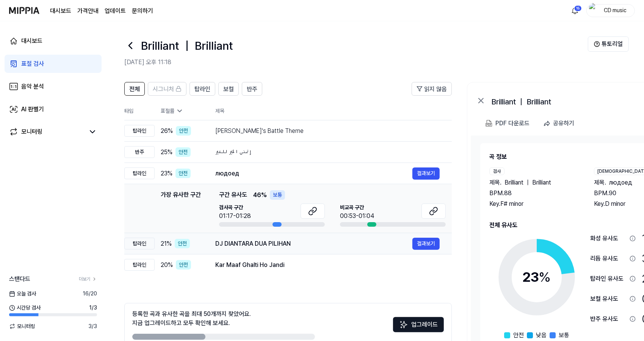
click at [311, 241] on div "DJ DIANTARA DUA PILIHAN" at bounding box center [313, 243] width 197 height 9
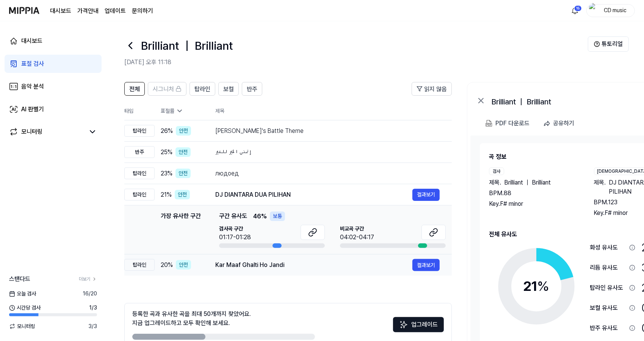
click at [299, 266] on div "Kar Maaf Ghalti Ho Jandi" at bounding box center [313, 264] width 197 height 9
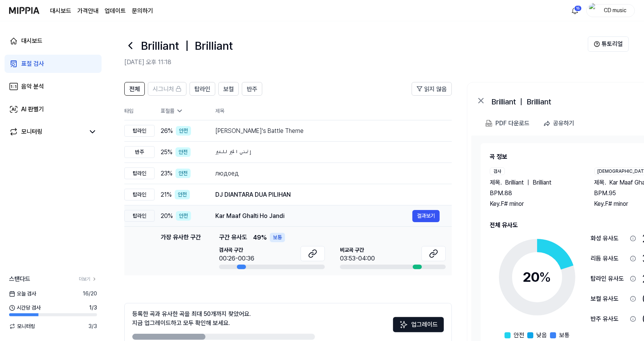
scroll to position [42, 0]
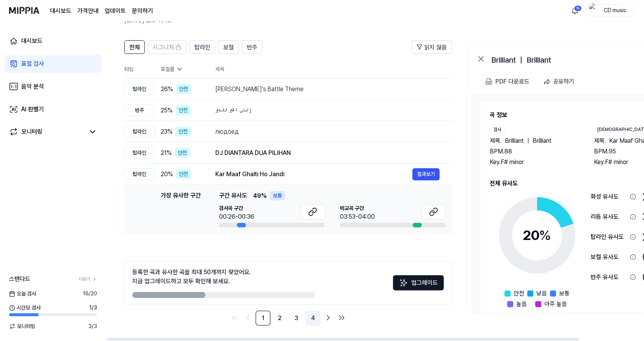
click at [315, 317] on link "4" at bounding box center [313, 317] width 15 height 15
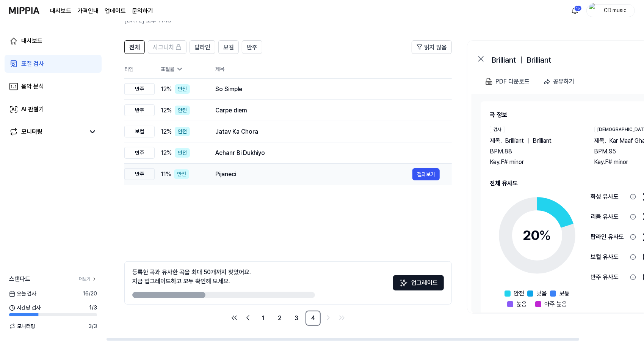
click at [274, 172] on div "Pijaneci" at bounding box center [313, 174] width 197 height 9
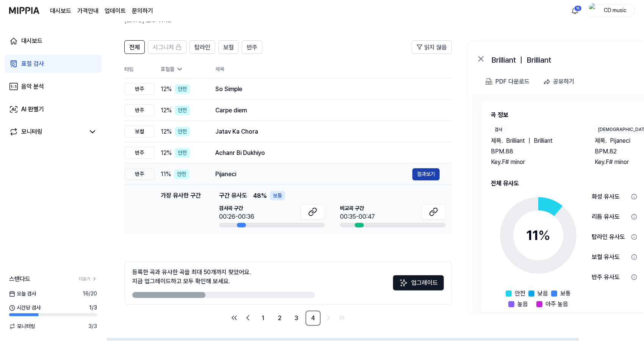
click at [423, 170] on button "결과보기" at bounding box center [426, 174] width 27 height 12
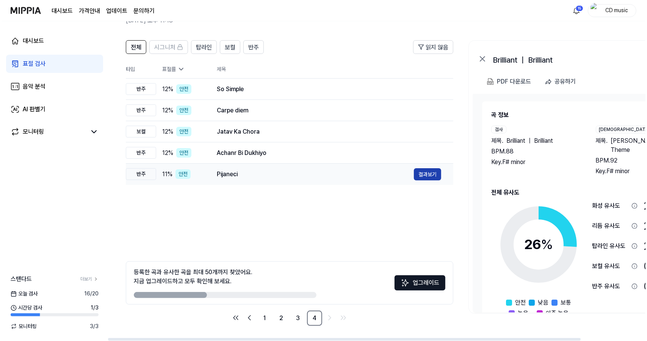
scroll to position [0, 0]
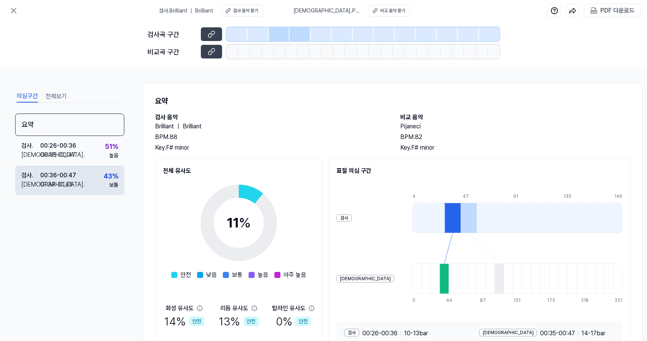
click at [92, 181] on div "검사 . 00:36 - 00:47 비교 . 01:34 - 01:45 43 % 보통" at bounding box center [69, 180] width 109 height 30
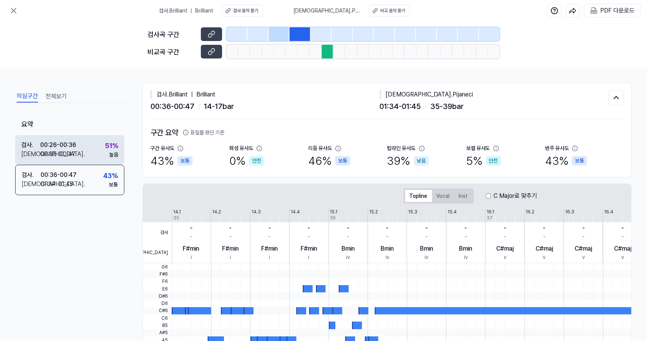
click at [95, 152] on div "검사 . 00:26 - 00:36 비교 . 00:35 - 00:47 51 % 높음" at bounding box center [69, 150] width 109 height 30
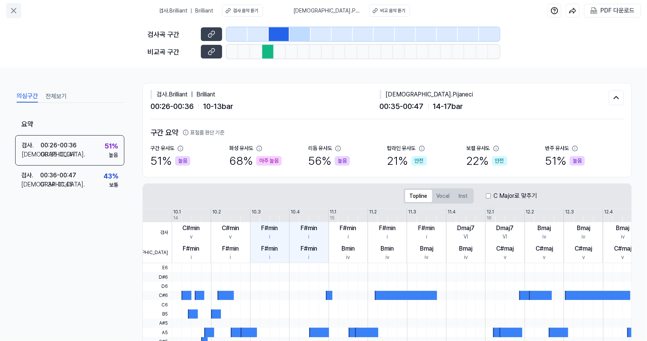
click at [14, 11] on icon at bounding box center [13, 10] width 5 height 5
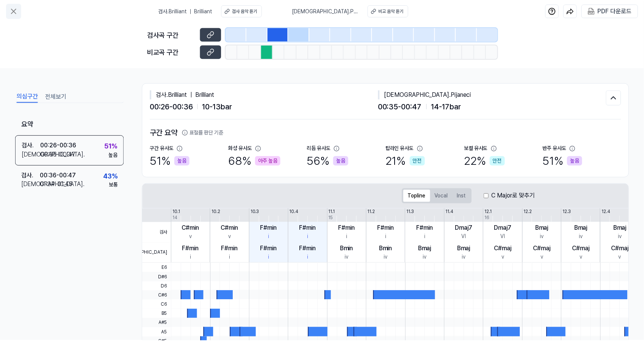
scroll to position [42, 0]
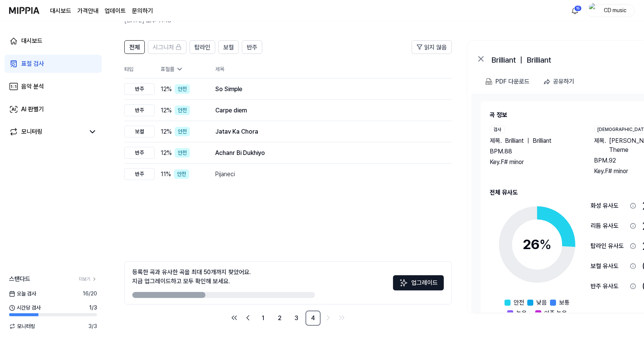
click at [88, 66] on link "표절 검사" at bounding box center [53, 64] width 97 height 18
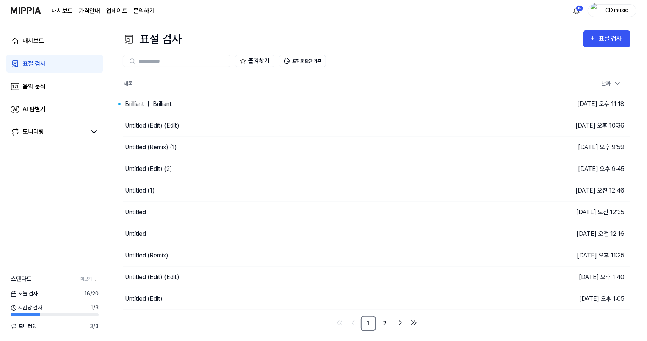
scroll to position [0, 0]
click at [621, 39] on div "표절 검사" at bounding box center [613, 39] width 25 height 10
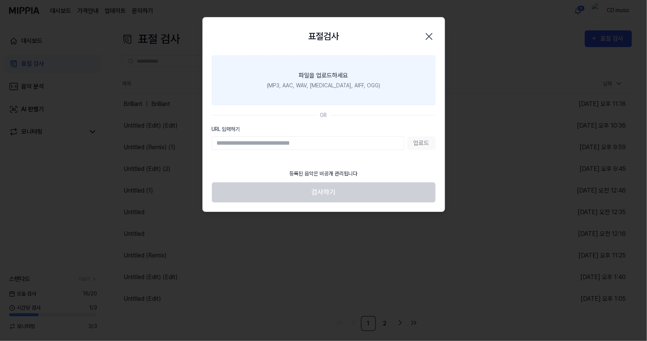
click at [363, 88] on div "(MP3, AAC, WAV, FLAC, AIFF, OGG)" at bounding box center [323, 86] width 113 height 8
click at [0, 0] on input "파일을 업로드하세요 (MP3, AAC, WAV, FLAC, AIFF, OGG)" at bounding box center [0, 0] width 0 height 0
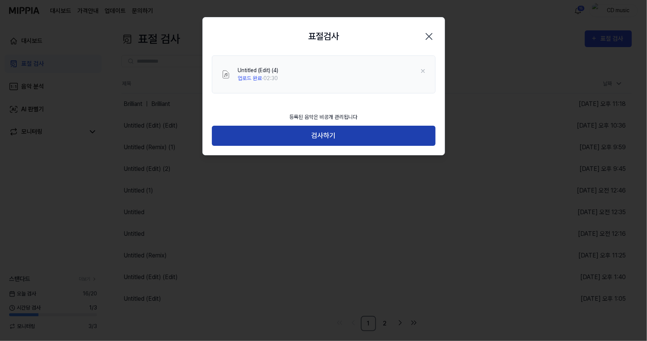
click at [318, 140] on button "검사하기" at bounding box center [324, 136] width 224 height 20
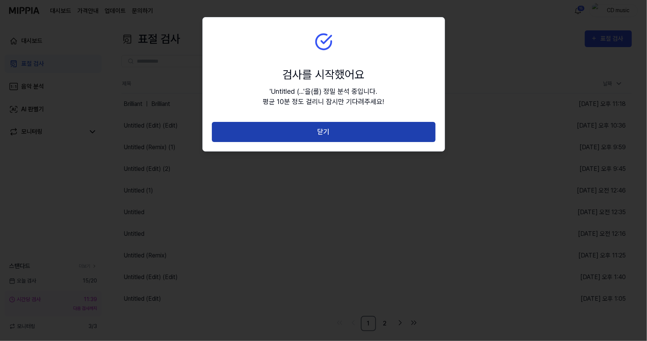
click at [331, 129] on button "닫기" at bounding box center [324, 132] width 224 height 20
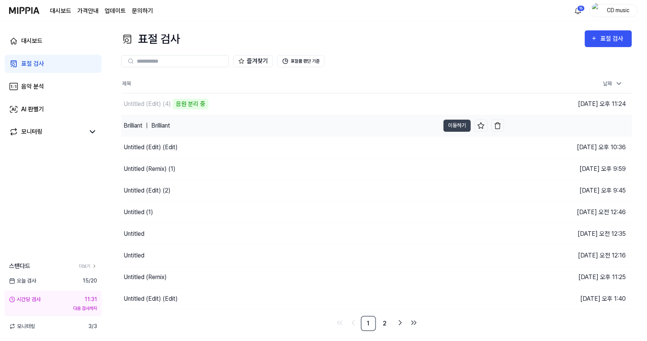
click at [196, 125] on div "Brilliant ｜ Brilliant" at bounding box center [280, 125] width 319 height 21
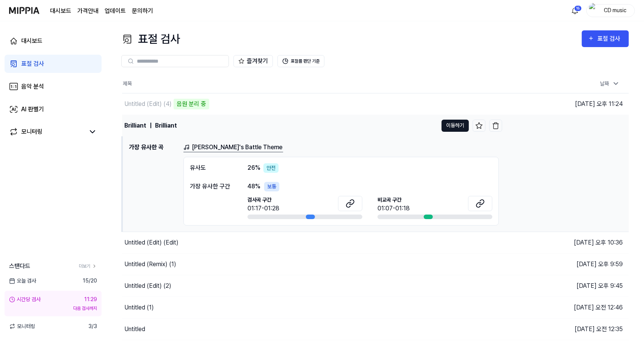
click at [462, 126] on button "이동하기" at bounding box center [455, 125] width 27 height 12
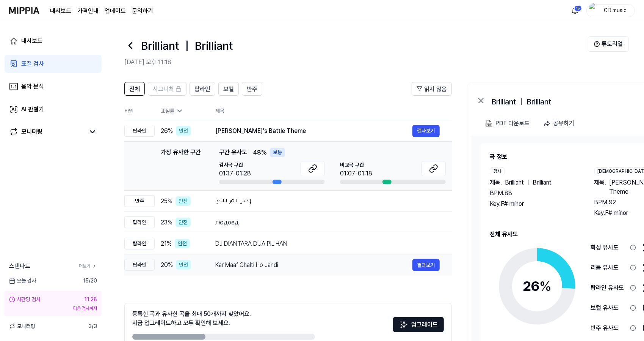
click at [313, 265] on div "Kar Maaf Ghalti Ho Jandi" at bounding box center [313, 264] width 197 height 9
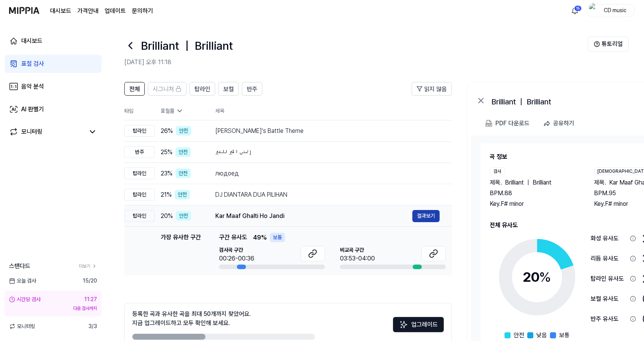
click at [419, 216] on button "결과보기" at bounding box center [426, 216] width 27 height 12
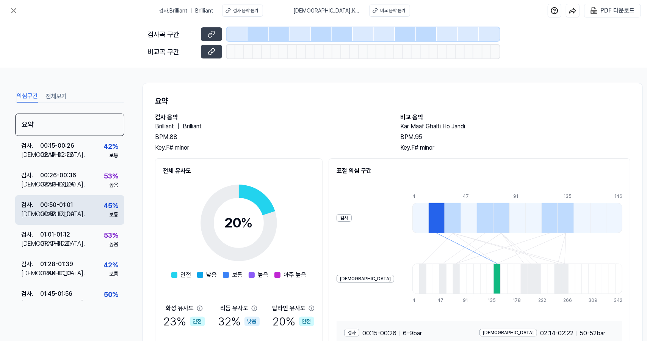
click at [75, 196] on div "검사 . 00:50 - 01:01 비교 . 00:53 - 01:00 45 % 보통" at bounding box center [69, 210] width 109 height 30
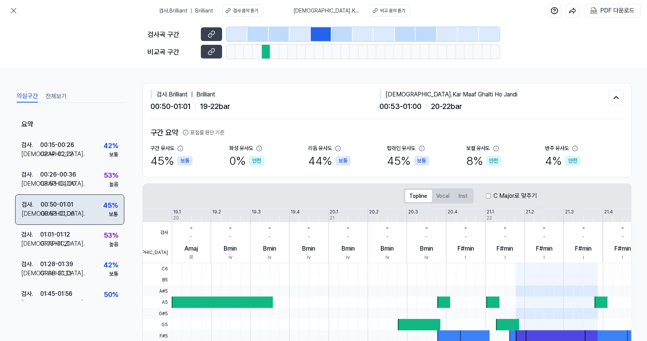
click at [77, 215] on div "검사 . 00:50 - 01:01 비교 . 00:53 - 01:00 45 % 보통" at bounding box center [69, 209] width 109 height 30
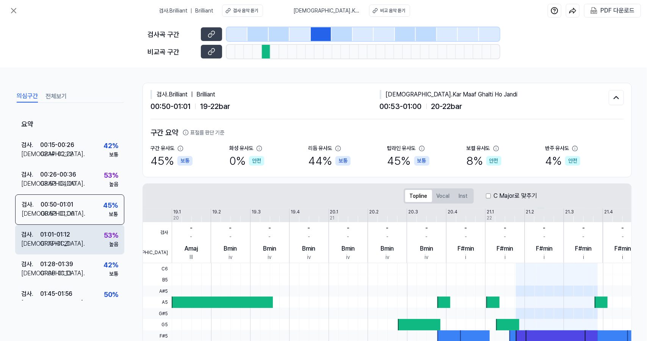
click at [75, 236] on div "검사 . 01:01 - 01:12 비교 . 01:13 - 01:21 53 % 높음" at bounding box center [69, 240] width 109 height 30
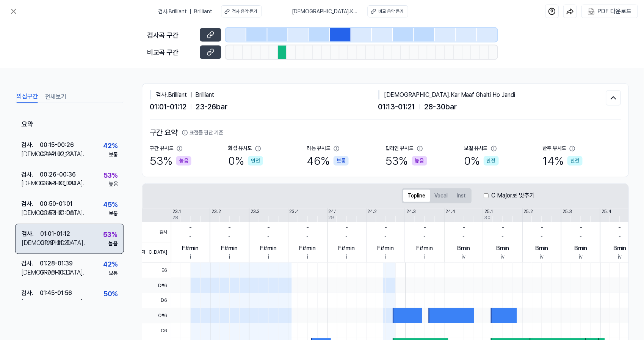
scroll to position [13, 0]
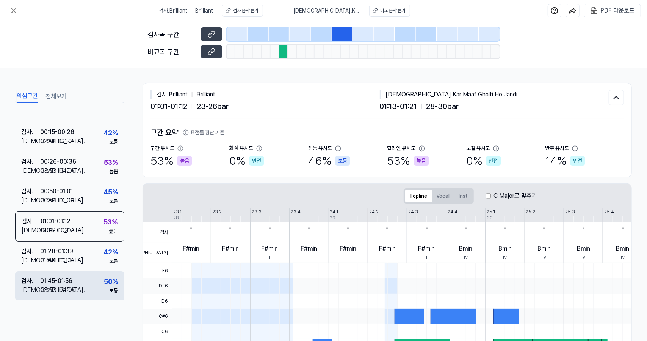
click at [69, 283] on div "01:45 - 01:56" at bounding box center [56, 280] width 32 height 9
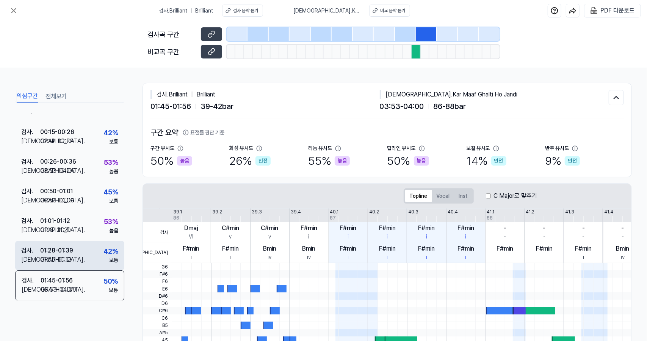
click at [79, 257] on div "검사 . 01:28 - 01:39 비교 . 01:06 - 01:13 42 % 보통" at bounding box center [69, 255] width 109 height 30
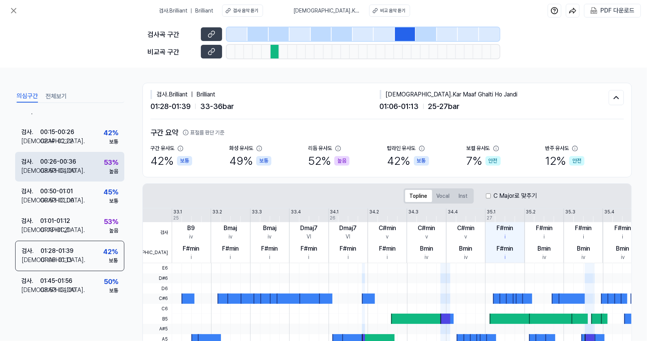
click at [89, 157] on div "검사 . 00:26 - 00:36 비교 . 03:53 - 04:00 53 % 높음" at bounding box center [69, 167] width 109 height 30
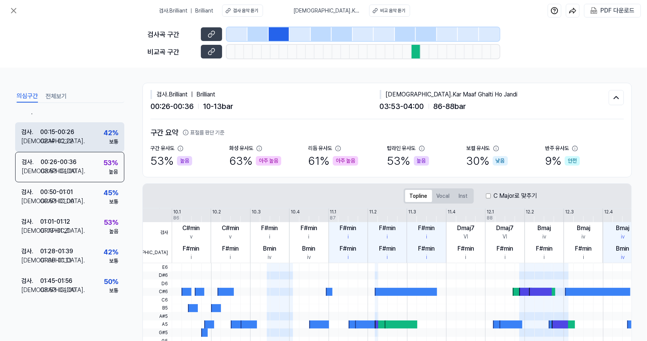
click at [98, 138] on div "검사 . 00:15 - 00:26 비교 . 02:14 - 02:22 42 % 보통" at bounding box center [69, 137] width 109 height 30
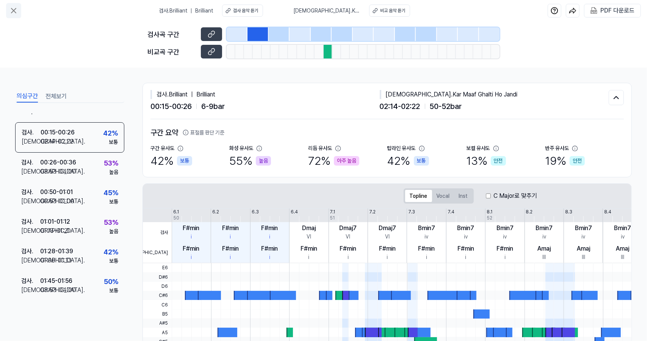
click at [18, 12] on button at bounding box center [13, 10] width 15 height 15
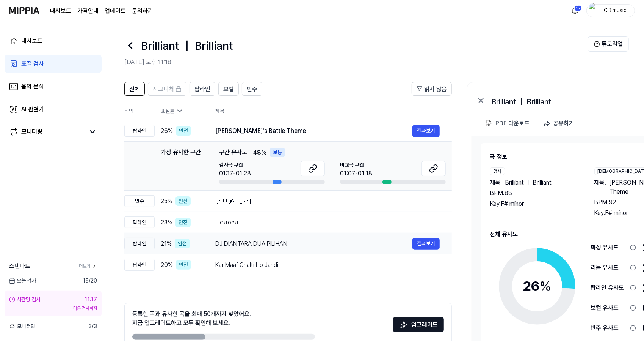
click at [263, 249] on td "DJ DIANTARA DUA PILIHAN 결과보기" at bounding box center [327, 243] width 249 height 21
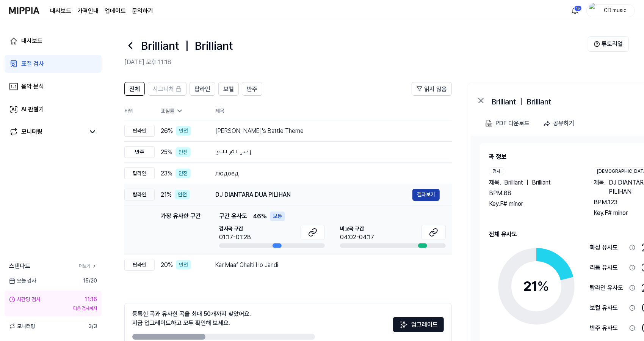
click at [418, 198] on button "결과보기" at bounding box center [426, 195] width 27 height 12
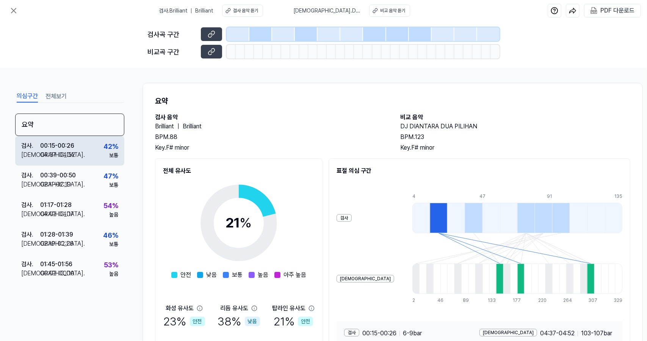
click at [83, 151] on div "검사 . 00:15 - 00:26 비교 . 04:37 - 04:52 42 % 보통" at bounding box center [69, 151] width 109 height 30
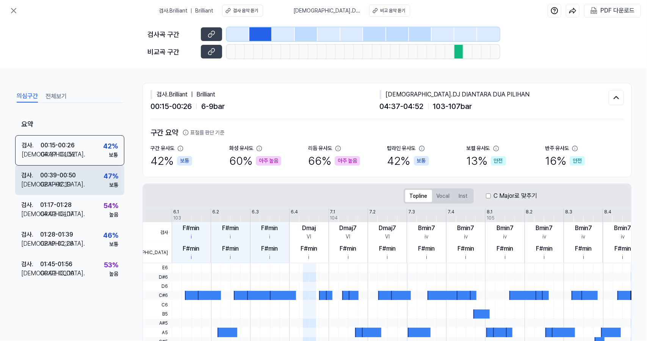
click at [82, 184] on div "검사 . 00:39 - 00:50 비교 . 02:11 - 02:19 47 % 보통" at bounding box center [69, 180] width 109 height 30
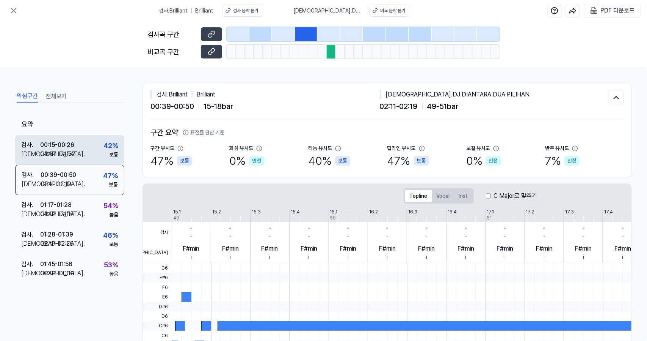
click at [109, 157] on div "보통" at bounding box center [113, 155] width 9 height 8
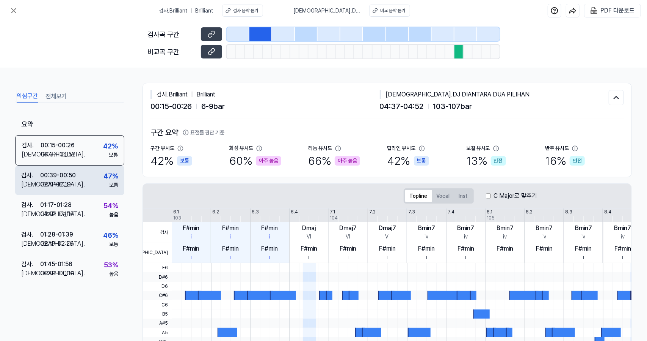
click at [96, 193] on div "검사 . 00:39 - 00:50 비교 . 02:11 - 02:19 47 % 보통" at bounding box center [69, 180] width 109 height 30
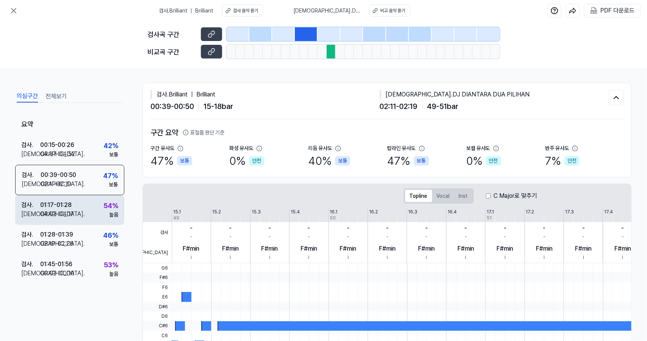
click at [93, 209] on div "검사 . 01:17 - 01:28 비교 . 04:02 - 04:17 54 % 높음" at bounding box center [69, 210] width 109 height 30
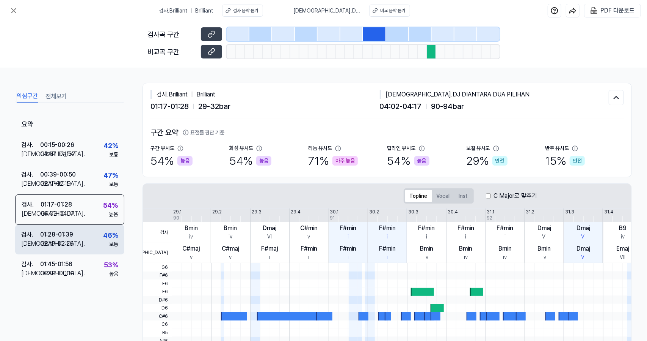
click at [92, 227] on div "검사 . 01:28 - 01:39 비교 . 02:19 - 02:26 46 % 보통" at bounding box center [69, 240] width 109 height 30
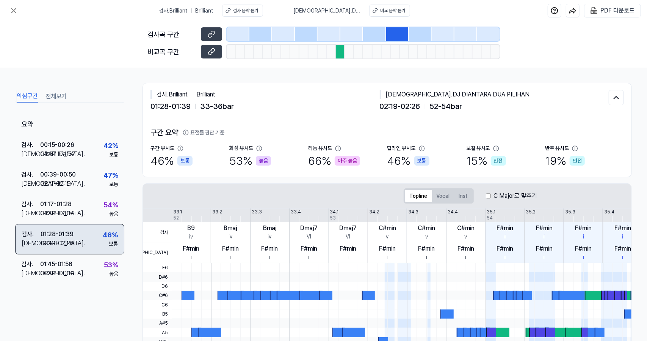
click at [90, 248] on div "검사 . 01:28 - 01:39 비교 . 02:19 - 02:26 46 % 보통" at bounding box center [69, 239] width 109 height 30
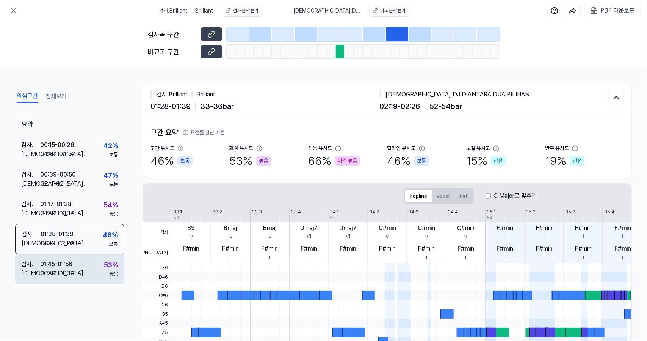
click at [82, 264] on div "검사 . 01:45 - 01:56 비교 . 00:02 - 00:10 53 % 높음" at bounding box center [69, 269] width 109 height 30
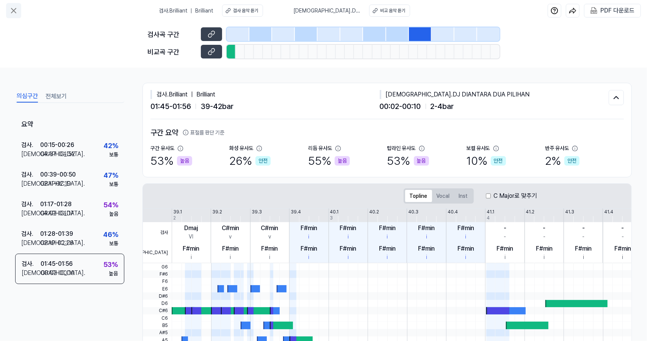
click at [13, 5] on button at bounding box center [13, 10] width 15 height 15
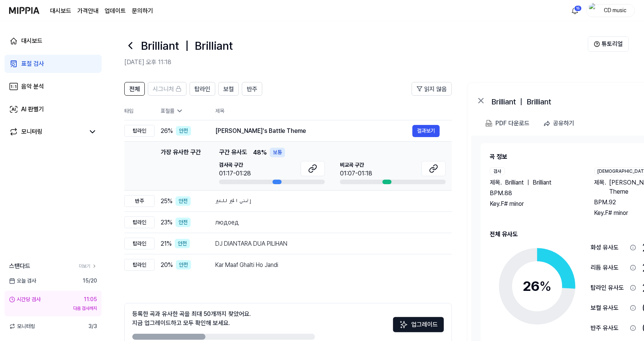
scroll to position [42, 0]
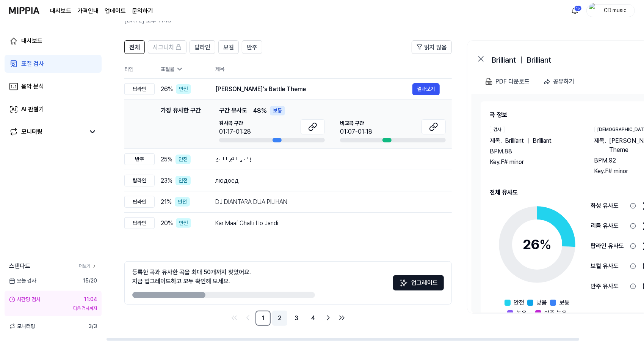
click at [281, 314] on link "2" at bounding box center [279, 317] width 15 height 15
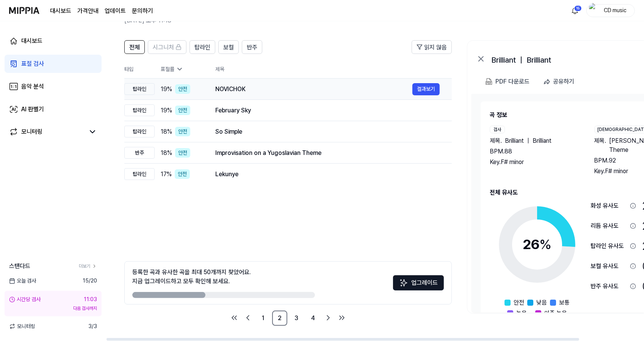
click at [327, 99] on td "NOVICHOK 결과보기" at bounding box center [327, 89] width 249 height 21
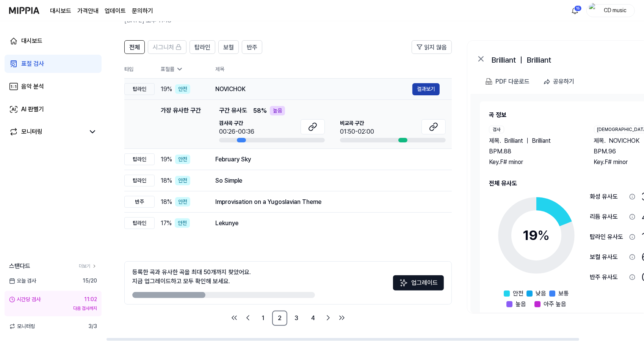
click at [433, 87] on button "결과보기" at bounding box center [426, 89] width 27 height 12
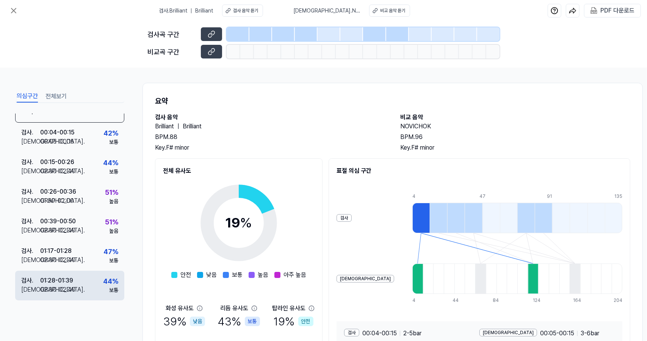
click at [77, 274] on div "검사 . 01:28 - 01:39 비교 . 02:30 - 02:40 44 % 보통" at bounding box center [69, 285] width 109 height 30
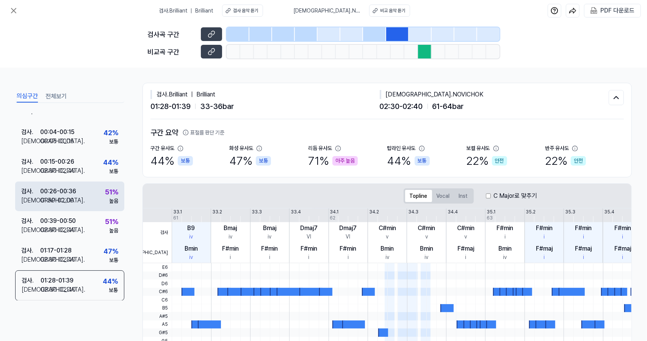
click at [97, 201] on div "검사 . 00:26 - 00:36 비교 . 01:50 - 02:00 51 % 높음" at bounding box center [69, 196] width 109 height 30
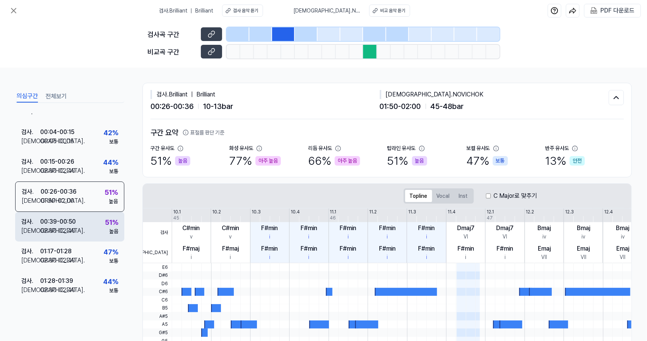
click at [93, 221] on div "검사 . 00:39 - 00:50 비교 . 02:30 - 02:40 51 % 높음" at bounding box center [69, 227] width 109 height 30
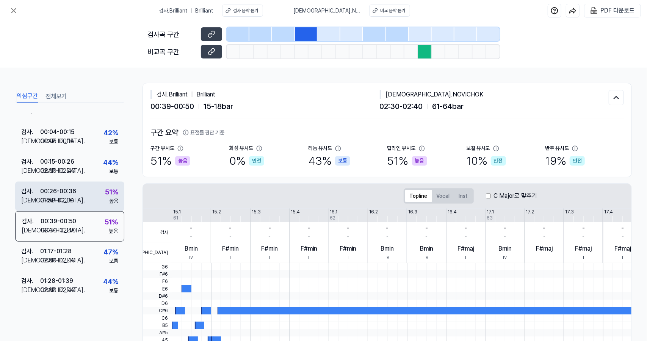
click at [105, 203] on div "51 % 높음" at bounding box center [111, 196] width 13 height 18
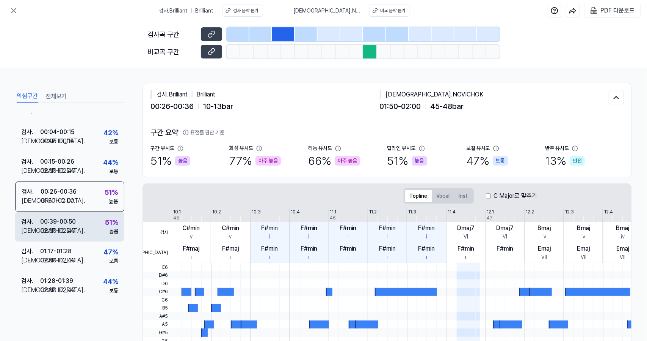
click at [99, 230] on div "검사 . 00:39 - 00:50 비교 . 02:30 - 02:40 51 % 높음" at bounding box center [69, 227] width 109 height 30
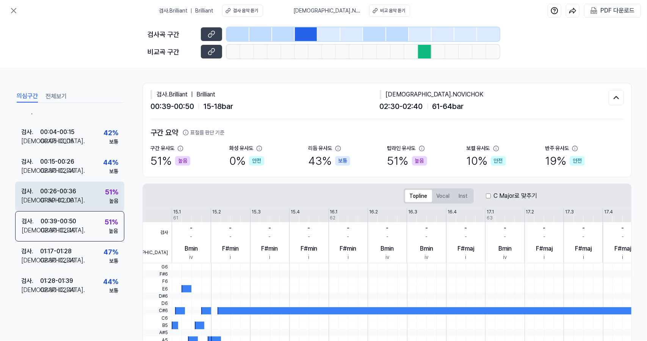
click at [96, 206] on div "검사 . 00:26 - 00:36 비교 . 01:50 - 02:00 51 % 높음" at bounding box center [69, 196] width 109 height 30
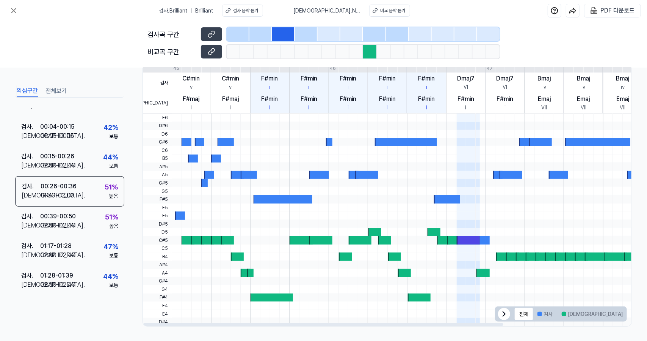
scroll to position [0, 0]
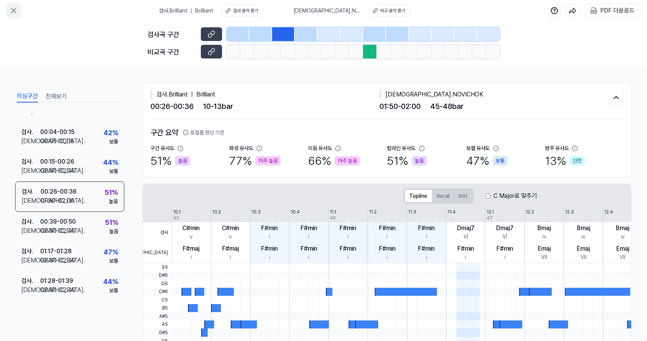
click at [15, 13] on icon at bounding box center [13, 10] width 9 height 9
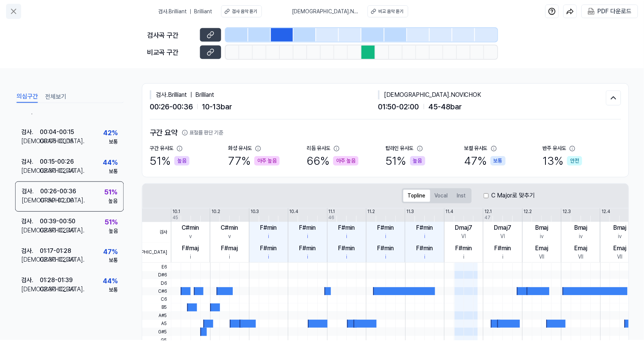
scroll to position [42, 0]
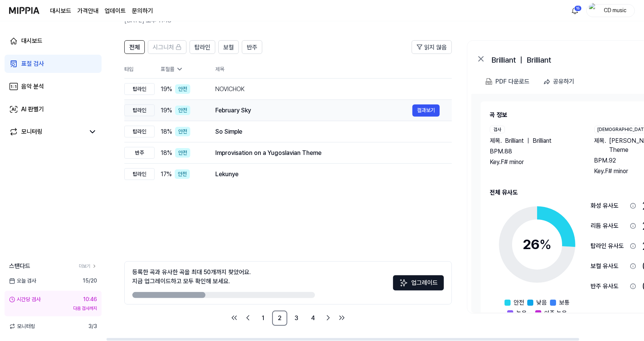
click at [245, 103] on td "February Sky 결과보기" at bounding box center [327, 110] width 249 height 21
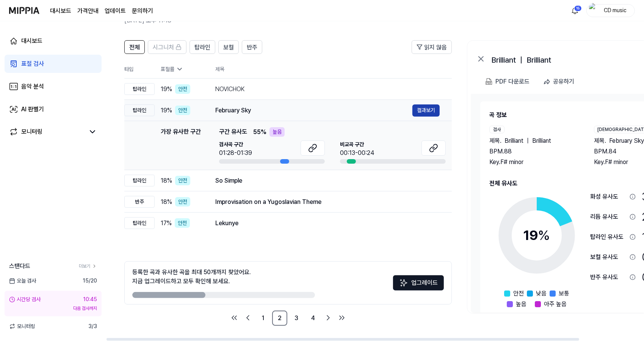
click at [436, 112] on button "결과보기" at bounding box center [426, 110] width 27 height 12
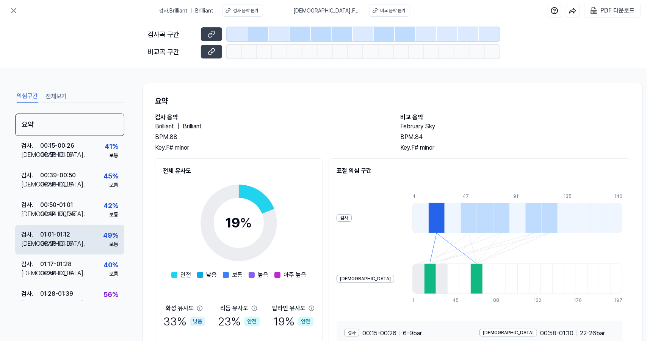
click at [77, 252] on div "검사 . 01:01 - 01:12 비교 . 00:58 - 01:10 49 % 보통" at bounding box center [69, 240] width 109 height 30
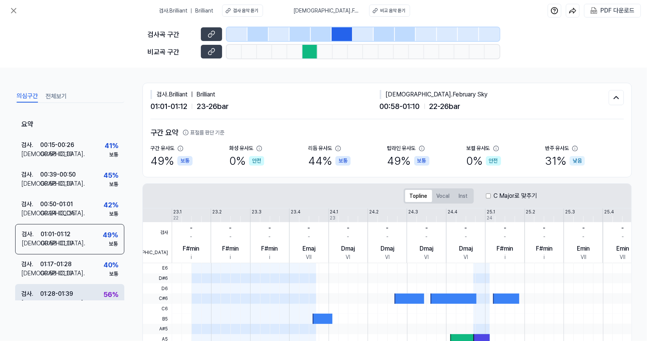
click at [77, 286] on div "검사 . 01:28 - 01:39 비교 . 00:13 - 00:24 56 % 높음" at bounding box center [69, 299] width 109 height 30
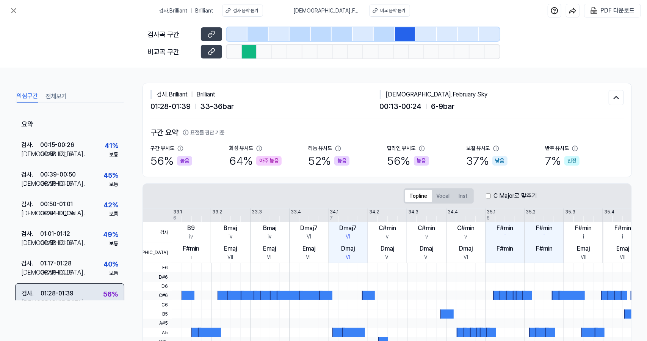
scroll to position [13, 0]
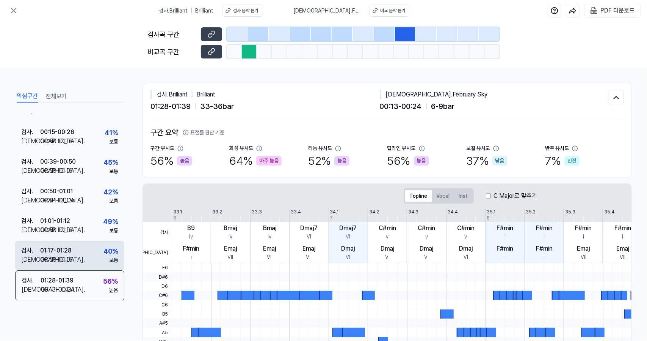
click at [104, 249] on div "40 %" at bounding box center [111, 251] width 15 height 10
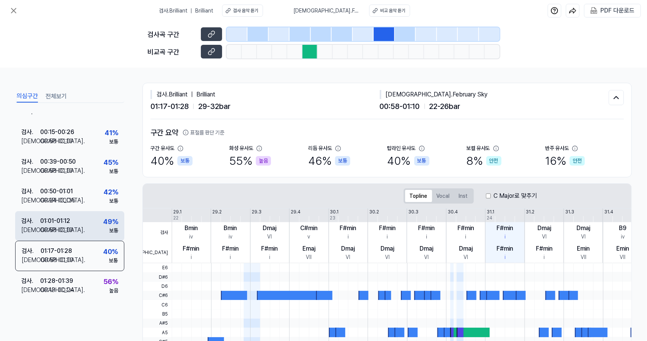
click at [95, 235] on div "검사 . 01:01 - 01:12 비교 . 00:58 - 01:10 49 % 보통" at bounding box center [69, 226] width 109 height 30
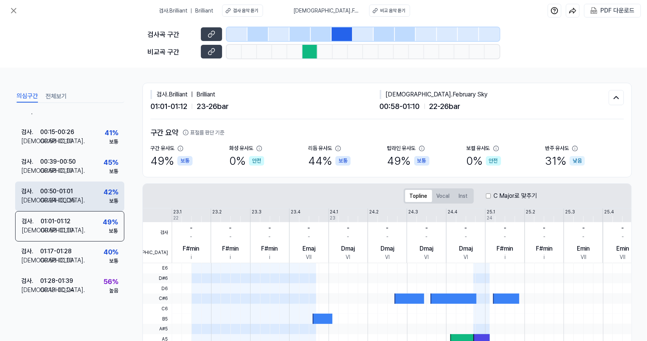
click at [92, 196] on div "검사 . 00:50 - 01:01 비교 . 00:24 - 00:35 42 % 보통" at bounding box center [69, 196] width 109 height 30
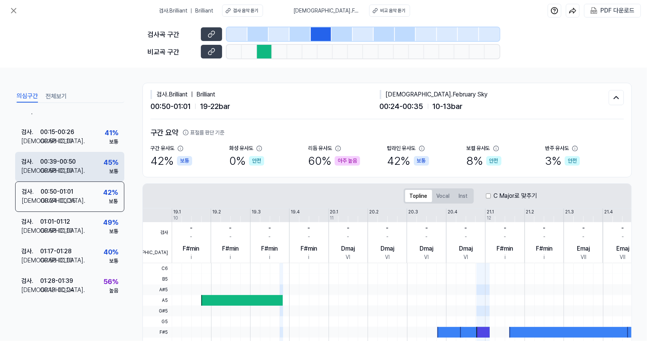
click at [93, 168] on div "검사 . 00:39 - 00:50 비교 . 00:58 - 01:10 45 % 보통" at bounding box center [69, 167] width 109 height 30
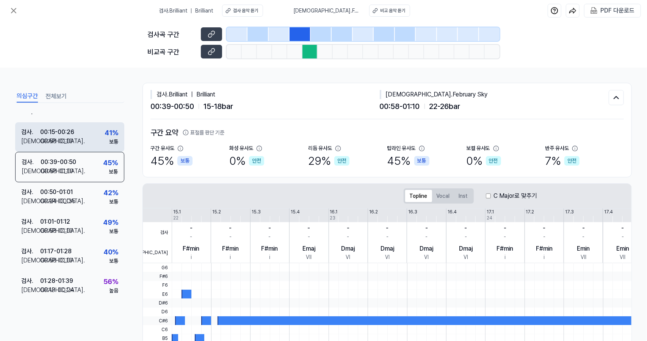
click at [98, 136] on div "검사 . 00:15 - 00:26 비교 . 00:58 - 01:10 41 % 보통" at bounding box center [69, 137] width 109 height 30
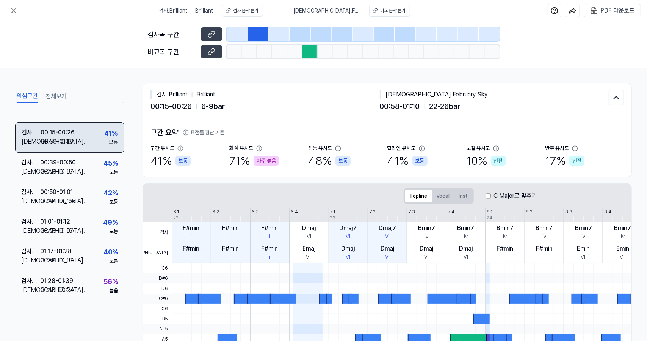
scroll to position [0, 0]
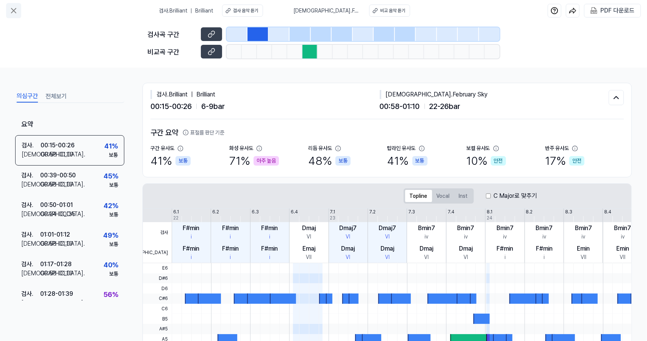
click at [15, 7] on icon at bounding box center [13, 10] width 9 height 9
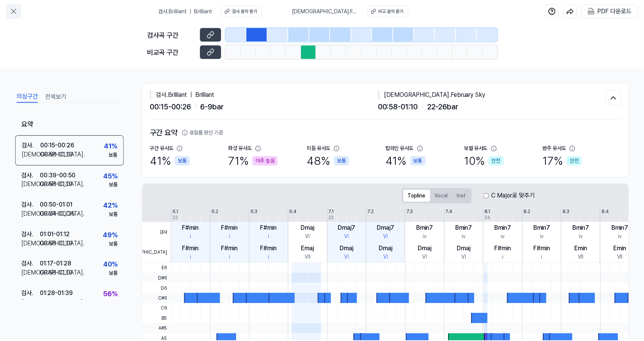
scroll to position [42, 0]
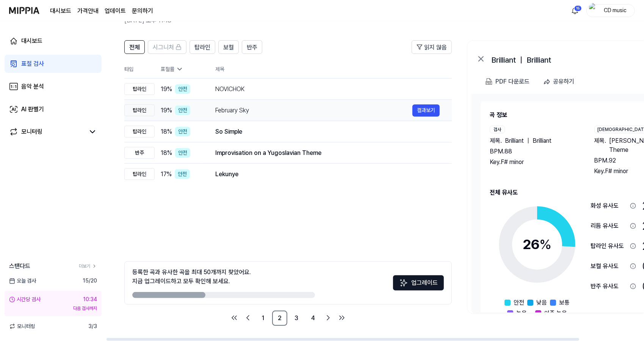
click at [230, 110] on div "February Sky" at bounding box center [313, 110] width 197 height 9
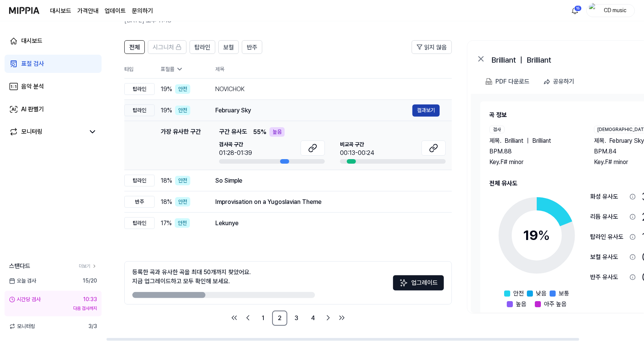
click at [420, 113] on button "결과보기" at bounding box center [426, 110] width 27 height 12
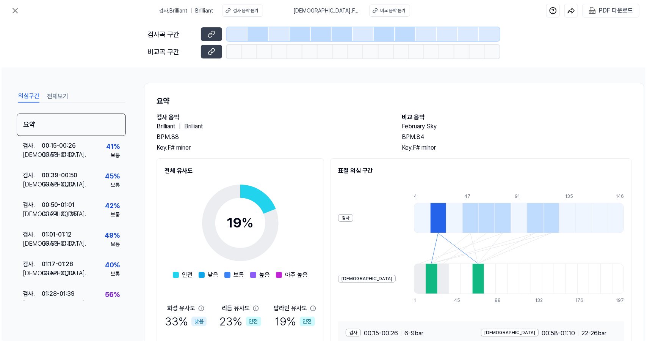
scroll to position [0, 0]
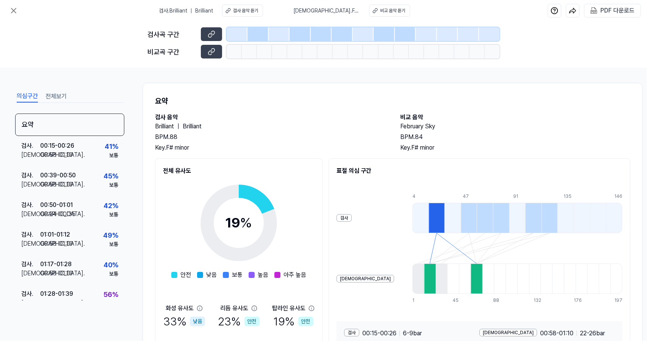
click at [56, 98] on button "전체보기" at bounding box center [56, 96] width 21 height 12
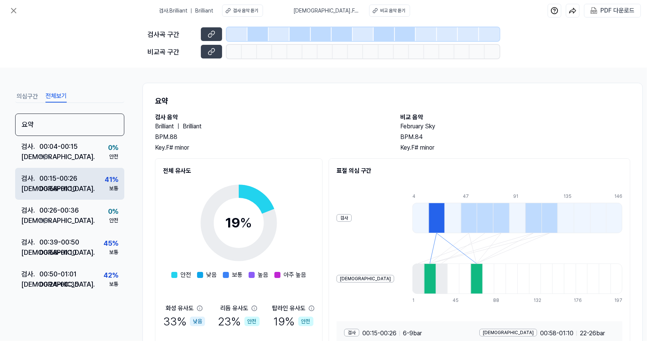
click at [74, 182] on div "00:15 - 00:26" at bounding box center [58, 178] width 38 height 10
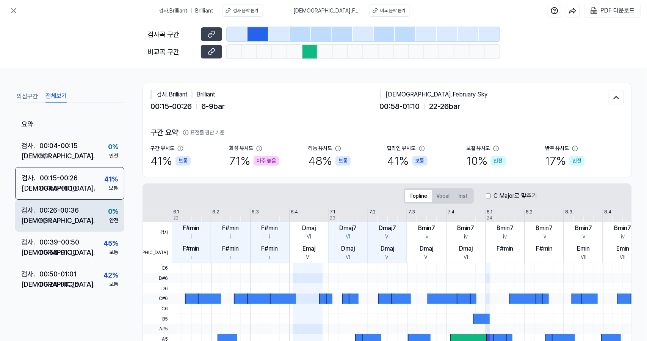
click at [77, 215] on div "비교 . N/A" at bounding box center [50, 220] width 58 height 10
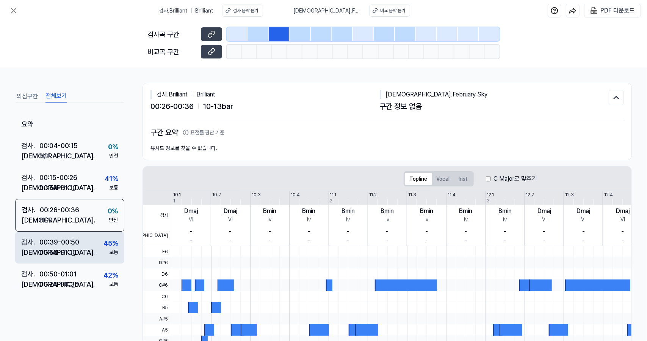
click at [79, 251] on div "비교 . 00:58 - 01:10" at bounding box center [50, 252] width 58 height 10
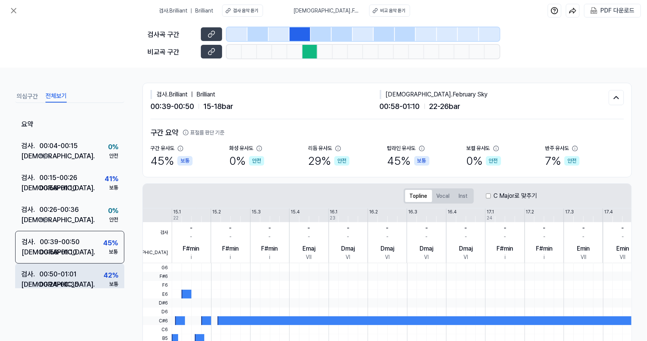
click at [77, 275] on div "00:50 - 01:01" at bounding box center [57, 274] width 37 height 10
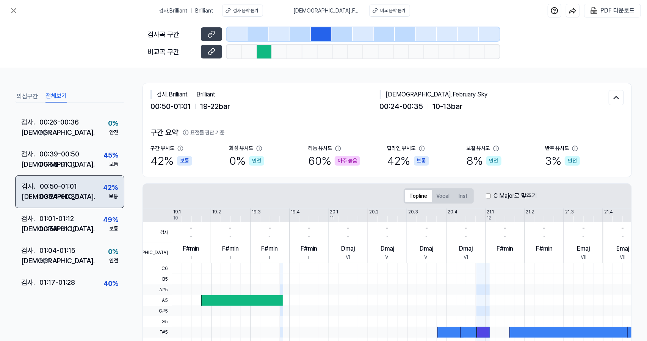
scroll to position [88, 0]
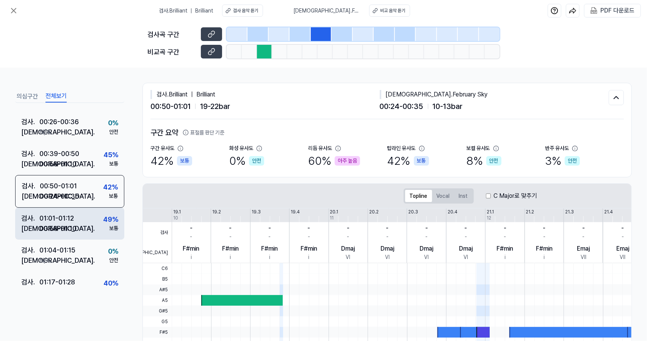
click at [97, 226] on div "검사 . 01:01 - 01:12 비교 . 00:58 - 01:10 49 % 보통" at bounding box center [69, 223] width 109 height 32
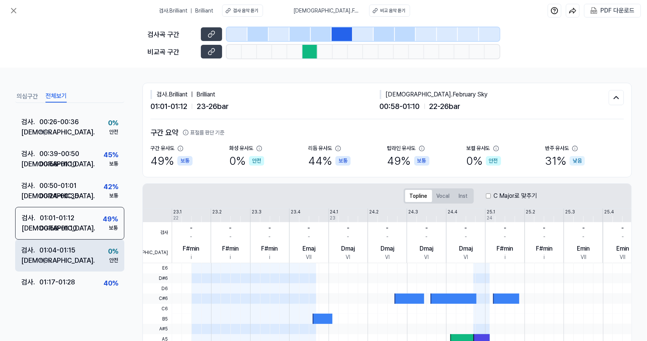
click at [90, 254] on div "검사 . 01:04 - 01:15 비교 . N/A 0 % 안전" at bounding box center [69, 255] width 109 height 32
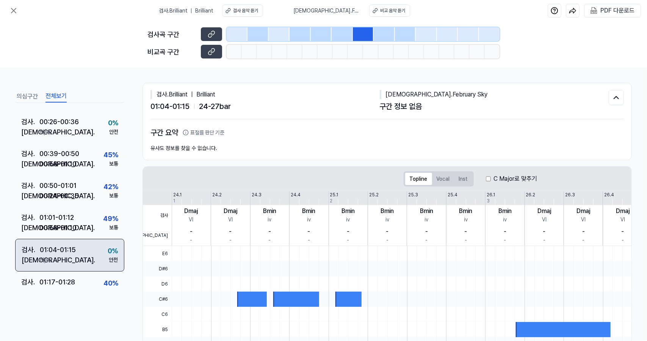
click at [90, 269] on div "검사 . 01:04 - 01:15 비교 . N/A 0 % 안전" at bounding box center [69, 255] width 109 height 33
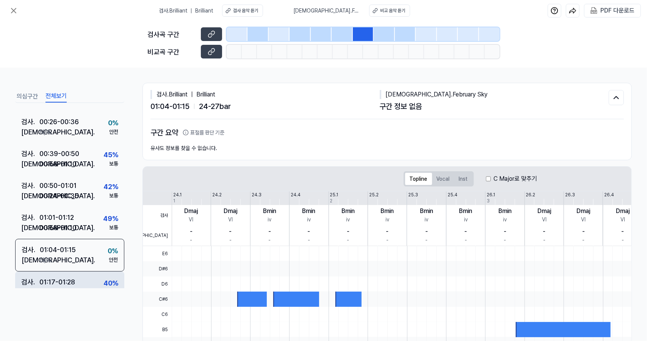
click at [90, 282] on div "검사 . 01:17 - 01:28 비교 . 00:58 - 01:10 40 % 보통" at bounding box center [69, 287] width 109 height 32
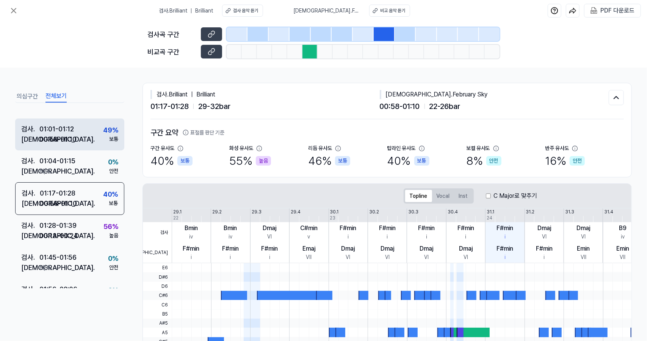
scroll to position [176, 0]
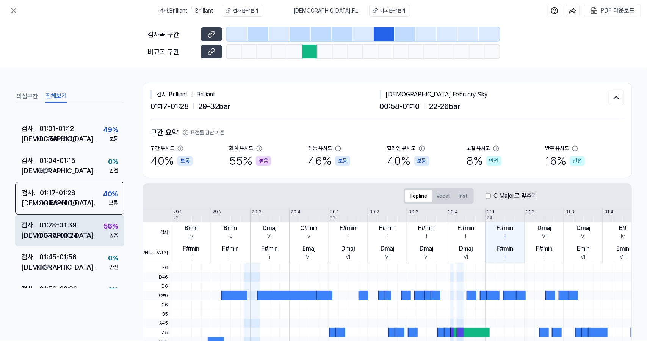
click at [84, 234] on div "검사 . 01:28 - 01:39 비교 . 00:13 - 00:24 56 % 높음" at bounding box center [69, 230] width 109 height 32
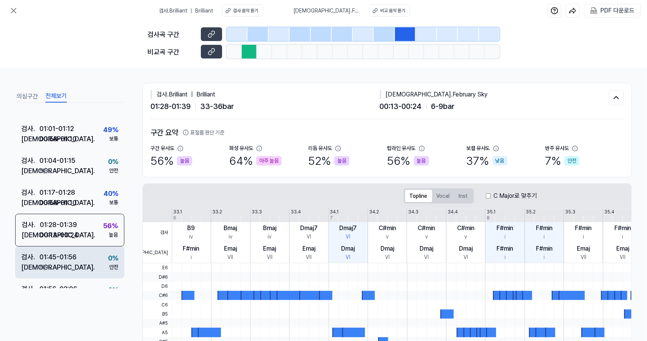
click at [85, 255] on div "검사 . 01:45 - 01:56 비교 . N/A 0 % 안전" at bounding box center [69, 262] width 109 height 32
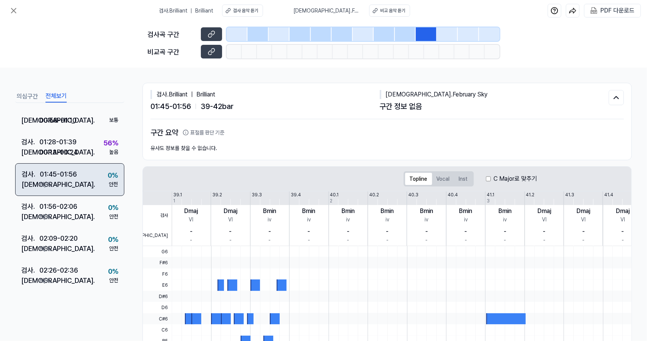
scroll to position [259, 0]
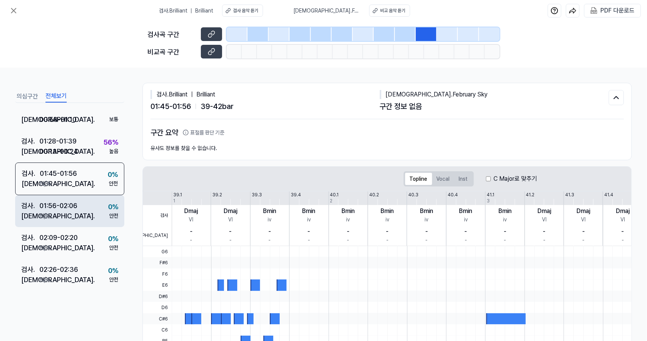
click at [93, 221] on div "검사 . 01:56 - 02:06 비교 . N/A 0 % 안전" at bounding box center [69, 211] width 109 height 32
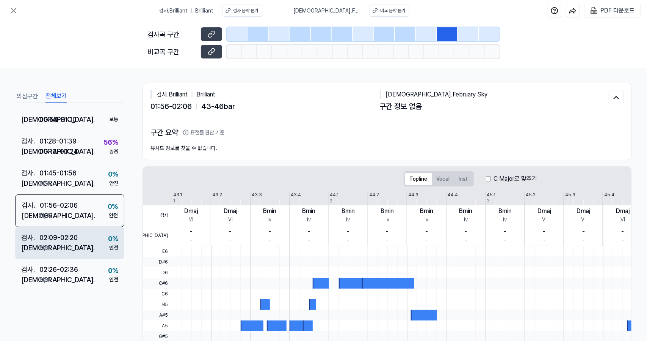
click at [90, 240] on div "검사 . 02:09 - 02:20 비교 . N/A 0 % 안전" at bounding box center [69, 243] width 109 height 32
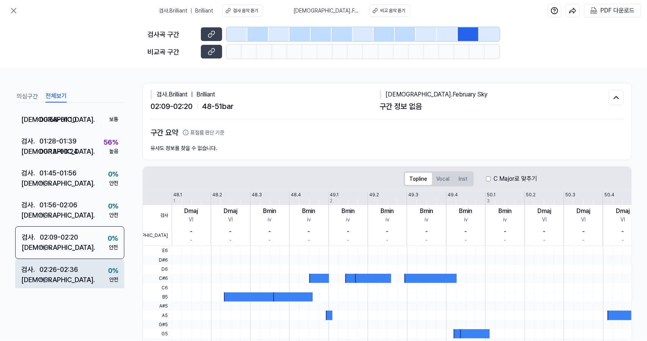
click at [90, 266] on div "검사 . 02:26 - 02:36 비교 . N/A 0 % 안전" at bounding box center [69, 275] width 109 height 32
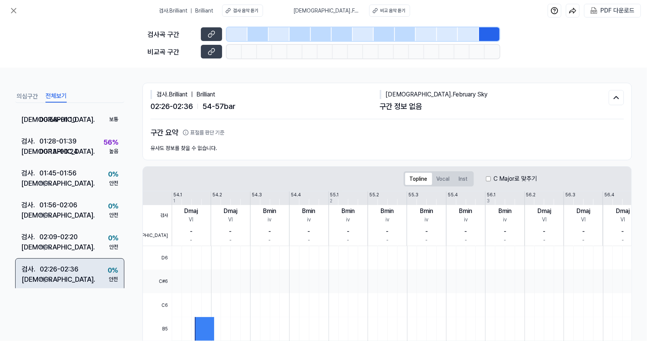
scroll to position [262, 0]
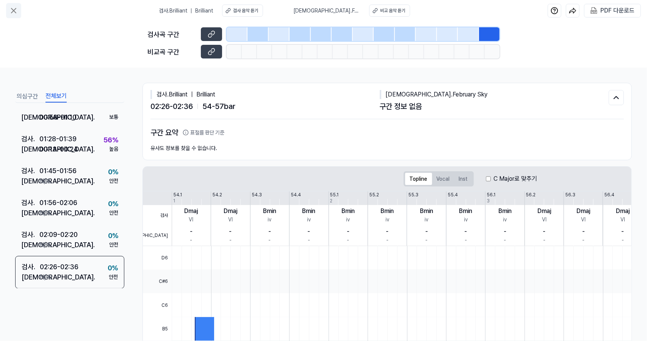
click at [15, 15] on icon at bounding box center [13, 10] width 9 height 9
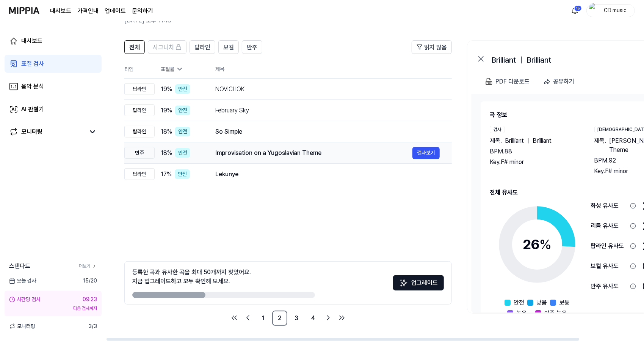
click at [313, 145] on td "Improvisation on a Yugoslavian Theme 결과보기" at bounding box center [327, 152] width 249 height 21
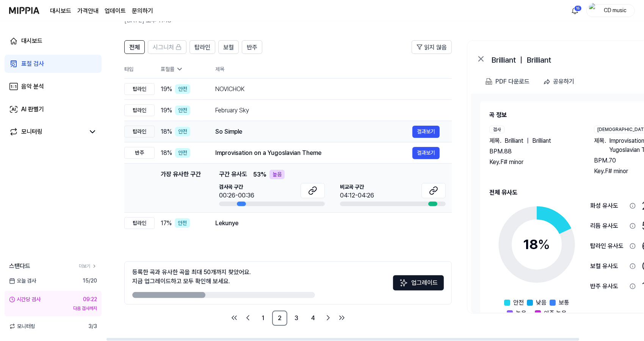
click at [361, 123] on td "So Simple 결과보기" at bounding box center [327, 131] width 249 height 21
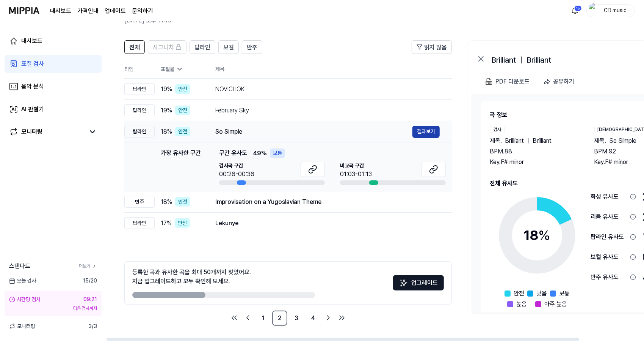
click at [438, 135] on button "결과보기" at bounding box center [426, 132] width 27 height 12
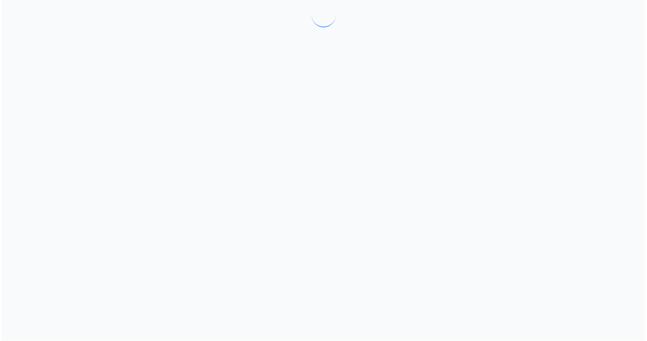
scroll to position [0, 0]
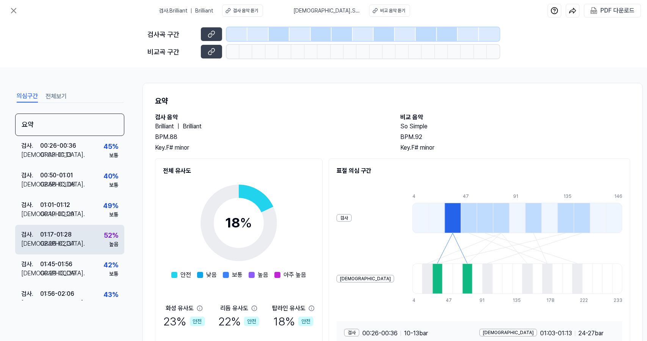
click at [89, 240] on div "검사 . 01:17 - 01:28 비교 . 02:26 - 02:37 52 % 높음" at bounding box center [69, 240] width 109 height 30
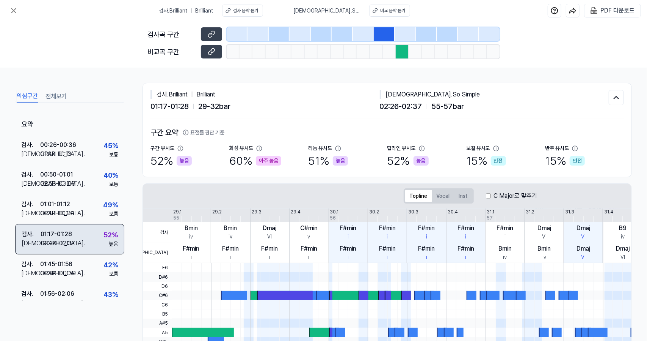
scroll to position [13, 0]
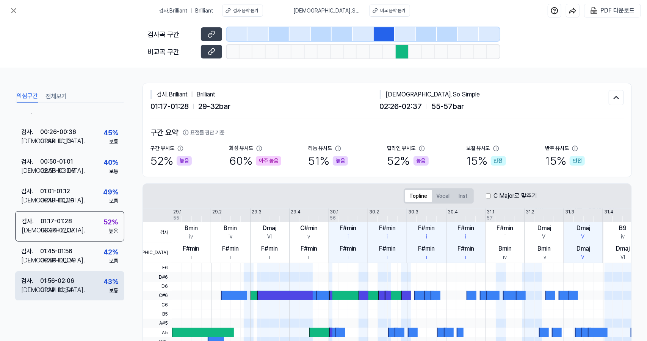
click at [92, 281] on div "검사 . 01:56 - 02:06 비교 . 01:24 - 01:34 43 % 보통" at bounding box center [69, 286] width 109 height 30
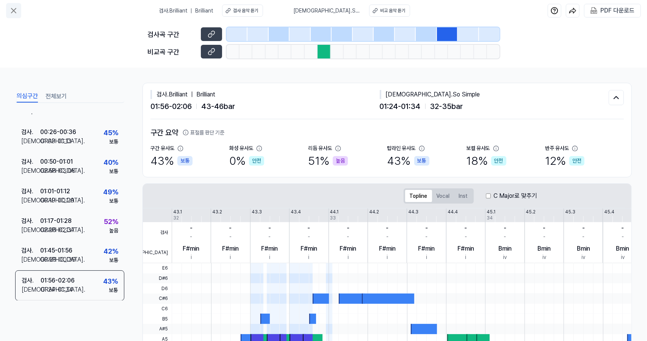
click at [14, 13] on icon at bounding box center [13, 10] width 9 height 9
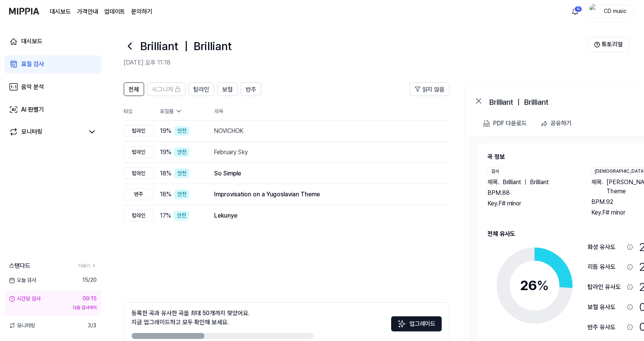
scroll to position [42, 0]
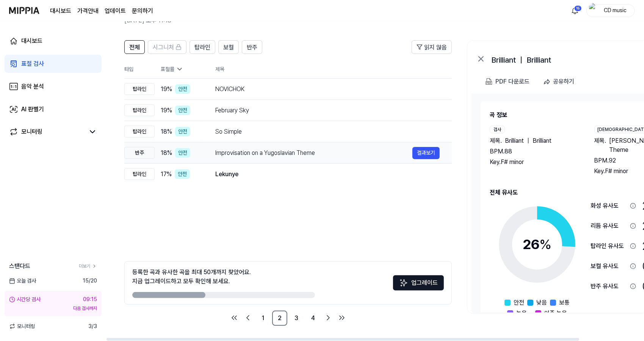
click at [292, 158] on div "Improvisation on a Yugoslavian Theme 결과보기" at bounding box center [327, 153] width 225 height 12
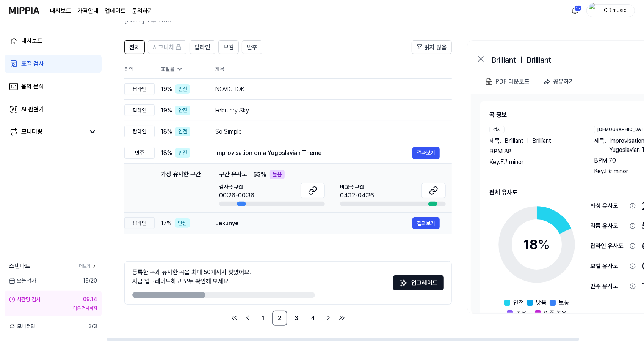
click at [291, 227] on div "Lekunye 결과보기" at bounding box center [327, 223] width 225 height 12
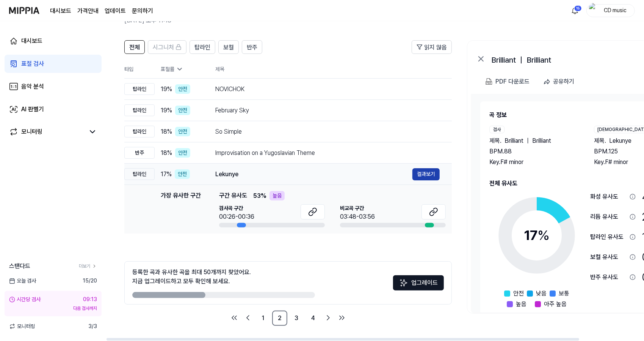
click at [423, 178] on button "결과보기" at bounding box center [426, 174] width 27 height 12
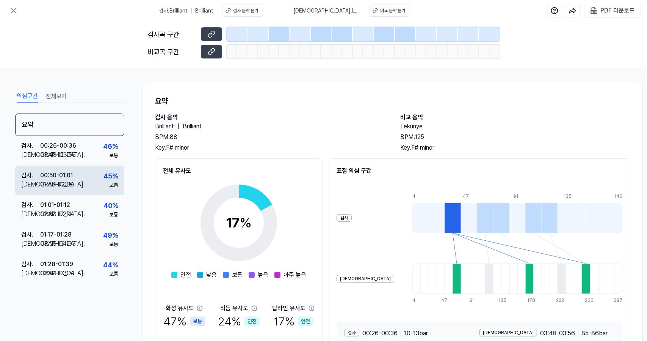
click at [85, 172] on div "검사 . 00:50 - 01:01 비교 . 01:45 - 02:00 45 % 보통" at bounding box center [69, 180] width 109 height 30
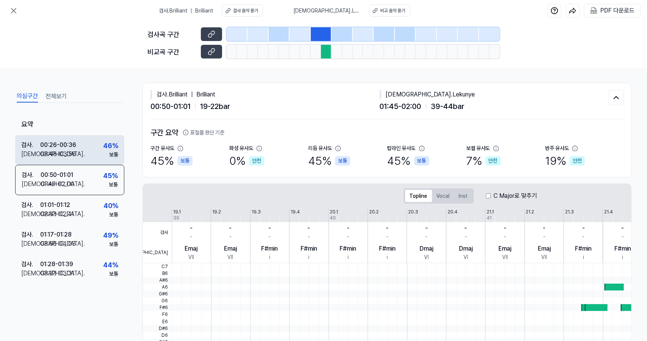
click at [105, 152] on div "46 % 보통" at bounding box center [110, 149] width 15 height 18
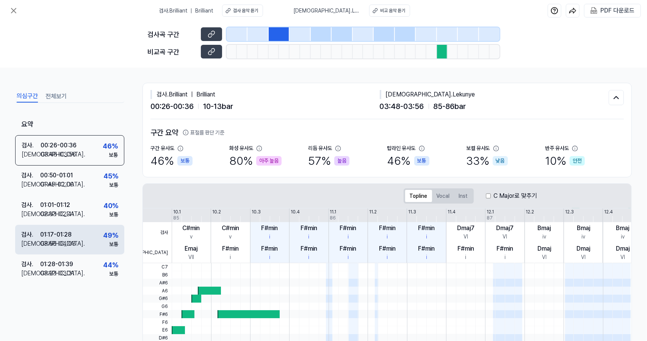
click at [90, 236] on div "검사 . 01:17 - 01:28 비교 . 03:56 - 04:03 49 % 보통" at bounding box center [69, 240] width 109 height 30
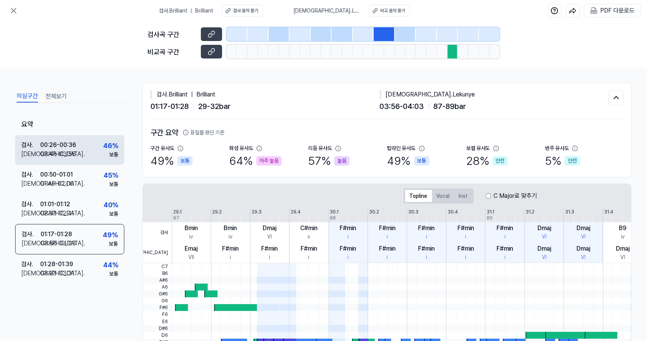
click at [104, 153] on div "46 % 보통" at bounding box center [110, 149] width 15 height 18
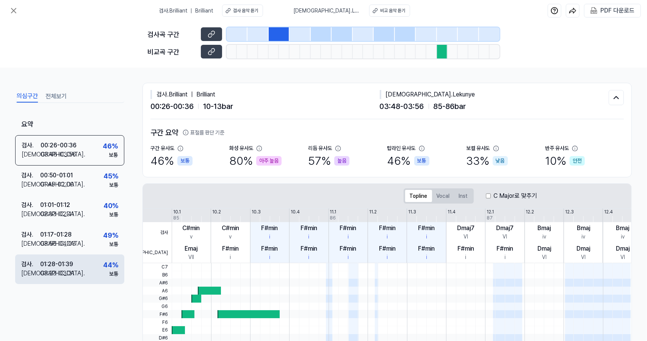
click at [90, 262] on div "검사 . 01:28 - 01:39 비교 . 03:23 - 03:31 44 % 보통" at bounding box center [69, 269] width 109 height 30
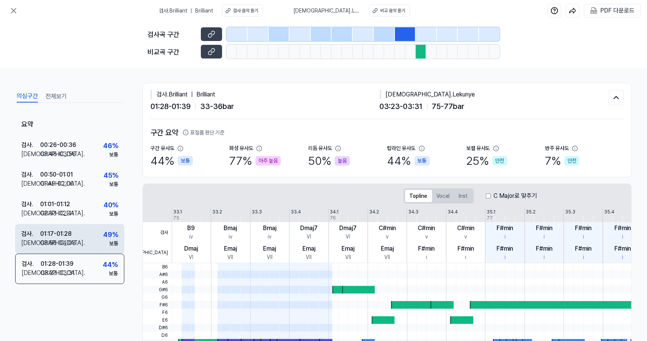
click at [91, 239] on div "검사 . 01:17 - 01:28 비교 . 03:56 - 04:03 49 % 보통" at bounding box center [69, 239] width 109 height 30
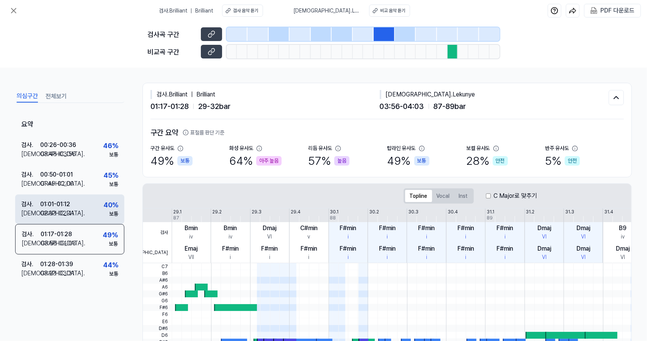
click at [102, 217] on div "검사 . 01:01 - 01:12 비교 . 02:33 - 02:41 40 % 보통" at bounding box center [69, 209] width 109 height 30
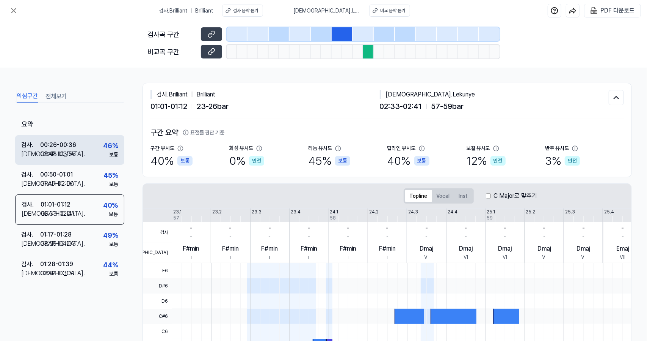
click at [107, 145] on div "46 %" at bounding box center [110, 145] width 15 height 10
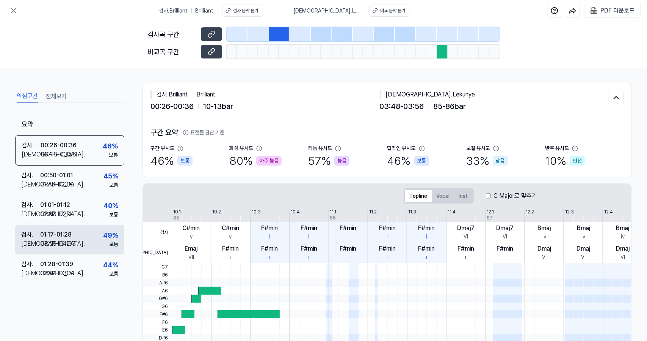
click at [99, 233] on div "검사 . 01:17 - 01:28 비교 . 03:56 - 04:03 49 % 보통" at bounding box center [69, 240] width 109 height 30
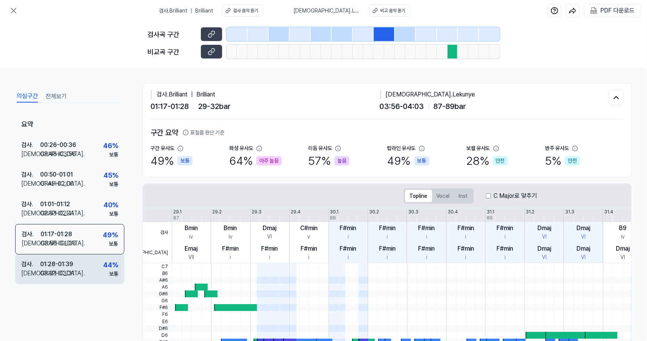
click at [96, 275] on div "검사 . 01:28 - 01:39 비교 . 03:23 - 03:31 44 % 보통" at bounding box center [69, 269] width 109 height 30
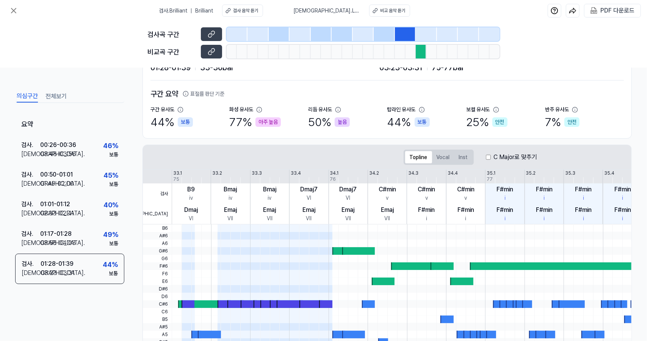
scroll to position [38, 0]
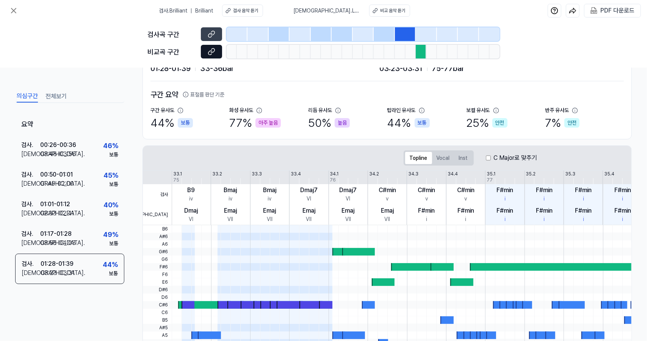
click at [216, 50] on button at bounding box center [211, 52] width 21 height 14
click at [218, 38] on button at bounding box center [211, 34] width 21 height 14
click at [17, 9] on icon at bounding box center [13, 10] width 9 height 9
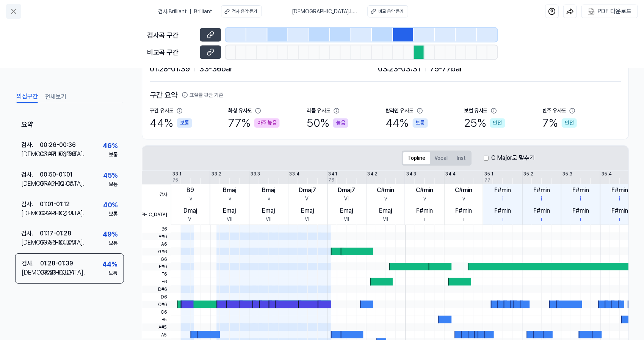
scroll to position [42, 0]
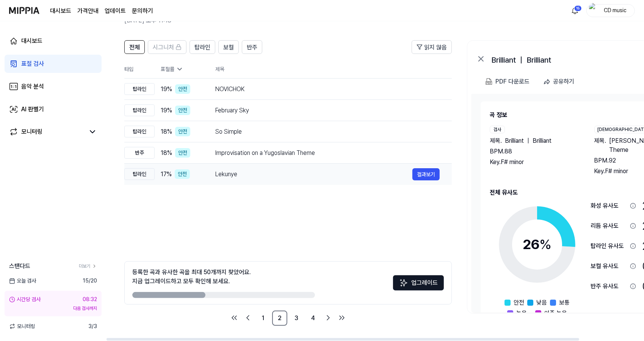
click at [247, 173] on div "Lekunye" at bounding box center [313, 174] width 197 height 9
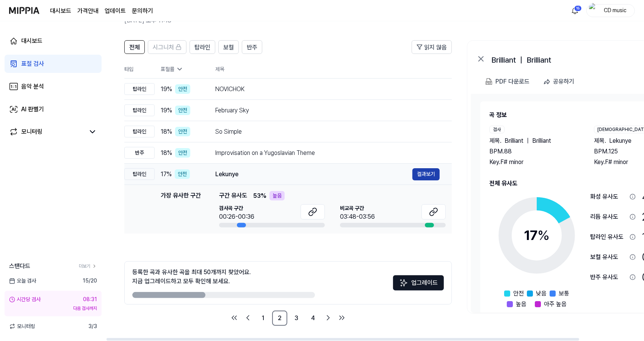
click at [423, 175] on button "결과보기" at bounding box center [426, 174] width 27 height 12
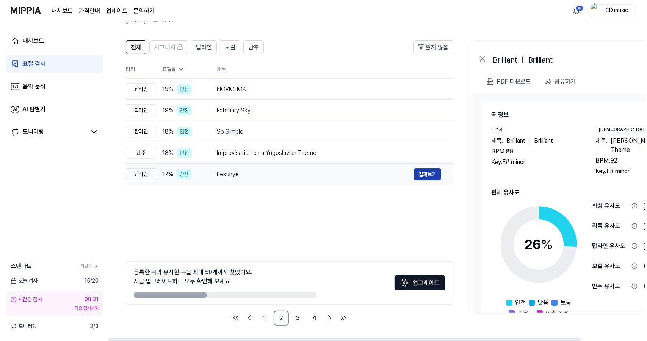
scroll to position [0, 0]
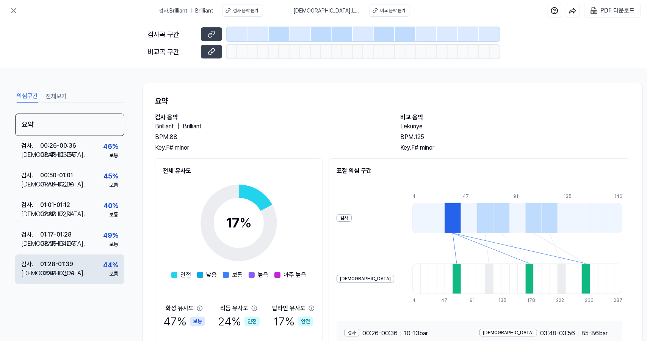
click at [96, 273] on div "검사 . 01:28 - 01:39 비교 . 03:23 - 03:31 44 % 보통" at bounding box center [69, 269] width 109 height 30
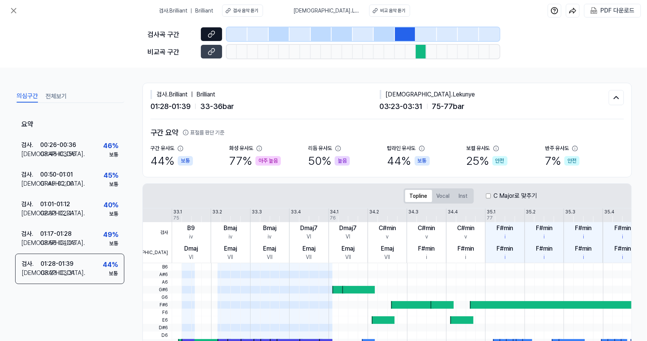
click at [209, 35] on icon at bounding box center [212, 34] width 8 height 8
click at [206, 49] on button at bounding box center [211, 52] width 21 height 14
drag, startPoint x: 5, startPoint y: 11, endPoint x: 11, endPoint y: 11, distance: 6.8
click at [11, 11] on div "검사 . Brilliant ｜ Brilliant 검사 음악 듣기 비교 . Lekunye 비교 음악 듣기 PDF 다운로드" at bounding box center [323, 10] width 647 height 21
click at [11, 11] on icon at bounding box center [13, 10] width 9 height 9
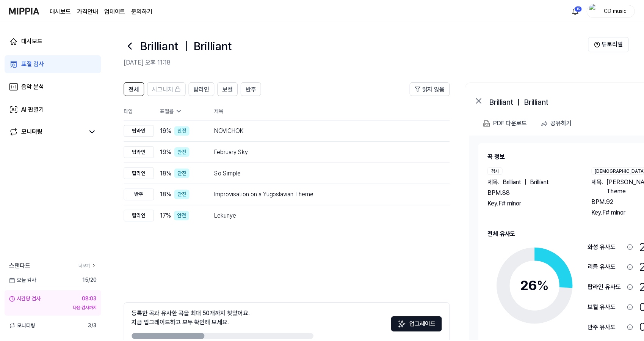
scroll to position [42, 0]
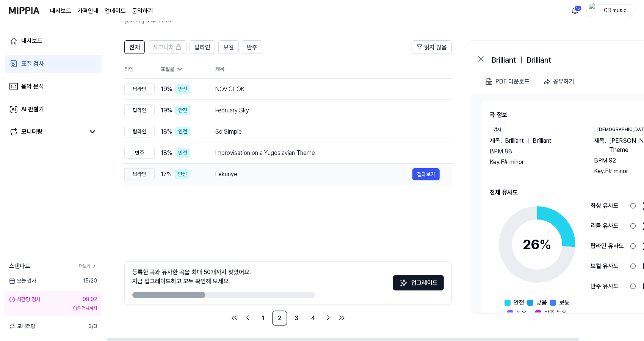
click at [250, 167] on td "Lekunye 결과보기" at bounding box center [327, 173] width 249 height 21
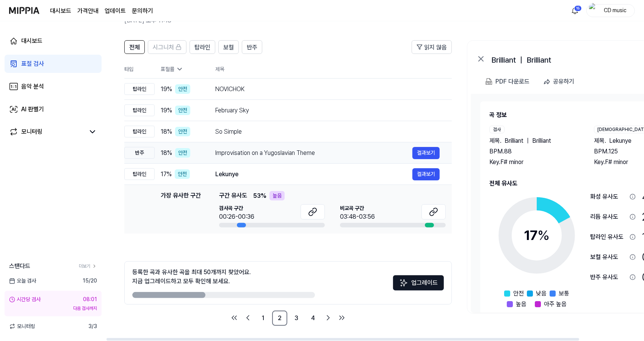
click at [276, 157] on div "Improvisation on a Yugoslavian Theme" at bounding box center [313, 152] width 197 height 9
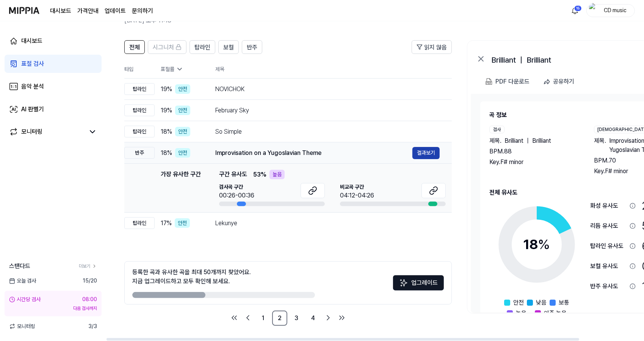
click at [413, 152] on button "결과보기" at bounding box center [426, 153] width 27 height 12
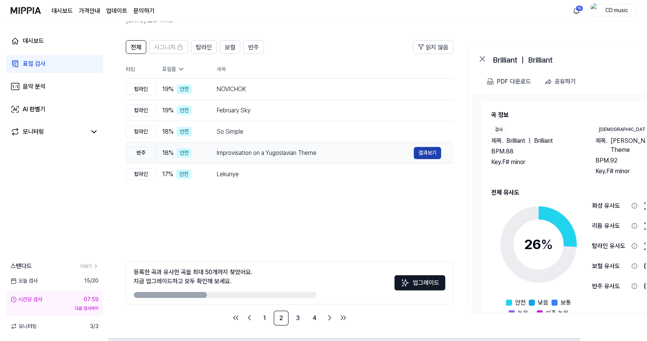
scroll to position [0, 0]
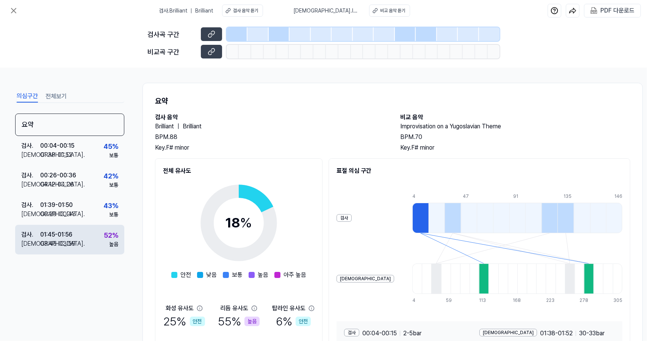
click at [69, 239] on div "03:45 - 03:59" at bounding box center [57, 243] width 35 height 9
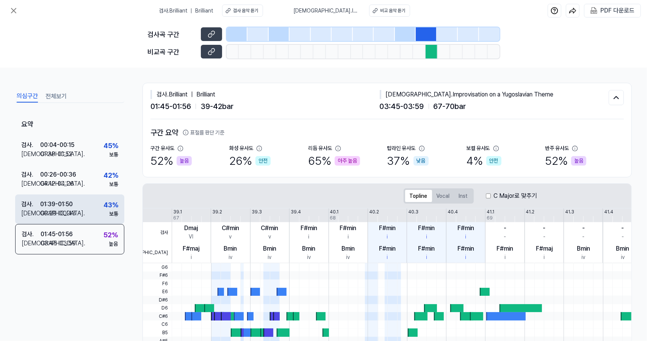
click at [87, 209] on div "검사 . 01:39 - 01:50 비교 . 00:29 - 00:43 43 % 보통" at bounding box center [69, 209] width 109 height 30
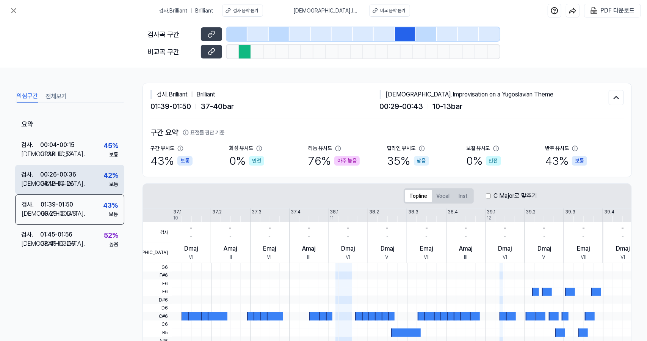
click at [93, 186] on div "검사 . 00:26 - 00:36 비교 . 04:12 - 04:26 42 % 보통" at bounding box center [69, 180] width 109 height 30
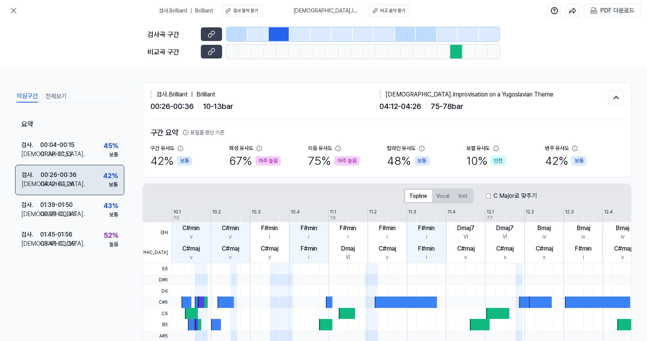
click at [91, 165] on div "검사 . 00:26 - 00:36 비교 . 04:12 - 04:26 42 % 보통" at bounding box center [69, 180] width 109 height 30
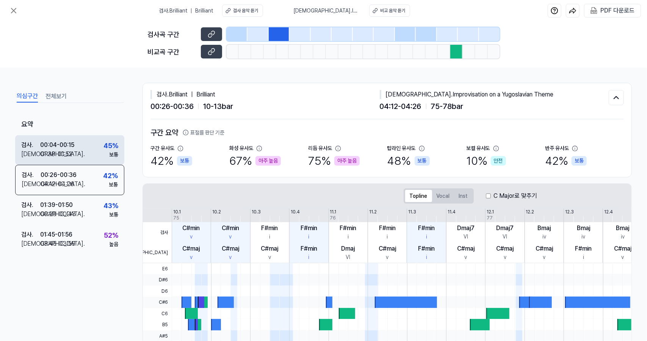
click at [91, 156] on div "검사 . 00:04 - 00:15 비교 . 01:38 - 01:52 45 % 보통" at bounding box center [69, 150] width 109 height 30
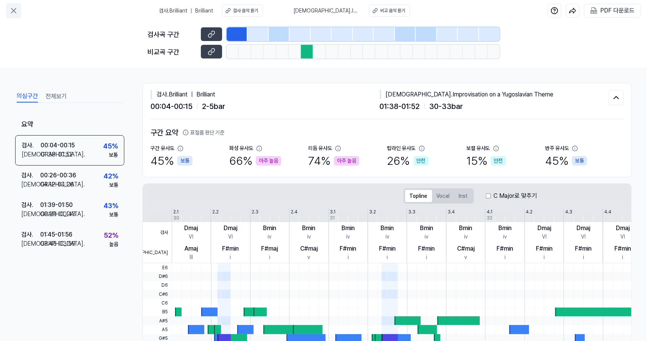
click at [14, 12] on icon at bounding box center [13, 10] width 5 height 5
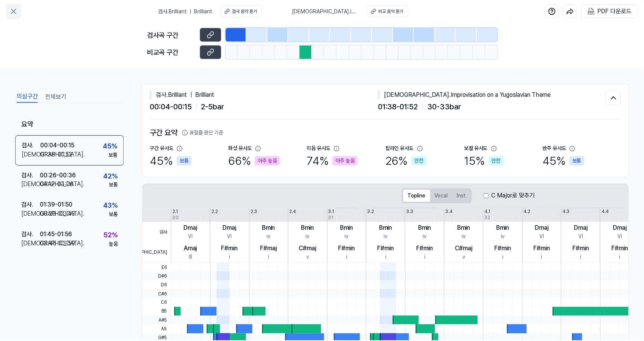
scroll to position [42, 0]
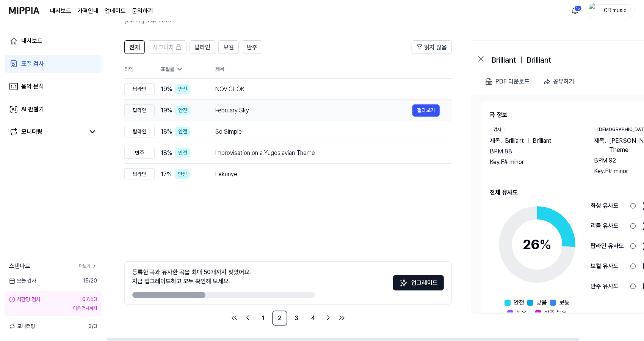
click at [219, 113] on div "February Sky" at bounding box center [313, 110] width 197 height 9
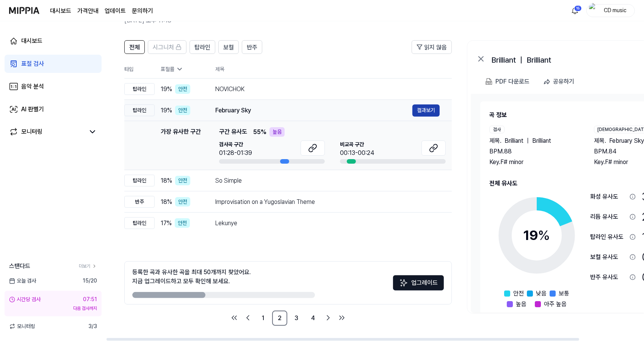
click at [429, 114] on button "결과보기" at bounding box center [426, 110] width 27 height 12
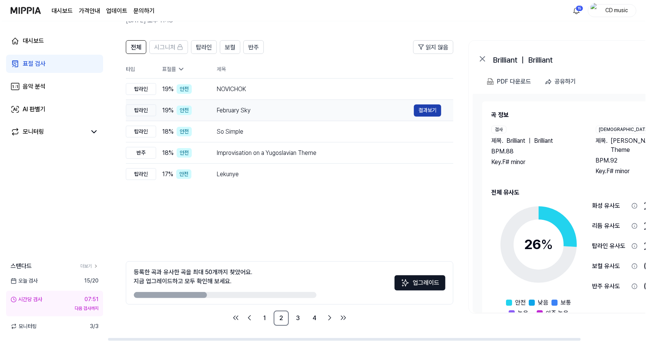
scroll to position [0, 0]
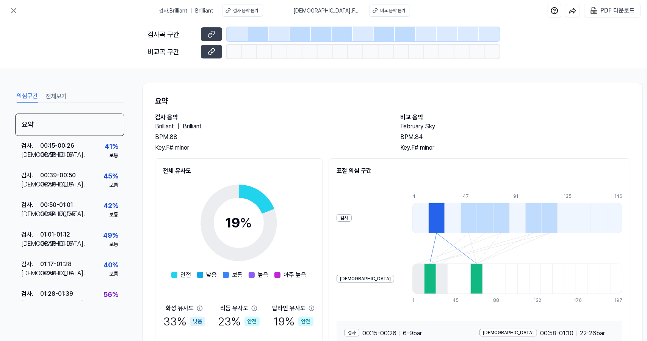
click at [96, 301] on div "의심구간 전체보기 요약 검사 . 00:15 - 00:26 비교 . 00:58 - 01:10 41 % 보통 검사 . 00:39 - 00:50 비…" at bounding box center [69, 210] width 109 height 243
click at [92, 292] on div "검사 . 01:28 - 01:39 비교 . 00:13 - 00:24 56 % 높음" at bounding box center [69, 299] width 109 height 30
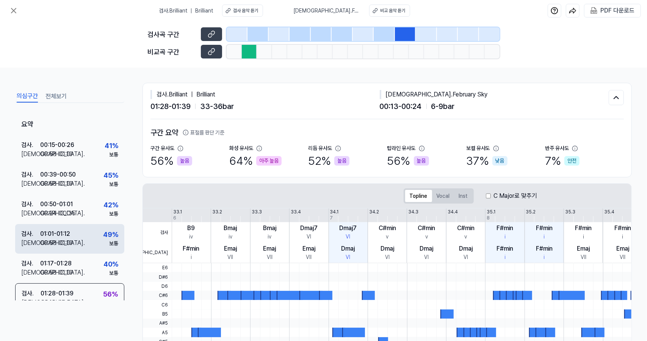
scroll to position [13, 0]
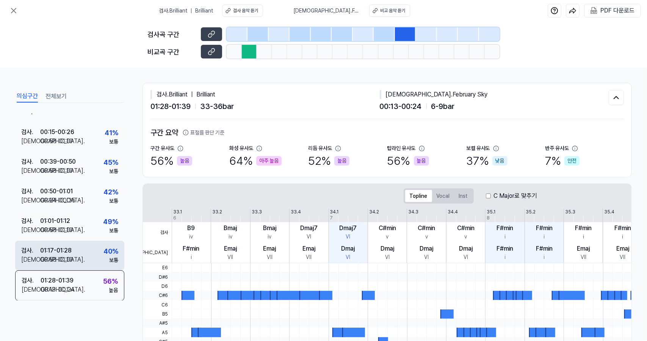
click at [97, 251] on div "검사 . 01:17 - 01:28 비교 . 00:58 - 01:10 40 % 보통" at bounding box center [69, 255] width 109 height 30
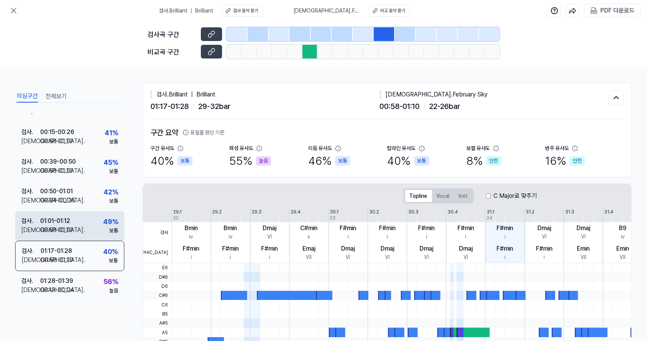
click at [94, 230] on div "검사 . 01:01 - 01:12 비교 . 00:58 - 01:10 49 % 보통" at bounding box center [69, 226] width 109 height 30
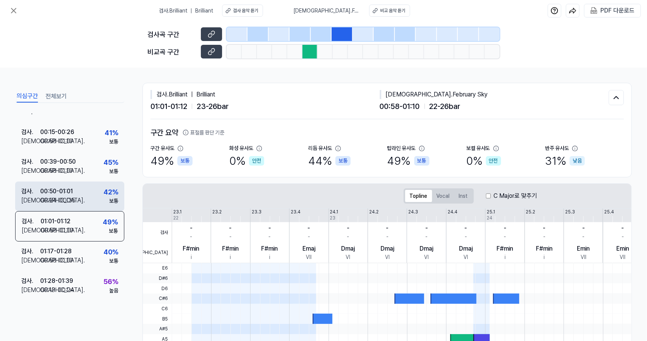
click at [91, 194] on div "검사 . 00:50 - 01:01 비교 . 00:24 - 00:35 42 % 보통" at bounding box center [69, 196] width 109 height 30
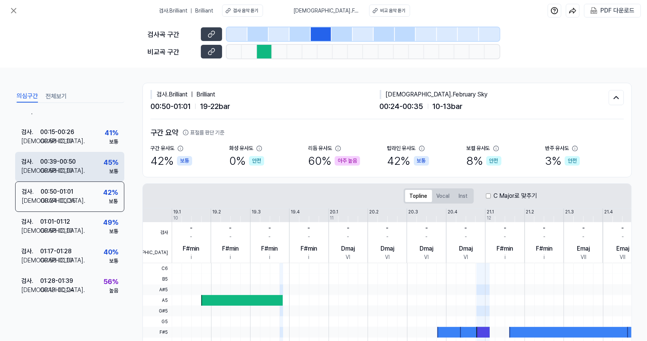
click at [92, 171] on div "검사 . 00:39 - 00:50 비교 . 00:58 - 01:10 45 % 보통" at bounding box center [69, 167] width 109 height 30
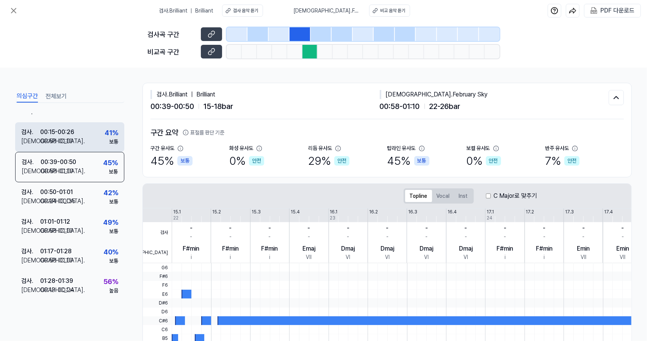
click at [93, 147] on div "검사 . 00:15 - 00:26 비교 . 00:58 - 01:10 41 % 보통" at bounding box center [69, 137] width 109 height 30
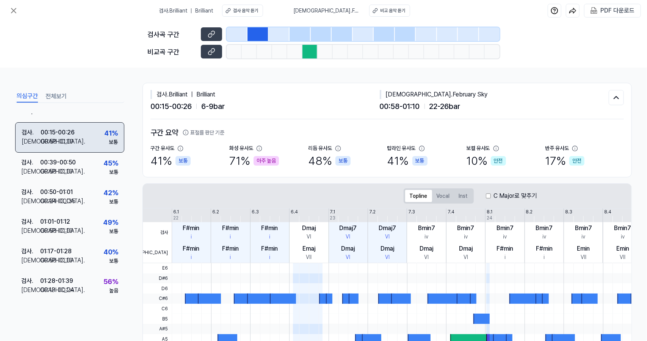
scroll to position [0, 0]
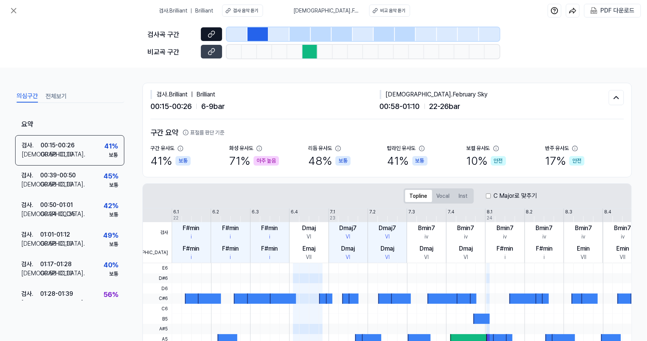
click at [213, 37] on icon at bounding box center [212, 34] width 8 height 8
click at [12, 14] on icon at bounding box center [13, 10] width 9 height 9
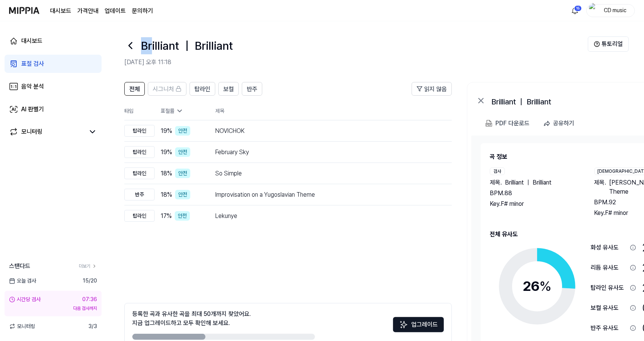
drag, startPoint x: 152, startPoint y: 49, endPoint x: 139, endPoint y: 47, distance: 13.0
click at [139, 47] on div "Brilliant ｜ Brilliant" at bounding box center [356, 45] width 464 height 18
click at [134, 45] on icon at bounding box center [130, 45] width 12 height 12
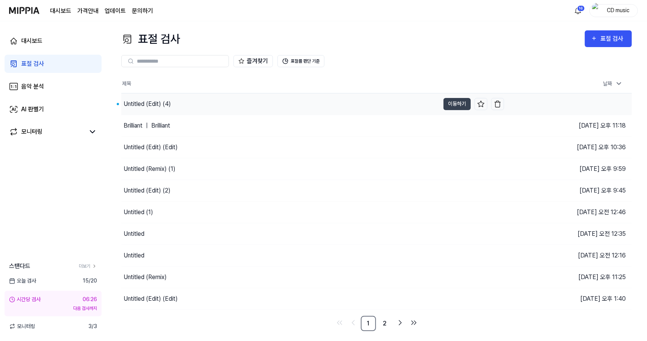
click at [206, 108] on div "Untitled (Edit) (4)" at bounding box center [280, 103] width 319 height 21
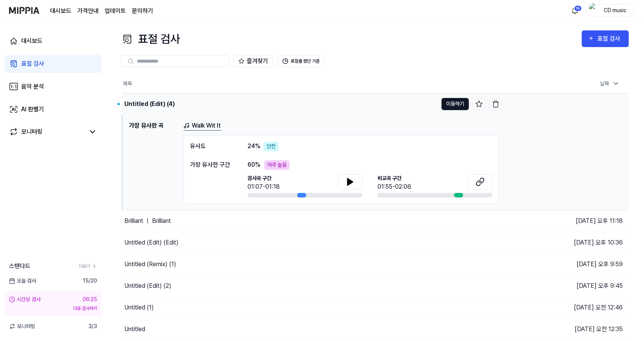
click at [457, 103] on button "이동하기" at bounding box center [455, 104] width 27 height 12
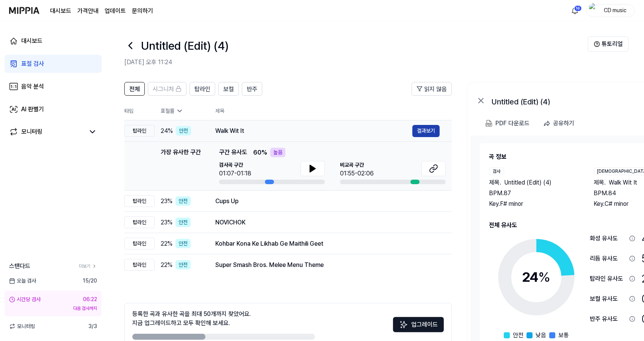
click at [424, 135] on button "결과보기" at bounding box center [426, 131] width 27 height 12
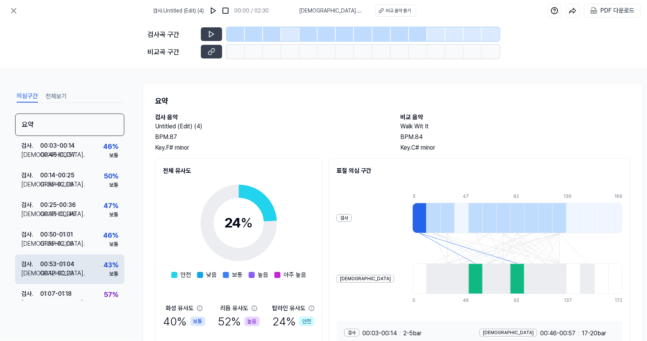
scroll to position [134, 0]
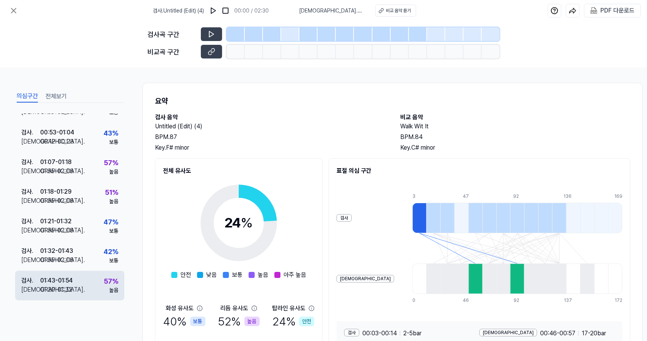
click at [83, 289] on div "검사 . 01:43 - 01:54 비교 . 01:20 - 01:32 57 % 높음" at bounding box center [69, 285] width 109 height 30
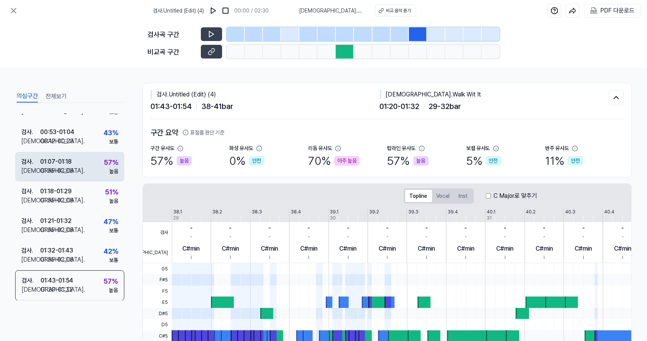
click at [104, 167] on div "57 %" at bounding box center [111, 162] width 14 height 10
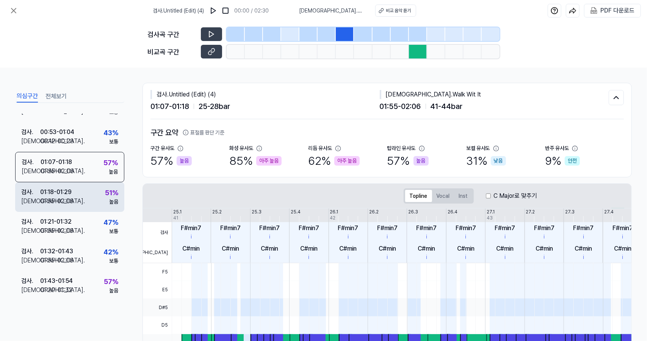
click at [101, 189] on div "검사 . 01:18 - 01:29 비교 . 01:55 - 02:06 51 % 높음" at bounding box center [69, 197] width 109 height 30
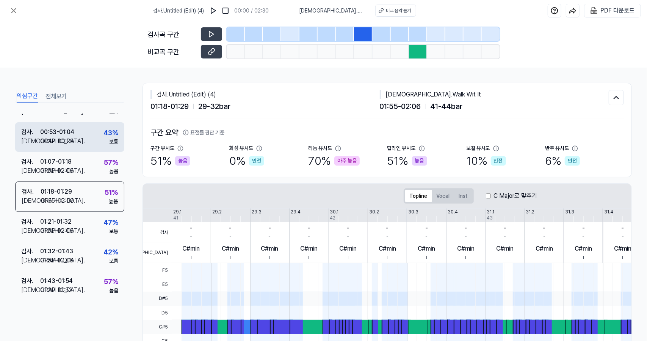
click at [106, 150] on div "검사 . 00:53 - 01:04 비교 . 00:12 - 00:23 43 % 보통" at bounding box center [69, 137] width 109 height 30
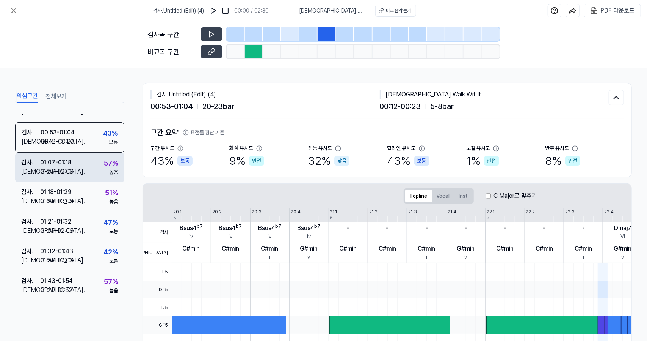
click at [104, 165] on div "57 %" at bounding box center [111, 163] width 14 height 10
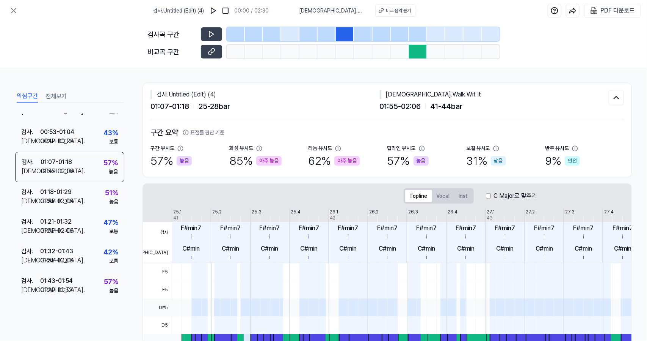
scroll to position [0, 169]
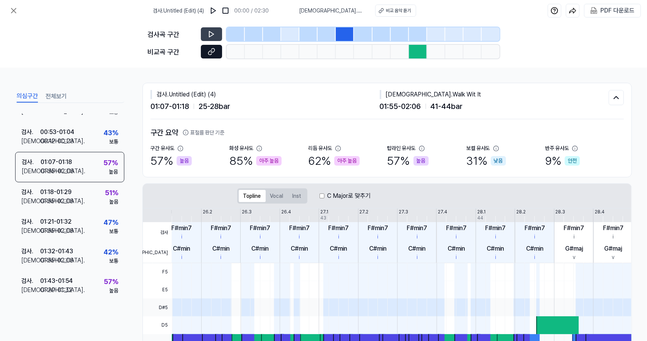
click at [215, 46] on button at bounding box center [211, 52] width 21 height 14
click at [210, 33] on icon at bounding box center [212, 34] width 8 height 8
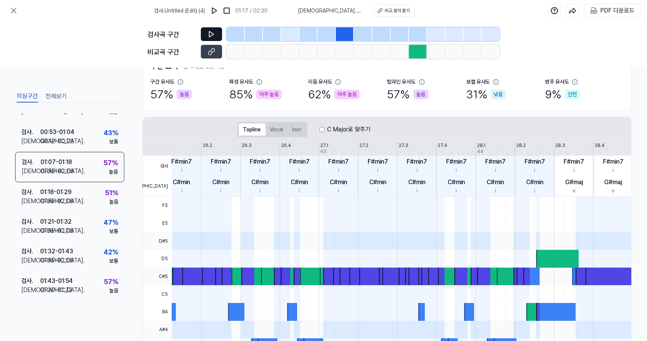
click at [212, 30] on icon at bounding box center [212, 34] width 8 height 8
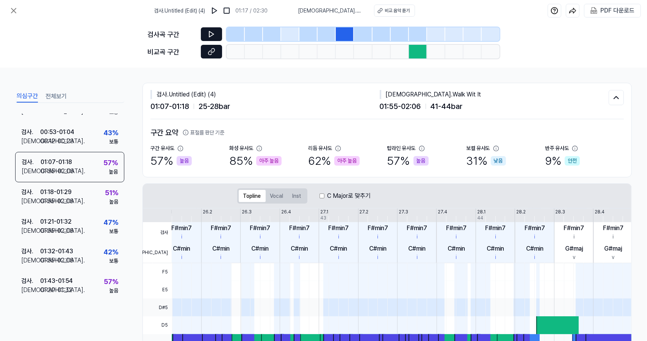
click at [219, 53] on button at bounding box center [211, 52] width 21 height 14
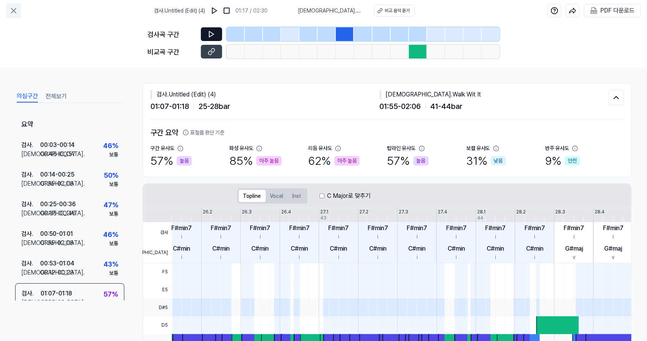
click at [14, 7] on icon at bounding box center [13, 10] width 9 height 9
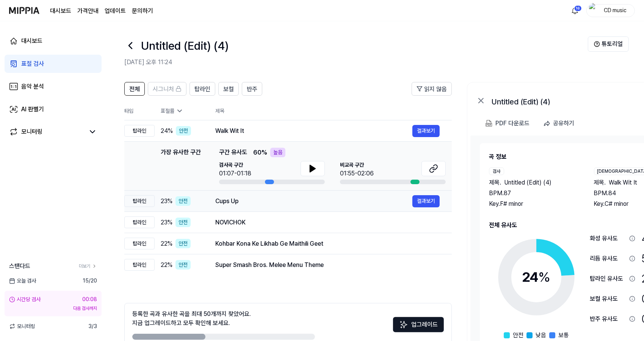
click at [232, 209] on td "Cups Up 결과보기" at bounding box center [327, 200] width 249 height 21
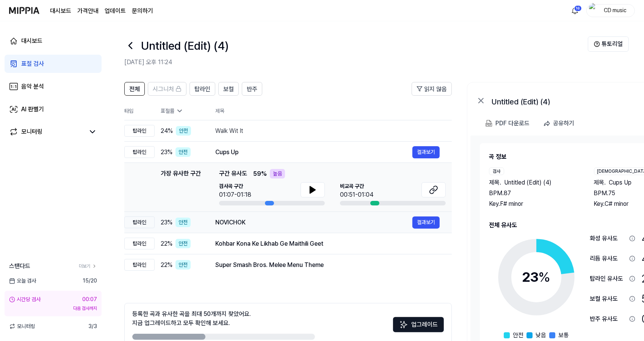
click at [232, 224] on div "NOVICHOK" at bounding box center [313, 222] width 197 height 9
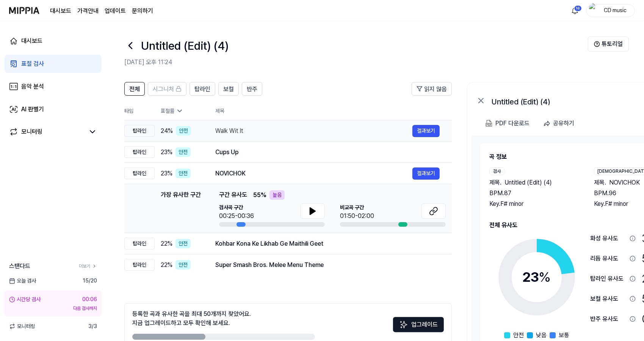
click at [277, 135] on div "Walk Wit It 결과보기" at bounding box center [327, 131] width 225 height 12
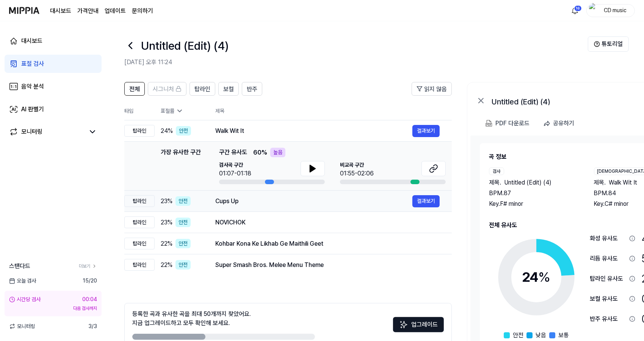
click at [244, 202] on div "Cups Up" at bounding box center [313, 200] width 197 height 9
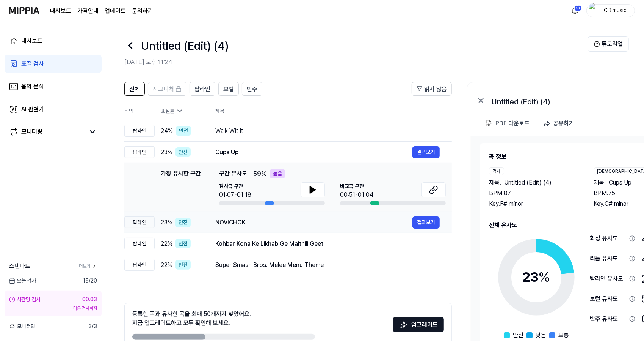
click at [250, 227] on div "NOVICHOK 결과보기" at bounding box center [327, 222] width 225 height 12
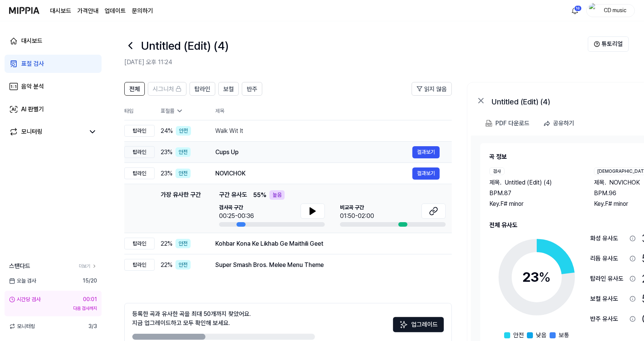
click at [279, 145] on td "Cups Up 결과보기" at bounding box center [327, 151] width 249 height 21
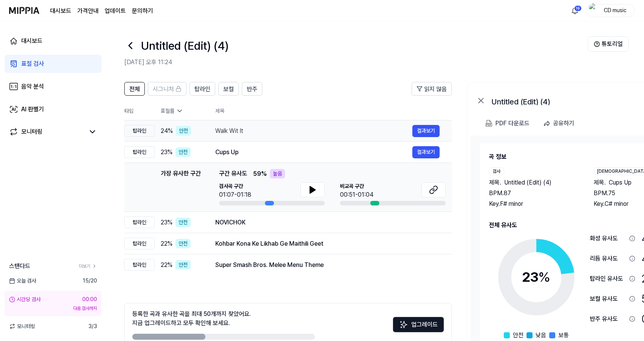
click at [300, 128] on div "Walk Wit It" at bounding box center [313, 130] width 197 height 9
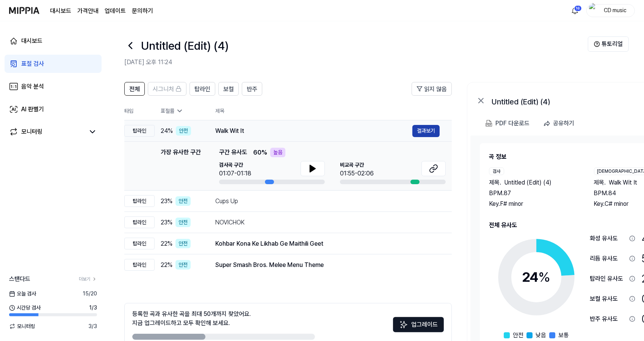
click at [419, 129] on button "결과보기" at bounding box center [426, 131] width 27 height 12
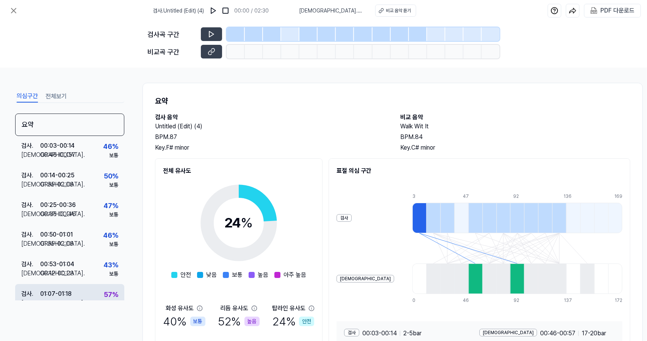
click at [24, 286] on div "검사 . 01:07 - 01:18 비교 . 01:55 - 02:06 57 % 높음" at bounding box center [69, 299] width 109 height 30
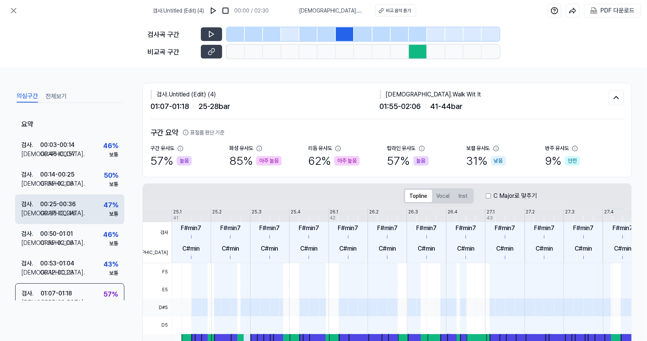
scroll to position [131, 0]
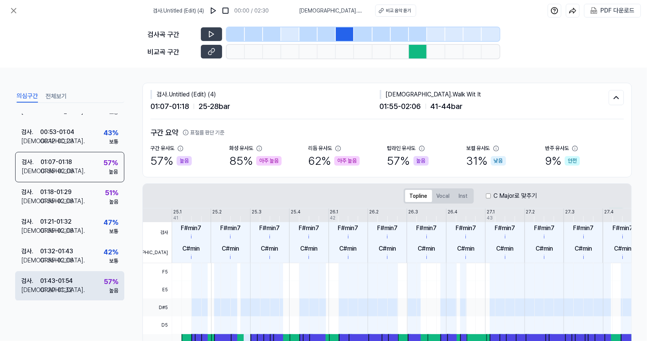
click at [53, 277] on div "01:43 - 01:54" at bounding box center [56, 280] width 33 height 9
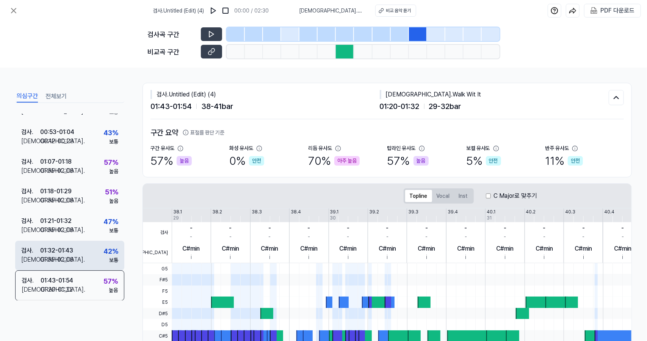
click at [72, 250] on div "01:32 - 01:43" at bounding box center [56, 250] width 33 height 9
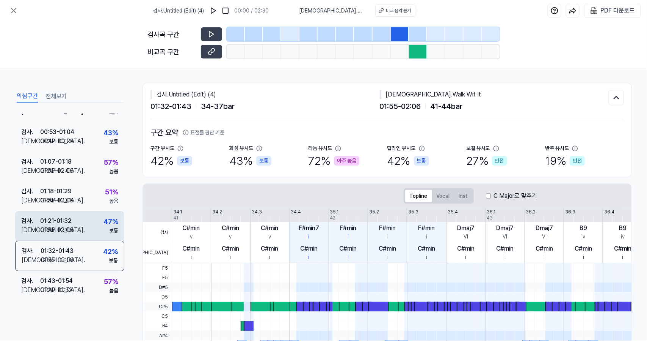
click at [80, 215] on div "검사 . 01:21 - 01:32 비교 . 01:55 - 02:06 47 % 보통" at bounding box center [69, 226] width 109 height 30
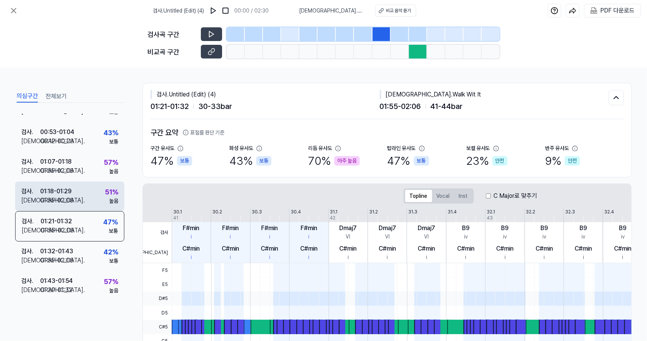
click at [83, 189] on div "검사 . 01:18 - 01:29 비교 . 01:55 - 02:06 51 % 높음" at bounding box center [69, 196] width 109 height 30
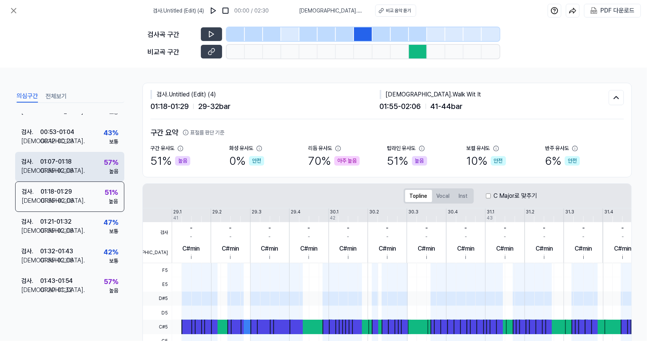
click at [88, 160] on div "검사 . 01:07 - 01:18 비교 . 01:55 - 02:06 57 % 높음" at bounding box center [69, 167] width 109 height 30
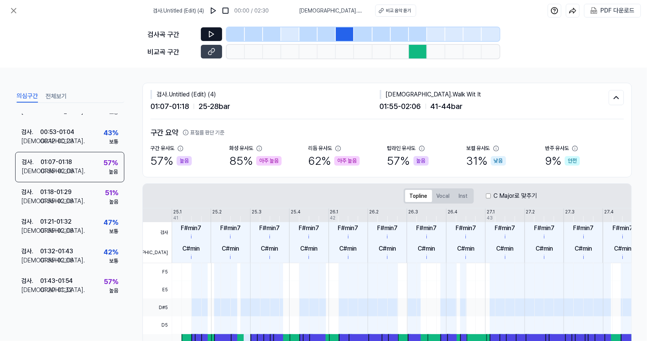
click at [204, 38] on button at bounding box center [211, 34] width 21 height 14
click at [212, 47] on button at bounding box center [211, 52] width 21 height 14
drag, startPoint x: 256, startPoint y: 164, endPoint x: 297, endPoint y: 171, distance: 40.7
click at [297, 171] on div "구간 요약 표절률 판단 기준 구간 유사도 57 % 높음 화성 유사도 85 % 아주 높음 리듬 유사도 62 % 아주 높음 탑라인 유사도 57 %…" at bounding box center [388, 148] width 474 height 58
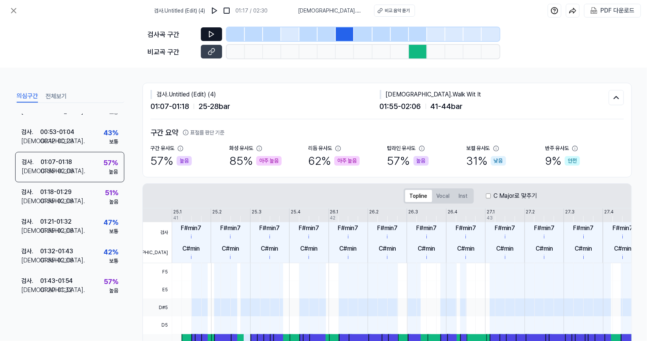
click at [211, 37] on icon at bounding box center [212, 34] width 8 height 8
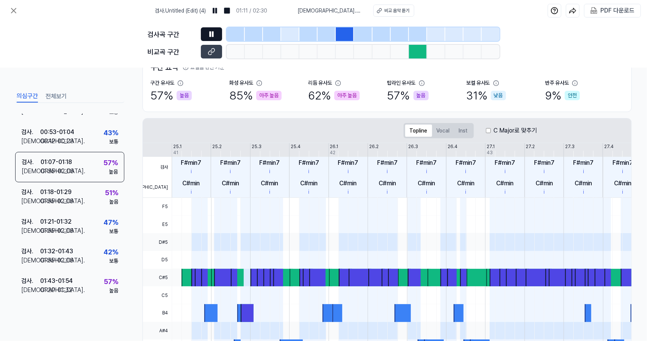
scroll to position [149, 0]
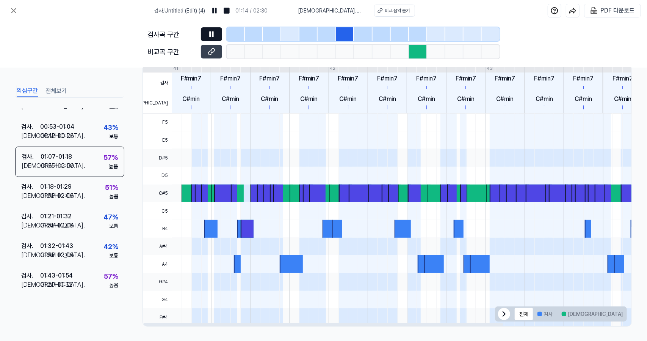
click at [628, 311] on button "겹치는 부분" at bounding box center [647, 314] width 39 height 12
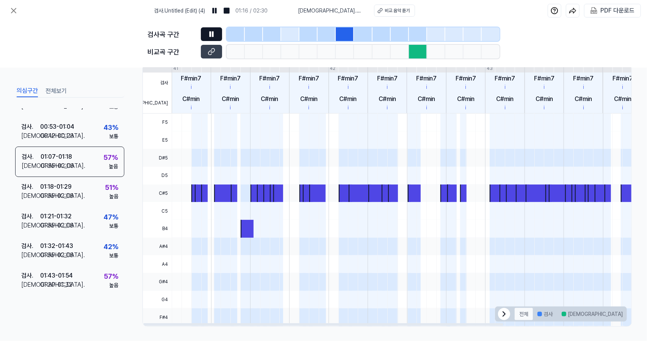
click at [525, 313] on button "전체" at bounding box center [524, 314] width 18 height 12
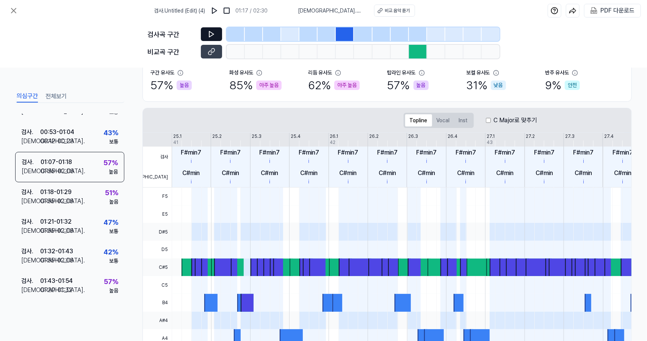
scroll to position [0, 0]
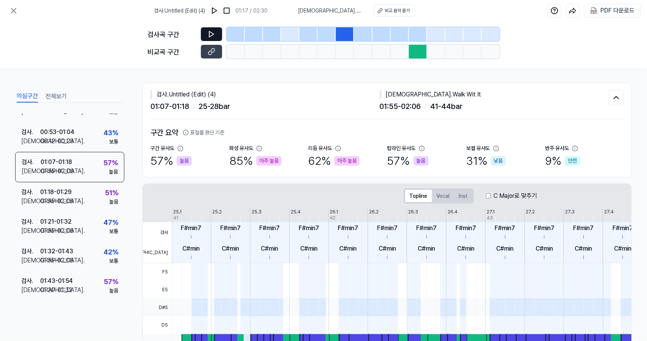
click at [202, 36] on button at bounding box center [211, 34] width 21 height 14
click at [220, 49] on button at bounding box center [211, 52] width 21 height 14
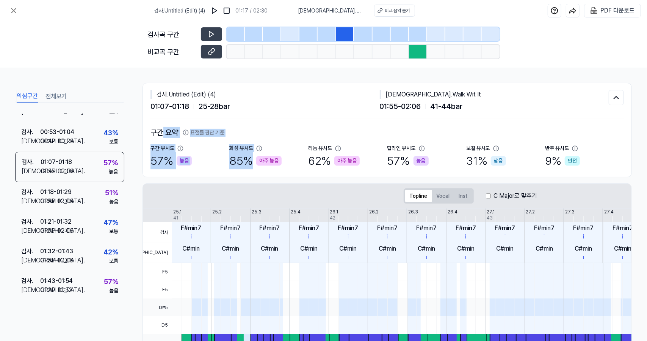
drag, startPoint x: 162, startPoint y: 136, endPoint x: 301, endPoint y: 166, distance: 142.0
click at [301, 166] on div "구간 요약 표절률 판단 기준 구간 유사도 57 % 높음 화성 유사도 85 % 아주 높음 리듬 유사도 62 % 아주 높음 탑라인 유사도 57 %…" at bounding box center [388, 148] width 474 height 42
click at [355, 154] on div "62 % 아주 높음" at bounding box center [334, 160] width 52 height 17
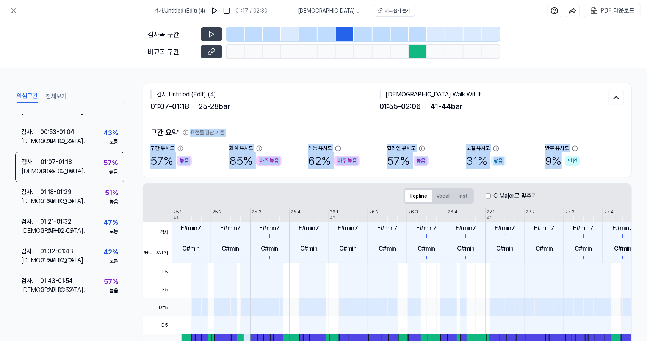
drag, startPoint x: 580, startPoint y: 158, endPoint x: 324, endPoint y: 135, distance: 257.4
click at [324, 135] on div "구간 요약 표절률 판단 기준 구간 유사도 57 % 높음 화성 유사도 85 % 아주 높음 리듬 유사도 62 % 아주 높음 탑라인 유사도 57 %…" at bounding box center [388, 148] width 474 height 42
click at [324, 135] on h2 "구간 요약 표절률 판단 기준" at bounding box center [388, 132] width 474 height 11
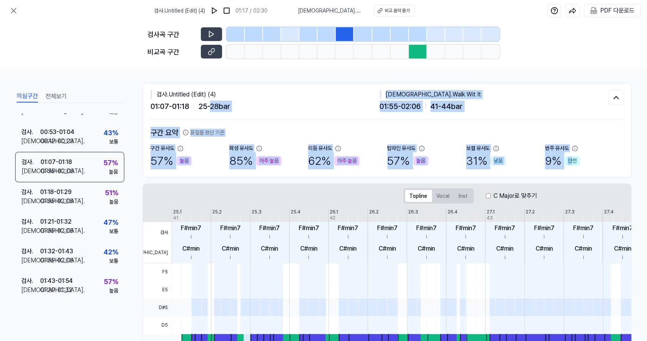
drag, startPoint x: 212, startPoint y: 102, endPoint x: 568, endPoint y: 162, distance: 361.2
click at [568, 162] on div "검사 . Untitled (Edit) (4) 01:07 - 01:18 25 - 28 bar 비교 . Walk Wit It 01:55 - 02:…" at bounding box center [387, 130] width 489 height 94
click at [568, 162] on div "안전" at bounding box center [572, 160] width 15 height 9
drag, startPoint x: 588, startPoint y: 162, endPoint x: 245, endPoint y: 78, distance: 353.4
click at [245, 78] on div "의심구간 전체보기 요약 검사 . 00:03 - 00:14 비교 . 00:46 - 00:57 46 % 보통 검사 . 00:14 - 00:25 비…" at bounding box center [323, 204] width 647 height 273
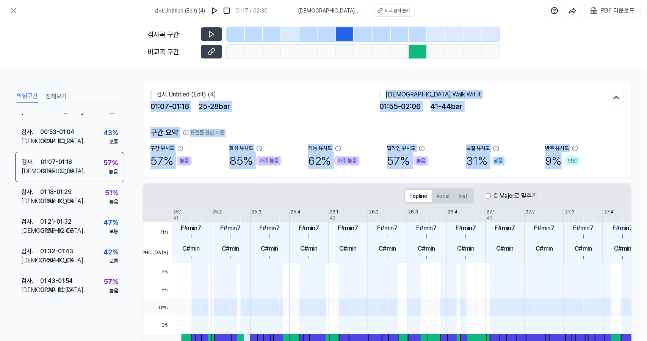
click at [245, 78] on div "의심구간 전체보기 요약 검사 . 00:03 - 00:14 비교 . 00:46 - 00:57 46 % 보통 검사 . 00:14 - 00:25 비…" at bounding box center [323, 204] width 647 height 273
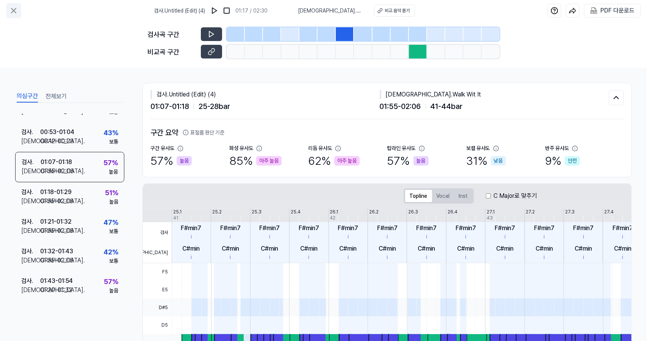
click at [11, 9] on icon at bounding box center [13, 10] width 9 height 9
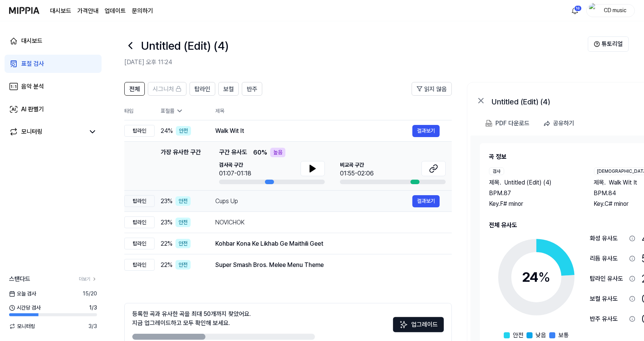
click at [250, 201] on div "Cups Up" at bounding box center [313, 200] width 197 height 9
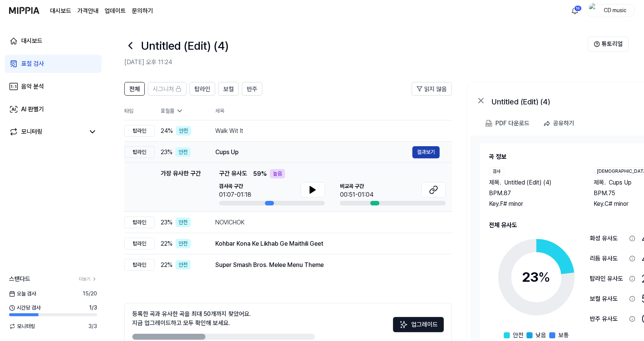
click at [433, 149] on button "결과보기" at bounding box center [426, 152] width 27 height 12
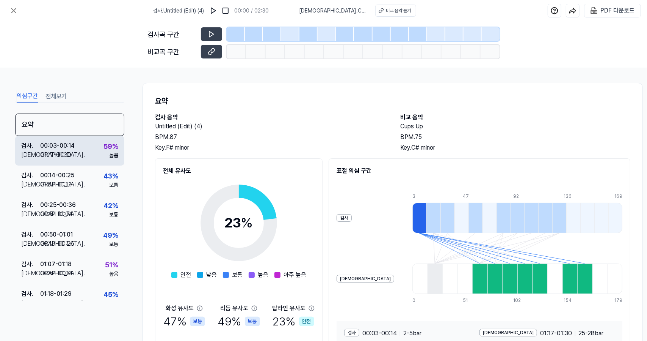
click at [71, 141] on div "00:03 - 00:14" at bounding box center [57, 145] width 35 height 9
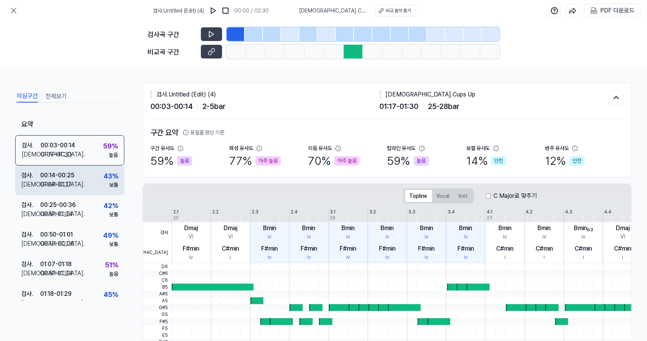
click at [73, 178] on div "00:14 - 00:25" at bounding box center [57, 175] width 34 height 9
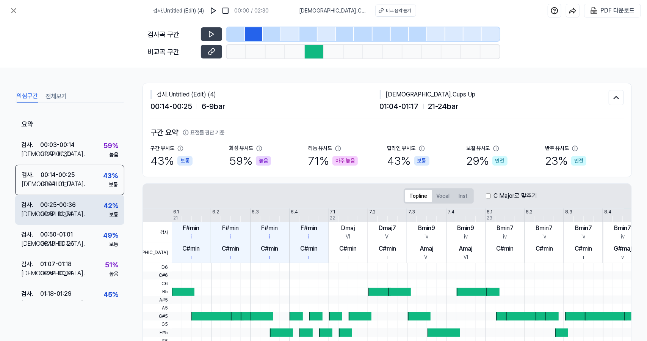
click at [78, 213] on div "검사 . 00:25 - 00:36 비교 . 00:51 - 01:04 42 % 보통" at bounding box center [69, 210] width 109 height 30
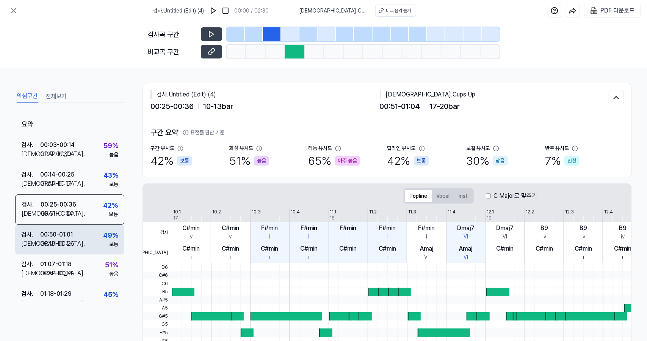
click at [81, 242] on div "검사 . 00:50 - 01:01 비교 . 00:13 - 00:26 49 % 보통" at bounding box center [69, 240] width 109 height 30
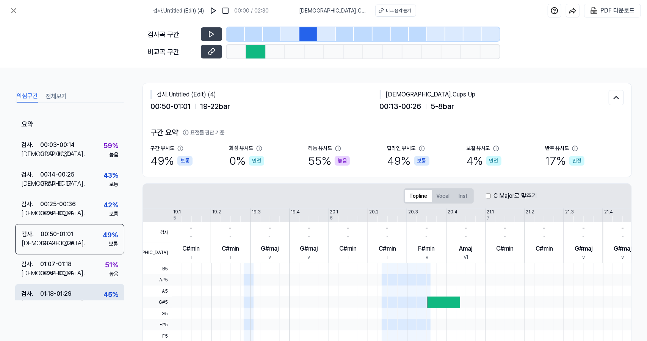
click at [81, 286] on div "검사 . 01:18 - 01:29 비교 . 00:51 - 01:04 45 % 보통" at bounding box center [69, 299] width 109 height 30
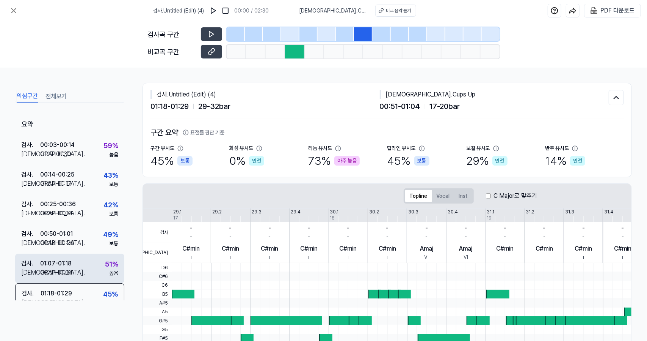
click at [86, 265] on div "검사 . 01:07 - 01:18 비교 . 00:51 - 01:04 51 % 높음" at bounding box center [69, 268] width 109 height 30
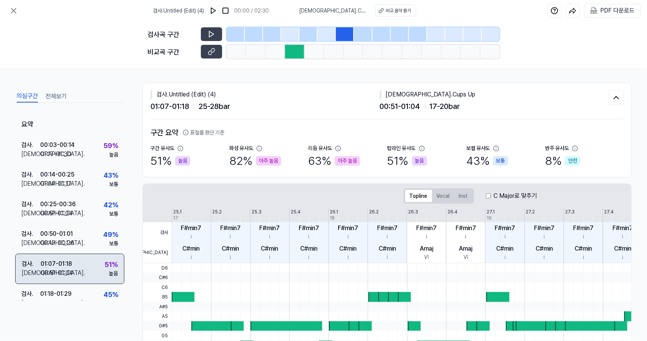
scroll to position [102, 0]
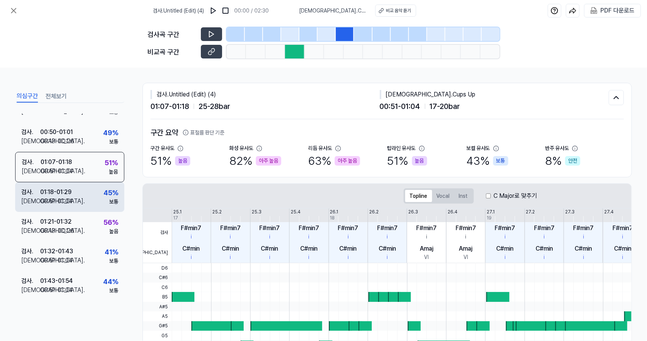
click at [93, 192] on div "검사 . 01:18 - 01:29 비교 . 00:51 - 01:04 45 % 보통" at bounding box center [69, 197] width 109 height 30
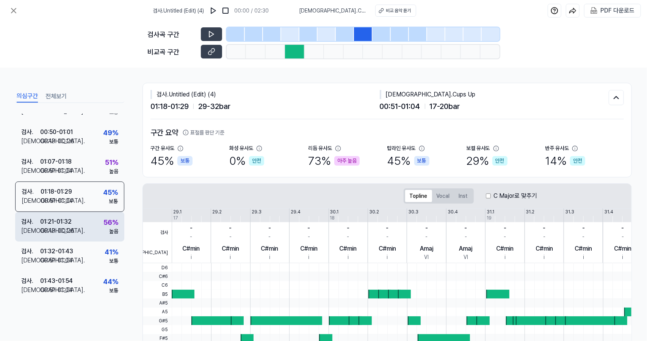
click at [96, 223] on div "검사 . 01:21 - 01:32 비교 . 00:13 - 00:26 56 % 높음" at bounding box center [69, 227] width 109 height 30
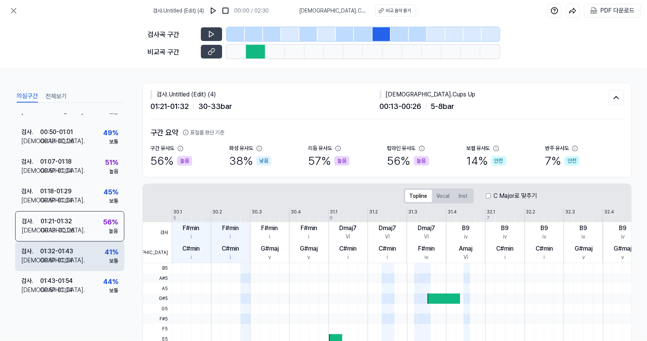
click at [96, 254] on div "검사 . 01:32 - 01:43 비교 . 00:51 - 01:04 41 % 보통" at bounding box center [69, 256] width 109 height 30
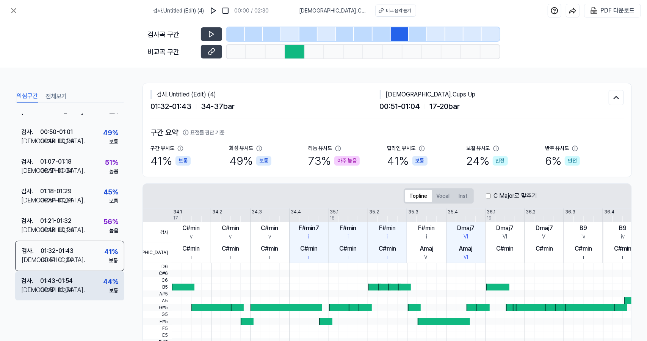
click at [97, 277] on div "검사 . 01:43 - 01:54 비교 . 00:51 - 01:04 44 % 보통" at bounding box center [69, 286] width 109 height 30
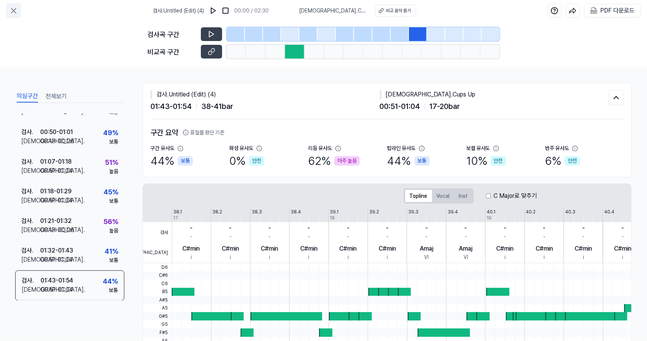
click at [11, 11] on icon at bounding box center [13, 10] width 9 height 9
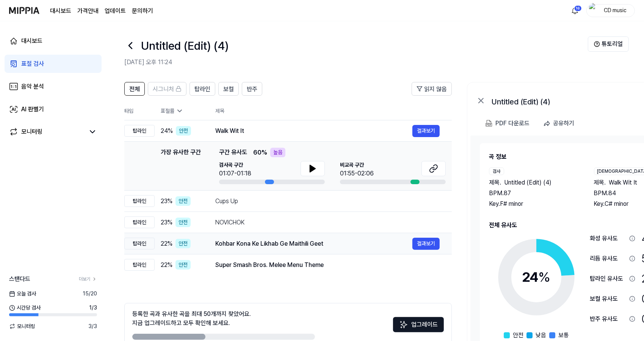
click at [251, 245] on div "Kohbar Kona Ke Likhab Ge Maithili Geet" at bounding box center [313, 243] width 197 height 9
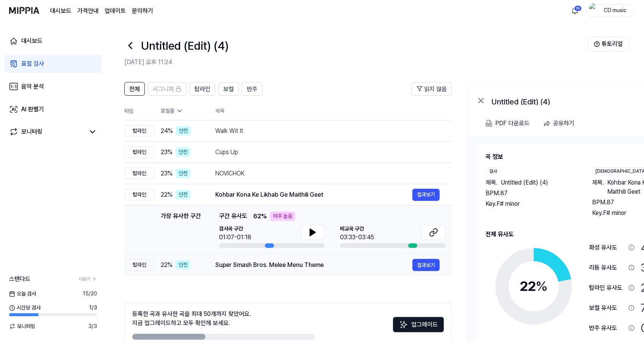
click at [256, 259] on div "Super Smash Bros. Melee Menu Theme 결과보기" at bounding box center [327, 265] width 225 height 12
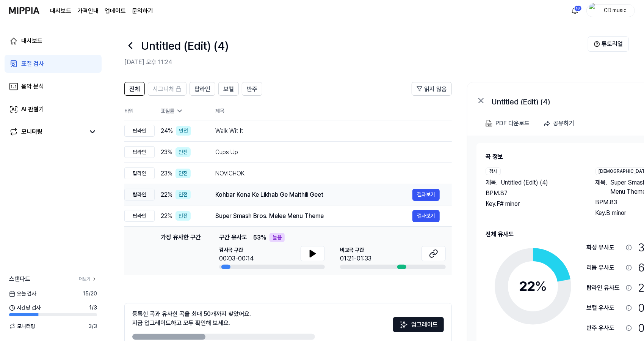
click at [319, 199] on div "Kohbar Kona Ke Likhab Ge Maithili Geet 결과보기" at bounding box center [327, 195] width 225 height 12
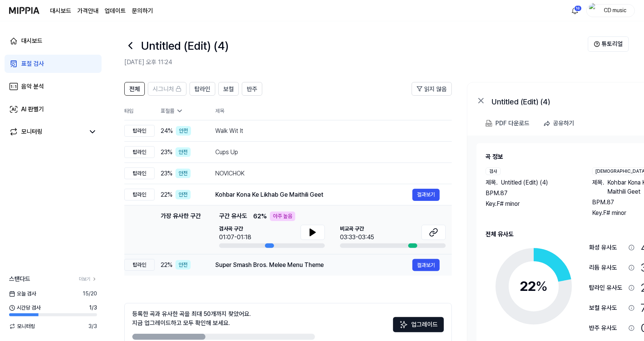
click at [298, 271] on td "Super Smash Bros. Melee Menu Theme 결과보기" at bounding box center [327, 264] width 249 height 21
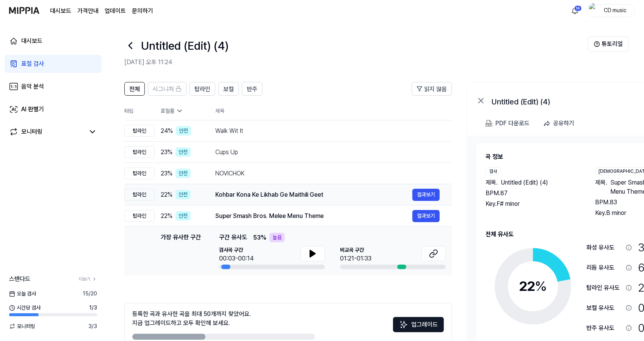
click at [353, 201] on td "Kohbar Kona Ke Likhab Ge Maithili Geet 결과보기" at bounding box center [327, 194] width 249 height 21
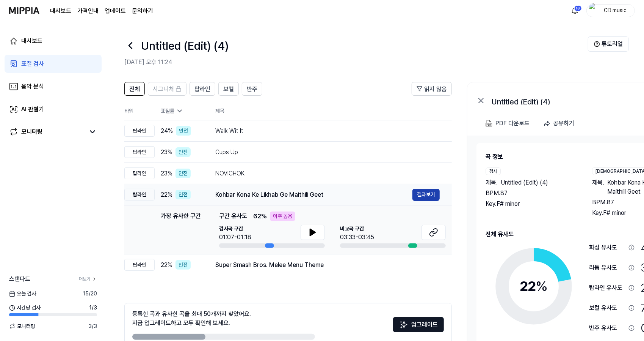
click at [430, 191] on button "결과보기" at bounding box center [426, 195] width 27 height 12
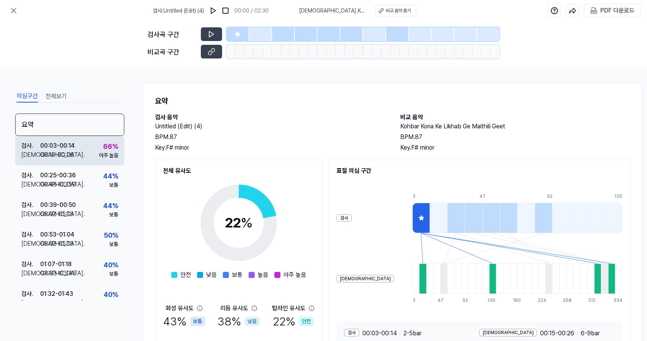
click at [105, 155] on div "아주 높음" at bounding box center [108, 155] width 19 height 8
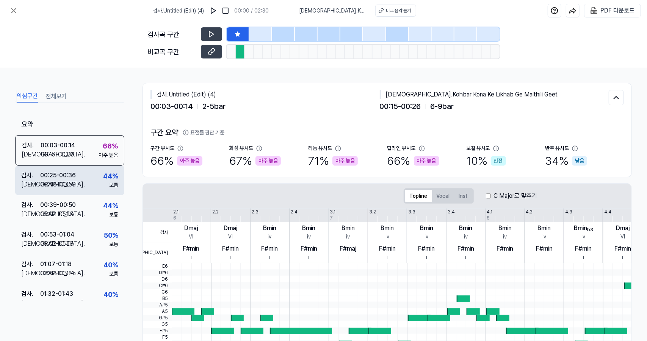
click at [85, 183] on div "검사 . 00:25 - 00:36 비교 . 00:48 - 00:59 44 % 보통" at bounding box center [69, 180] width 109 height 30
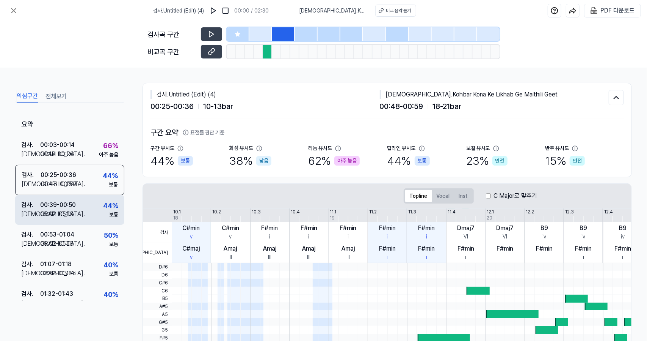
click at [81, 214] on div "검사 . 00:39 - 00:50 비교 . 05:02 - 05:13 44 % 보통" at bounding box center [69, 210] width 109 height 30
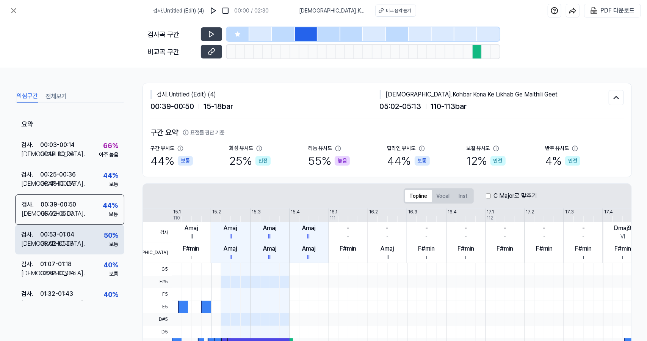
click at [80, 240] on div "검사 . 00:53 - 01:04 비교 . 05:02 - 05:13 50 % 보통" at bounding box center [69, 240] width 109 height 30
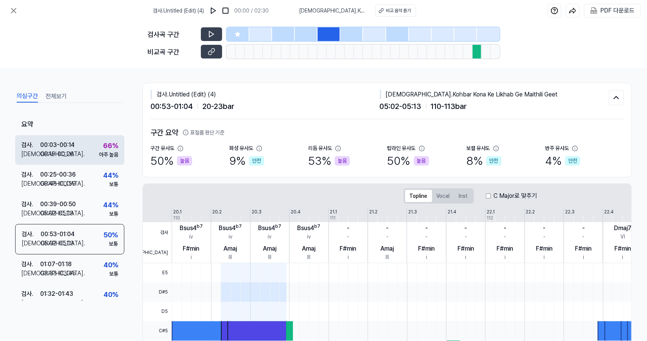
click at [105, 148] on div "66 %" at bounding box center [110, 145] width 15 height 10
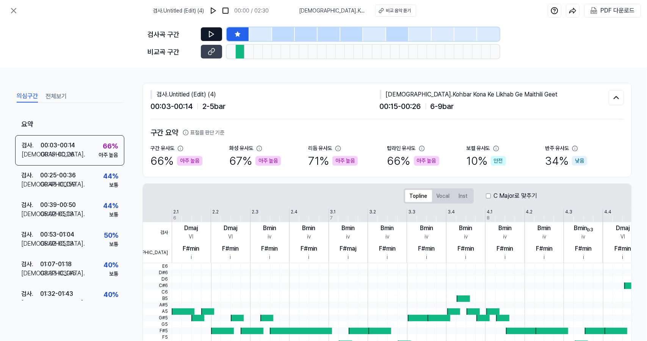
click at [206, 36] on button at bounding box center [211, 34] width 21 height 14
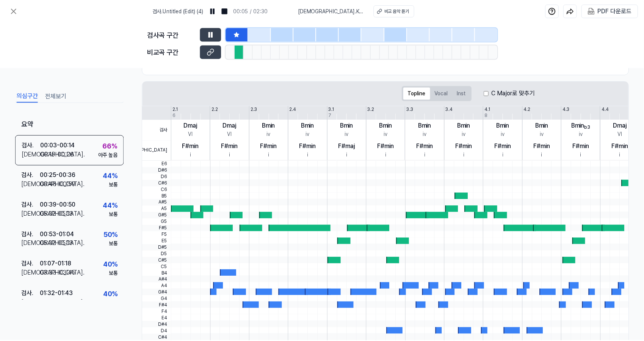
scroll to position [0, 0]
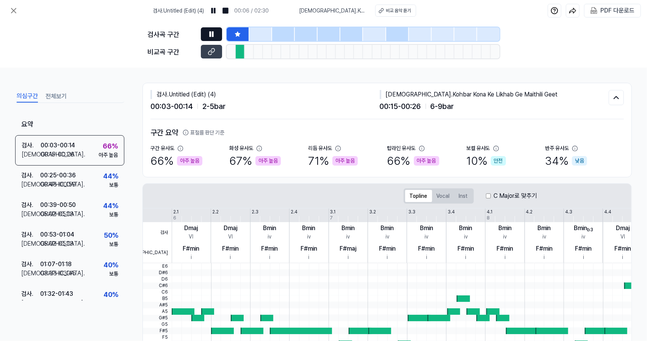
click at [221, 28] on button at bounding box center [211, 34] width 21 height 14
click at [16, 10] on icon at bounding box center [13, 10] width 9 height 9
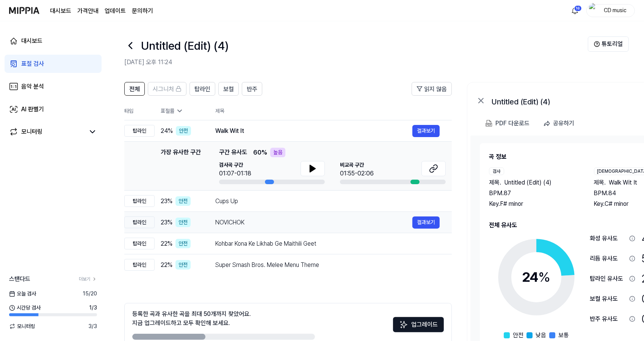
click at [244, 228] on td "NOVICHOK 결과보기" at bounding box center [327, 222] width 249 height 21
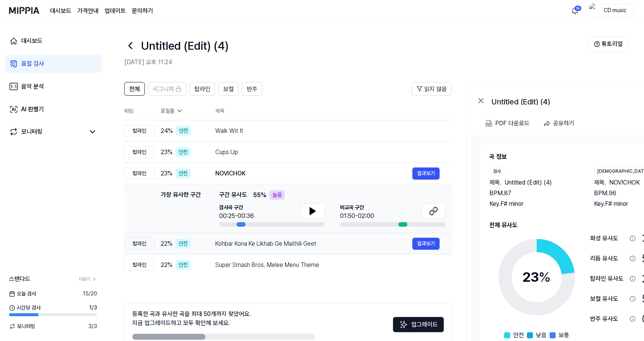
click at [248, 246] on div "Kohbar Kona Ke Likhab Ge Maithili Geet" at bounding box center [313, 243] width 197 height 9
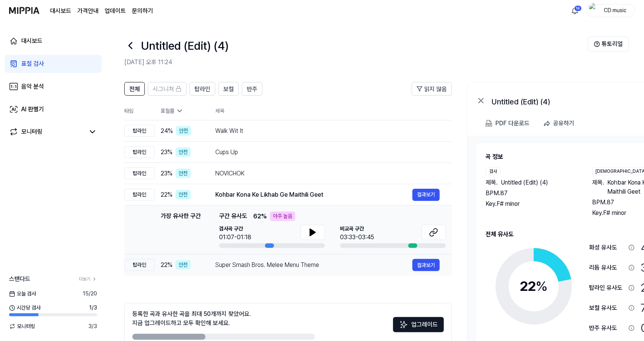
click at [249, 254] on td "Super Smash Bros. Melee Menu Theme 결과보기" at bounding box center [327, 264] width 249 height 21
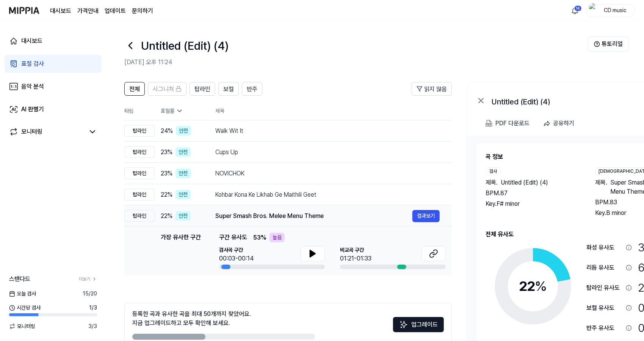
scroll to position [42, 0]
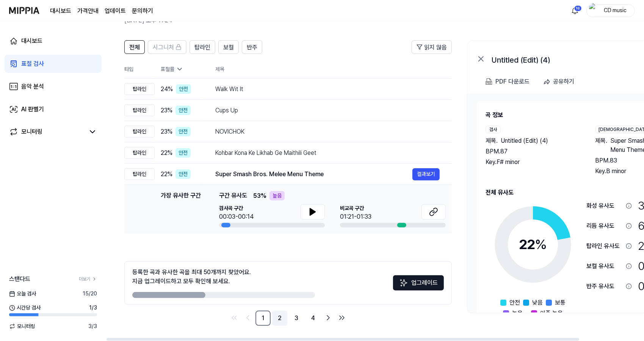
click at [280, 319] on link "2" at bounding box center [279, 317] width 15 height 15
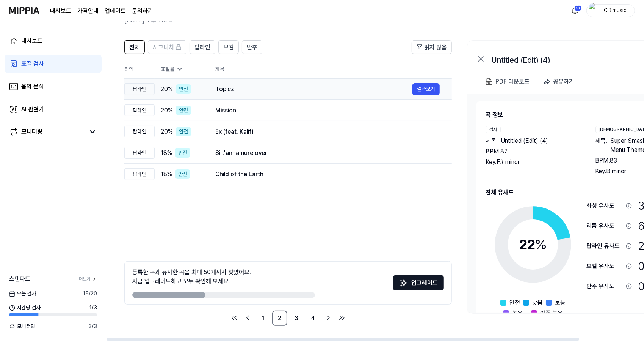
click at [278, 91] on div "Topicz" at bounding box center [313, 89] width 197 height 9
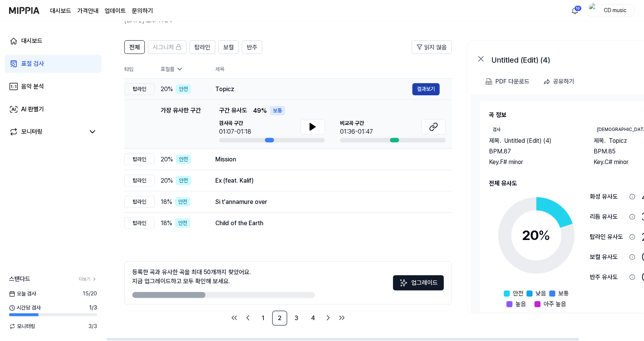
click at [427, 88] on button "결과보기" at bounding box center [426, 89] width 27 height 12
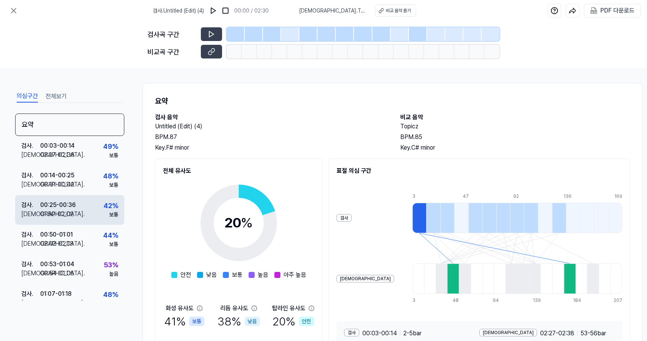
click at [95, 203] on div "검사 . 00:25 - 00:36 비교 . 01:50 - 02:02 42 % 보통" at bounding box center [69, 210] width 109 height 30
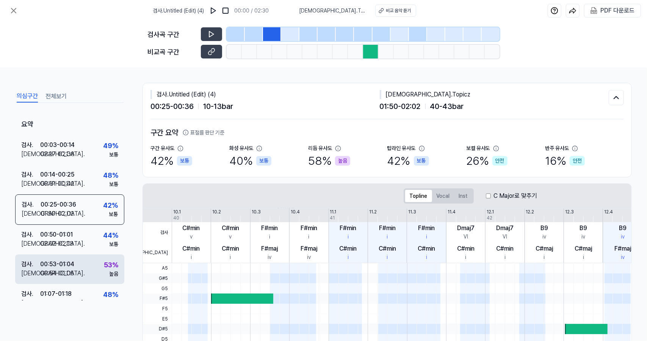
click at [96, 262] on div "검사 . 00:53 - 01:04 비교 . 00:54 - 01:05 53 % 높음" at bounding box center [69, 269] width 109 height 30
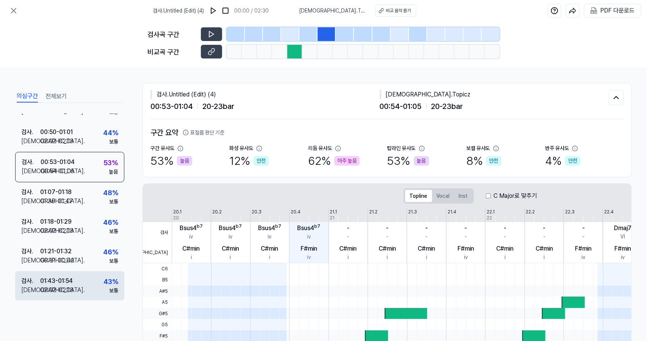
click at [90, 299] on div "검사 . 01:43 - 01:54 비교 . 02:02 - 02:13 43 % 보통" at bounding box center [69, 286] width 109 height 30
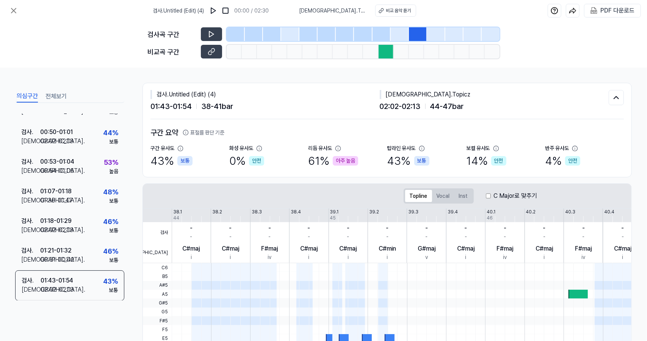
scroll to position [149, 0]
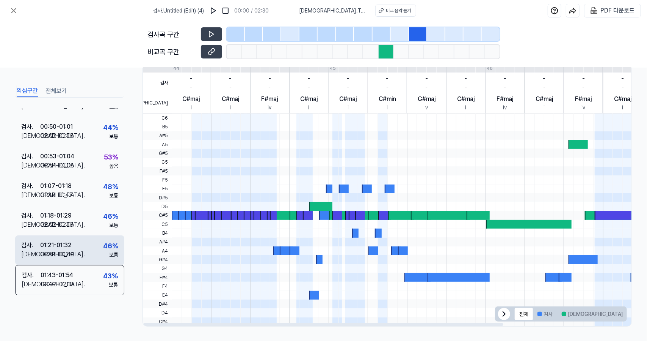
click at [84, 251] on div "검사 . 01:21 - 01:32 비교 . 00:31 - 00:42 46 % 보통" at bounding box center [69, 250] width 109 height 30
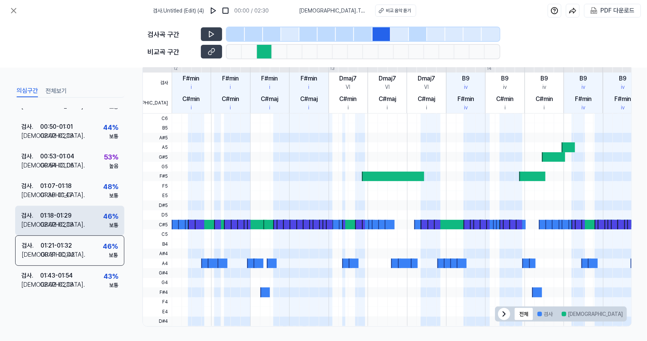
click at [93, 207] on div "검사 . 01:18 - 01:29 비교 . 02:02 - 02:13 46 % 보통" at bounding box center [69, 221] width 109 height 30
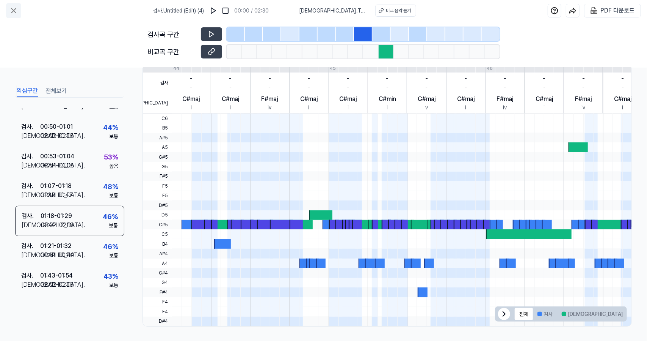
click at [13, 10] on icon at bounding box center [13, 10] width 5 height 5
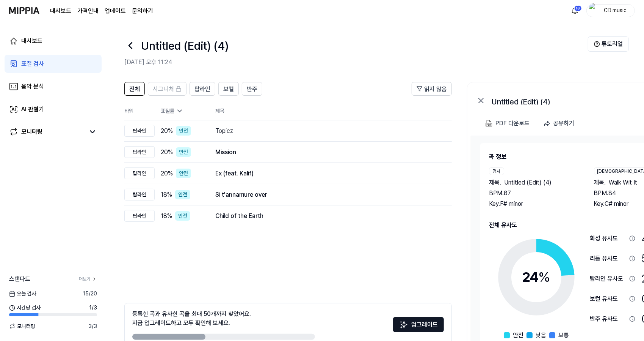
click at [80, 69] on link "표절 검사" at bounding box center [53, 64] width 97 height 18
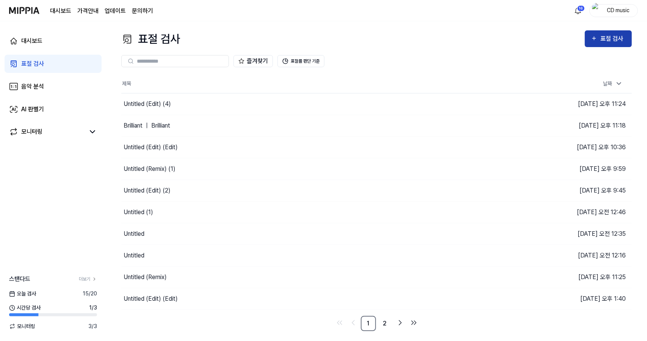
click at [613, 44] on button "표절 검사" at bounding box center [608, 38] width 47 height 17
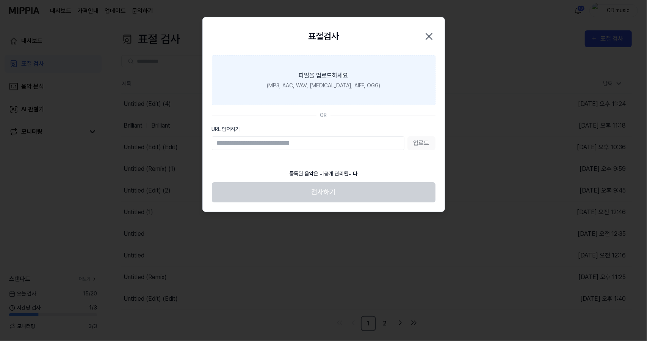
click at [368, 77] on label "파일을 업로드하세요 (MP3, AAC, WAV, FLAC, AIFF, OGG)" at bounding box center [324, 80] width 224 height 50
click at [0, 0] on input "파일을 업로드하세요 (MP3, AAC, WAV, FLAC, AIFF, OGG)" at bounding box center [0, 0] width 0 height 0
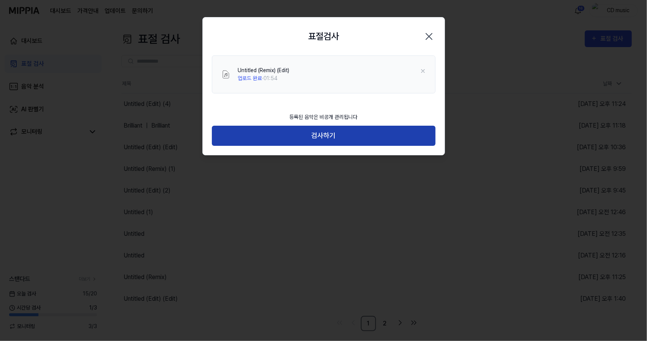
click at [313, 135] on button "검사하기" at bounding box center [324, 136] width 224 height 20
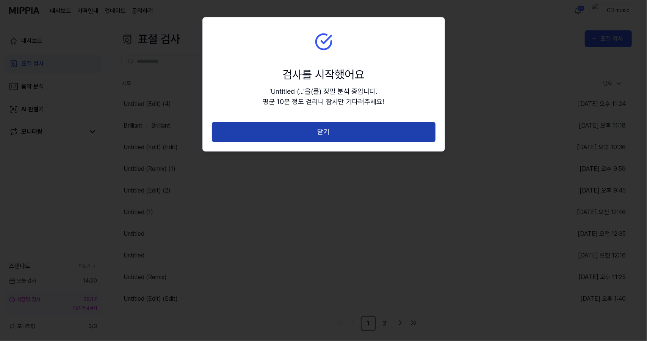
click at [306, 139] on button "닫기" at bounding box center [324, 132] width 224 height 20
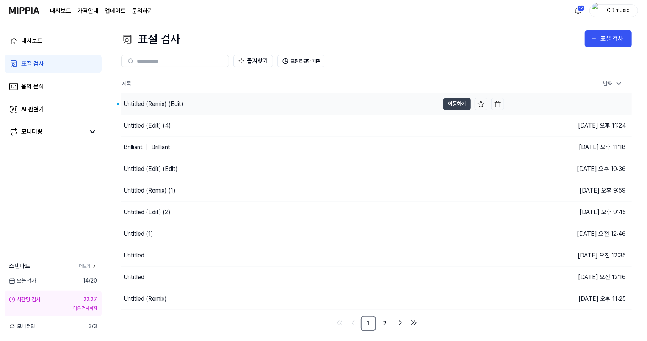
click at [196, 105] on div "Untitled (Remix) (Edit)" at bounding box center [280, 103] width 319 height 21
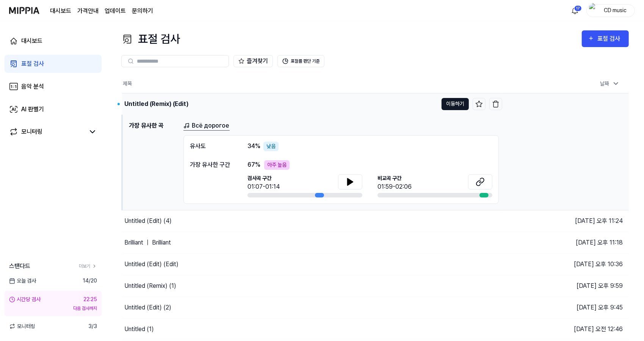
click at [450, 104] on button "이동하기" at bounding box center [455, 104] width 27 height 12
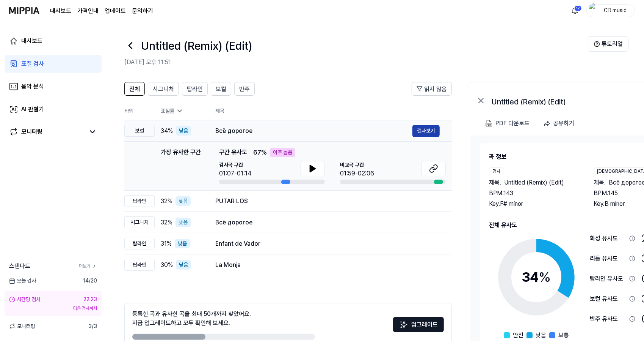
click at [434, 129] on button "결과보기" at bounding box center [426, 131] width 27 height 12
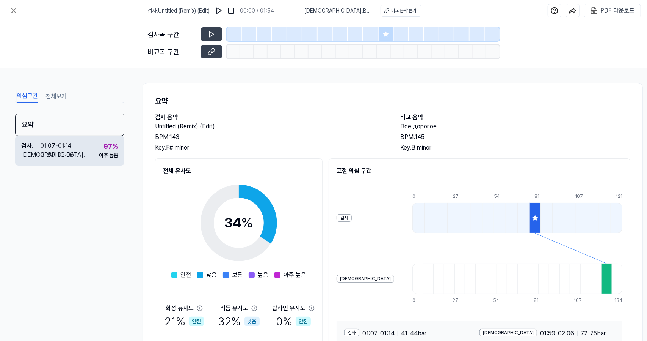
click at [83, 156] on div "검사 . 01:07 - 01:14 비교 . 01:59 - 02:06 97 % 아주 높음" at bounding box center [69, 151] width 109 height 30
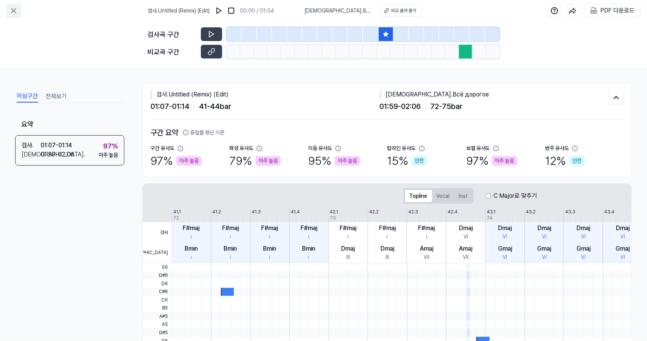
click at [17, 8] on icon at bounding box center [13, 10] width 9 height 9
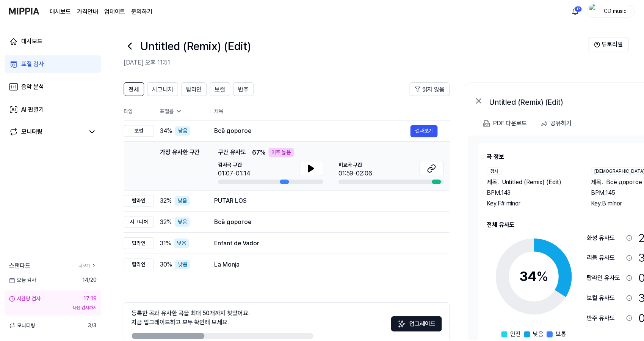
scroll to position [42, 0]
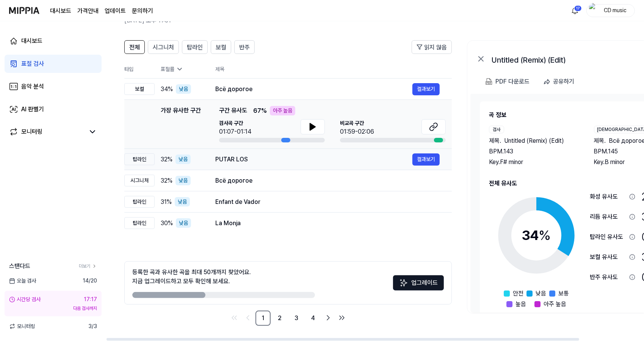
click at [307, 155] on div "PUTAR LOS" at bounding box center [313, 159] width 197 height 9
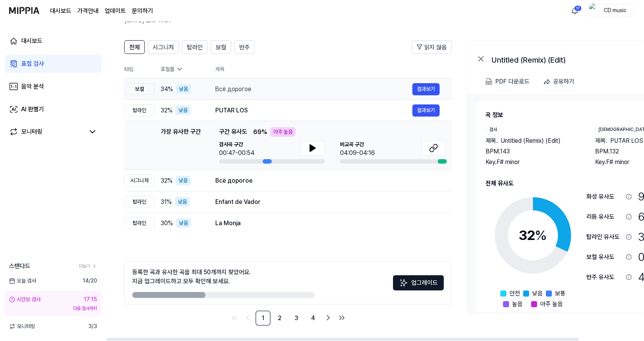
click at [389, 94] on div "Всё дорогое 결과보기" at bounding box center [327, 89] width 225 height 12
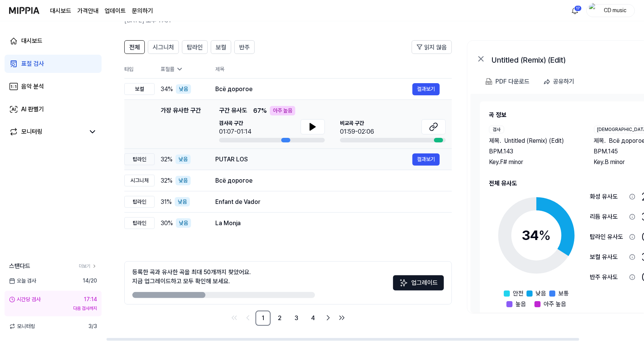
click at [342, 162] on div "PUTAR LOS" at bounding box center [313, 159] width 197 height 9
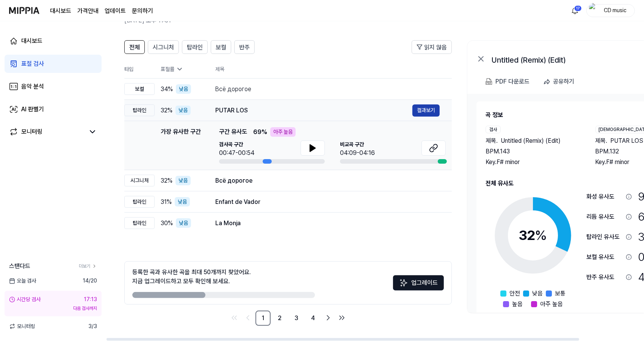
click at [413, 109] on button "결과보기" at bounding box center [426, 110] width 27 height 12
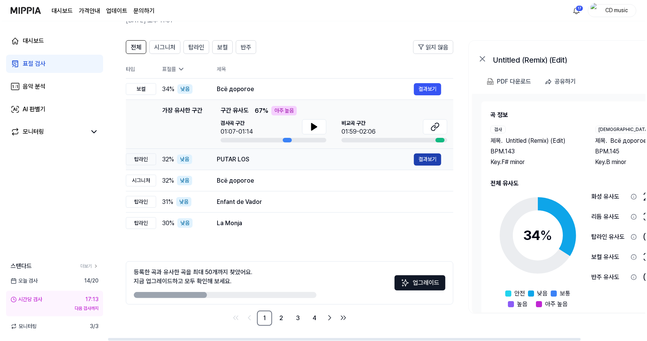
scroll to position [0, 0]
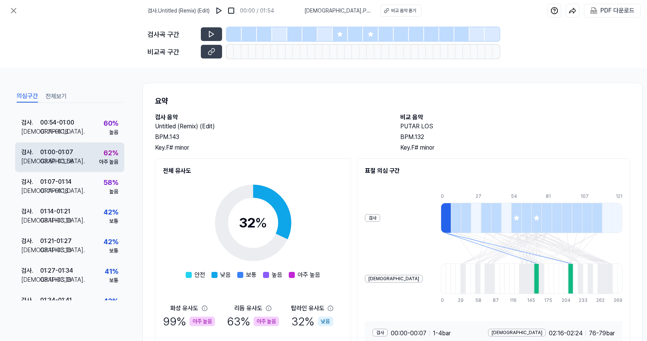
click at [91, 145] on div "검사 . 01:00 - 01:07 비교 . 03:51 - 03:58 62 % 아주 높음" at bounding box center [69, 157] width 109 height 30
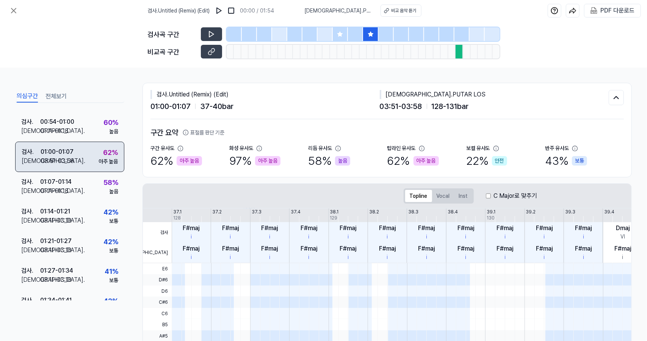
scroll to position [200, 0]
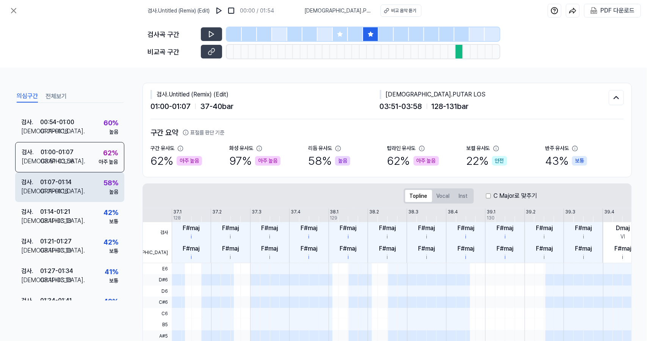
click at [88, 181] on div "검사 . 01:07 - 01:14 비교 . 01:11 - 01:18 58 % 높음" at bounding box center [69, 187] width 109 height 30
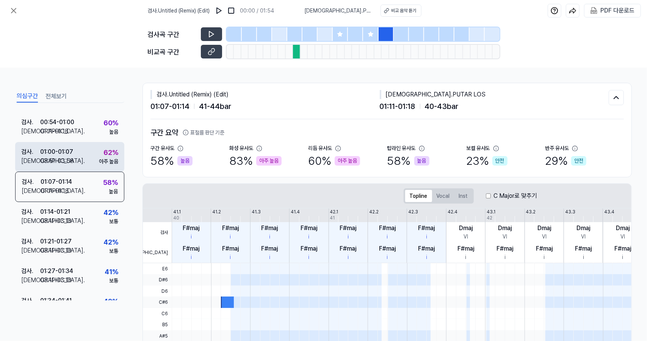
click at [93, 156] on div "검사 . 01:00 - 01:07 비교 . 03:51 - 03:58 62 % 아주 높음" at bounding box center [69, 157] width 109 height 30
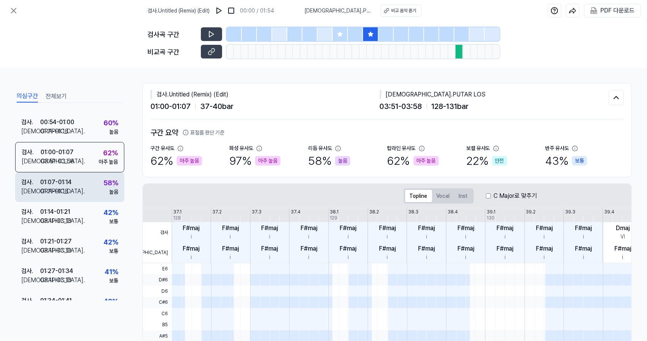
click at [105, 173] on div "검사 . 01:07 - 01:14 비교 . 01:11 - 01:18 58 % 높음" at bounding box center [69, 187] width 109 height 30
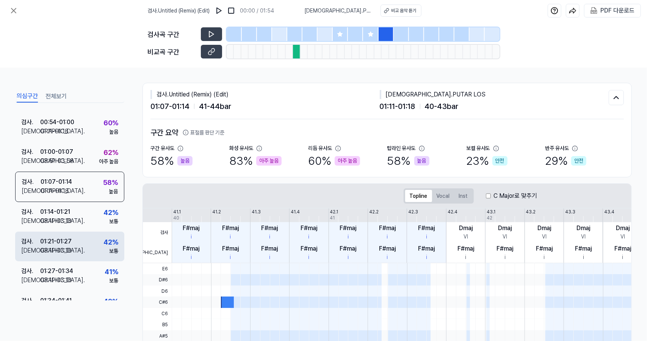
scroll to position [250, 0]
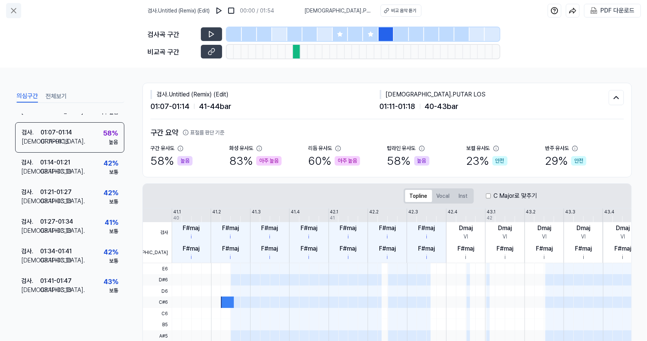
click at [9, 8] on icon at bounding box center [13, 10] width 9 height 9
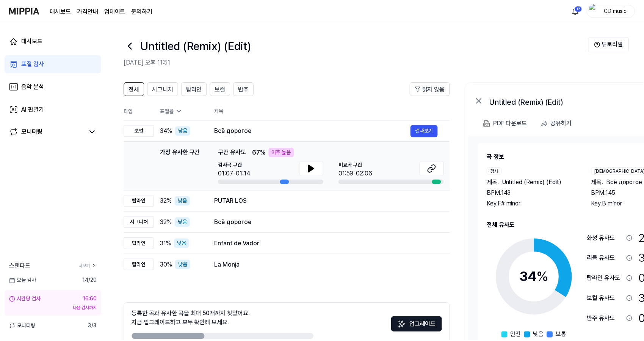
scroll to position [42, 0]
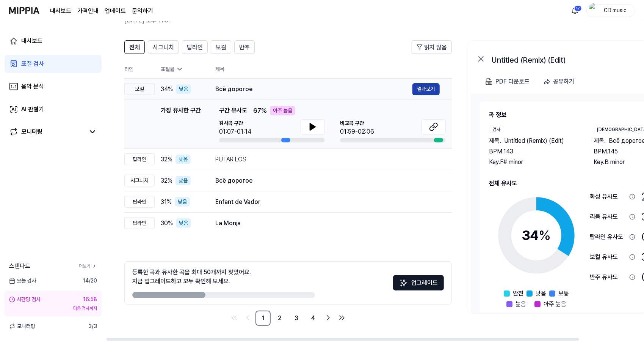
click at [426, 92] on button "결과보기" at bounding box center [426, 89] width 27 height 12
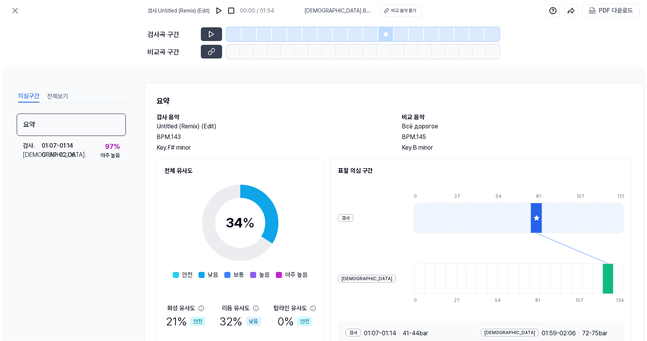
scroll to position [0, 0]
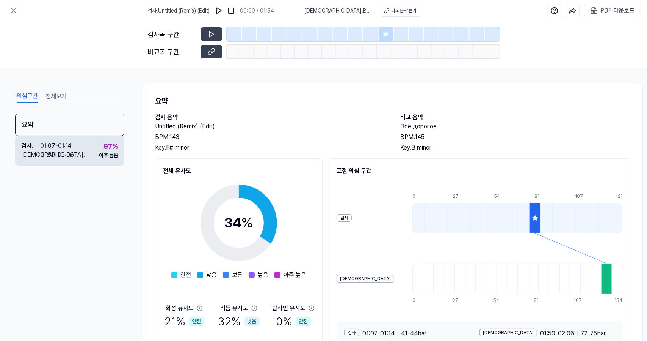
click at [99, 153] on div "아주 높음" at bounding box center [108, 155] width 19 height 8
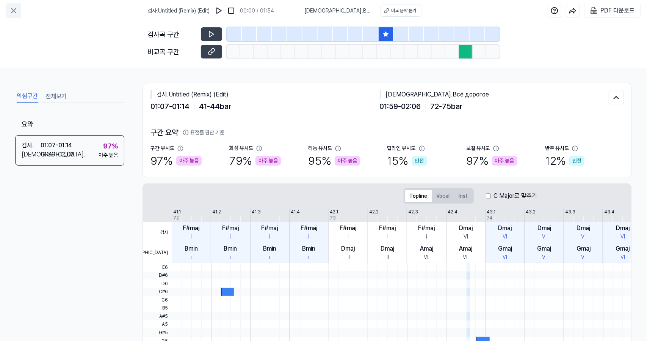
click at [15, 6] on icon at bounding box center [13, 10] width 9 height 9
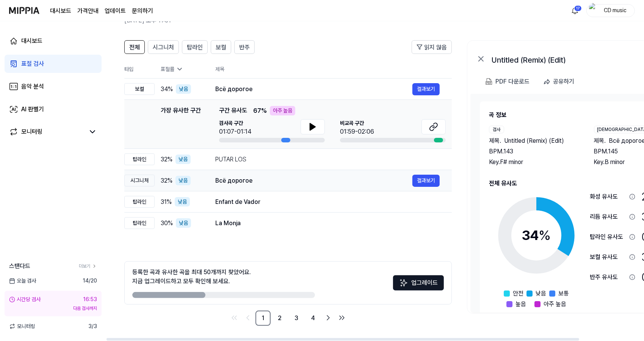
click at [161, 179] on span "32 %" at bounding box center [167, 180] width 12 height 9
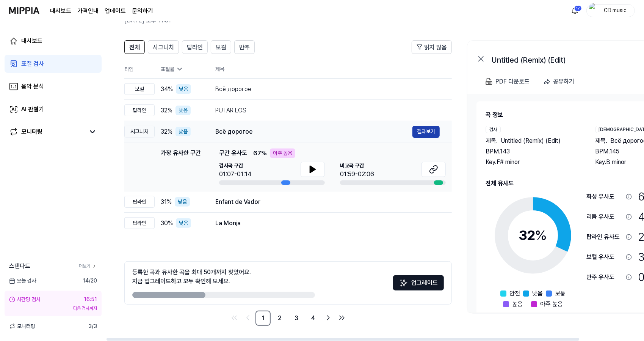
click at [428, 131] on button "결과보기" at bounding box center [426, 132] width 27 height 12
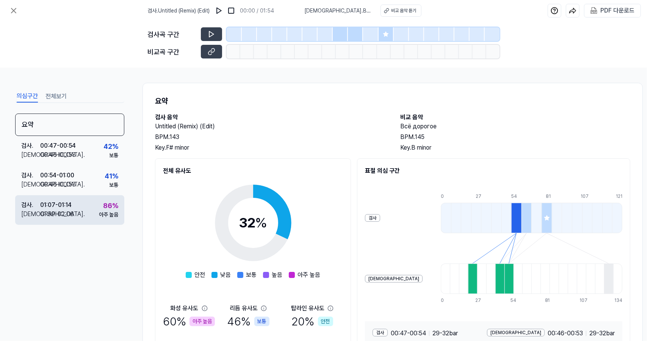
click at [91, 219] on div "검사 . 01:07 - 01:14 비교 . 01:59 - 02:06 86 % 아주 높음" at bounding box center [69, 210] width 109 height 30
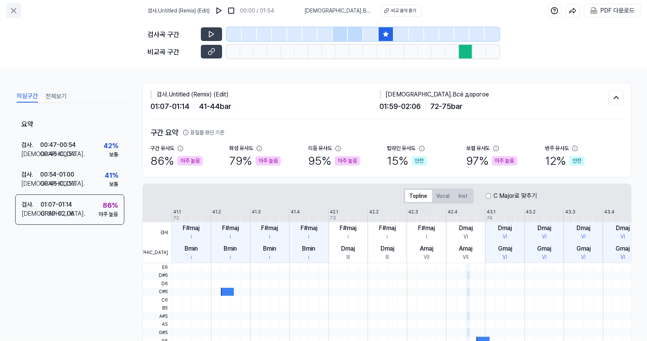
click at [11, 7] on icon at bounding box center [13, 10] width 9 height 9
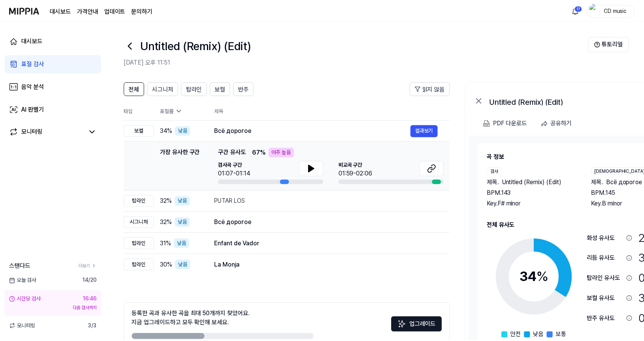
scroll to position [42, 0]
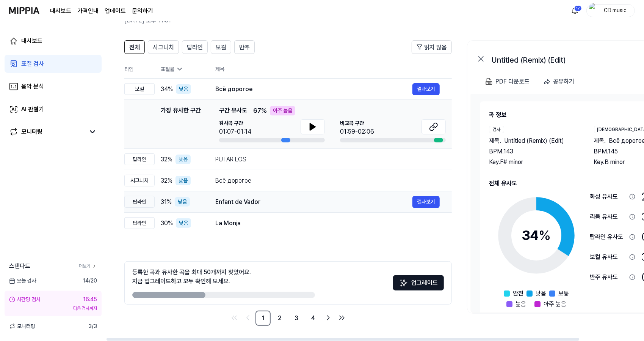
click at [267, 205] on div "Enfant de Vador" at bounding box center [313, 201] width 197 height 9
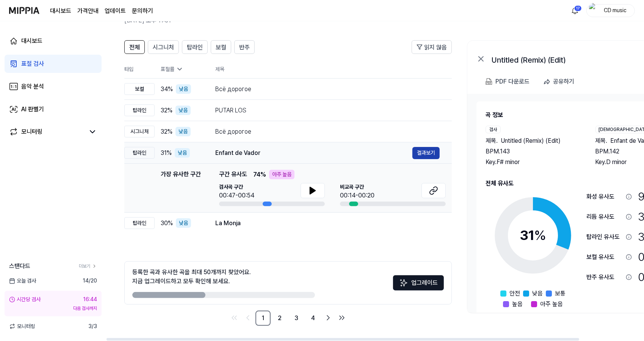
click at [421, 151] on button "결과보기" at bounding box center [426, 153] width 27 height 12
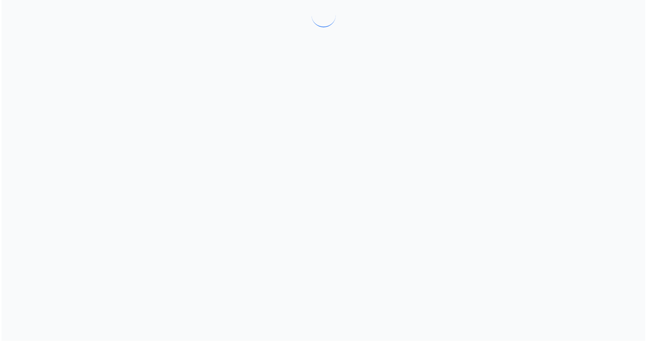
scroll to position [0, 0]
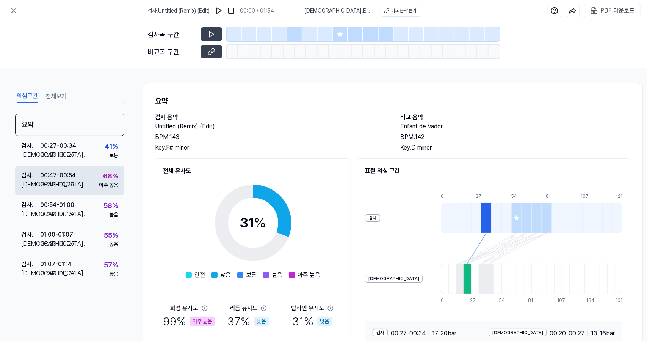
click at [118, 166] on div "검사 . 00:47 - 00:54 비교 . 00:14 - 00:20 68 % 아주 높음" at bounding box center [69, 180] width 109 height 30
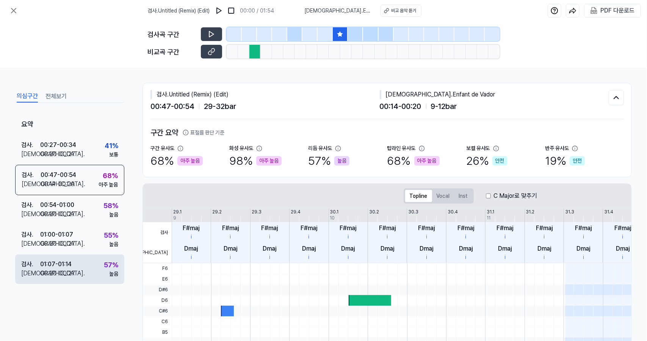
click at [108, 269] on div "57 %" at bounding box center [111, 264] width 14 height 10
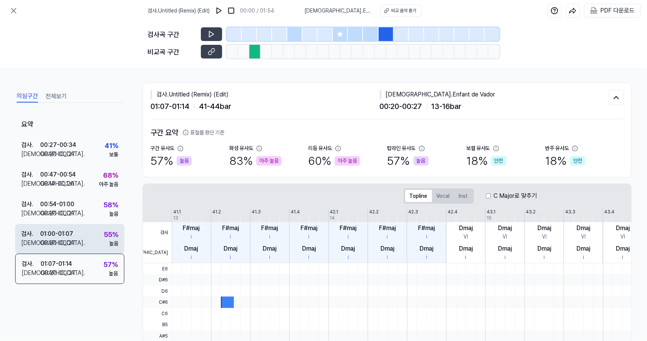
click at [94, 250] on div "검사 . 01:00 - 01:07 비교 . 00:20 - 00:27 55 % 높음" at bounding box center [69, 239] width 109 height 30
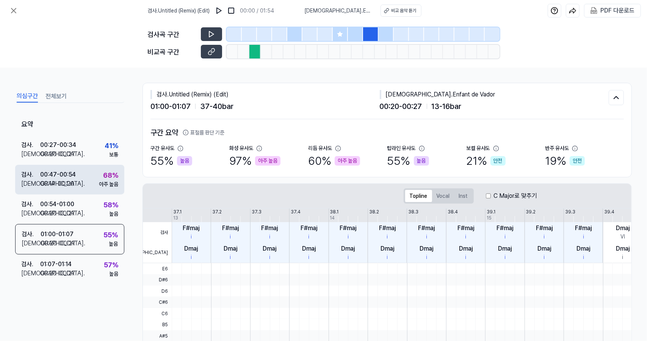
click at [97, 179] on div "검사 . 00:47 - 00:54 비교 . 00:14 - 00:20 68 % 아주 높음" at bounding box center [69, 180] width 109 height 30
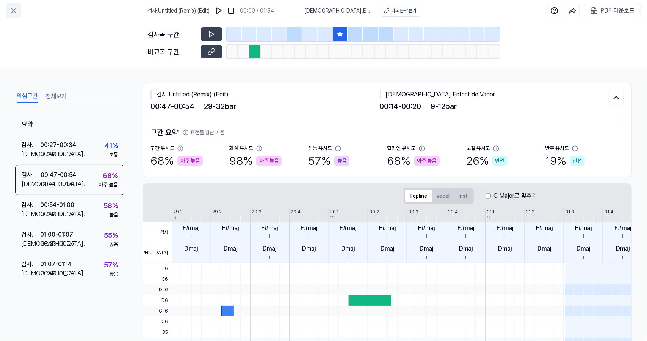
click at [11, 7] on icon at bounding box center [13, 10] width 9 height 9
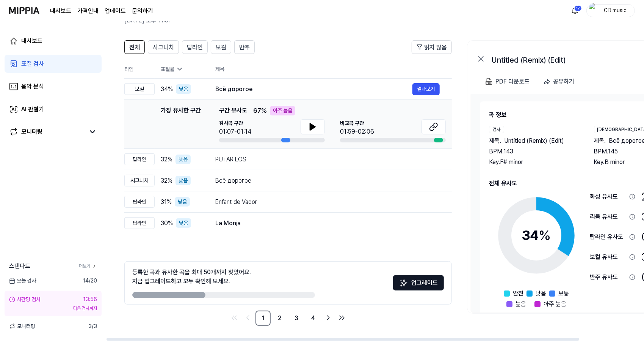
click at [70, 69] on link "표절 검사" at bounding box center [53, 64] width 97 height 18
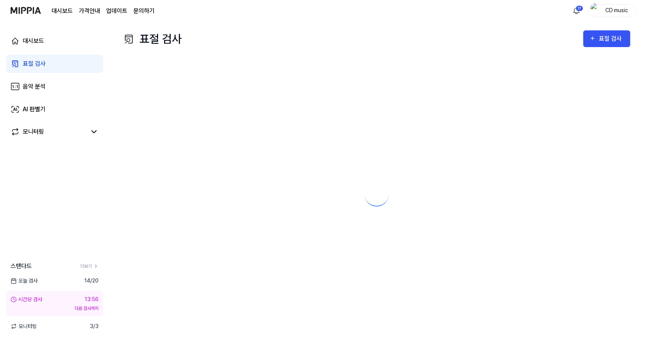
scroll to position [0, 0]
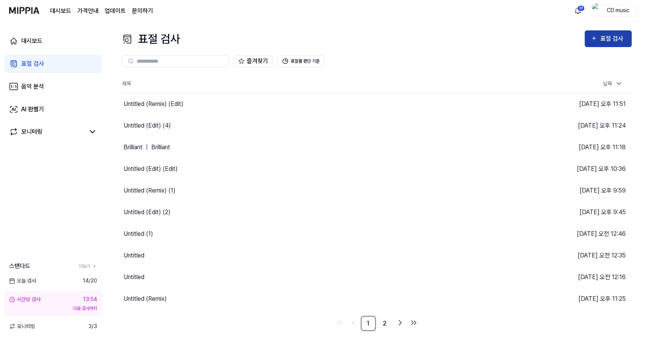
click at [611, 38] on div "표절 검사" at bounding box center [613, 39] width 25 height 10
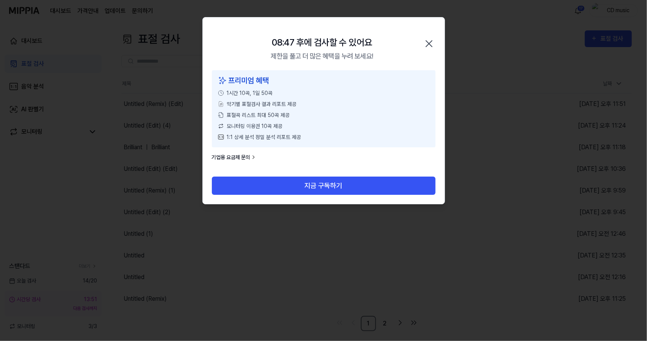
click at [432, 47] on icon "button" at bounding box center [429, 44] width 12 height 12
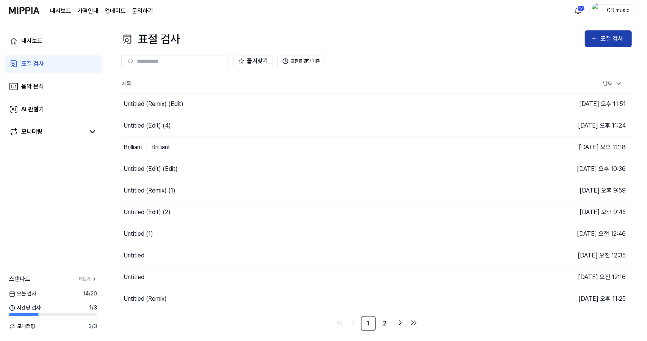
click at [615, 38] on div "표절 검사" at bounding box center [613, 39] width 25 height 10
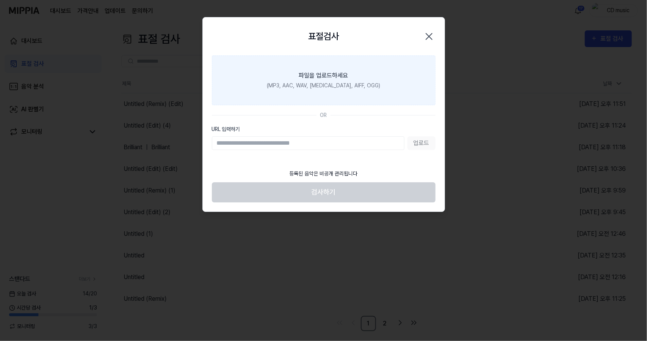
click at [381, 61] on label "파일을 업로드하세요 (MP3, AAC, WAV, [MEDICAL_DATA], AIFF, OGG)" at bounding box center [324, 80] width 224 height 50
click at [0, 0] on input "파일을 업로드하세요 (MP3, AAC, WAV, [MEDICAL_DATA], AIFF, OGG)" at bounding box center [0, 0] width 0 height 0
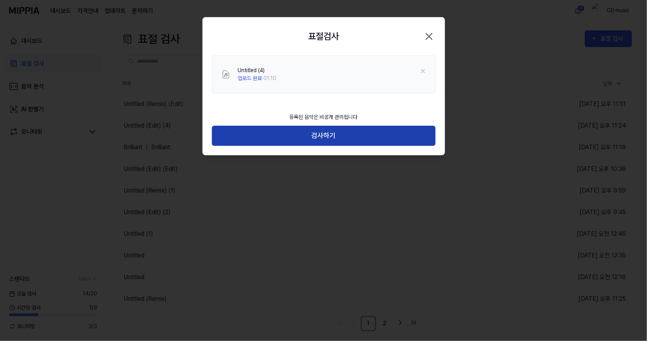
click at [365, 134] on button "검사하기" at bounding box center [324, 136] width 224 height 20
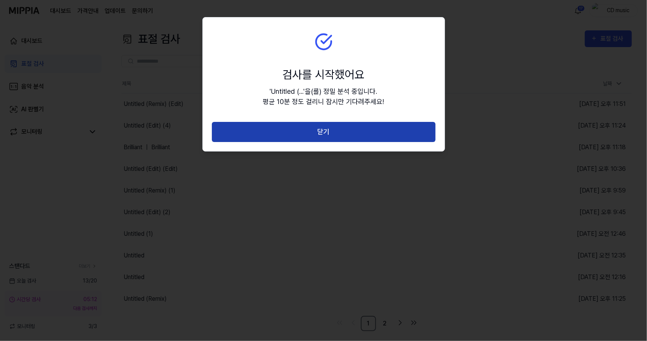
click at [325, 140] on button "닫기" at bounding box center [324, 132] width 224 height 20
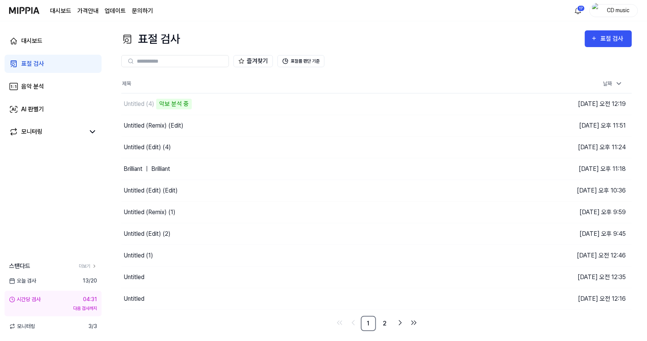
click at [550, 17] on div "대시보드 가격안내 업데이트 문의하기 17 CD music" at bounding box center [323, 10] width 629 height 21
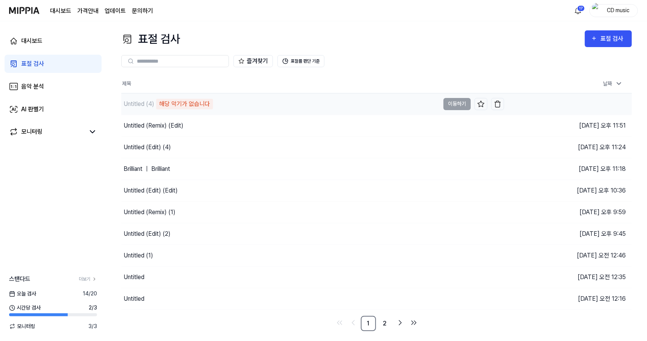
click at [463, 101] on td "Untitled (4) 해당 악기가 없습니다 이동하기" at bounding box center [312, 103] width 383 height 21
click at [462, 106] on td "Untitled (4) 해당 악기가 없습니다 이동하기" at bounding box center [312, 103] width 383 height 21
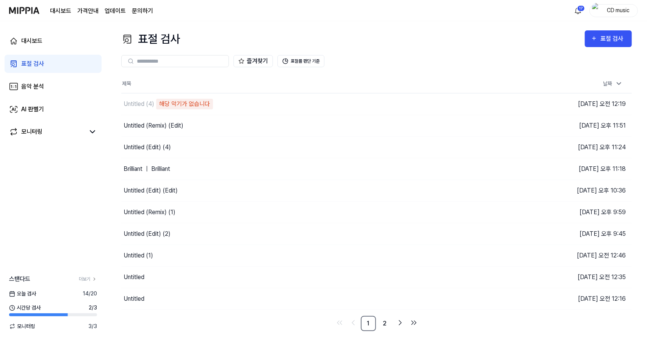
click at [444, 70] on div "즐겨찾기 표절률 판단 기준" at bounding box center [376, 60] width 511 height 27
click at [83, 90] on link "음악 분석" at bounding box center [53, 86] width 97 height 18
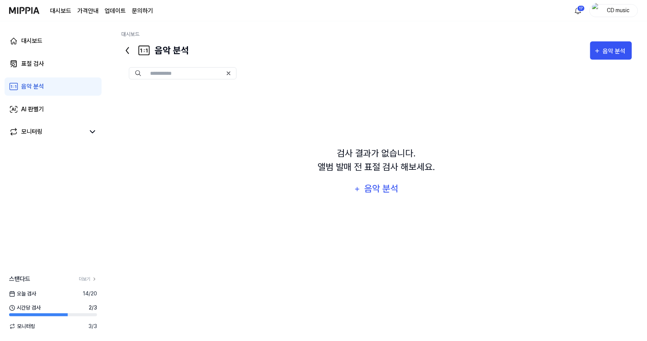
click at [209, 71] on input "text" at bounding box center [186, 73] width 72 height 7
click at [613, 50] on div "음악 분석" at bounding box center [615, 51] width 25 height 10
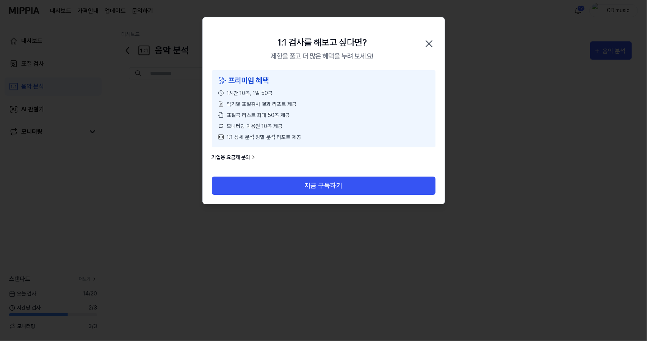
click at [435, 39] on icon "button" at bounding box center [429, 44] width 12 height 12
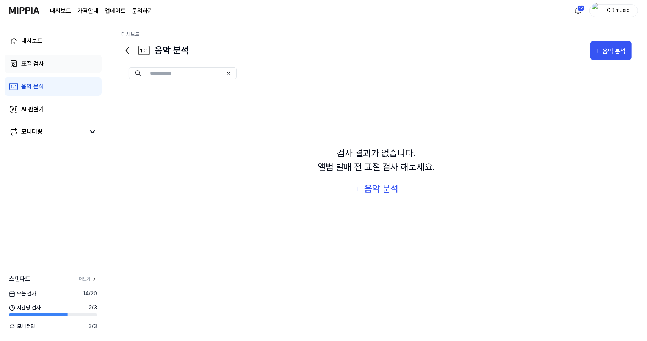
click at [65, 65] on link "표절 검사" at bounding box center [53, 64] width 97 height 18
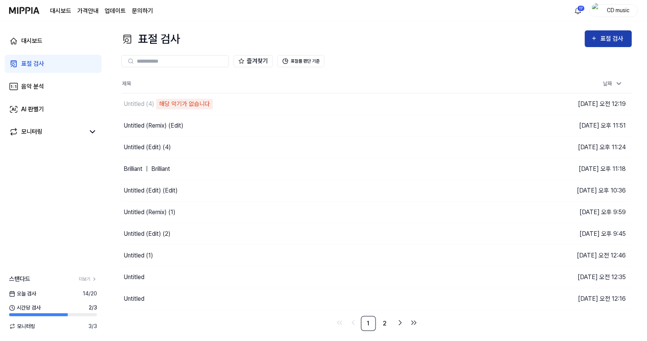
click at [613, 42] on div "표절 검사" at bounding box center [613, 39] width 25 height 10
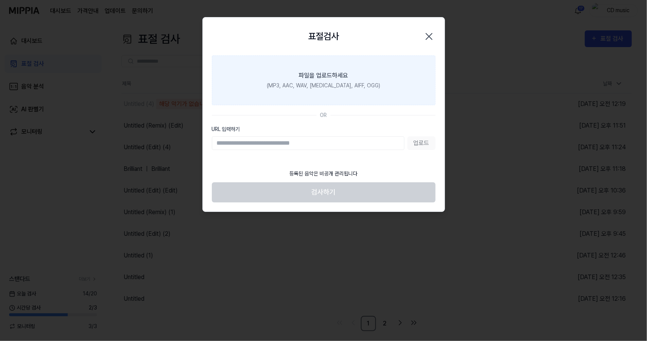
click at [390, 82] on label "파일을 업로드하세요 (MP3, AAC, WAV, FLAC, AIFF, OGG)" at bounding box center [324, 80] width 224 height 50
click at [0, 0] on input "파일을 업로드하세요 (MP3, AAC, WAV, FLAC, AIFF, OGG)" at bounding box center [0, 0] width 0 height 0
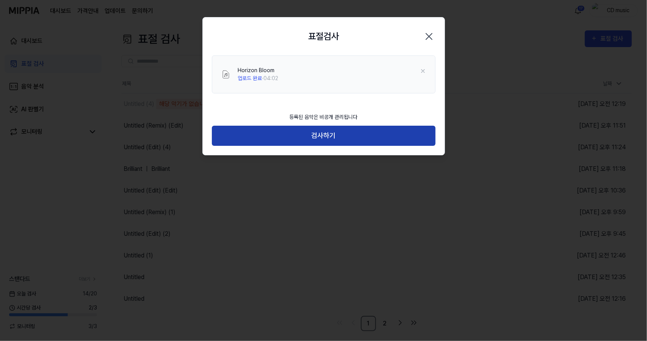
click at [319, 128] on button "검사하기" at bounding box center [324, 136] width 224 height 20
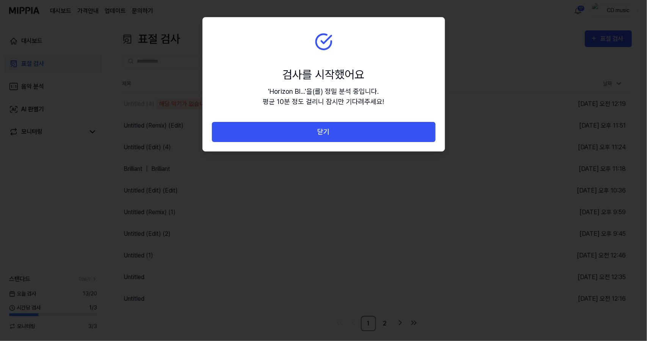
click at [319, 128] on button "닫기" at bounding box center [324, 132] width 224 height 20
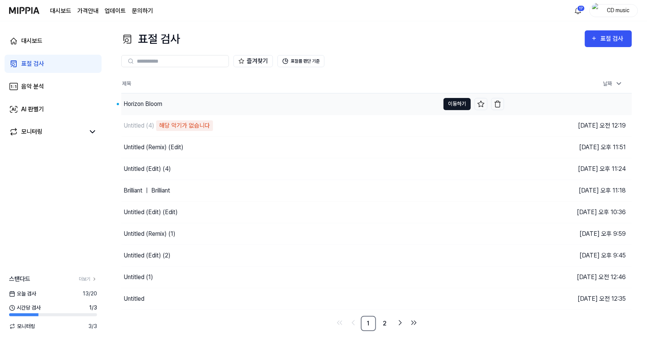
click at [463, 107] on button "이동하기" at bounding box center [457, 104] width 27 height 12
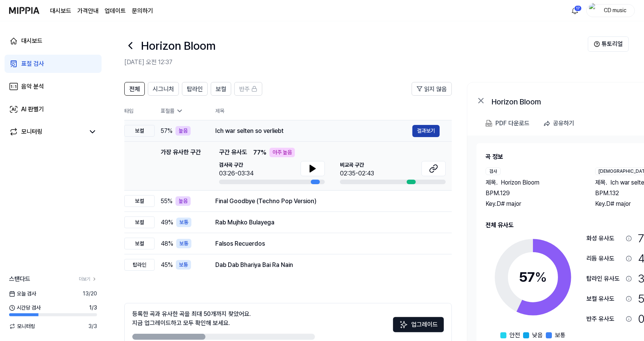
click at [420, 129] on button "결과보기" at bounding box center [426, 131] width 27 height 12
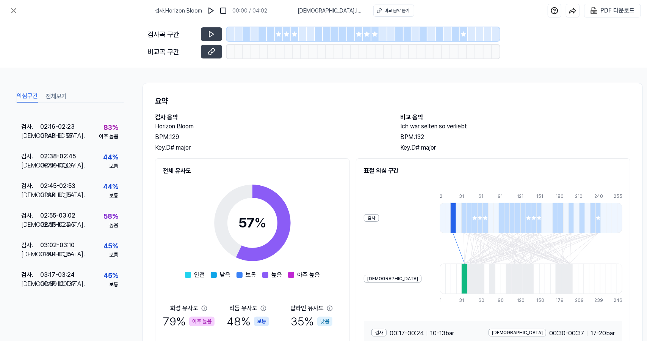
scroll to position [430, 0]
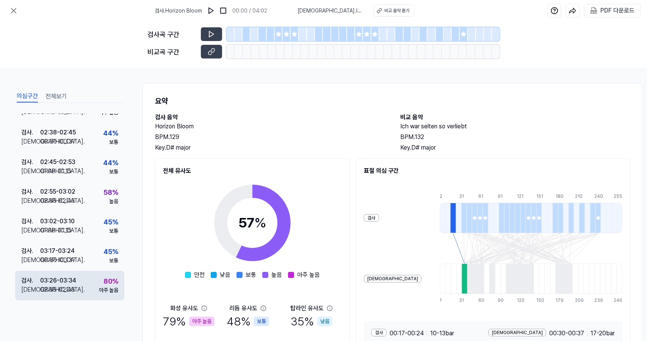
click at [97, 270] on div "검사 . 03:26 - 03:34 비교 . 02:35 - 02:43 80 % 아주 높음" at bounding box center [69, 285] width 109 height 30
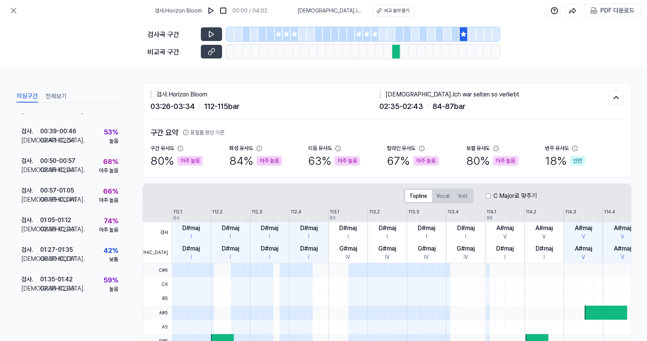
scroll to position [0, 0]
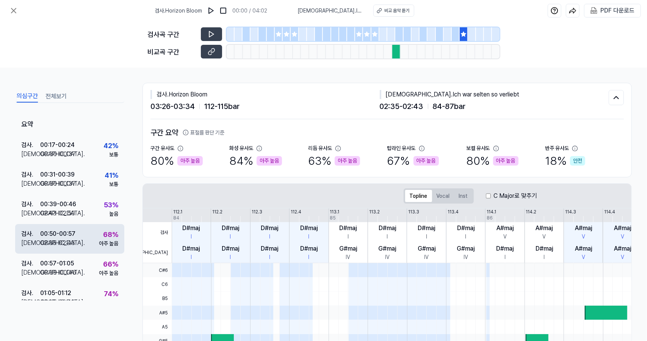
click at [92, 235] on div "검사 . 00:50 - 00:57 비교 . 02:35 - 02:43 68 % 아주 높음" at bounding box center [69, 239] width 109 height 30
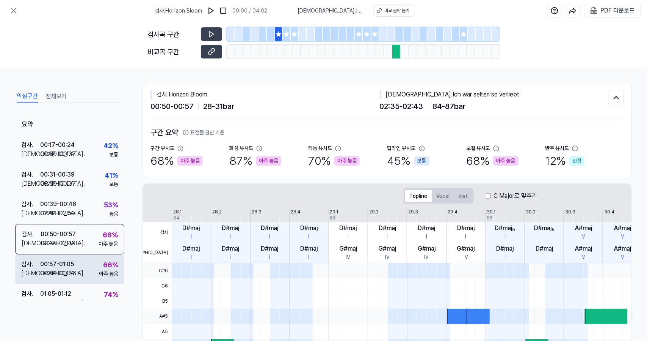
click at [93, 257] on div "검사 . 00:57 - 01:05 비교 . 00:39 - 00:46 66 % 아주 높음" at bounding box center [69, 269] width 109 height 30
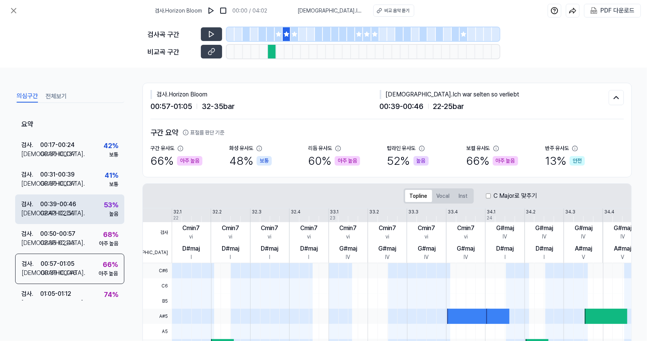
click at [97, 223] on div "검사 . 00:39 - 00:46 비교 . 02:43 - 02:50 53 % 높음" at bounding box center [69, 209] width 109 height 30
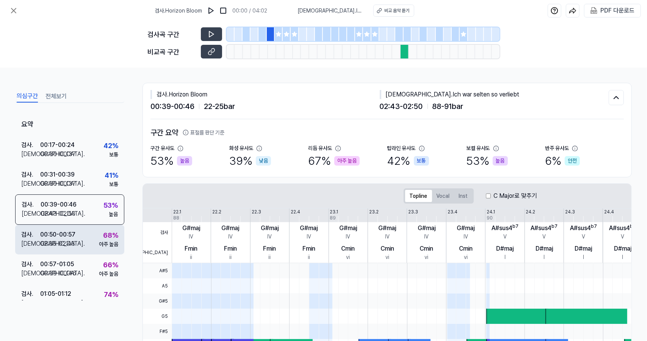
click at [94, 242] on div "검사 . 00:50 - 00:57 비교 . 02:35 - 02:43 68 % 아주 높음" at bounding box center [69, 240] width 109 height 30
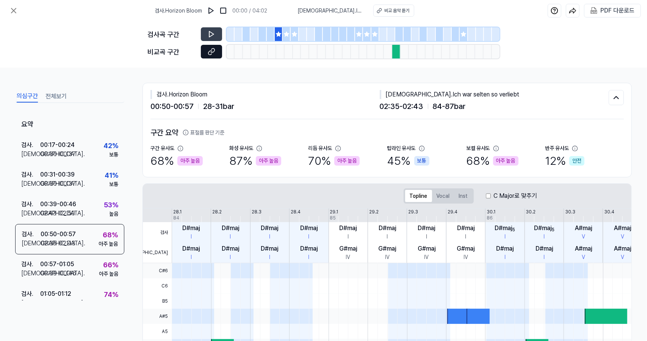
click at [210, 53] on icon at bounding box center [212, 52] width 8 height 8
click at [209, 31] on icon at bounding box center [211, 34] width 5 height 6
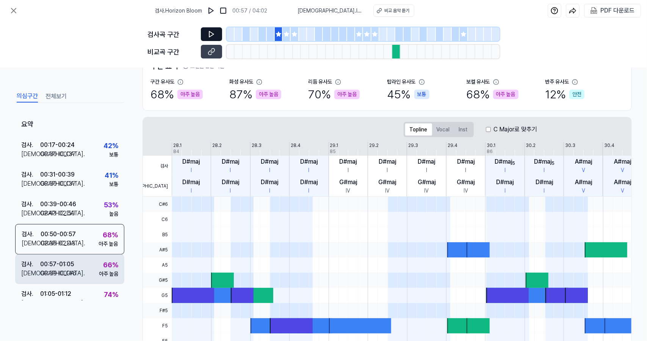
click at [94, 261] on div "검사 . 00:57 - 01:05 비교 . 00:39 - 00:46 66 % 아주 높음" at bounding box center [69, 269] width 109 height 30
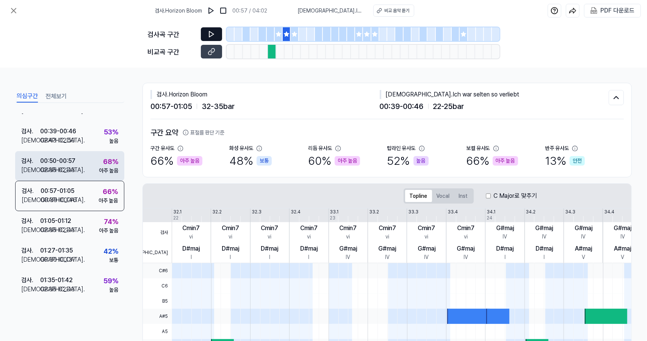
scroll to position [74, 0]
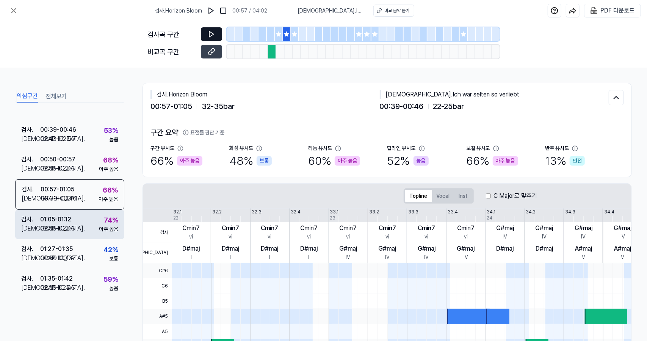
click at [104, 223] on div "74 %" at bounding box center [111, 220] width 14 height 10
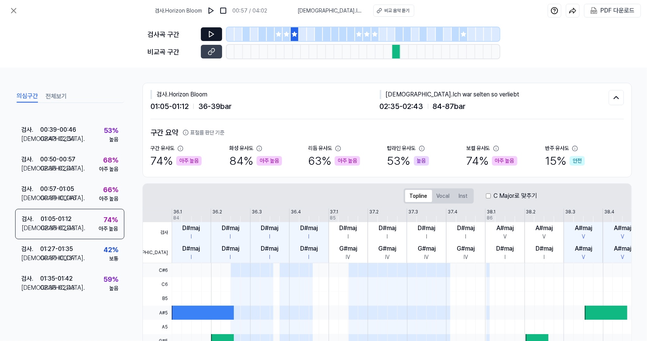
click at [211, 36] on icon at bounding box center [211, 34] width 5 height 6
click at [218, 53] on button at bounding box center [211, 52] width 21 height 14
click at [212, 35] on icon at bounding box center [211, 34] width 5 height 6
click at [206, 35] on button at bounding box center [211, 34] width 21 height 14
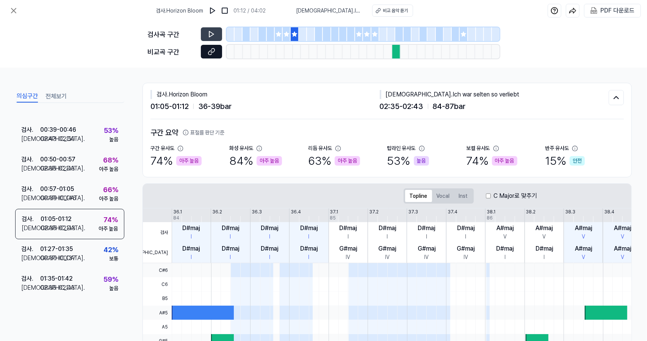
click at [211, 56] on button at bounding box center [211, 52] width 21 height 14
drag, startPoint x: 209, startPoint y: 41, endPoint x: 228, endPoint y: 29, distance: 21.8
click at [228, 29] on div "검사곡 구간" at bounding box center [324, 34] width 352 height 14
click at [207, 34] on button at bounding box center [211, 34] width 21 height 14
click at [210, 56] on button at bounding box center [211, 52] width 21 height 14
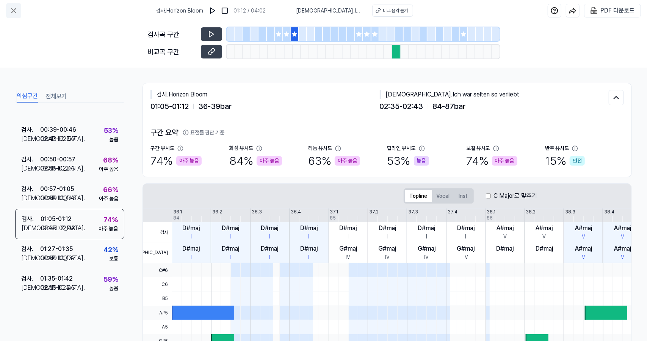
click at [16, 11] on icon at bounding box center [13, 10] width 9 height 9
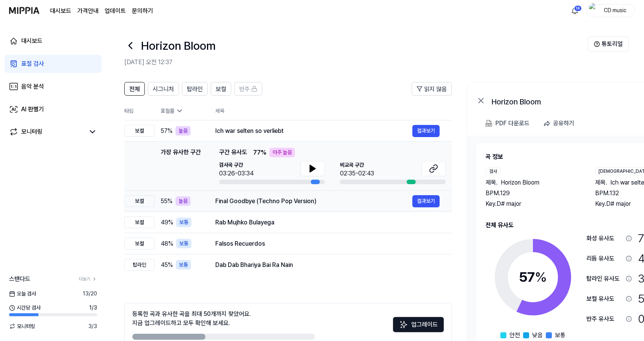
click at [231, 207] on td "Final Goodbye (Techno Pop Version) 결과보기" at bounding box center [327, 200] width 249 height 21
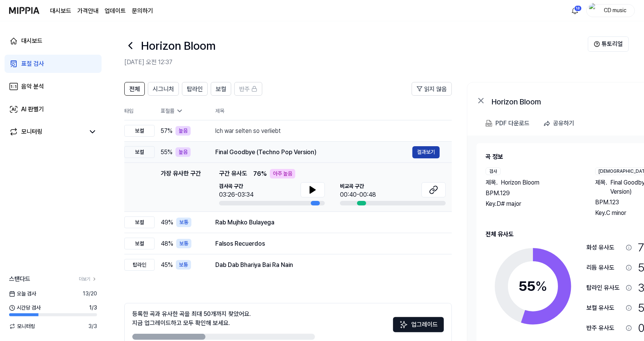
click at [434, 147] on button "결과보기" at bounding box center [426, 152] width 27 height 12
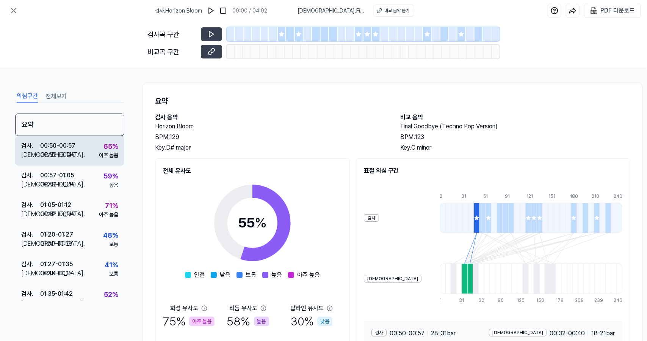
click at [99, 161] on div "검사 . 00:50 - 00:57 비교 . 00:32 - 00:40 65 % 아주 높음" at bounding box center [69, 151] width 109 height 30
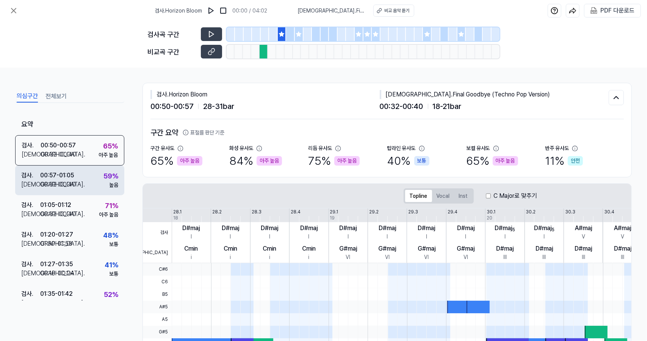
click at [99, 179] on div "검사 . 00:57 - 01:05 비교 . 00:32 - 00:40 59 % 높음" at bounding box center [69, 180] width 109 height 30
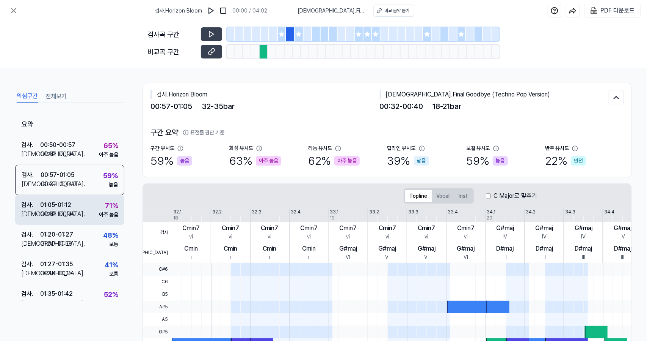
click at [99, 211] on div "아주 높음" at bounding box center [108, 215] width 19 height 8
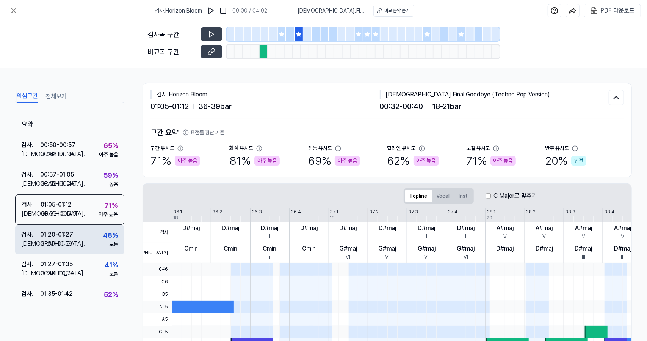
click at [97, 246] on div "검사 . 01:20 - 01:27 비교 . 01:50 - 01:58 48 % 보통" at bounding box center [69, 240] width 109 height 30
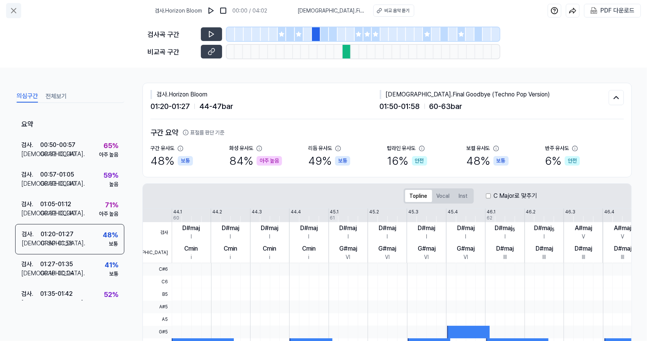
click at [19, 4] on button at bounding box center [13, 10] width 15 height 15
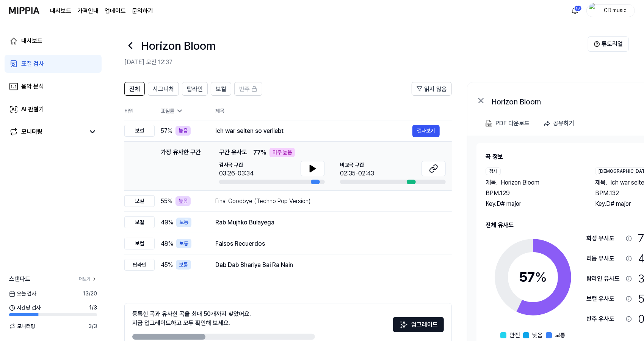
click at [80, 70] on link "표절 검사" at bounding box center [53, 64] width 97 height 18
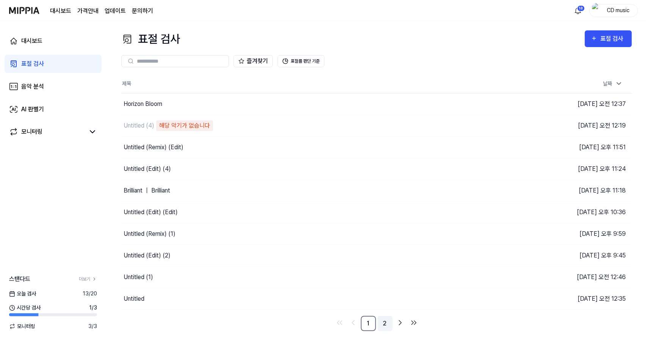
click at [382, 320] on link "2" at bounding box center [385, 323] width 15 height 15
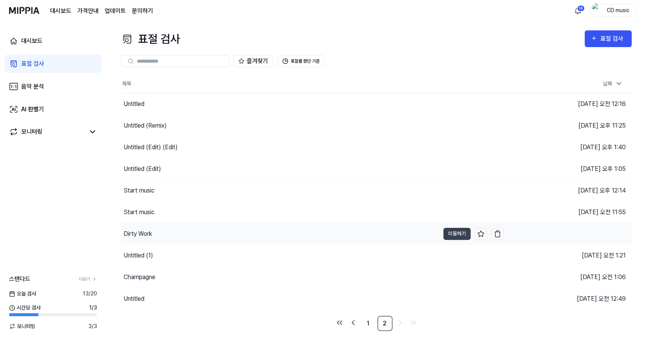
click at [242, 231] on div "Dirty Work" at bounding box center [280, 233] width 319 height 21
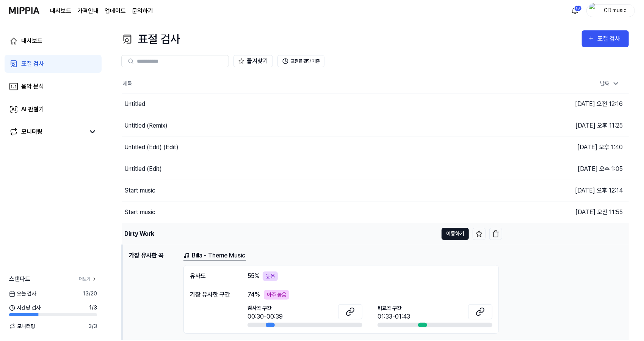
click at [454, 231] on button "이동하기" at bounding box center [455, 234] width 27 height 12
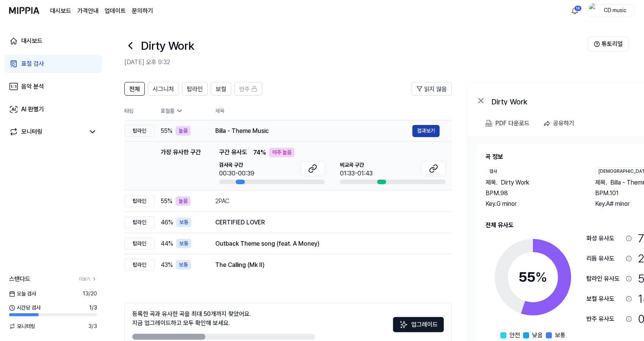
click at [422, 135] on button "결과보기" at bounding box center [426, 131] width 27 height 12
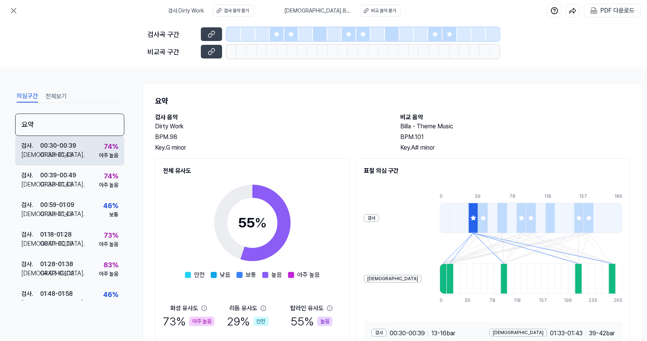
click at [105, 155] on div "아주 높음" at bounding box center [108, 155] width 19 height 8
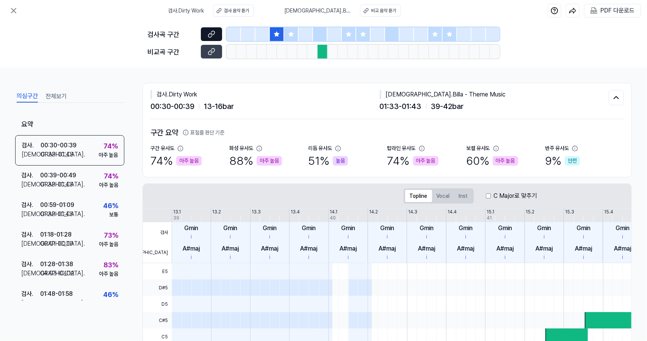
click at [212, 35] on icon at bounding box center [212, 34] width 8 height 8
click at [209, 53] on icon at bounding box center [210, 52] width 4 height 4
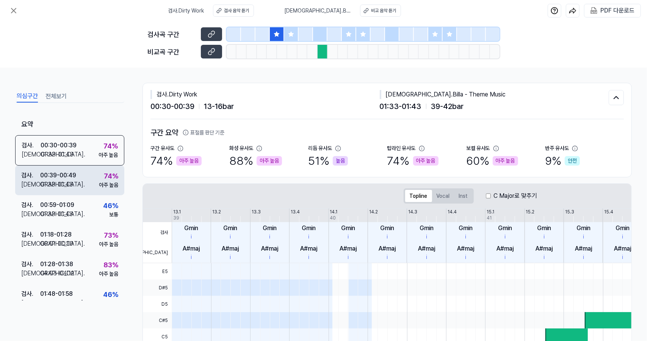
click at [99, 170] on div "검사 . 00:39 - 00:49 비교 . 01:33 - 01:43 74 % 아주 높음" at bounding box center [69, 180] width 109 height 30
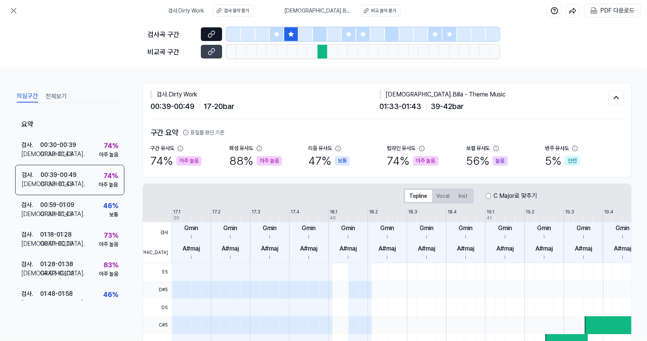
click at [213, 34] on icon at bounding box center [212, 34] width 8 height 8
click at [20, 11] on button at bounding box center [13, 10] width 15 height 15
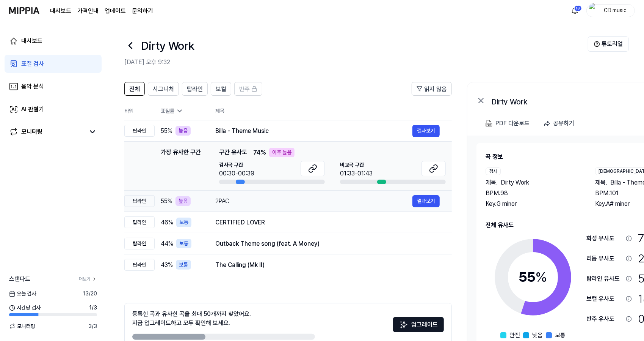
click at [222, 193] on td "2PAC 결과보기" at bounding box center [327, 200] width 249 height 21
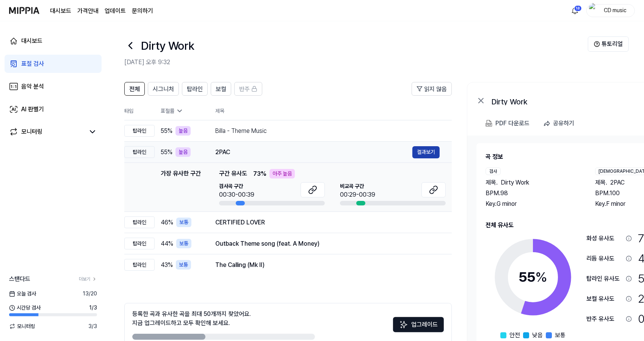
click at [413, 157] on button "결과보기" at bounding box center [426, 152] width 27 height 12
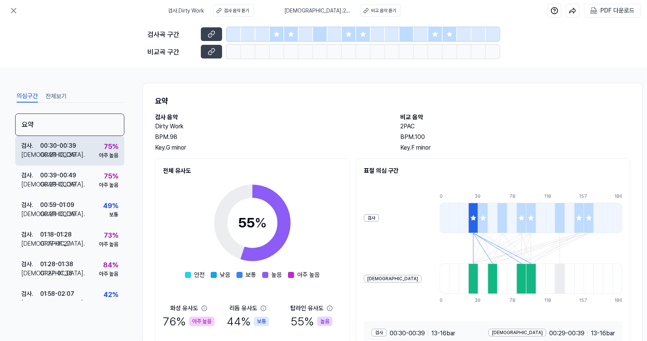
click at [100, 151] on div "아주 높음" at bounding box center [108, 155] width 19 height 8
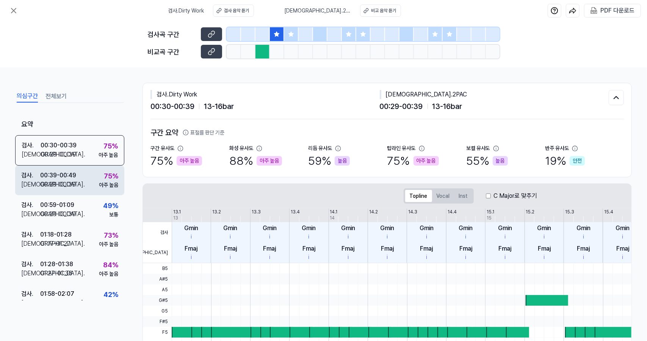
click at [100, 168] on div "검사 . 00:39 - 00:49 비교 . 00:29 - 00:39 75 % 아주 높음" at bounding box center [69, 180] width 109 height 30
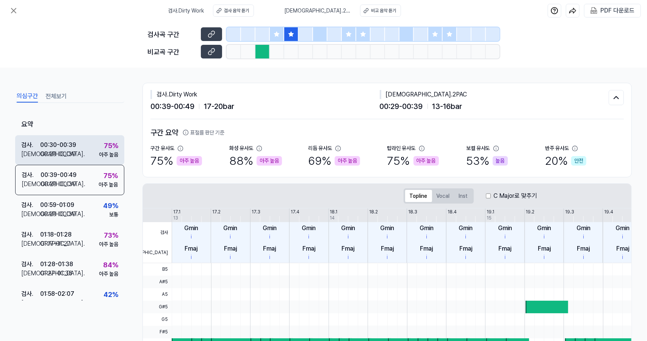
click at [99, 141] on div "75 % 아주 높음" at bounding box center [108, 149] width 19 height 18
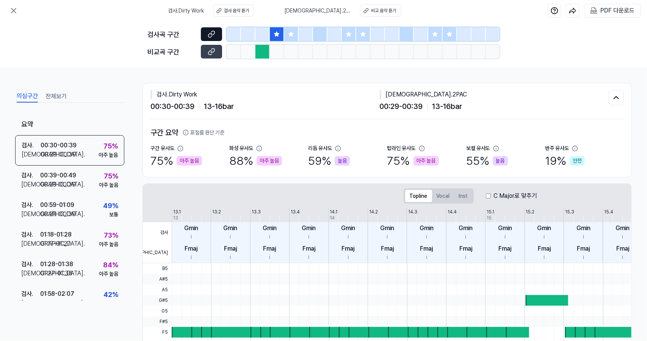
click at [215, 34] on button at bounding box center [211, 34] width 21 height 14
click at [15, 13] on icon at bounding box center [13, 10] width 9 height 9
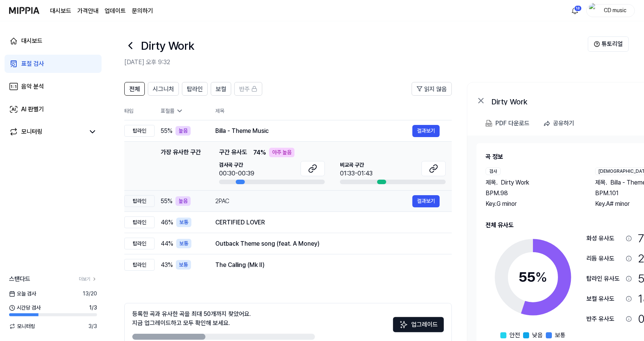
click at [247, 198] on div "2PAC" at bounding box center [313, 200] width 197 height 9
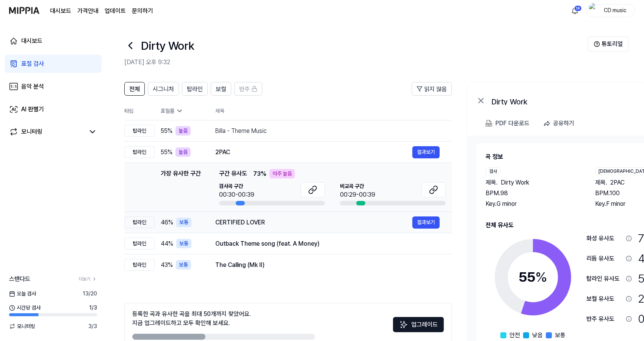
click at [252, 217] on div "CERTIFIED LOVER 결과보기" at bounding box center [327, 222] width 225 height 12
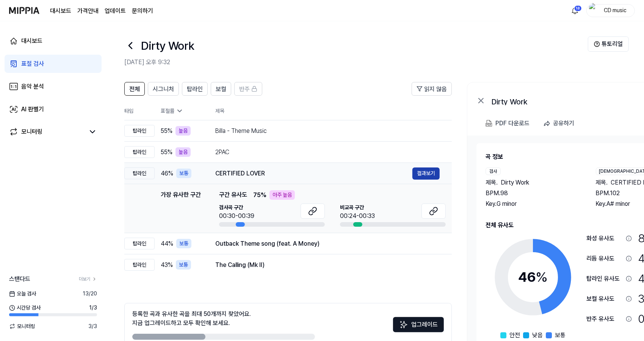
click at [426, 173] on button "결과보기" at bounding box center [426, 173] width 27 height 12
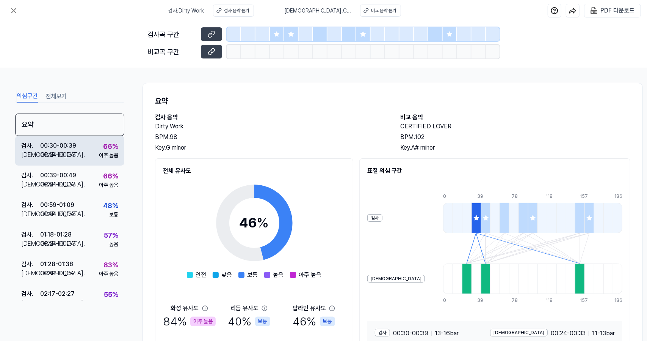
click at [91, 151] on div "검사 . 00:30 - 00:39 비교 . 00:24 - 00:33 66 % 아주 높음" at bounding box center [69, 151] width 109 height 30
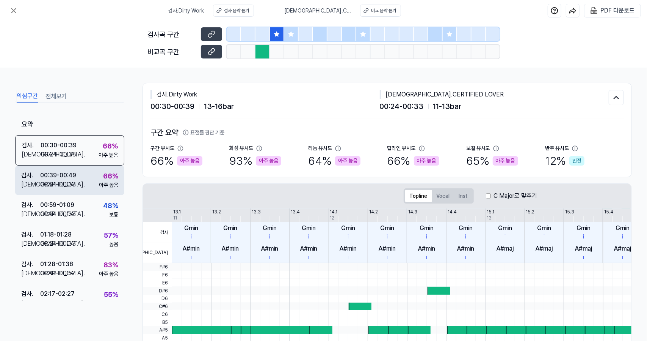
click at [87, 173] on div "검사 . 00:39 - 00:49 비교 . 00:24 - 00:33 66 % 아주 높음" at bounding box center [69, 180] width 109 height 30
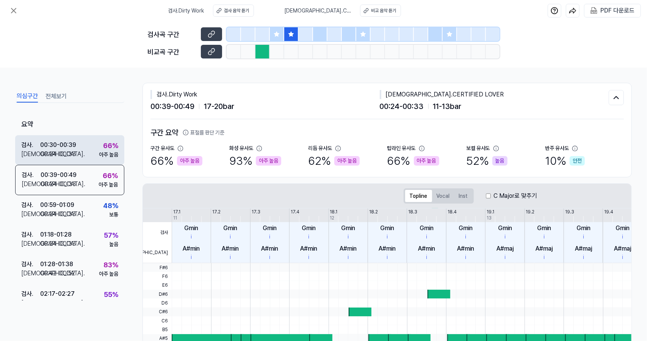
click at [99, 148] on div "66 % 아주 높음" at bounding box center [108, 149] width 19 height 18
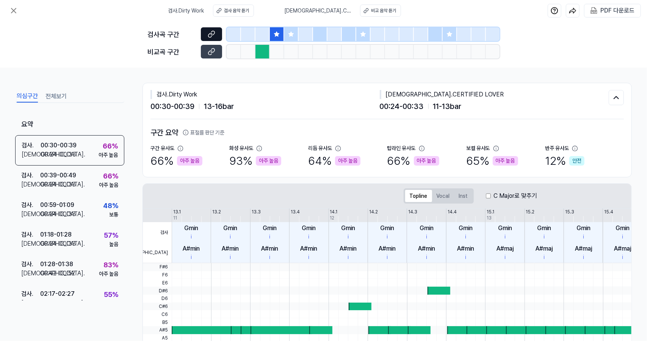
click at [211, 35] on icon at bounding box center [212, 34] width 8 height 8
click at [203, 53] on button at bounding box center [211, 52] width 21 height 14
click at [18, 13] on icon at bounding box center [13, 10] width 9 height 9
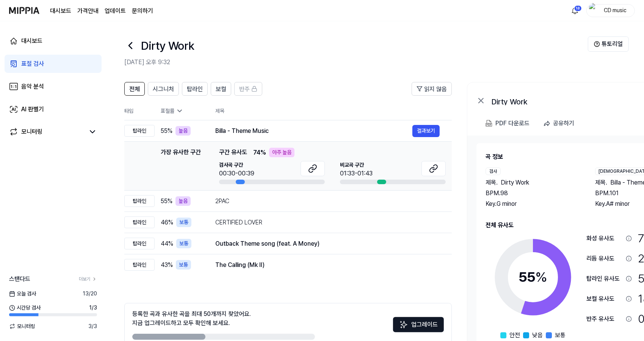
click at [132, 47] on icon at bounding box center [130, 45] width 12 height 12
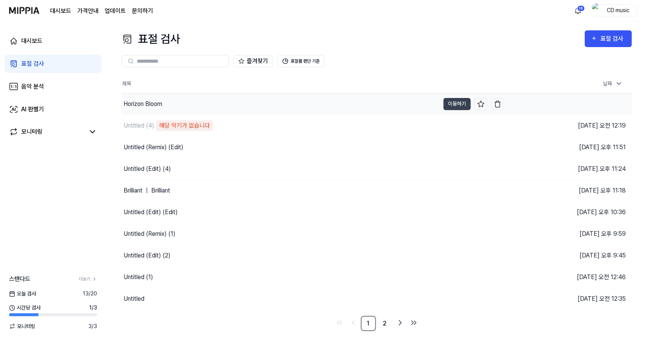
click at [155, 103] on div "Horizon Bloom" at bounding box center [143, 103] width 39 height 9
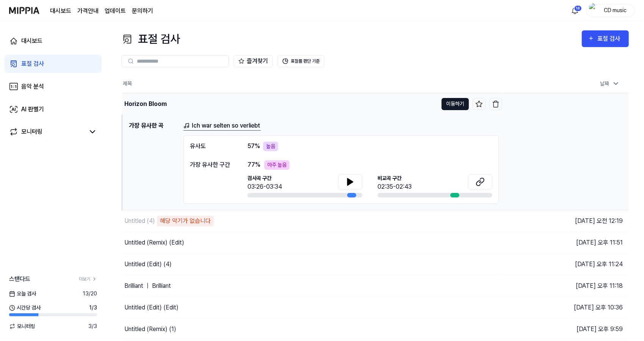
click at [454, 108] on button "이동하기" at bounding box center [455, 104] width 27 height 12
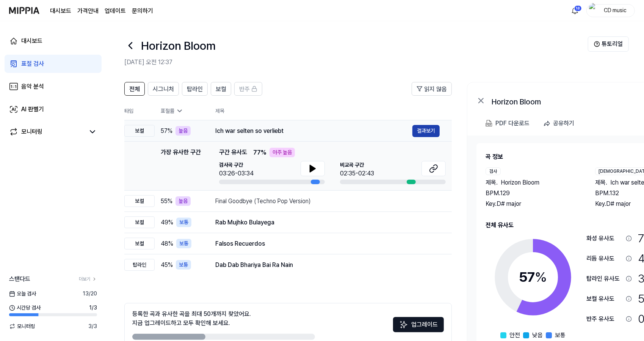
click at [435, 128] on button "결과보기" at bounding box center [426, 131] width 27 height 12
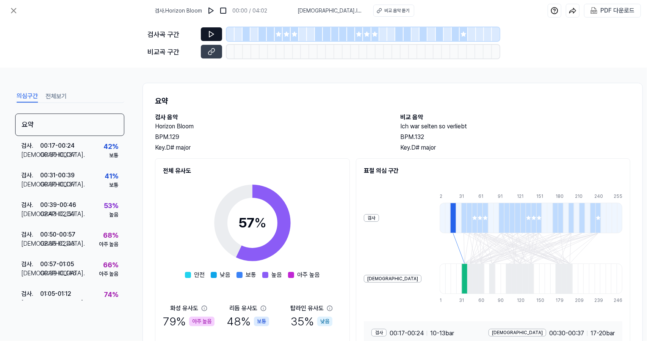
click at [217, 28] on button at bounding box center [211, 34] width 21 height 14
click at [213, 33] on icon at bounding box center [212, 34] width 8 height 8
click at [214, 9] on img at bounding box center [211, 11] width 8 height 8
click at [213, 31] on icon at bounding box center [212, 33] width 1 height 5
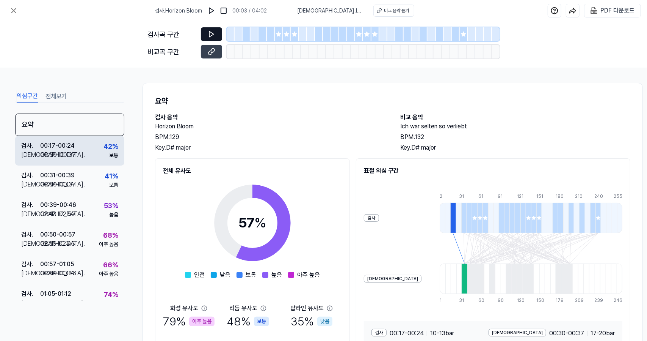
click at [107, 141] on div "42 %" at bounding box center [111, 146] width 15 height 10
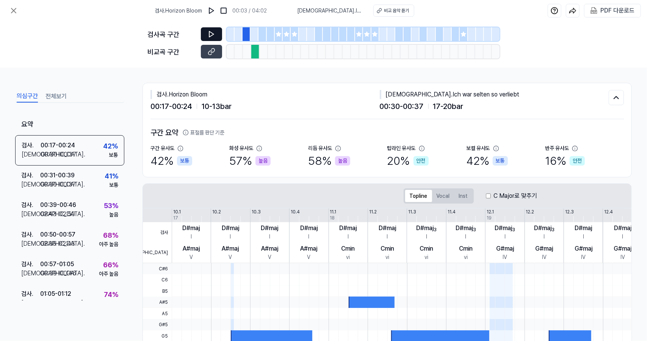
click at [215, 32] on button at bounding box center [211, 34] width 21 height 14
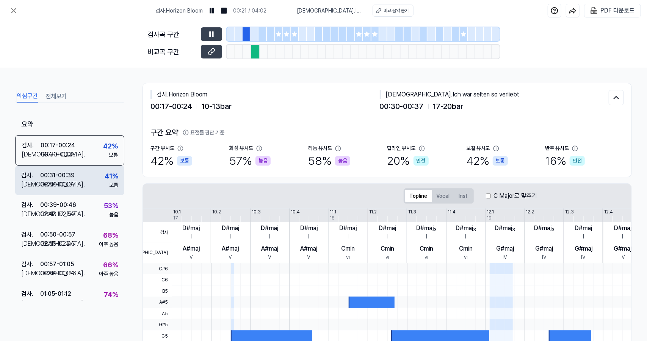
click at [93, 188] on div "검사 . 00:31 - 00:39 비교 . 00:30 - 00:37 41 % 보통" at bounding box center [69, 180] width 109 height 30
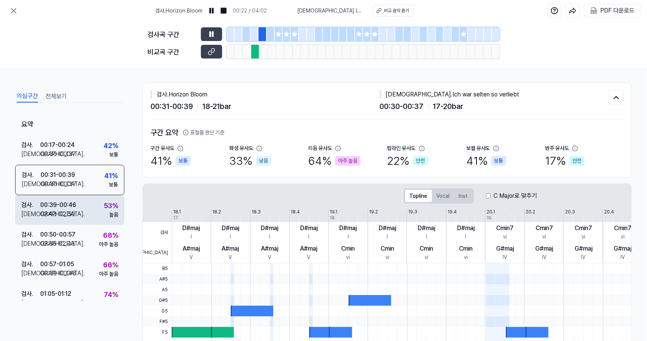
click at [90, 211] on div "검사 . 00:39 - 00:46 비교 . 02:43 - 02:50 53 % 높음" at bounding box center [69, 210] width 109 height 30
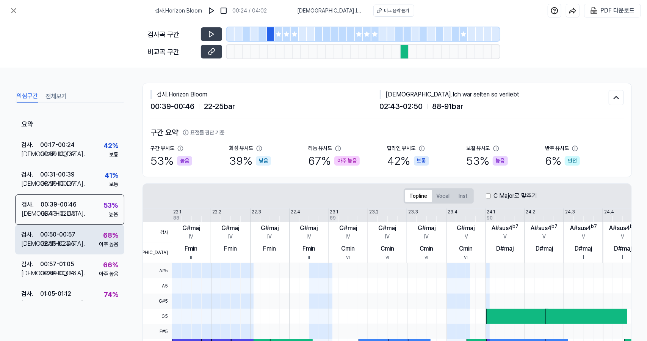
click at [90, 243] on div "검사 . 00:50 - 00:57 비교 . 02:35 - 02:43 68 % 아주 높음" at bounding box center [69, 240] width 109 height 30
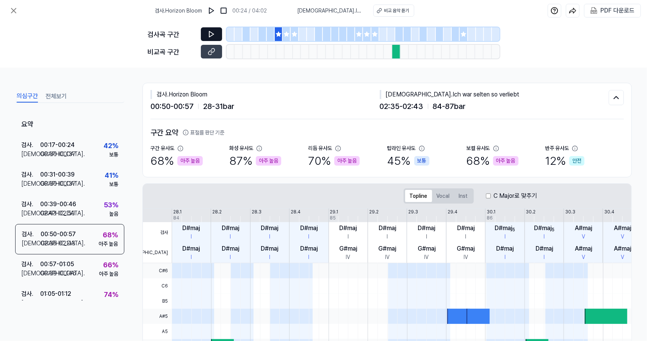
click at [212, 30] on icon at bounding box center [212, 34] width 8 height 8
click at [211, 51] on icon at bounding box center [212, 52] width 8 height 8
click at [213, 35] on icon at bounding box center [211, 34] width 5 height 6
click at [207, 48] on button at bounding box center [211, 52] width 21 height 14
click at [201, 45] on button at bounding box center [211, 52] width 21 height 14
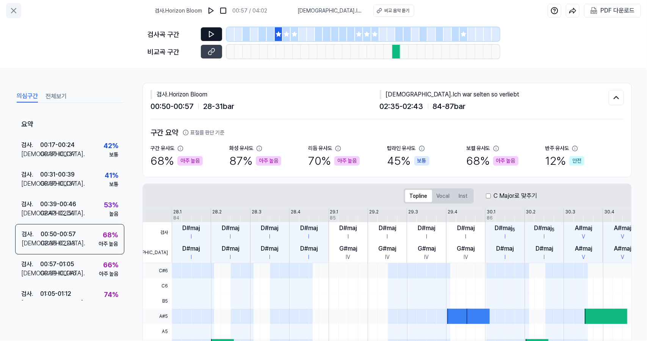
click at [14, 10] on icon at bounding box center [13, 10] width 5 height 5
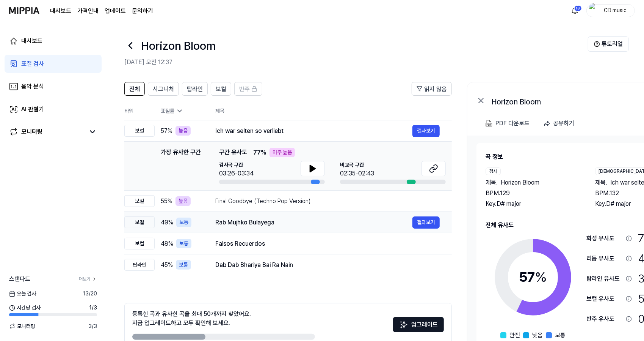
click at [218, 225] on div "Rab Mujhko Bulayega" at bounding box center [313, 222] width 197 height 9
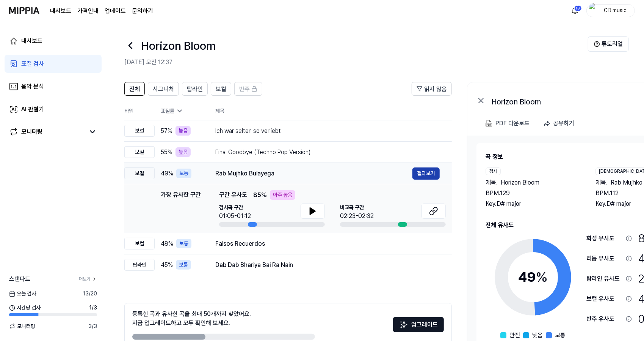
click at [420, 176] on button "결과보기" at bounding box center [426, 173] width 27 height 12
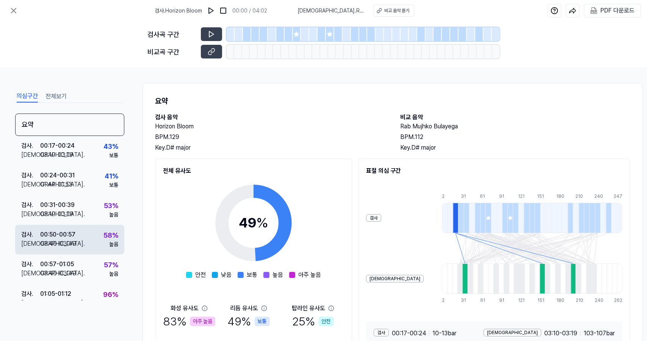
click at [55, 234] on div "00:50 - 00:57" at bounding box center [57, 234] width 35 height 9
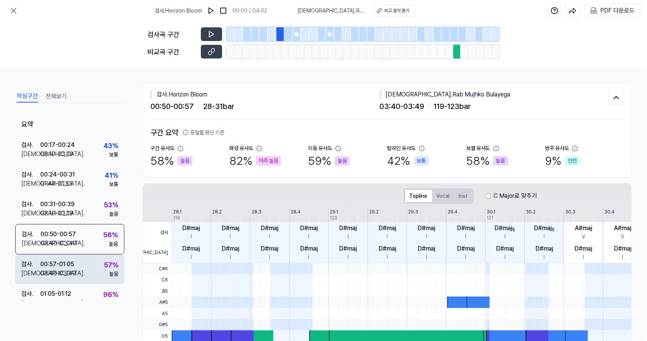
click at [61, 271] on div "03:40 - 03:49" at bounding box center [58, 273] width 36 height 9
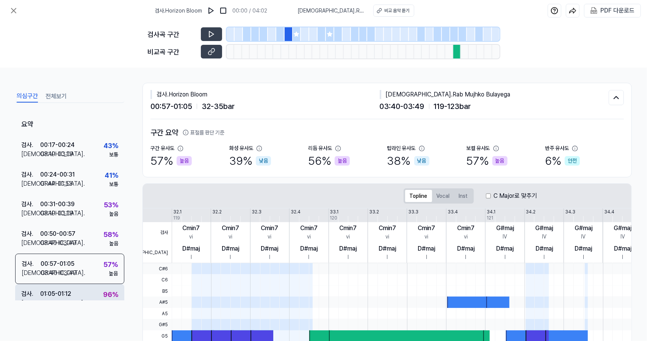
click at [63, 286] on div "검사 . 01:05 - 01:12 비교 . 02:23 - 02:32 96 % 아주 높음" at bounding box center [69, 299] width 109 height 30
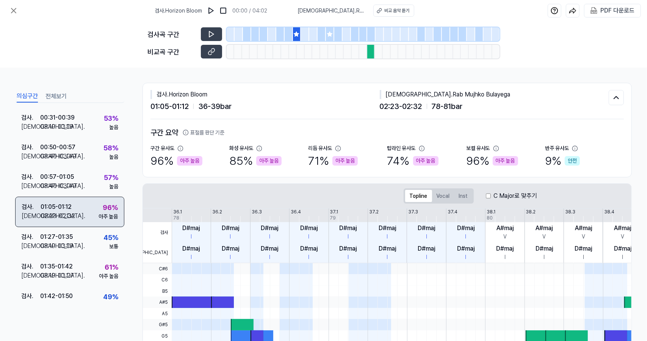
scroll to position [90, 0]
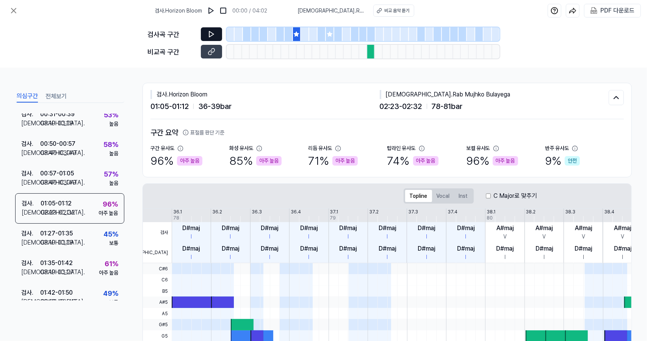
click at [208, 41] on button at bounding box center [211, 34] width 21 height 14
click at [214, 51] on icon at bounding box center [213, 51] width 4 height 4
click at [201, 45] on button at bounding box center [211, 52] width 21 height 14
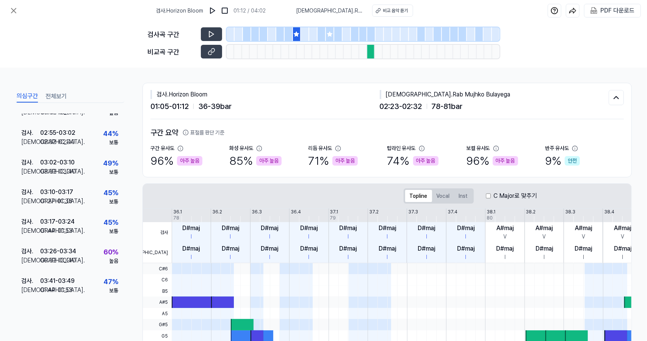
scroll to position [149, 0]
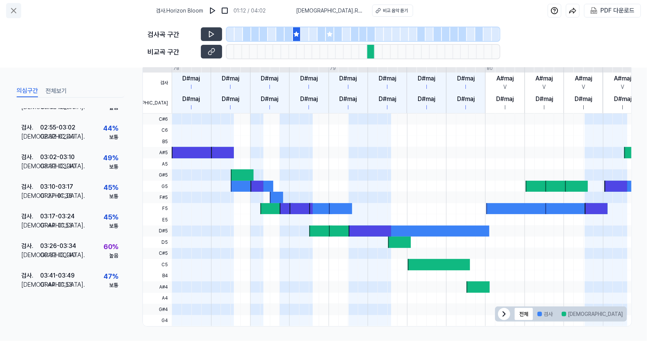
click at [13, 8] on icon at bounding box center [13, 10] width 9 height 9
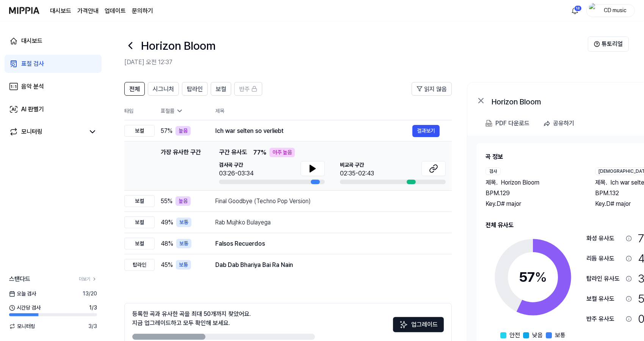
click at [62, 67] on link "표절 검사" at bounding box center [53, 64] width 97 height 18
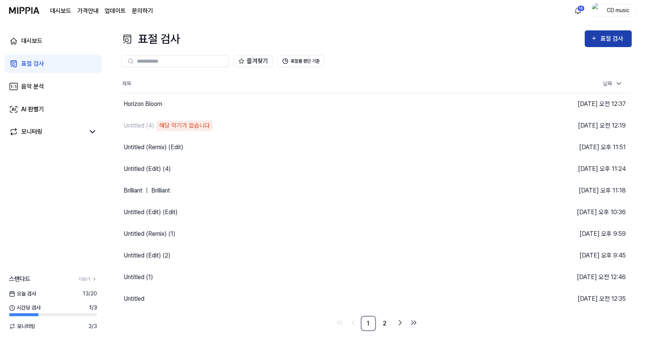
click at [592, 46] on button "표절 검사" at bounding box center [608, 38] width 47 height 17
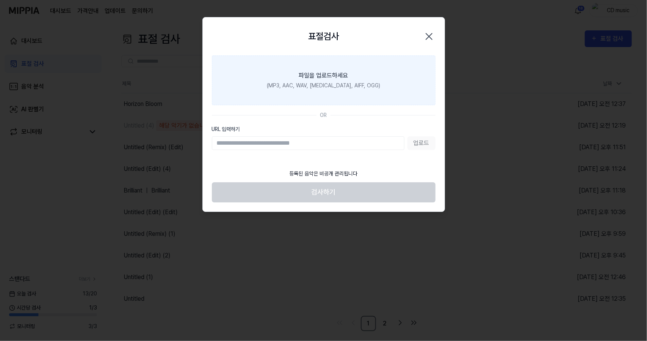
click at [405, 87] on label "파일을 업로드하세요 (MP3, AAC, WAV, FLAC, AIFF, OGG)" at bounding box center [324, 80] width 224 height 50
click at [0, 0] on input "파일을 업로드하세요 (MP3, AAC, WAV, FLAC, AIFF, OGG)" at bounding box center [0, 0] width 0 height 0
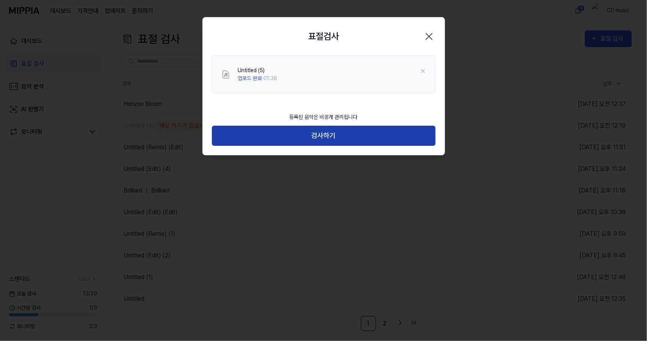
click at [348, 129] on button "검사하기" at bounding box center [324, 136] width 224 height 20
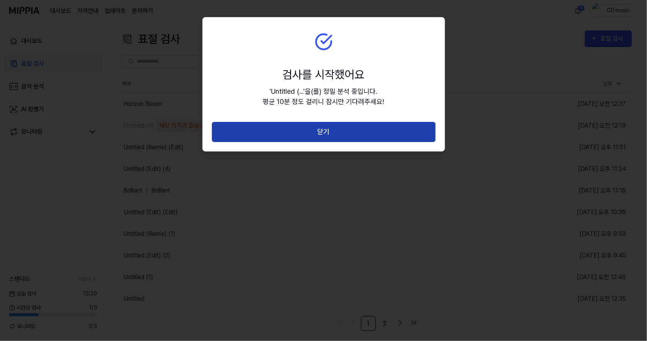
click at [318, 136] on button "닫기" at bounding box center [324, 132] width 224 height 20
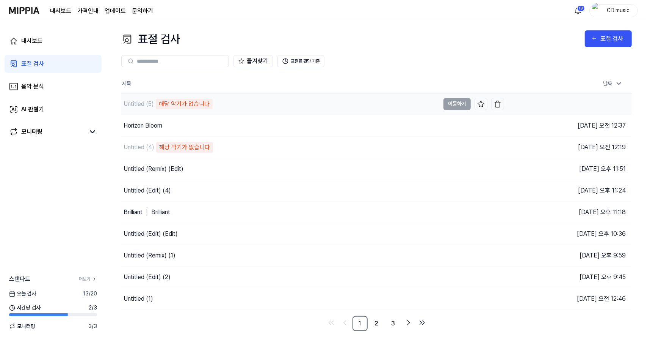
click at [192, 100] on div "해당 악기가 없습니다" at bounding box center [184, 104] width 57 height 11
click at [613, 41] on div "표절 검사" at bounding box center [613, 39] width 25 height 10
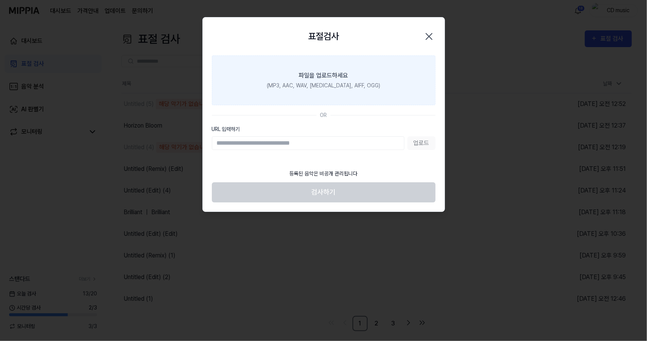
click at [319, 93] on label "파일을 업로드하세요 (MP3, AAC, WAV, FLAC, AIFF, OGG)" at bounding box center [324, 80] width 224 height 50
click at [0, 0] on input "파일을 업로드하세요 (MP3, AAC, WAV, FLAC, AIFF, OGG)" at bounding box center [0, 0] width 0 height 0
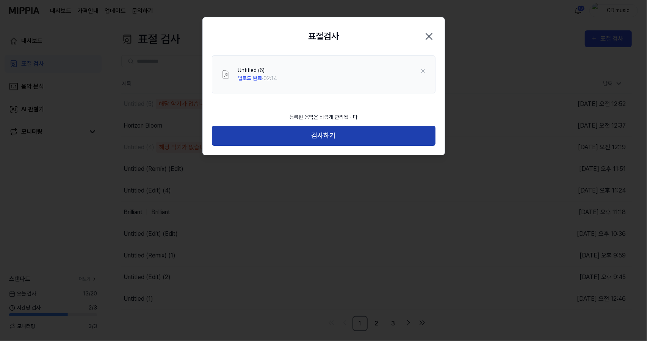
click at [353, 139] on button "검사하기" at bounding box center [324, 136] width 224 height 20
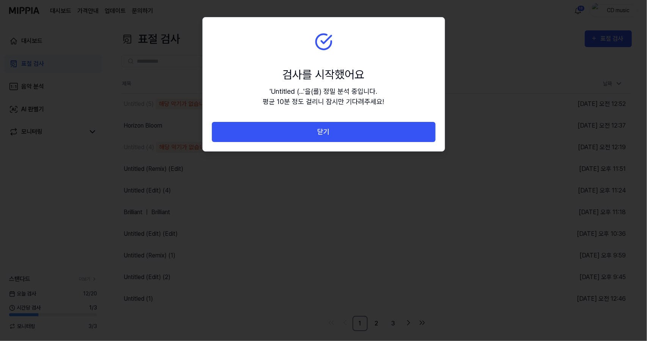
click at [353, 139] on button "닫기" at bounding box center [324, 132] width 224 height 20
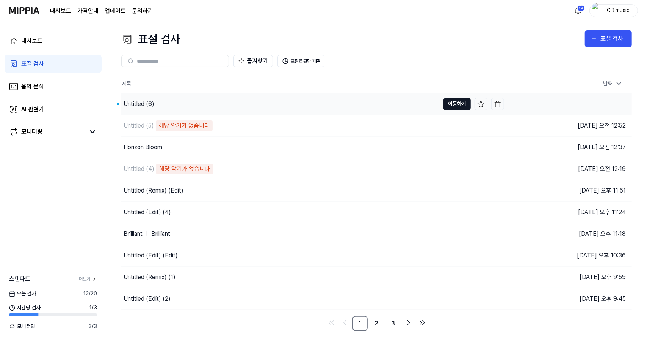
click at [455, 101] on button "이동하기" at bounding box center [457, 104] width 27 height 12
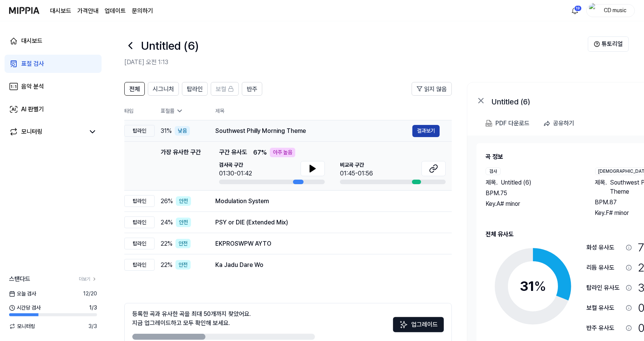
click at [434, 131] on button "결과보기" at bounding box center [426, 131] width 27 height 12
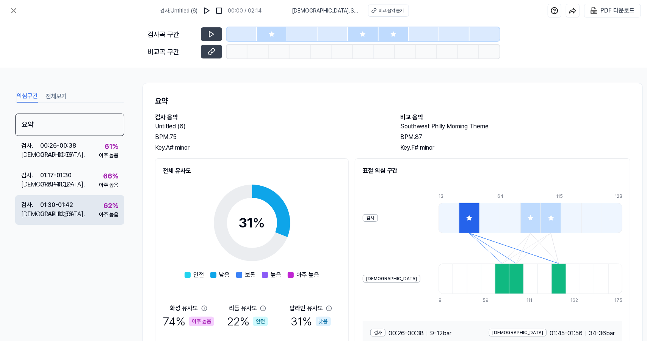
click at [49, 201] on div "01:30 - 01:42" at bounding box center [56, 204] width 33 height 9
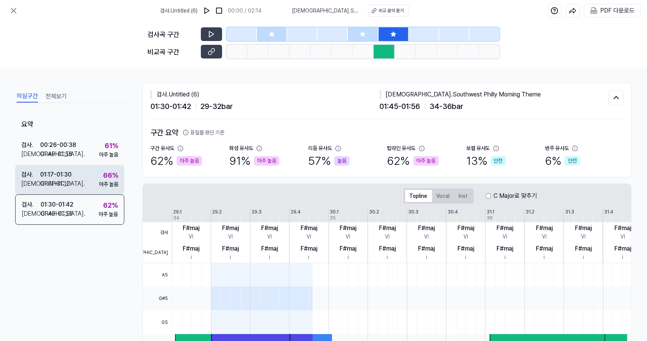
click at [59, 170] on div "01:17 - 01:30" at bounding box center [55, 174] width 31 height 9
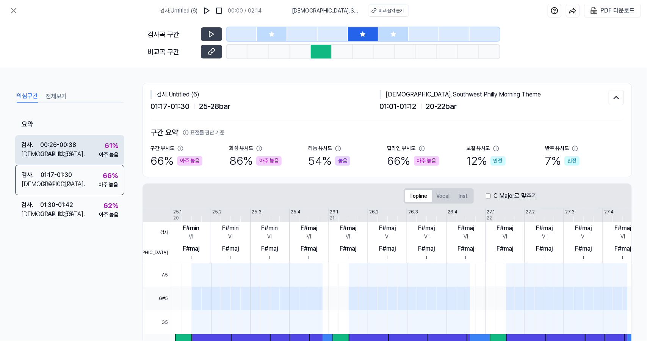
click at [76, 140] on div "검사 . 00:26 - 00:38 비교 . 01:45 - 01:56 61 % 아주 높음" at bounding box center [69, 150] width 109 height 30
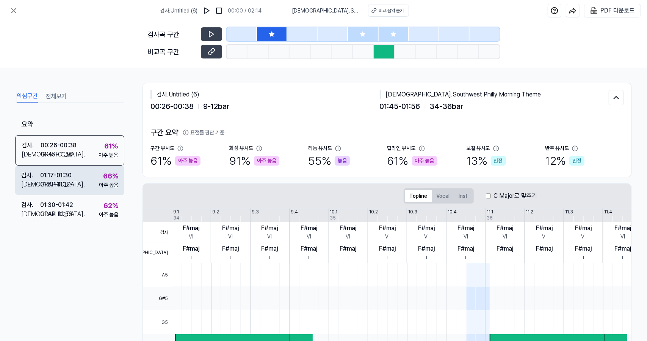
click at [75, 181] on div "검사 . 01:17 - 01:30 비교 . 01:01 - 01:12 66 % 아주 높음" at bounding box center [69, 180] width 109 height 30
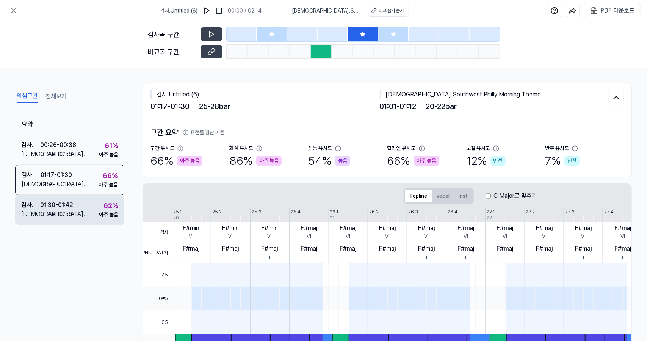
click at [76, 207] on div "검사 . 01:30 - 01:42 비교 . 01:45 - 01:56 62 % 아주 높음" at bounding box center [69, 210] width 109 height 30
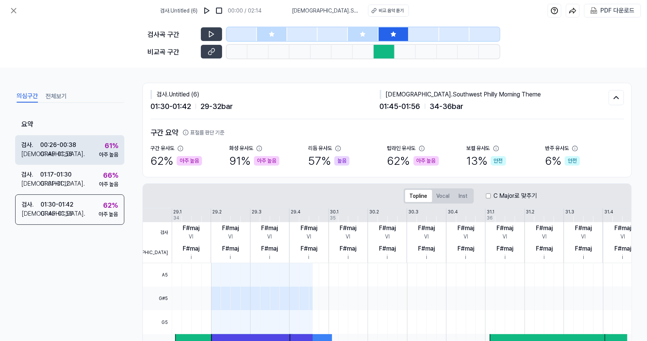
click at [88, 156] on div "검사 . 00:26 - 00:38 비교 . 01:45 - 01:56 61 % 아주 높음" at bounding box center [69, 150] width 109 height 30
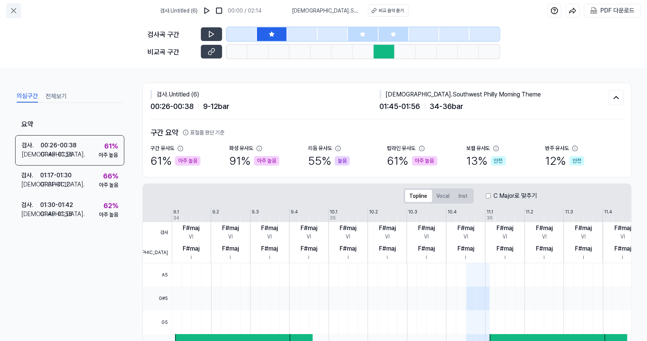
click at [10, 7] on icon at bounding box center [13, 10] width 9 height 9
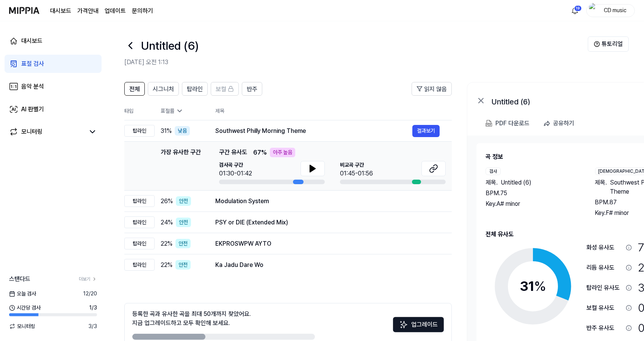
click at [84, 64] on link "표절 검사" at bounding box center [53, 64] width 97 height 18
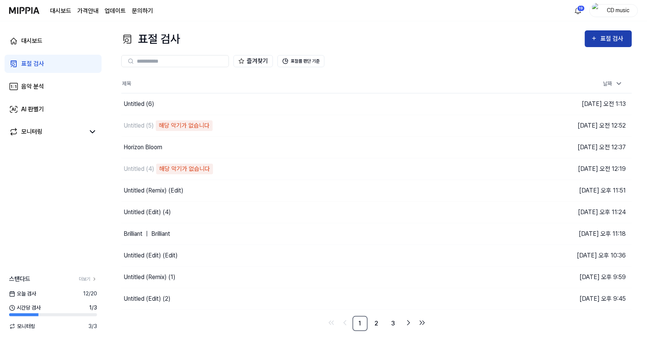
click at [614, 35] on div "표절 검사" at bounding box center [613, 39] width 25 height 10
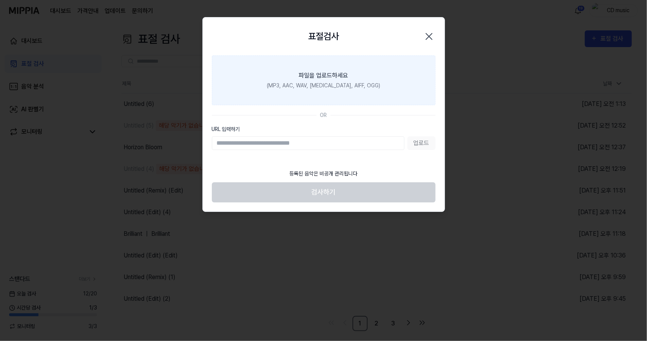
click at [369, 77] on label "파일을 업로드하세요 (MP3, AAC, WAV, FLAC, AIFF, OGG)" at bounding box center [324, 80] width 224 height 50
click at [0, 0] on input "파일을 업로드하세요 (MP3, AAC, WAV, FLAC, AIFF, OGG)" at bounding box center [0, 0] width 0 height 0
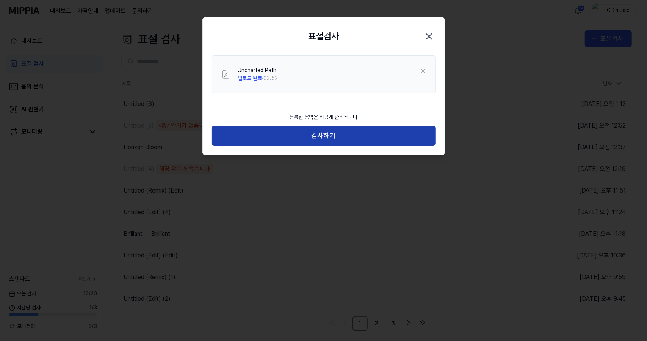
click at [330, 132] on button "검사하기" at bounding box center [324, 136] width 224 height 20
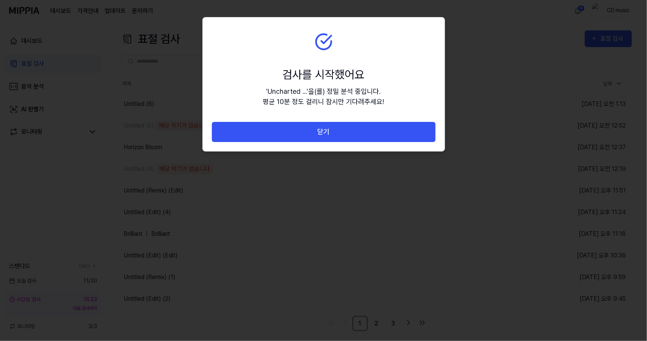
click at [330, 132] on button "닫기" at bounding box center [324, 132] width 224 height 20
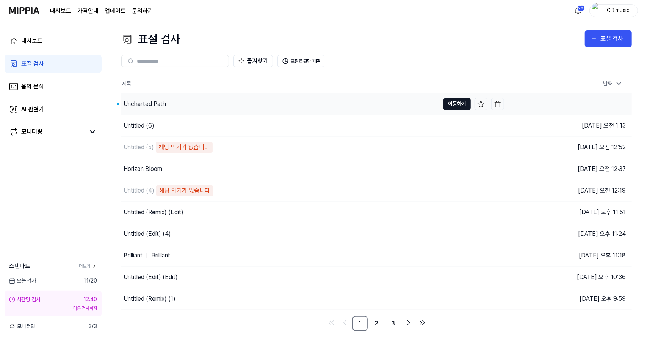
click at [466, 108] on button "이동하기" at bounding box center [457, 104] width 27 height 12
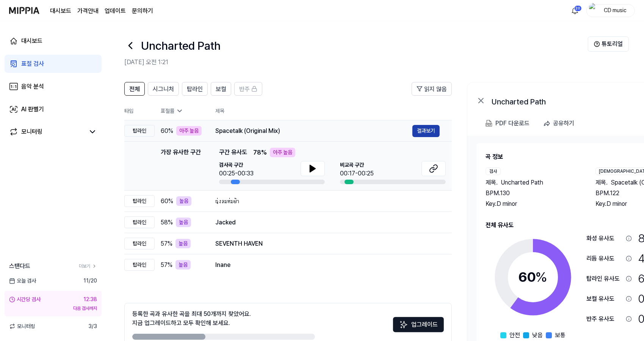
click at [424, 130] on button "결과보기" at bounding box center [426, 131] width 27 height 12
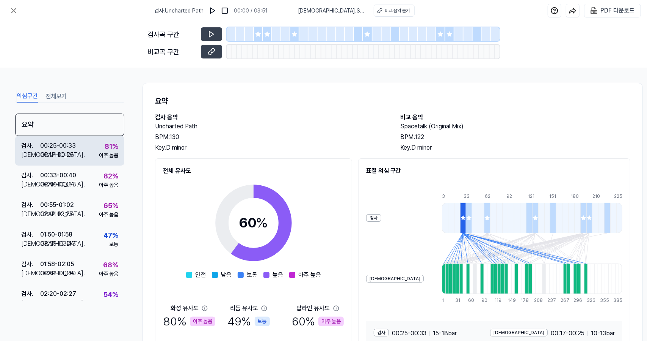
click at [93, 158] on div "검사 . 00:25 - 00:33 비교 . 00:17 - 00:25 81 % 아주 높음" at bounding box center [69, 151] width 109 height 30
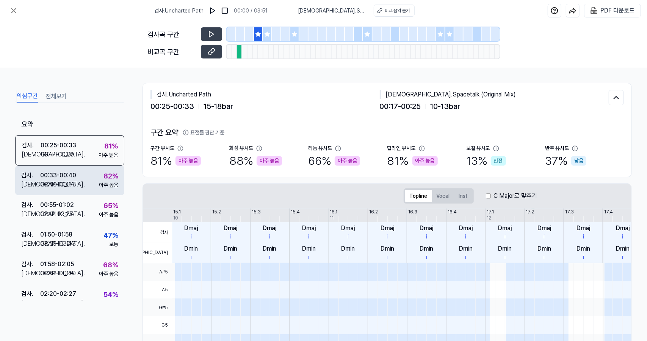
click at [94, 174] on div "검사 . 00:33 - 00:40 비교 . 00:40 - 00:48 82 % 아주 높음" at bounding box center [69, 180] width 109 height 30
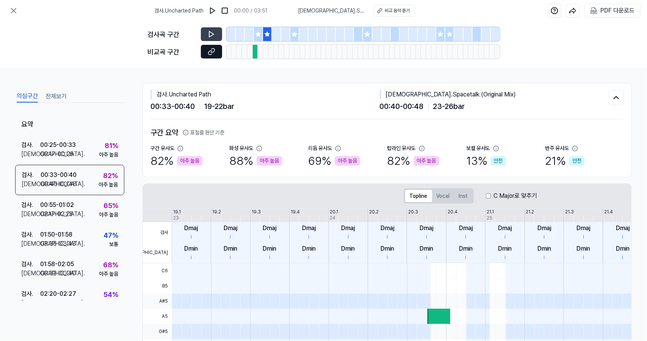
click at [215, 49] on button at bounding box center [211, 52] width 21 height 14
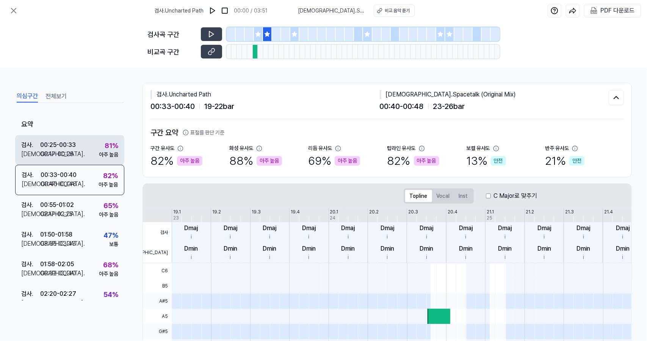
click at [90, 152] on div "검사 . 00:25 - 00:33 비교 . 00:17 - 00:25 81 % 아주 높음" at bounding box center [69, 150] width 109 height 30
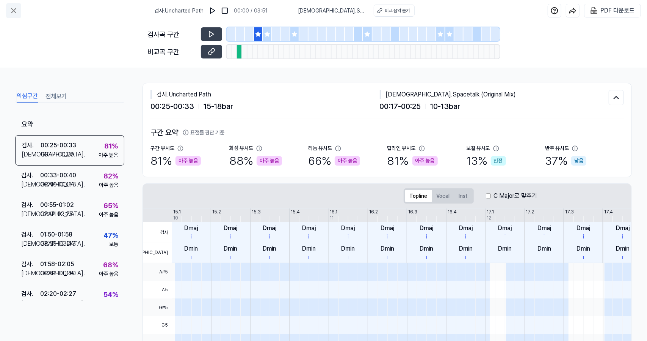
click at [15, 11] on icon at bounding box center [13, 10] width 9 height 9
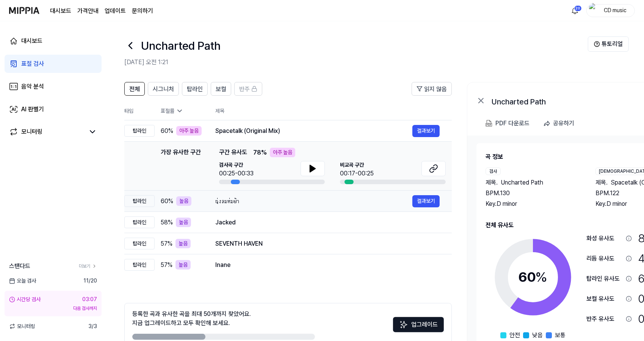
click at [225, 207] on td "นุ่งลมห่มฟ้า 결과보기" at bounding box center [327, 200] width 249 height 21
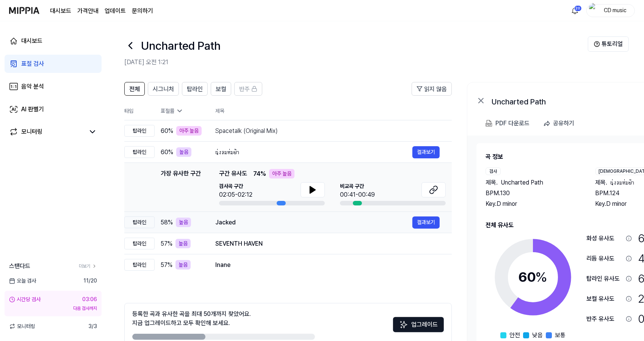
click at [262, 227] on div "Jacked 결과보기" at bounding box center [327, 222] width 225 height 12
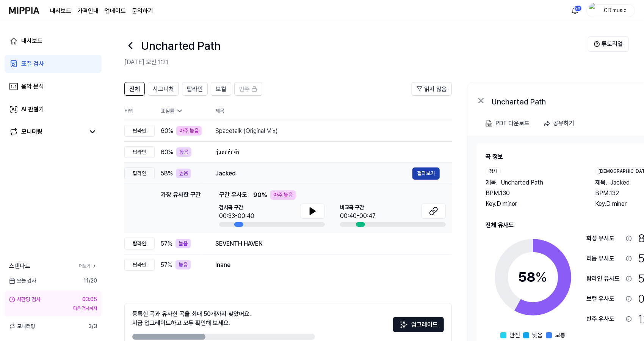
click at [425, 176] on button "결과보기" at bounding box center [426, 173] width 27 height 12
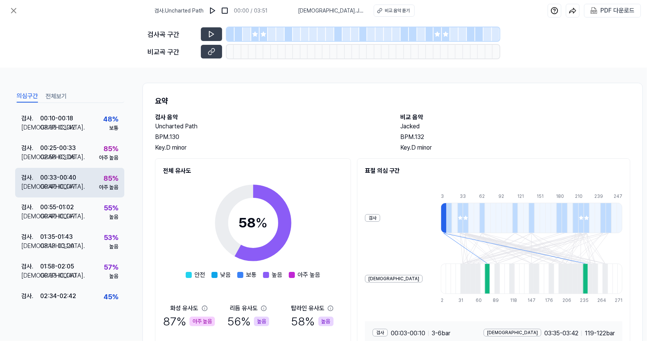
scroll to position [56, 0]
click at [99, 184] on div "아주 높음" at bounding box center [108, 188] width 19 height 8
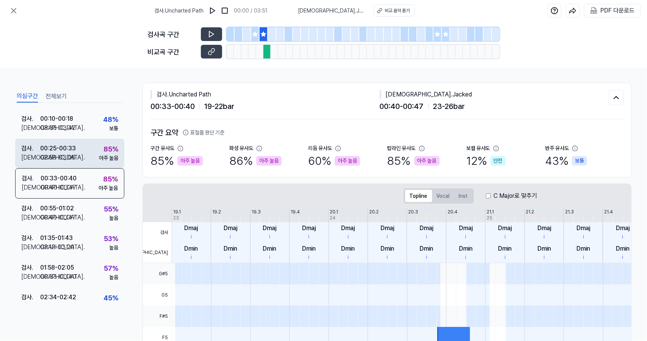
click at [86, 161] on div "검사 . 00:25 - 00:33 비교 . 02:58 - 03:06 85 % 아주 높음" at bounding box center [69, 153] width 109 height 30
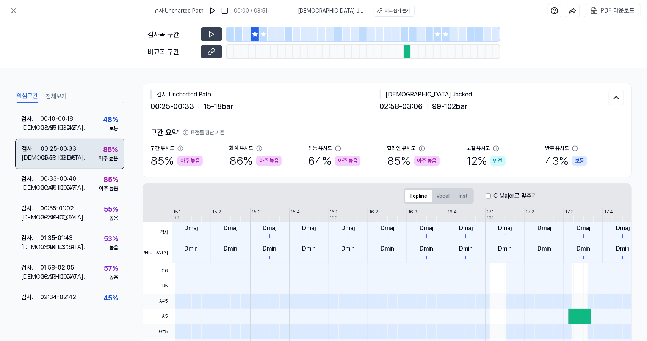
scroll to position [0, 0]
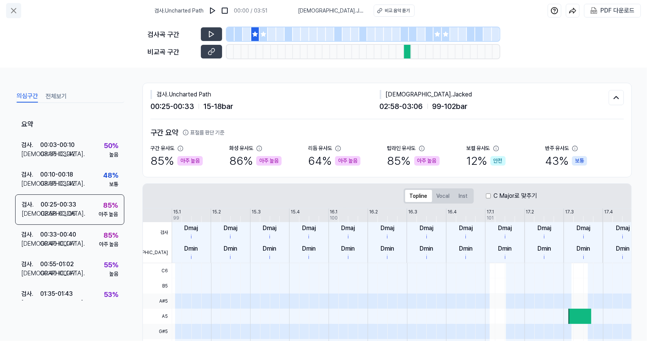
click at [9, 16] on button at bounding box center [13, 10] width 15 height 15
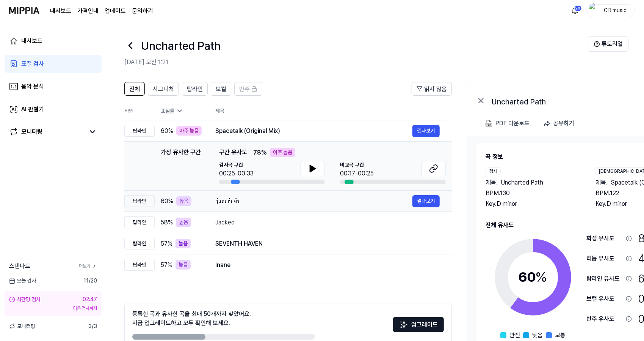
click at [248, 190] on td "นุ่งลมห่มฟ้า 결과보기" at bounding box center [327, 200] width 249 height 21
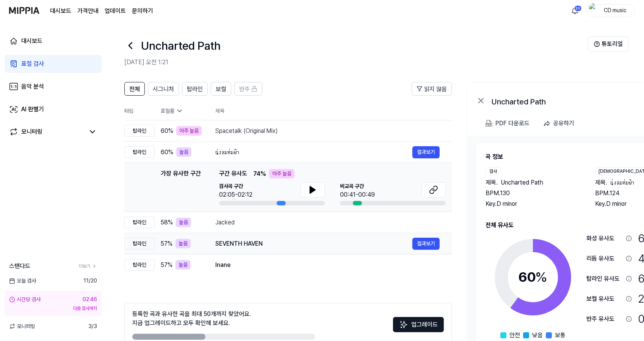
click at [259, 239] on div "SEVENTH HAVEN" at bounding box center [313, 243] width 197 height 9
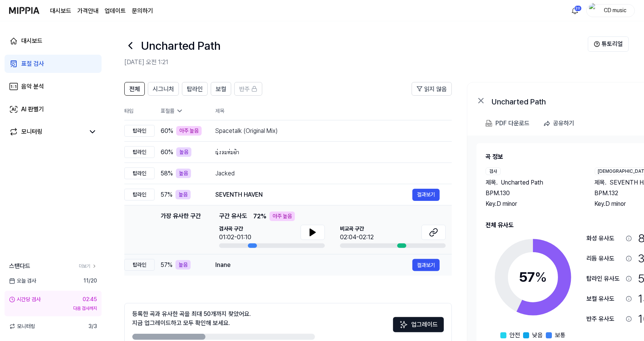
click at [255, 267] on div "Inane" at bounding box center [313, 264] width 197 height 9
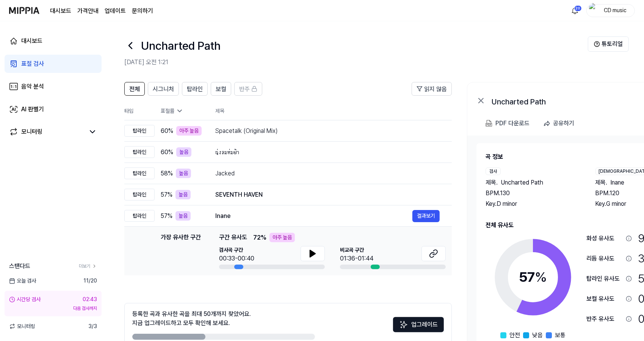
click at [131, 44] on icon at bounding box center [130, 45] width 12 height 12
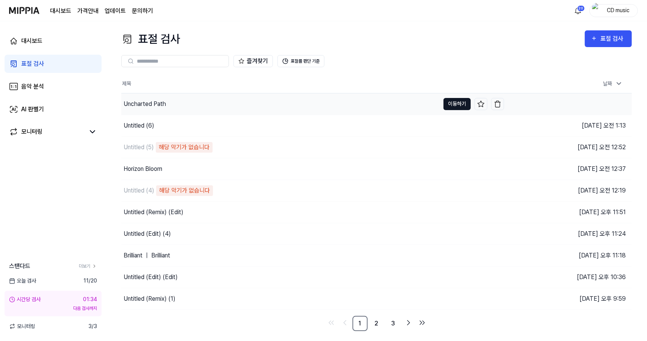
click at [459, 98] on button "이동하기" at bounding box center [457, 104] width 27 height 12
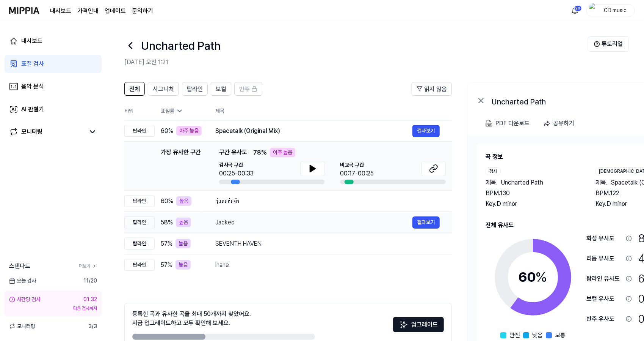
click at [231, 218] on div "Jacked" at bounding box center [313, 222] width 197 height 9
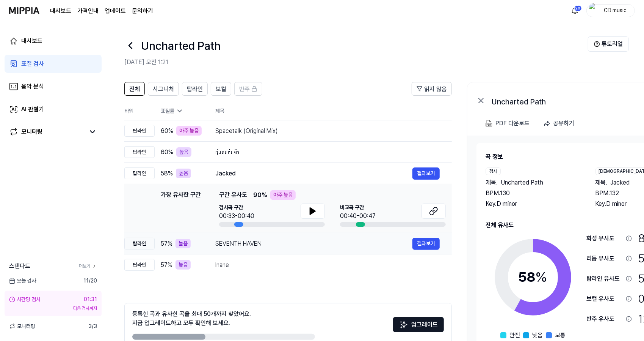
click at [279, 243] on div "SEVENTH HAVEN" at bounding box center [313, 243] width 197 height 9
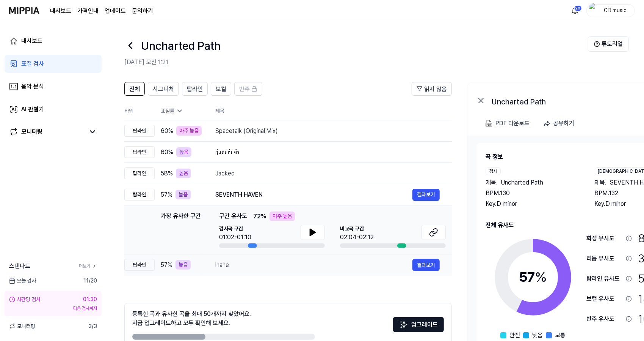
click at [272, 264] on div "Inane" at bounding box center [313, 264] width 197 height 9
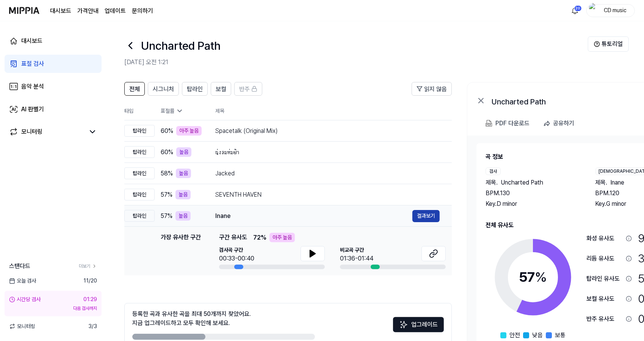
click at [423, 216] on button "결과보기" at bounding box center [426, 216] width 27 height 12
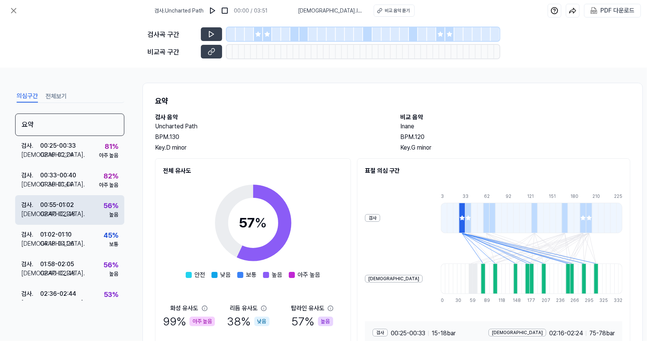
click at [79, 197] on div "검사 . 00:55 - 01:02 비교 . 02:40 - 02:48 56 % 높음" at bounding box center [69, 210] width 109 height 30
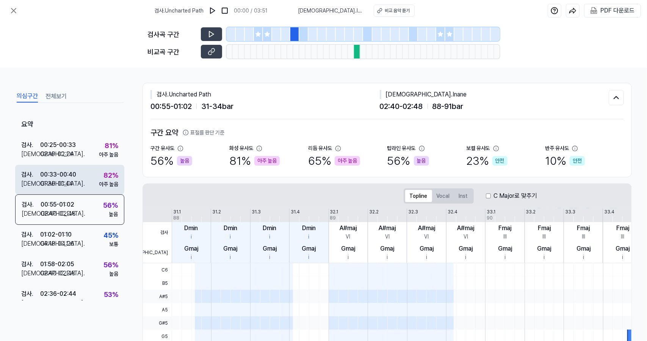
click at [75, 173] on div "00:33 - 00:40" at bounding box center [58, 174] width 36 height 9
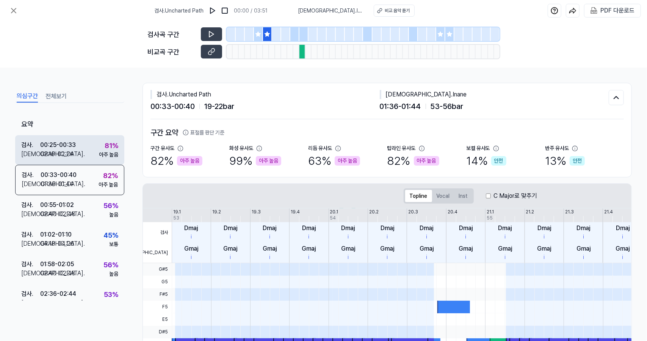
click at [87, 147] on div "검사 . 00:25 - 00:33 비교 . 02:16 - 02:24 81 % 아주 높음" at bounding box center [69, 150] width 109 height 30
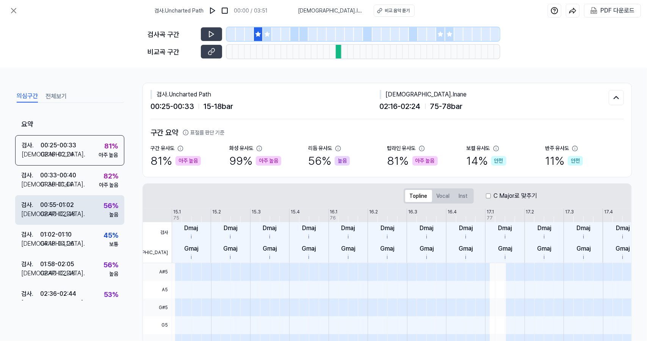
scroll to position [72, 0]
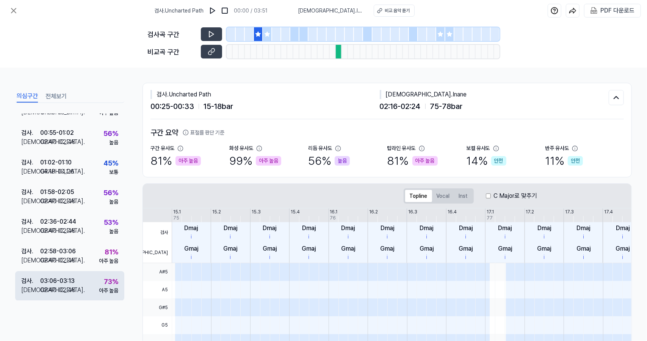
click at [78, 278] on div "검사 . 03:06 - 03:13 비교 . 02:40 - 02:48 73 % 아주 높음" at bounding box center [69, 286] width 109 height 30
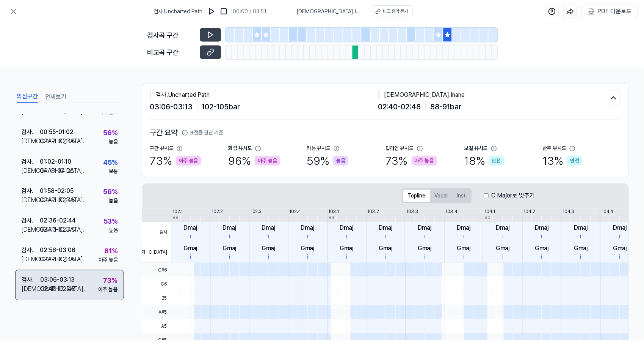
scroll to position [72, 0]
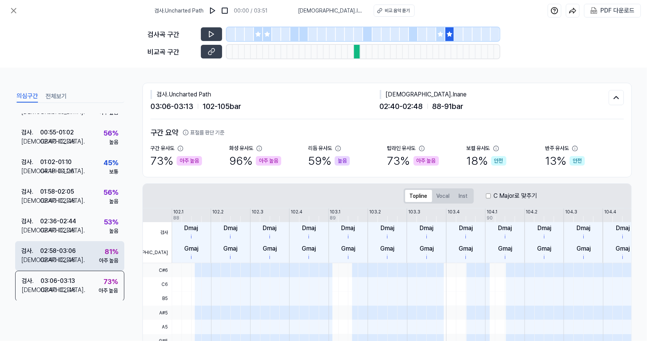
click at [85, 266] on div "검사 . 02:58 - 03:06 비교 . 02:40 - 02:48 81 % 아주 높음" at bounding box center [69, 256] width 109 height 30
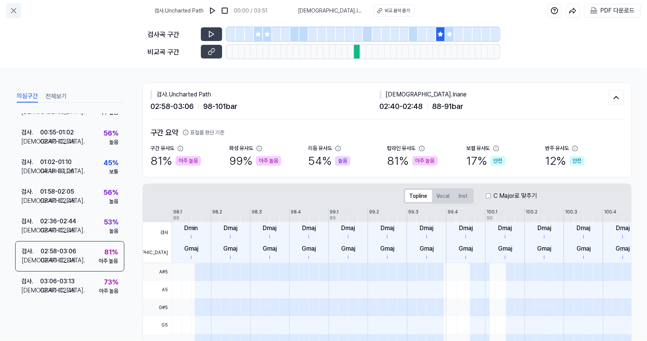
click at [12, 12] on icon at bounding box center [13, 10] width 5 height 5
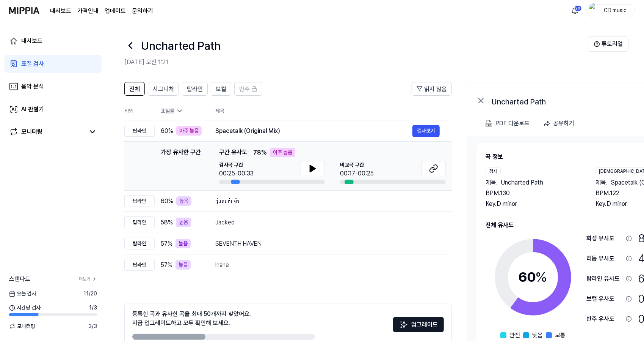
click at [66, 62] on link "표절 검사" at bounding box center [53, 64] width 97 height 18
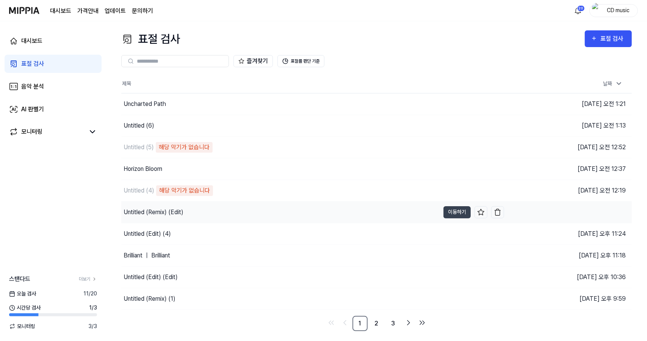
click at [162, 220] on div "Untitled (Remix) (Edit)" at bounding box center [280, 211] width 319 height 21
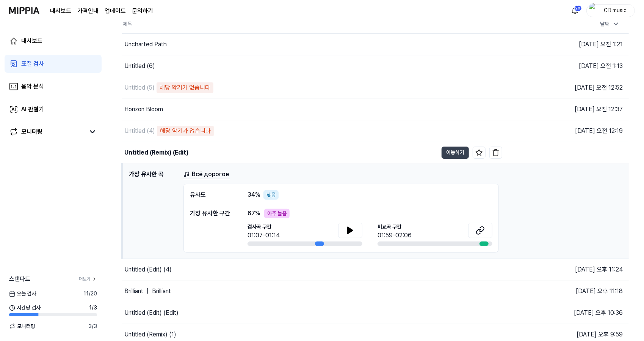
scroll to position [61, 0]
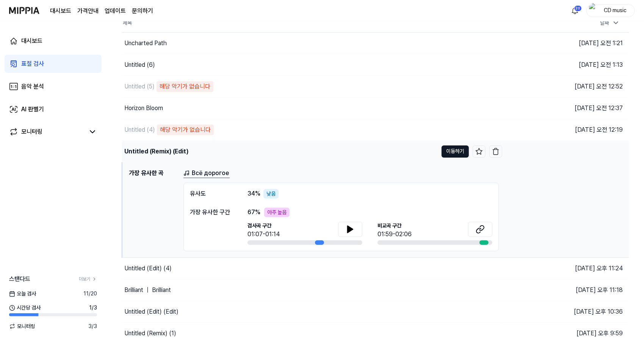
click at [455, 148] on button "이동하기" at bounding box center [455, 151] width 27 height 12
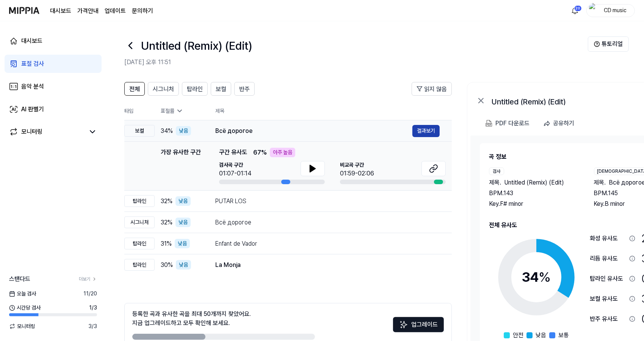
click at [417, 129] on button "결과보기" at bounding box center [426, 131] width 27 height 12
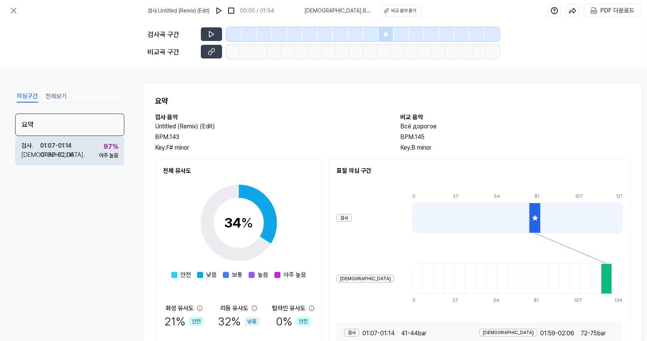
click at [86, 147] on div "검사 . 01:07 - 01:14 비교 . 01:59 - 02:06 97 % 아주 높음" at bounding box center [69, 151] width 109 height 30
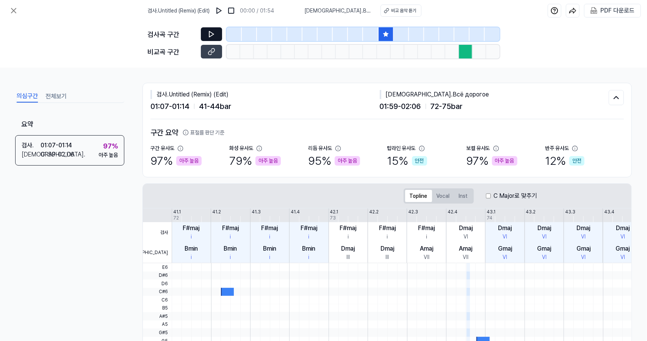
click at [209, 34] on icon at bounding box center [211, 34] width 5 height 6
click at [15, 9] on icon at bounding box center [13, 10] width 5 height 5
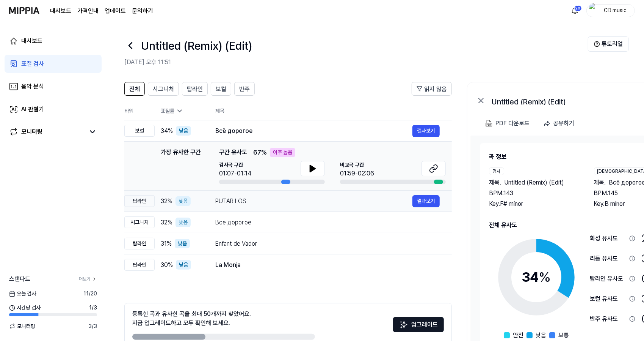
click at [266, 197] on div "PUTAR LOS" at bounding box center [313, 200] width 197 height 9
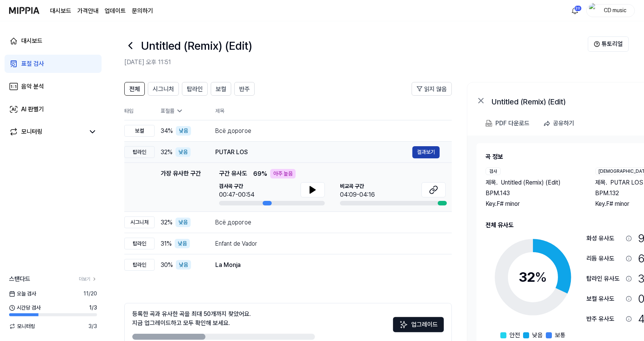
click at [429, 154] on button "결과보기" at bounding box center [426, 152] width 27 height 12
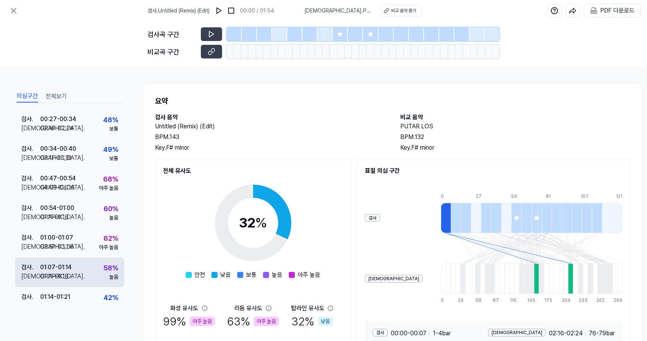
click at [93, 265] on div "검사 . 01:07 - 01:14 비교 . 01:11 - 01:18 58 % 높음" at bounding box center [69, 272] width 109 height 30
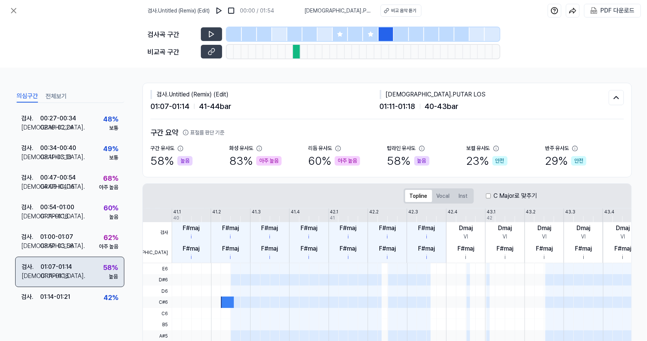
scroll to position [115, 0]
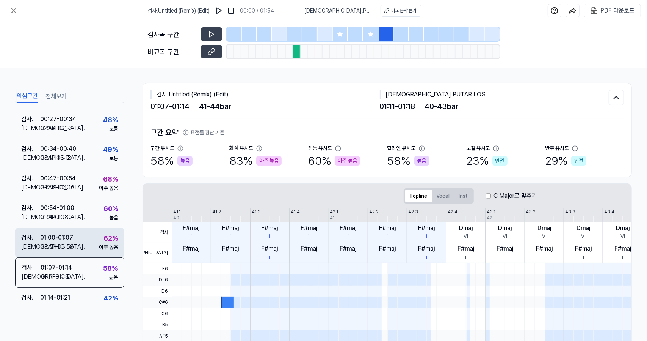
click at [91, 240] on div "검사 . 01:00 - 01:07 비교 . 03:51 - 03:58 62 % 아주 높음" at bounding box center [69, 243] width 109 height 30
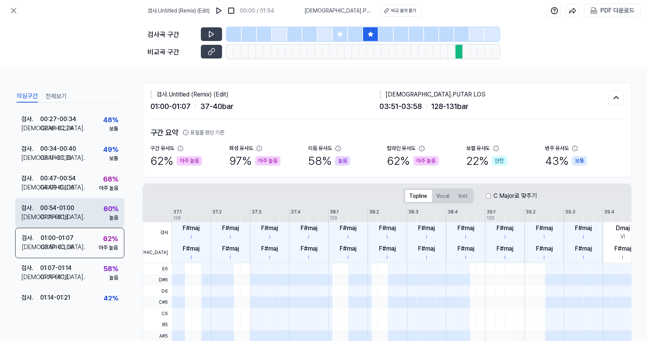
click at [90, 212] on div "검사 . 00:54 - 01:00 비교 . 01:11 - 01:18 60 % 높음" at bounding box center [69, 213] width 109 height 30
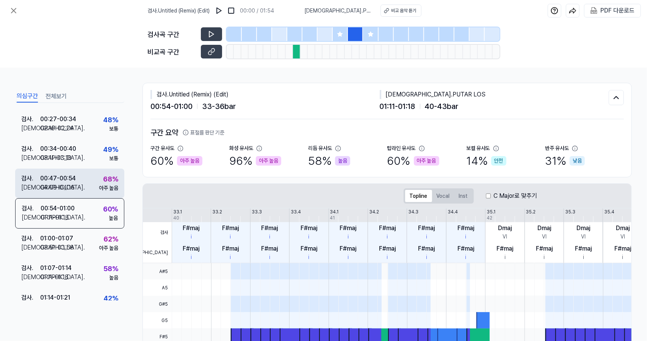
click at [99, 180] on div "68 % 아주 높음" at bounding box center [108, 183] width 19 height 18
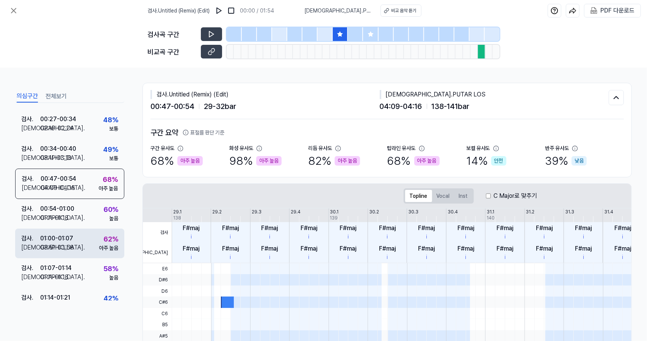
scroll to position [250, 0]
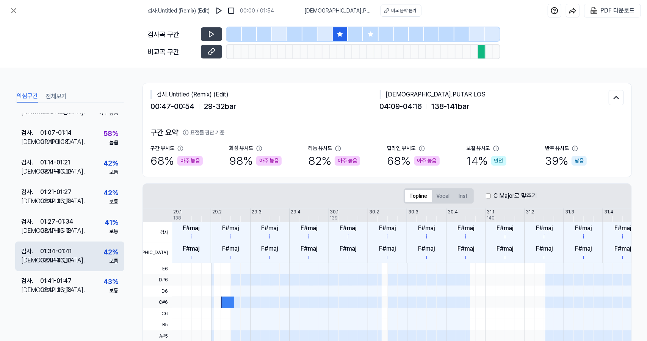
click at [91, 264] on div "검사 . 01:34 - 01:41 비교 . 03:11 - 03:18 42 % 보통" at bounding box center [69, 256] width 109 height 30
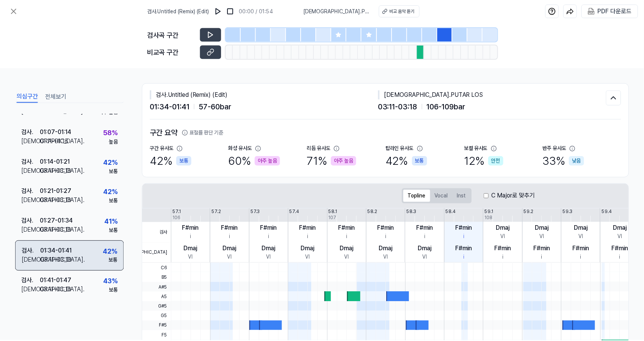
scroll to position [249, 0]
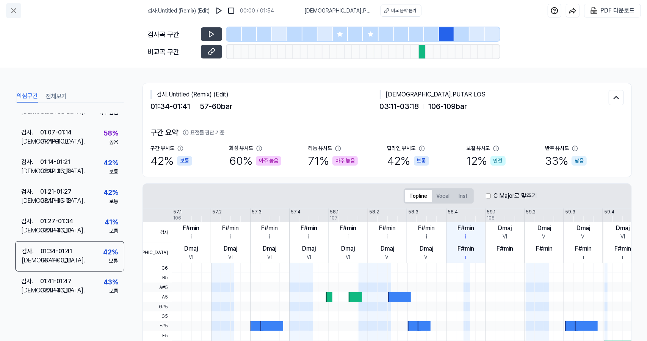
click at [9, 13] on icon at bounding box center [13, 10] width 9 height 9
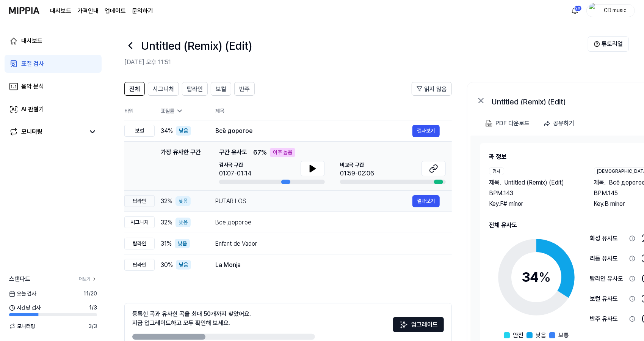
click at [198, 202] on div "32 % 낮음" at bounding box center [182, 200] width 42 height 9
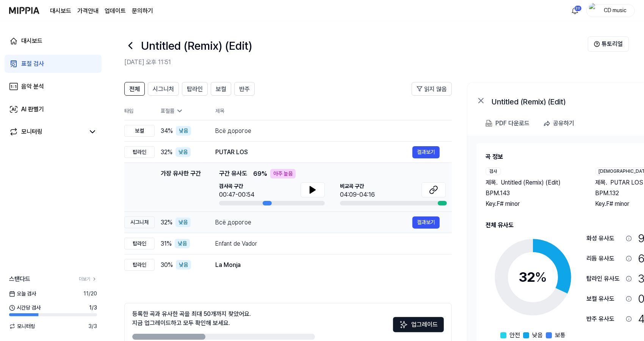
click at [296, 226] on div "Всё дорогое 결과보기" at bounding box center [327, 222] width 225 height 12
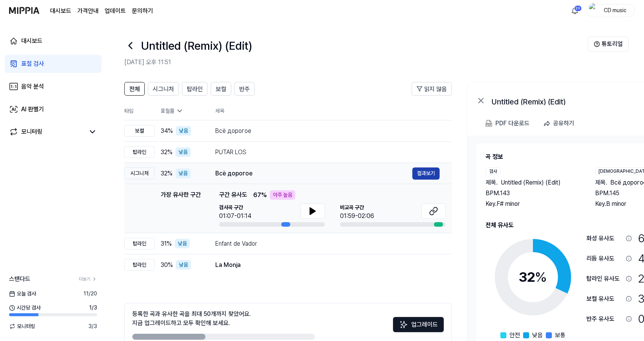
click at [429, 178] on button "결과보기" at bounding box center [426, 173] width 27 height 12
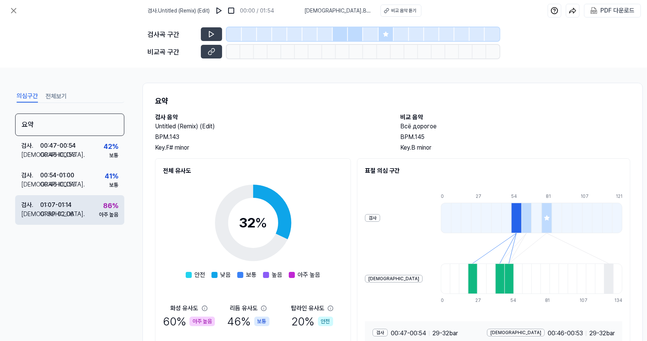
click at [59, 217] on div "01:59 - 02:06" at bounding box center [57, 213] width 34 height 9
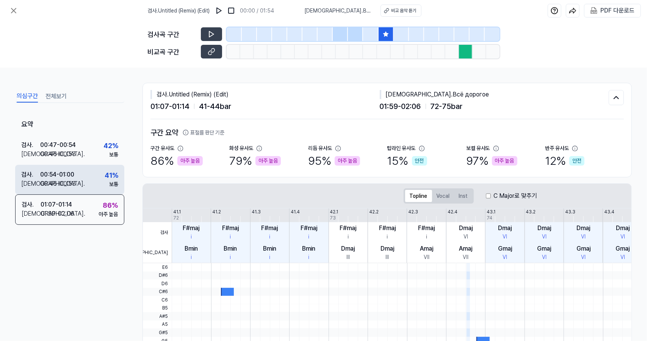
click at [81, 182] on div "검사 . 00:54 - 01:00 비교 . 00:46 - 00:53 41 % 보통" at bounding box center [69, 180] width 109 height 30
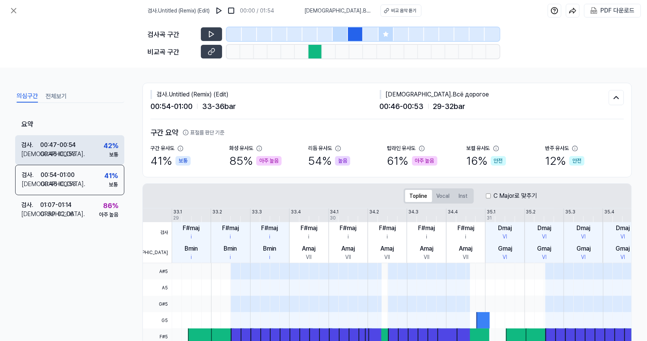
click at [88, 154] on div "검사 . 00:47 - 00:54 비교 . 00:46 - 00:53 42 % 보통" at bounding box center [69, 150] width 109 height 30
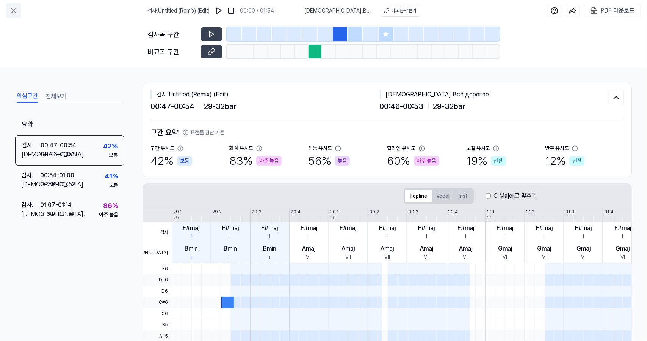
click at [13, 12] on icon at bounding box center [13, 10] width 9 height 9
